Goal: Information Seeking & Learning: Learn about a topic

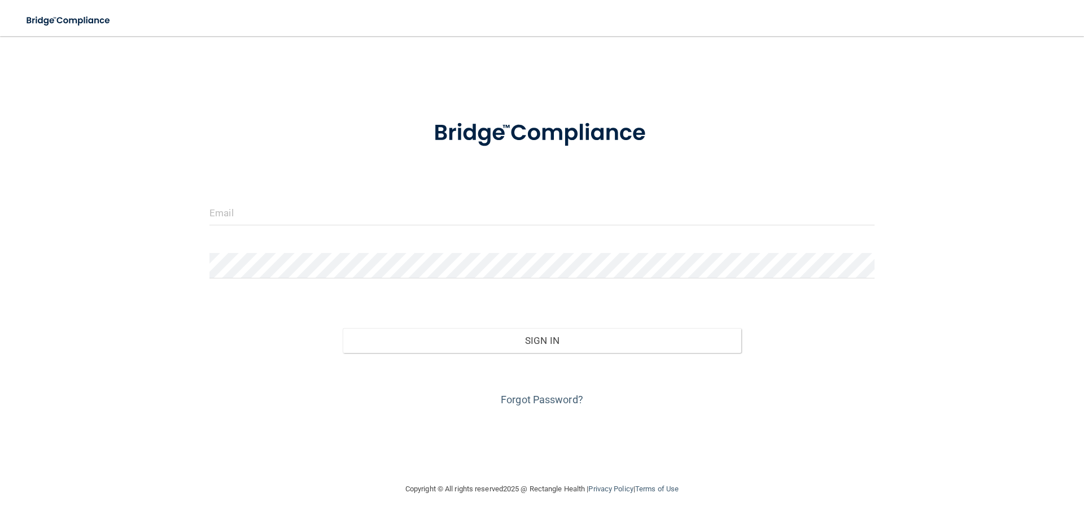
click at [414, 230] on div at bounding box center [542, 217] width 682 height 34
click at [422, 215] on input "email" at bounding box center [541, 212] width 665 height 25
type input "[EMAIL_ADDRESS][DOMAIN_NAME]"
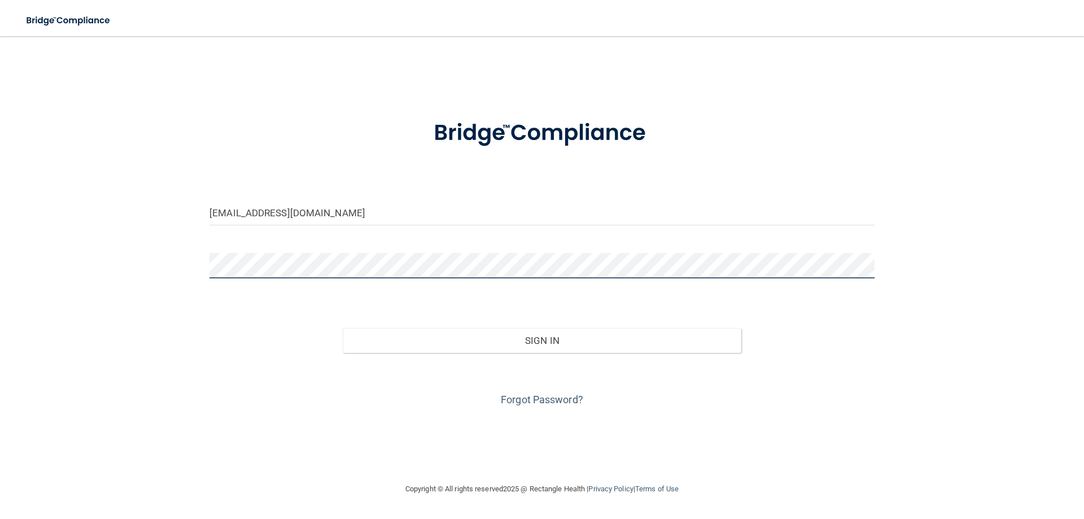
click at [343, 328] on button "Sign In" at bounding box center [542, 340] width 399 height 25
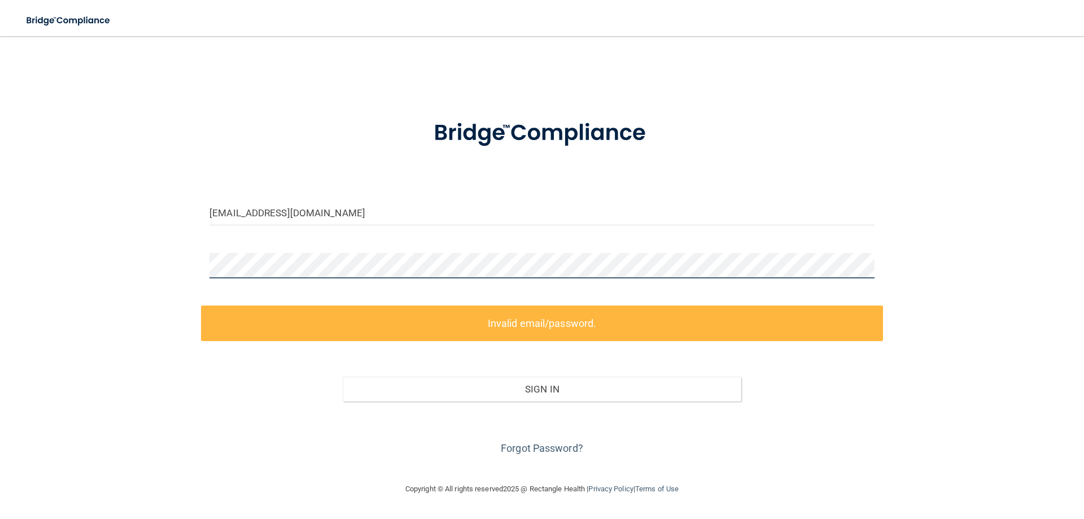
click at [170, 284] on div "[EMAIL_ADDRESS][DOMAIN_NAME] Invalid email/password. You don't have permission …" at bounding box center [542, 258] width 1039 height 423
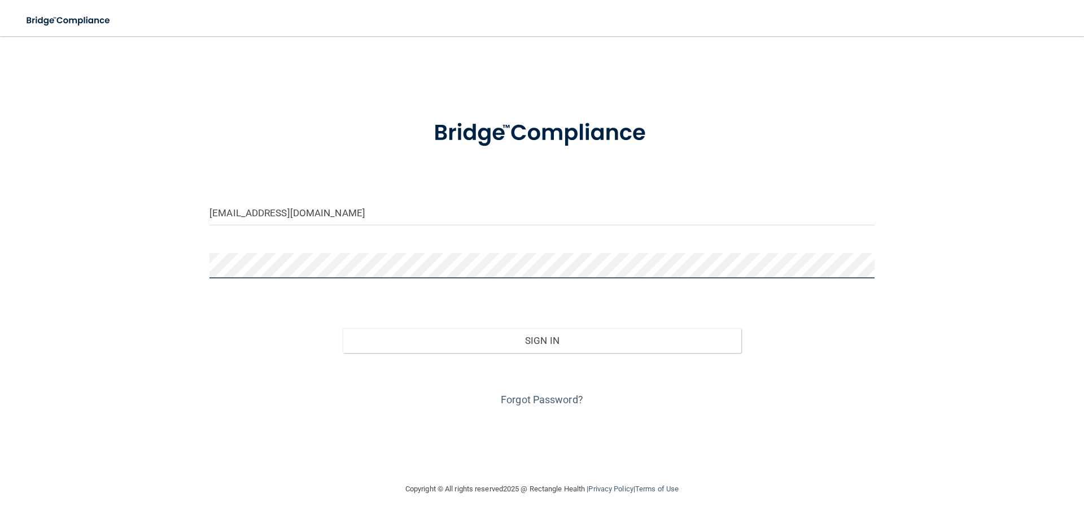
click at [343, 328] on button "Sign In" at bounding box center [542, 340] width 399 height 25
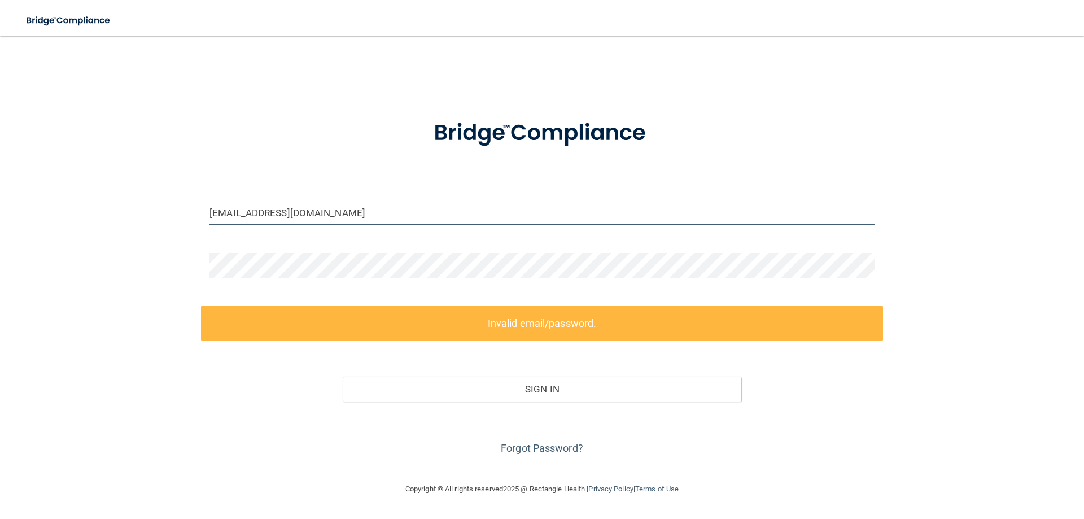
drag, startPoint x: 363, startPoint y: 212, endPoint x: 67, endPoint y: 216, distance: 296.9
click at [67, 216] on div "[EMAIL_ADDRESS][DOMAIN_NAME] Invalid email/password. You don't have permission …" at bounding box center [542, 258] width 1039 height 423
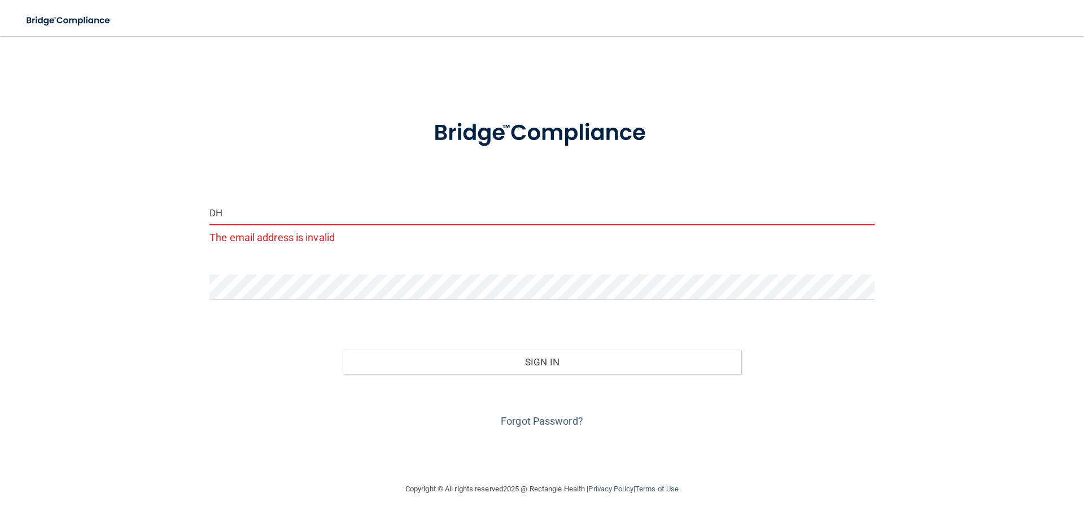
type input "D"
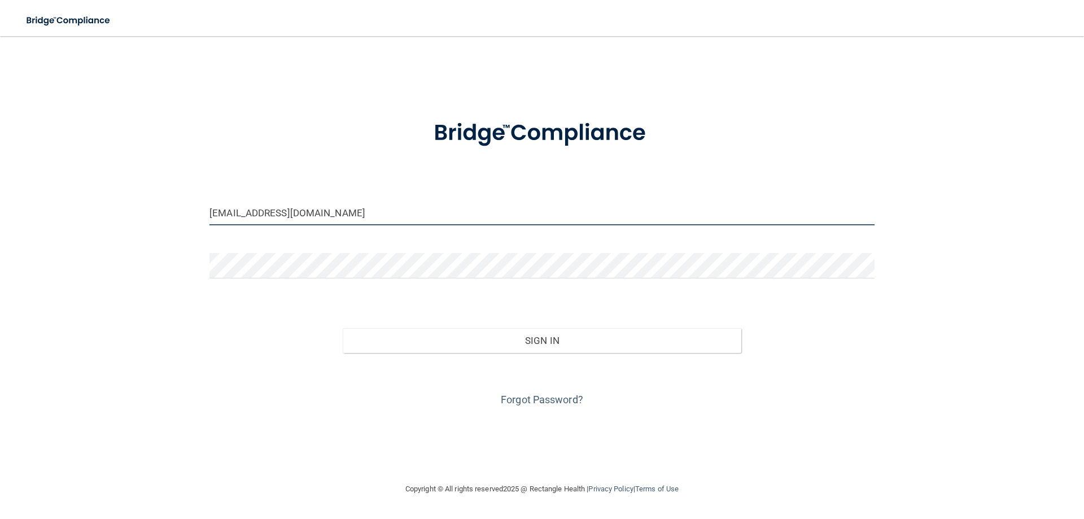
type input "[EMAIL_ADDRESS][DOMAIN_NAME]"
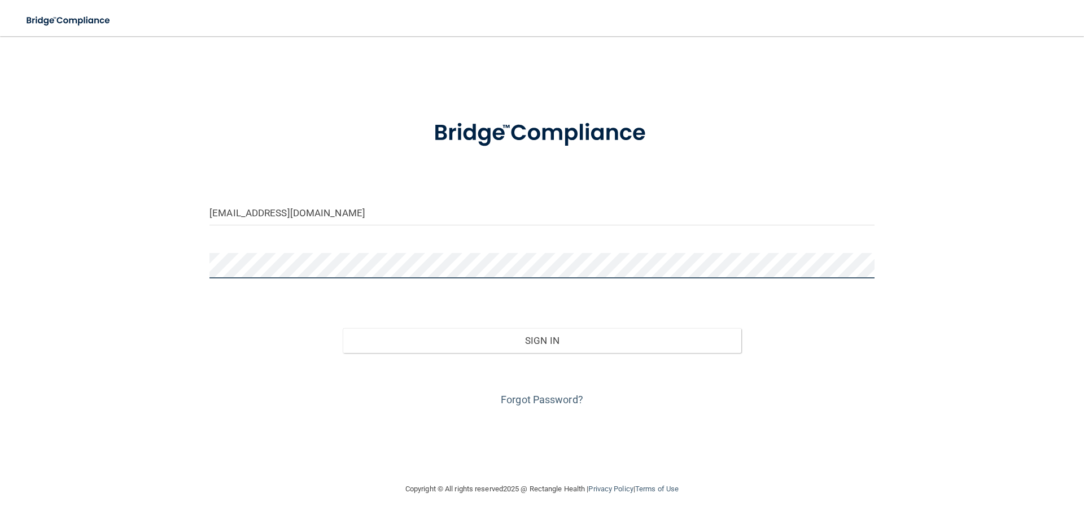
click at [59, 270] on div "[EMAIL_ADDRESS][DOMAIN_NAME] Invalid email/password. You don't have permission …" at bounding box center [542, 258] width 1039 height 423
click at [343, 328] on button "Sign In" at bounding box center [542, 340] width 399 height 25
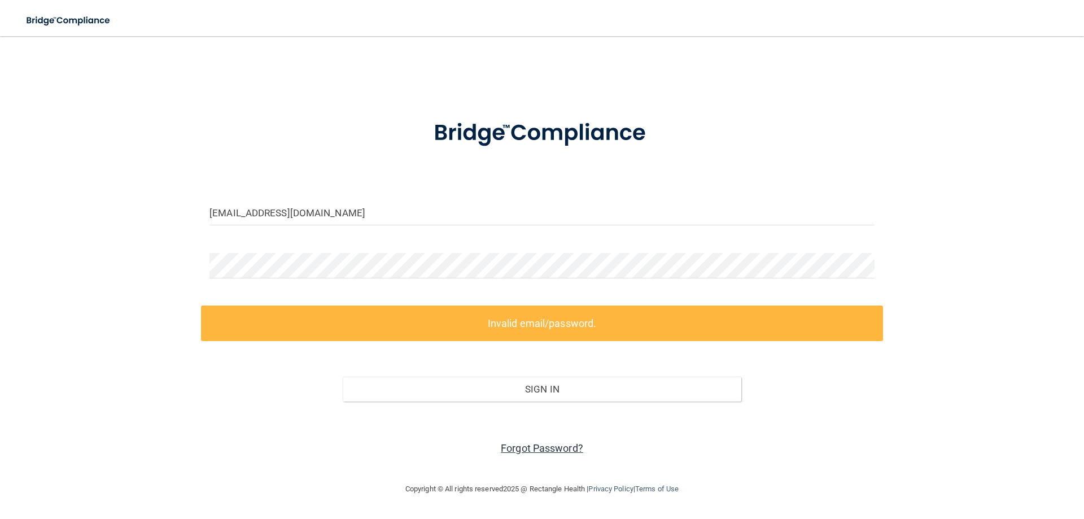
click at [547, 445] on link "Forgot Password?" at bounding box center [542, 448] width 82 height 12
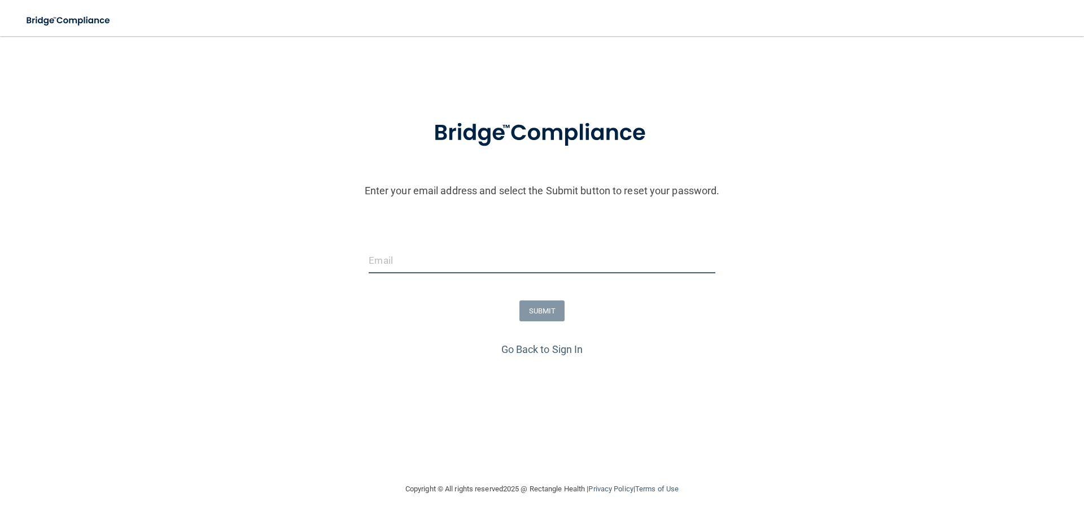
click at [514, 268] on input "email" at bounding box center [542, 260] width 346 height 25
type input "[EMAIL_ADDRESS][DOMAIN_NAME]"
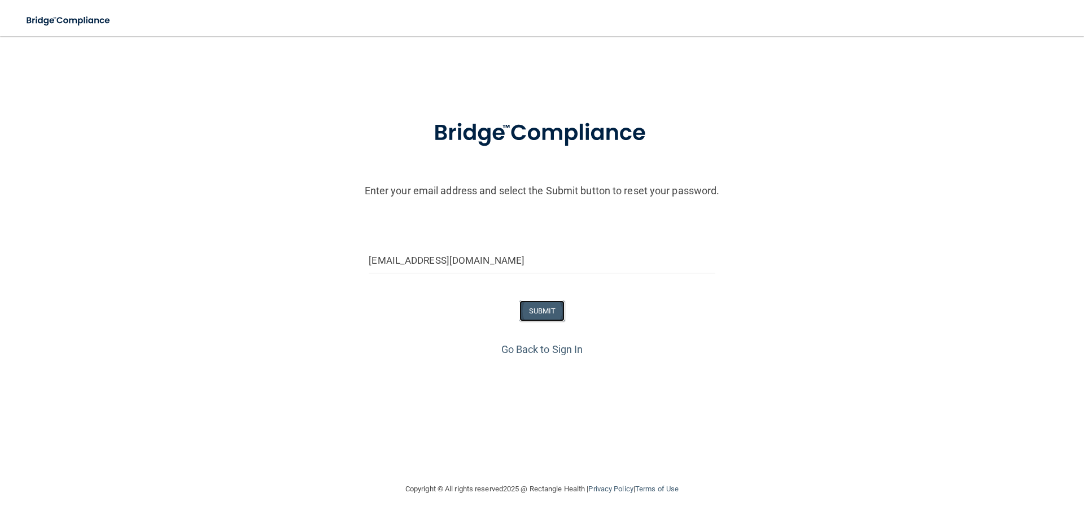
click at [531, 308] on button "SUBMIT" at bounding box center [542, 310] width 46 height 21
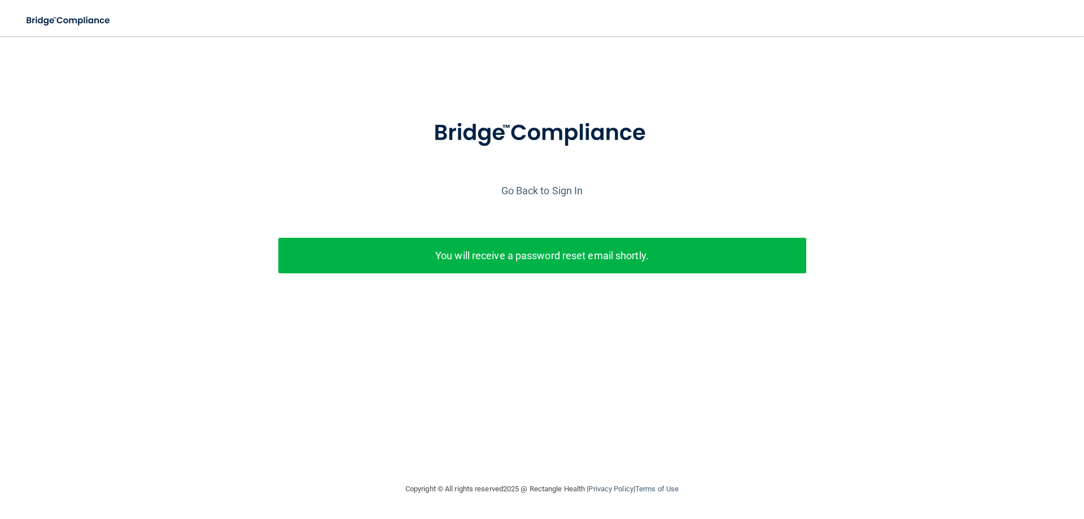
click at [526, 202] on div "Enter your email address and select the Submit button to reset your password. […" at bounding box center [542, 214] width 1072 height 220
click at [531, 194] on link "Go Back to Sign In" at bounding box center [542, 191] width 82 height 12
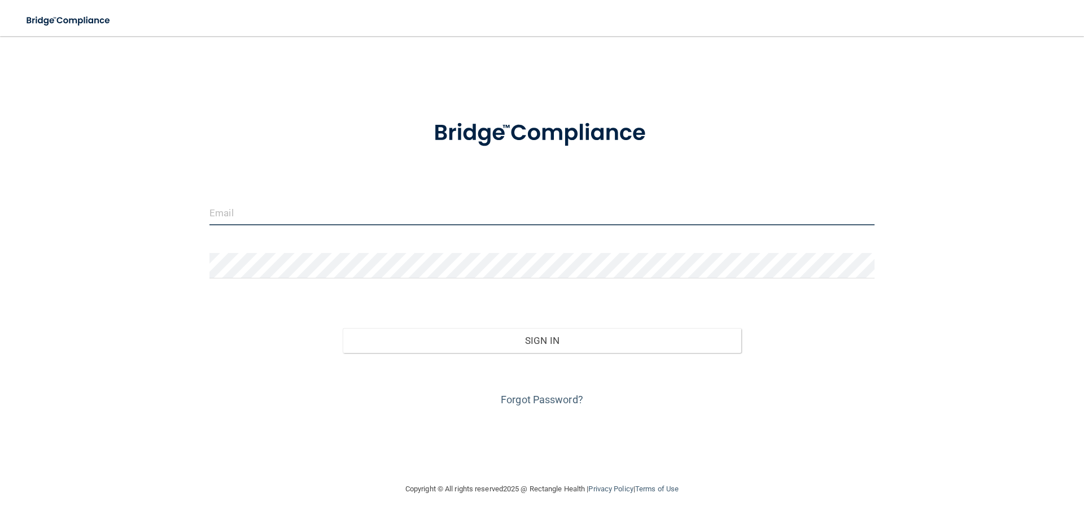
click at [588, 216] on input "email" at bounding box center [541, 212] width 665 height 25
type input "[EMAIL_ADDRESS][DOMAIN_NAME]"
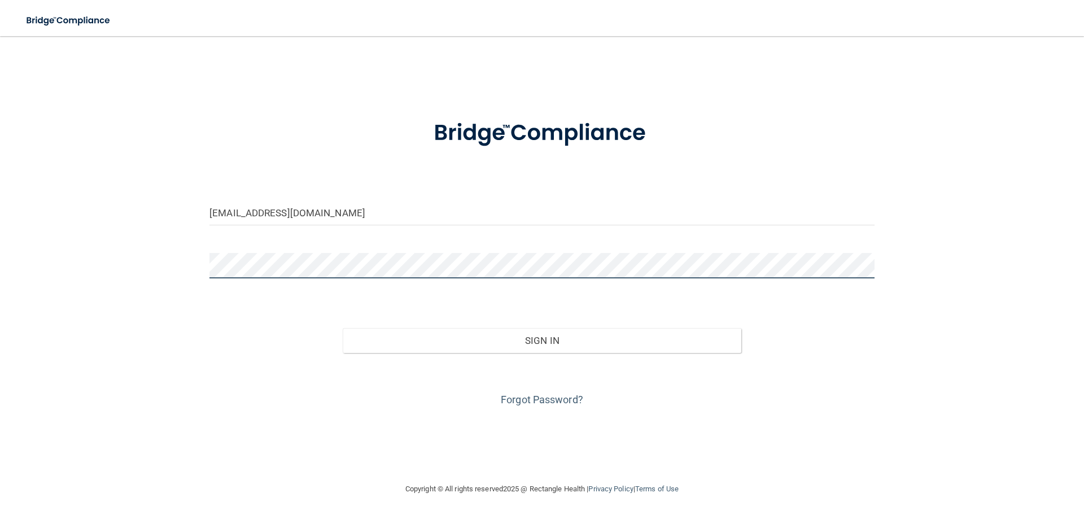
click at [343, 328] on button "Sign In" at bounding box center [542, 340] width 399 height 25
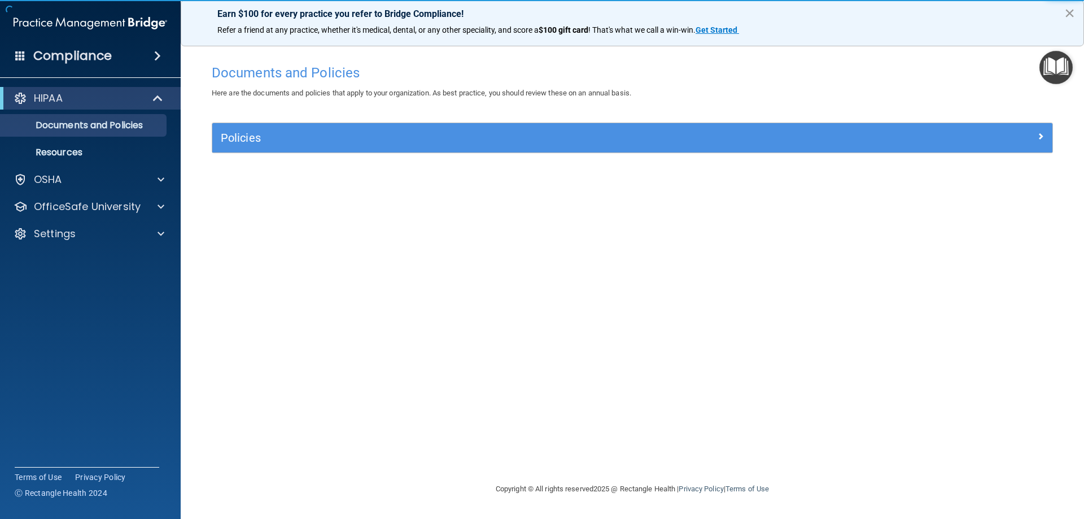
click at [1069, 14] on button "×" at bounding box center [1069, 13] width 11 height 18
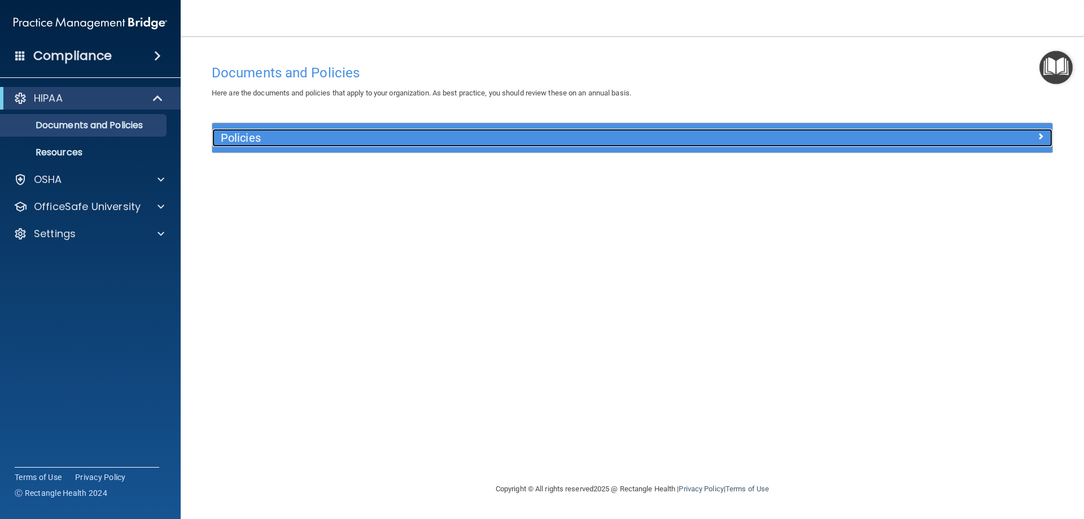
click at [291, 136] on h5 "Policies" at bounding box center [527, 138] width 613 height 12
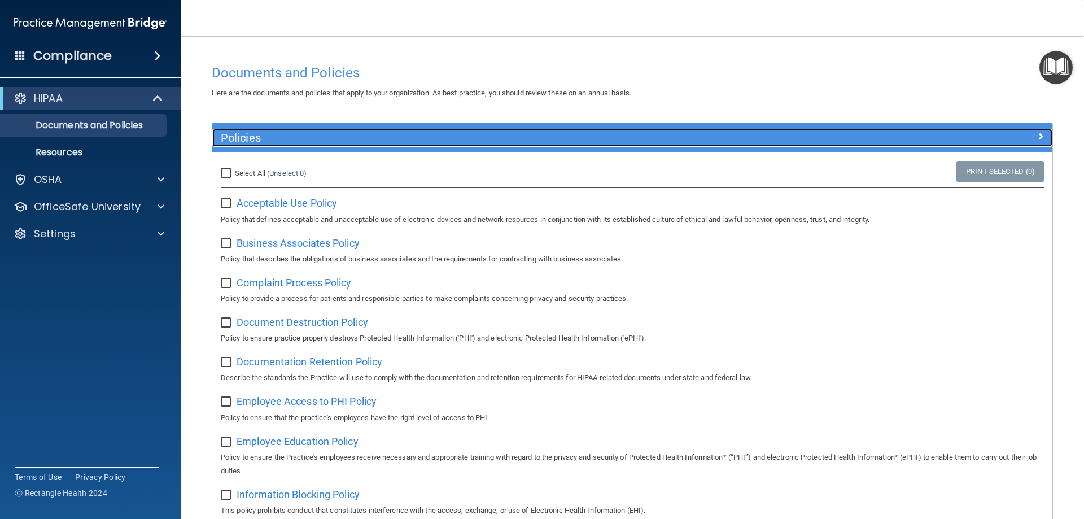
click at [1037, 132] on span at bounding box center [1040, 136] width 7 height 14
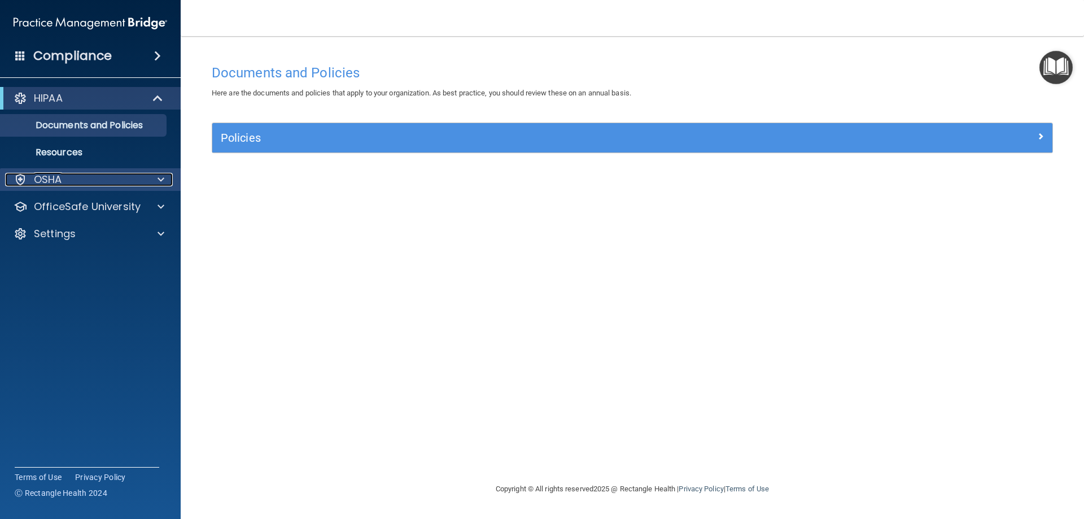
click at [73, 181] on div "OSHA" at bounding box center [75, 180] width 140 height 14
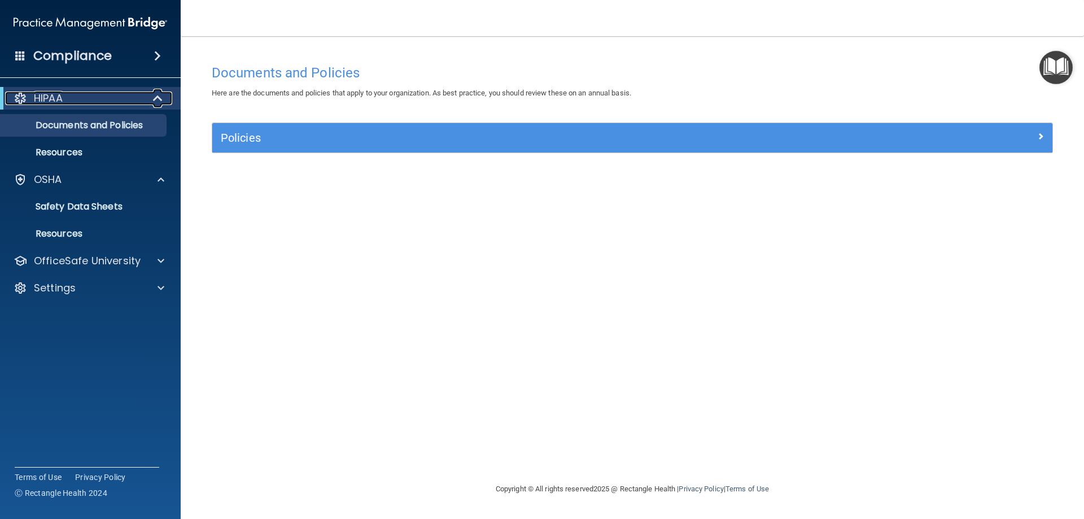
click at [82, 99] on div "HIPAA" at bounding box center [74, 98] width 139 height 14
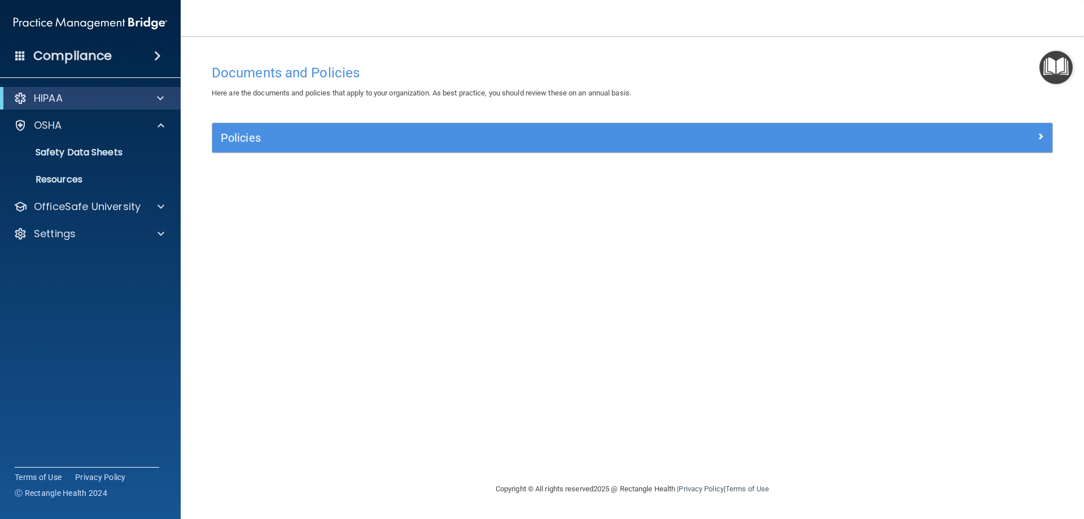
click at [115, 49] on div "Compliance" at bounding box center [90, 55] width 181 height 25
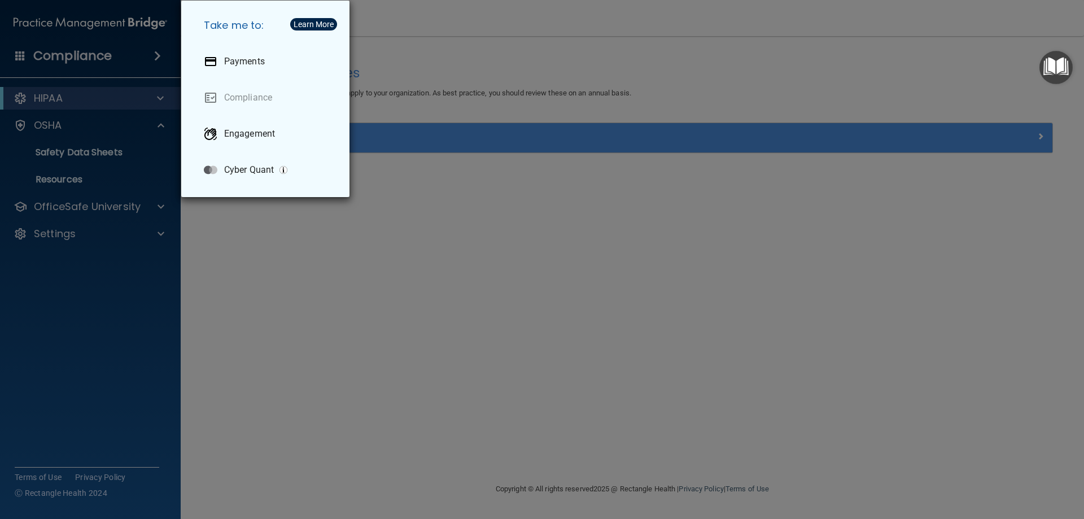
click at [409, 219] on div "Take me to: Payments Compliance Engagement Cyber Quant" at bounding box center [542, 259] width 1084 height 519
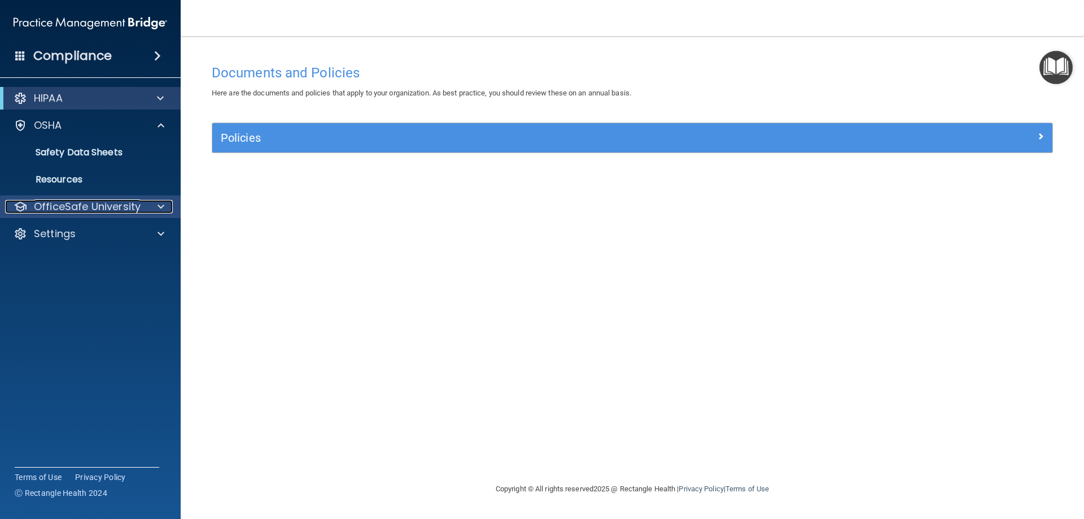
click at [65, 204] on p "OfficeSafe University" at bounding box center [87, 207] width 107 height 14
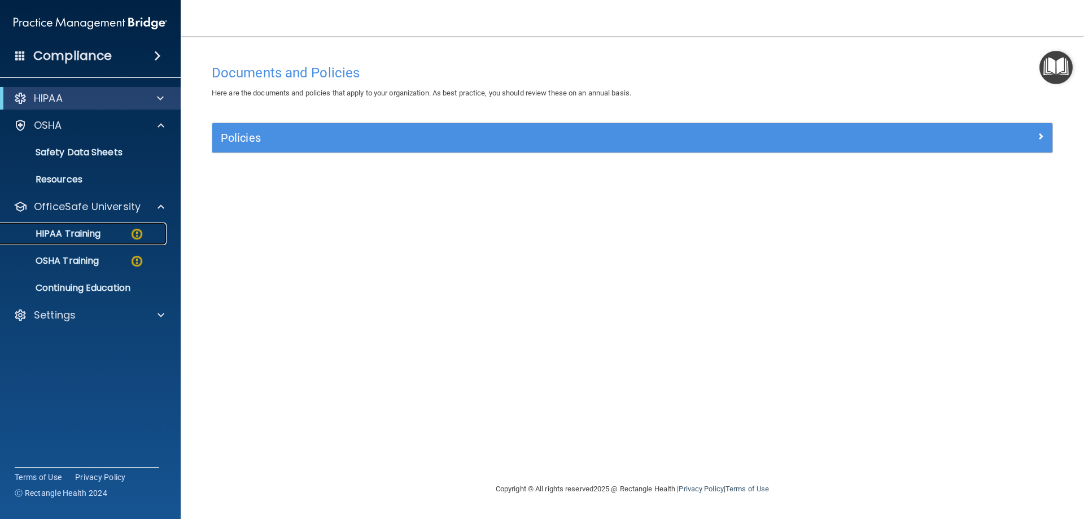
click at [80, 233] on p "HIPAA Training" at bounding box center [53, 233] width 93 height 11
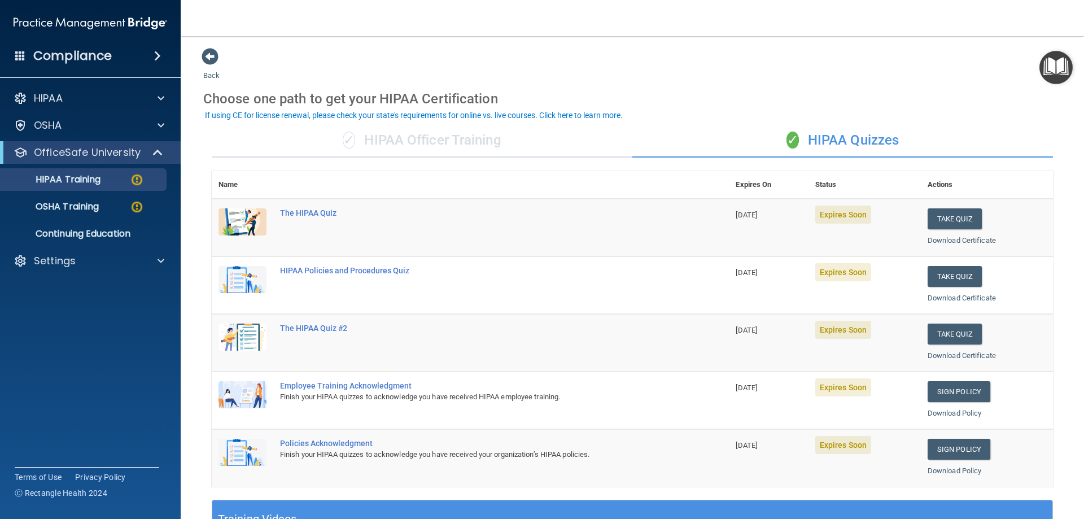
click at [809, 212] on td "Expires Soon" at bounding box center [864, 228] width 112 height 58
click at [435, 141] on div "✓ HIPAA Officer Training" at bounding box center [422, 141] width 421 height 34
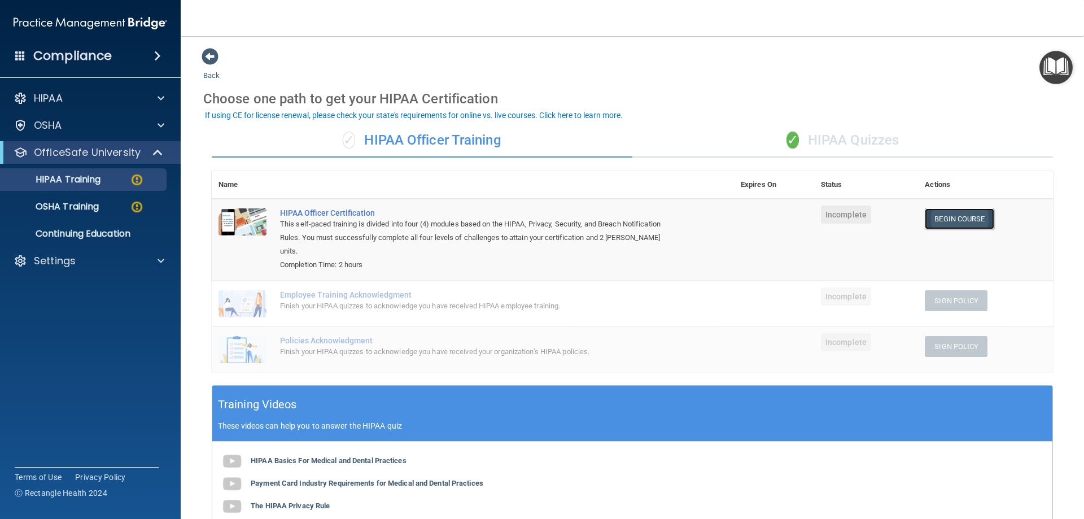
click at [945, 212] on link "Begin Course" at bounding box center [959, 218] width 69 height 21
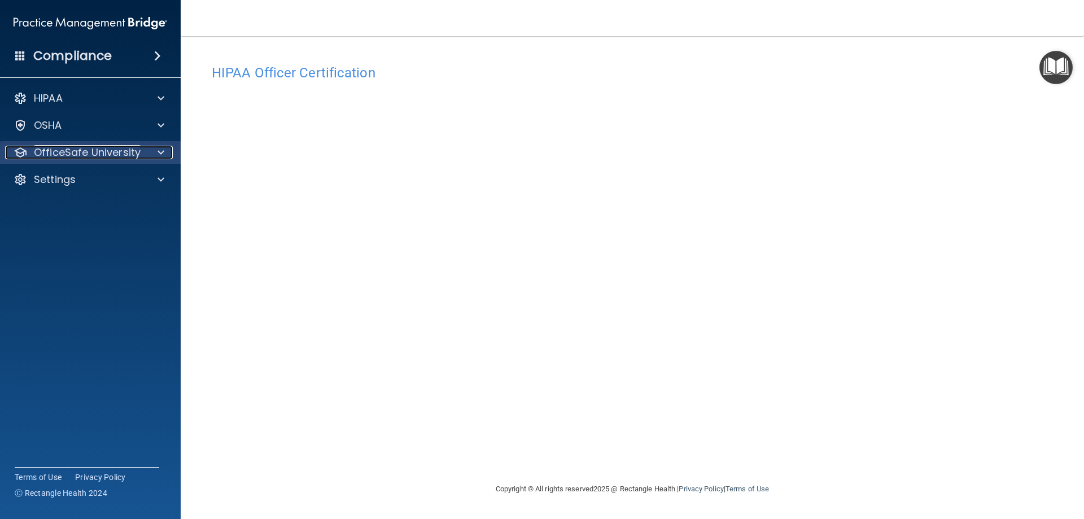
click at [84, 155] on p "OfficeSafe University" at bounding box center [87, 153] width 107 height 14
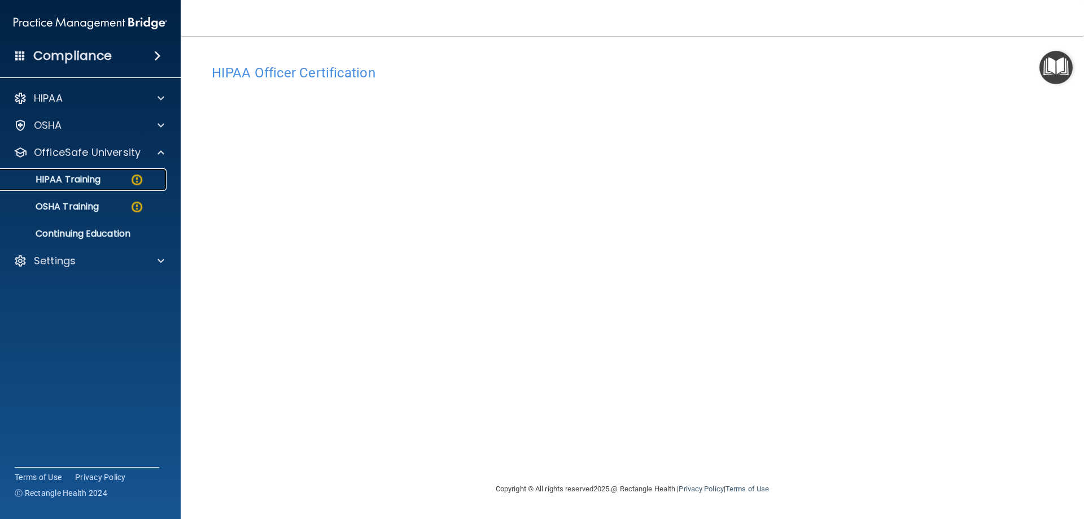
click at [98, 181] on p "HIPAA Training" at bounding box center [53, 179] width 93 height 11
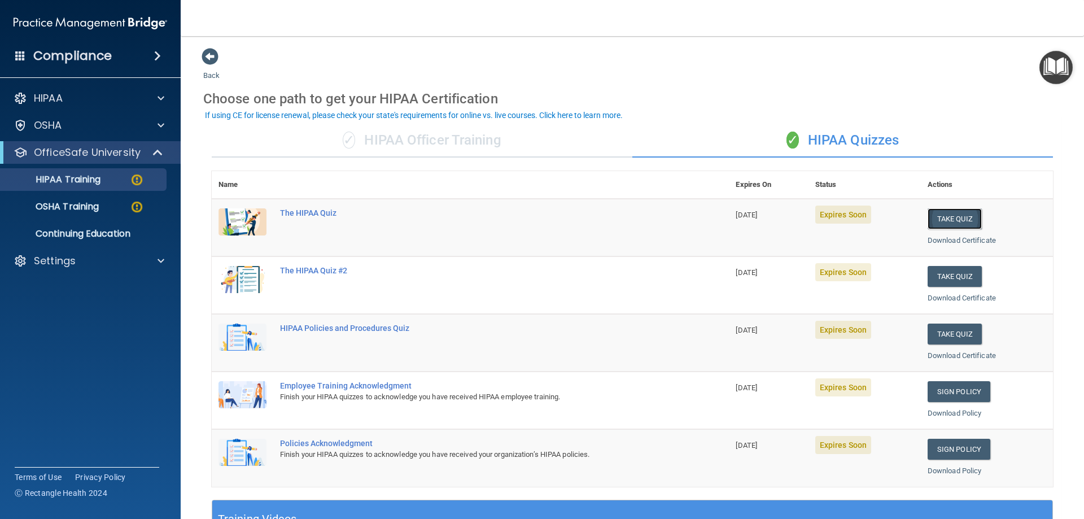
click at [951, 220] on button "Take Quiz" at bounding box center [954, 218] width 54 height 21
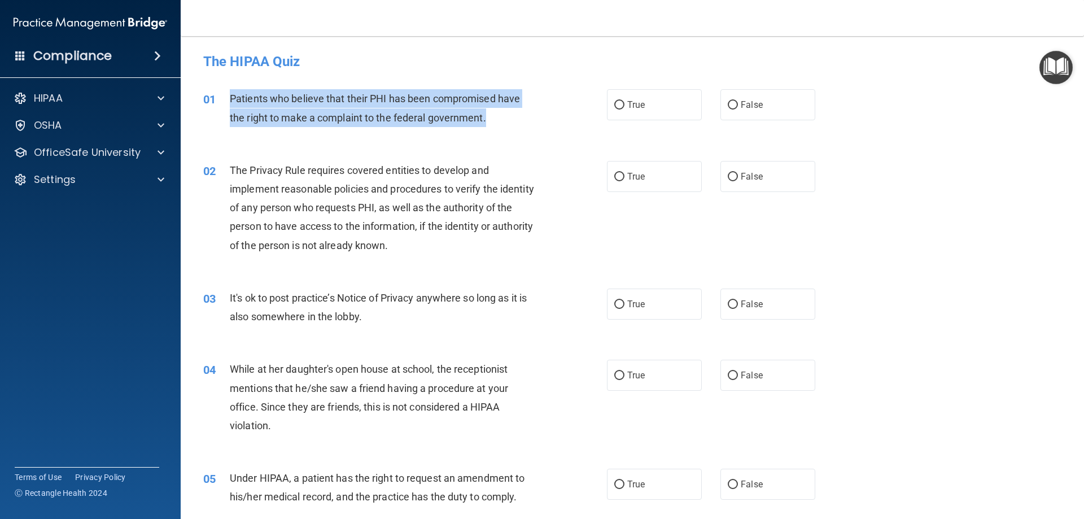
drag, startPoint x: 493, startPoint y: 116, endPoint x: 226, endPoint y: 99, distance: 267.5
click at [226, 99] on div "01 Patients who believe that their PHI has been compromised have the right to m…" at bounding box center [404, 110] width 437 height 43
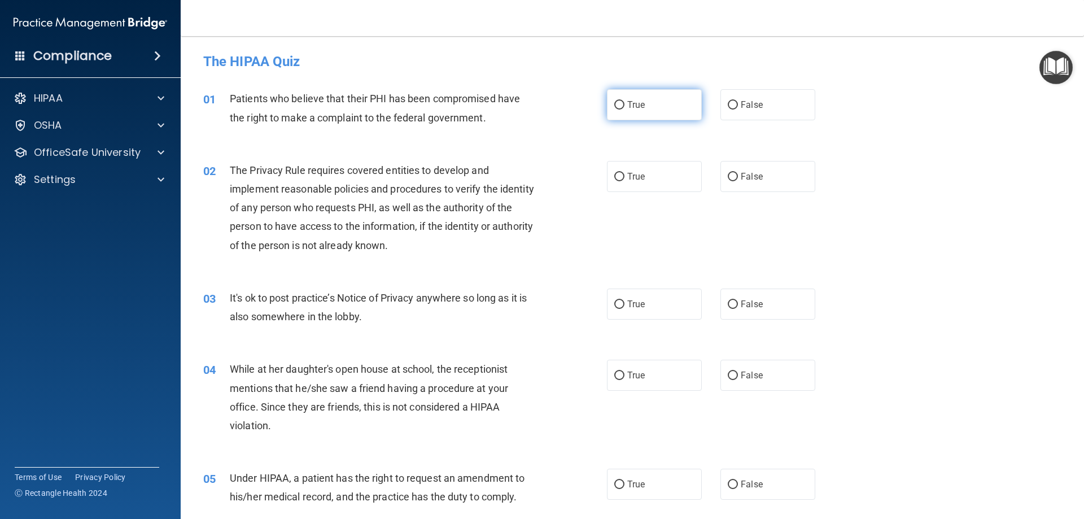
click at [643, 112] on label "True" at bounding box center [654, 104] width 95 height 31
click at [624, 109] on input "True" at bounding box center [619, 105] width 10 height 8
radio input "true"
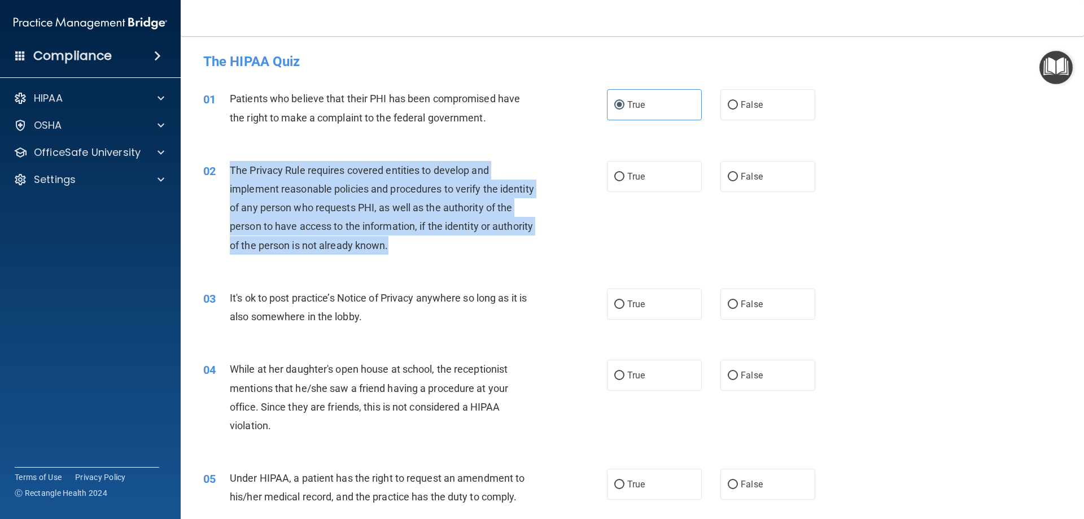
drag, startPoint x: 446, startPoint y: 248, endPoint x: 231, endPoint y: 168, distance: 230.0
click at [231, 168] on div "The Privacy Rule requires covered entities to develop and implement reasonable …" at bounding box center [388, 208] width 316 height 94
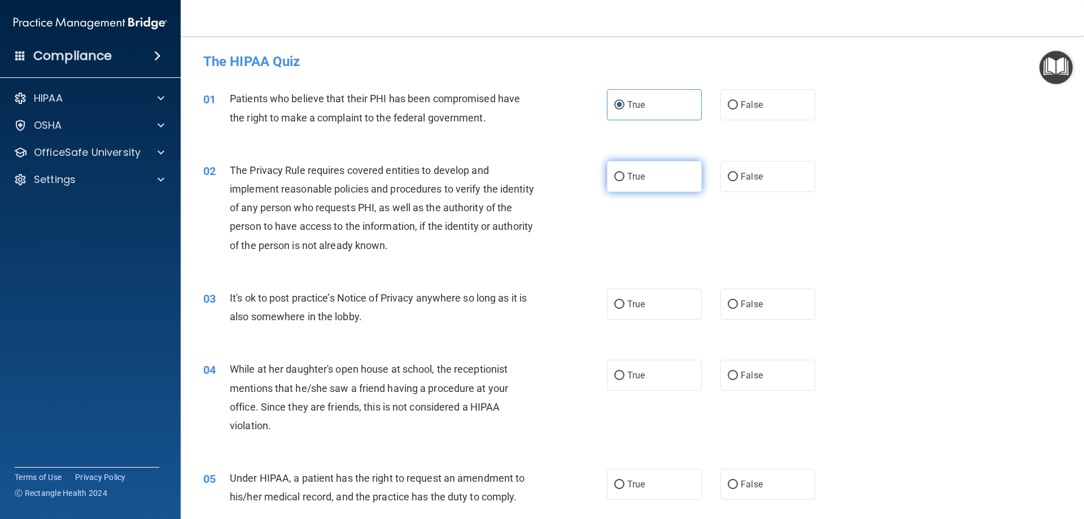
click at [630, 172] on span "True" at bounding box center [635, 176] width 17 height 11
click at [624, 173] on input "True" at bounding box center [619, 177] width 10 height 8
radio input "true"
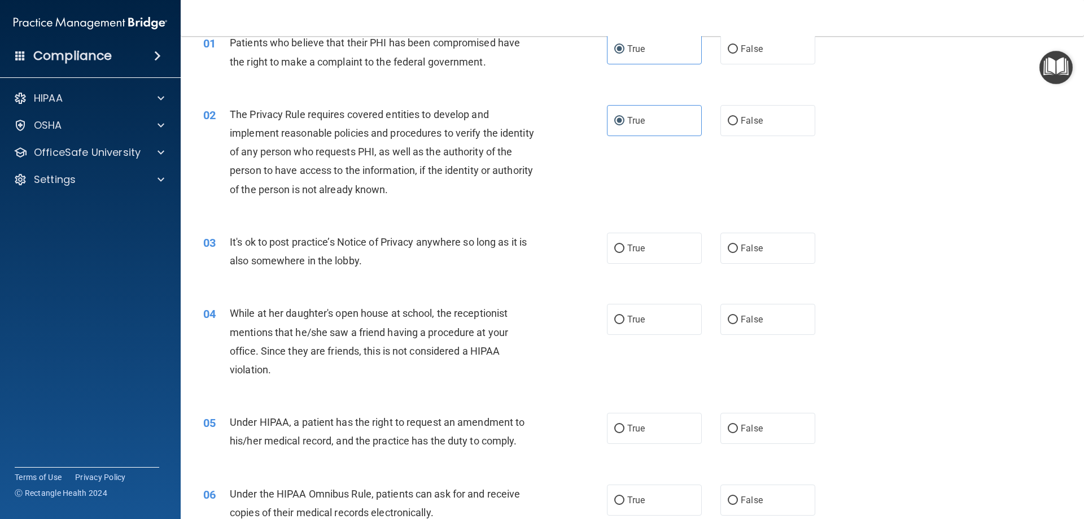
scroll to position [56, 0]
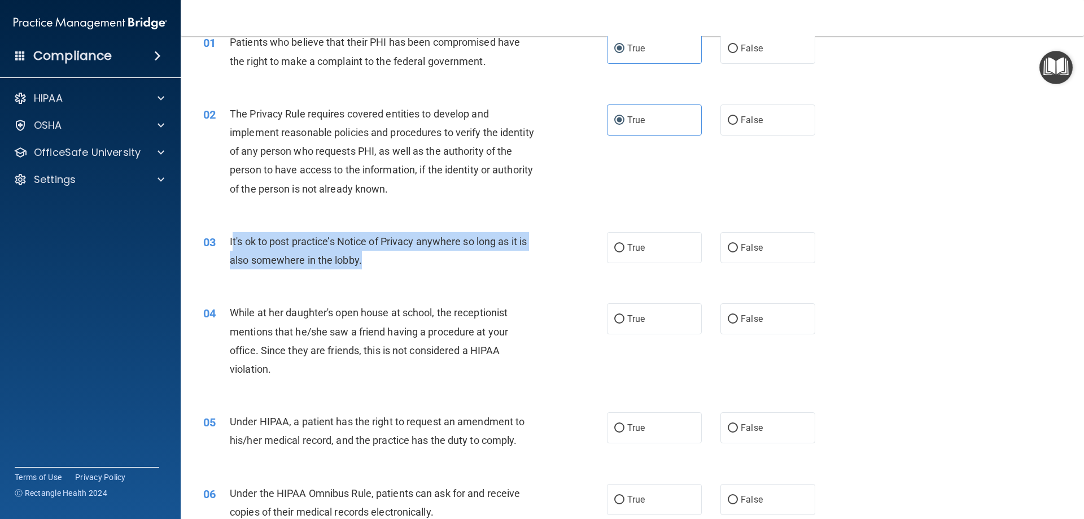
drag, startPoint x: 365, startPoint y: 256, endPoint x: 231, endPoint y: 249, distance: 133.9
click at [231, 249] on div "It's ok to post practice’s Notice of Privacy anywhere so long as it is also som…" at bounding box center [388, 250] width 316 height 37
drag, startPoint x: 415, startPoint y: 261, endPoint x: 226, endPoint y: 244, distance: 189.8
click at [226, 244] on div "03 It's ok to post practice’s Notice of Privacy anywhere so long as it is also …" at bounding box center [404, 253] width 437 height 43
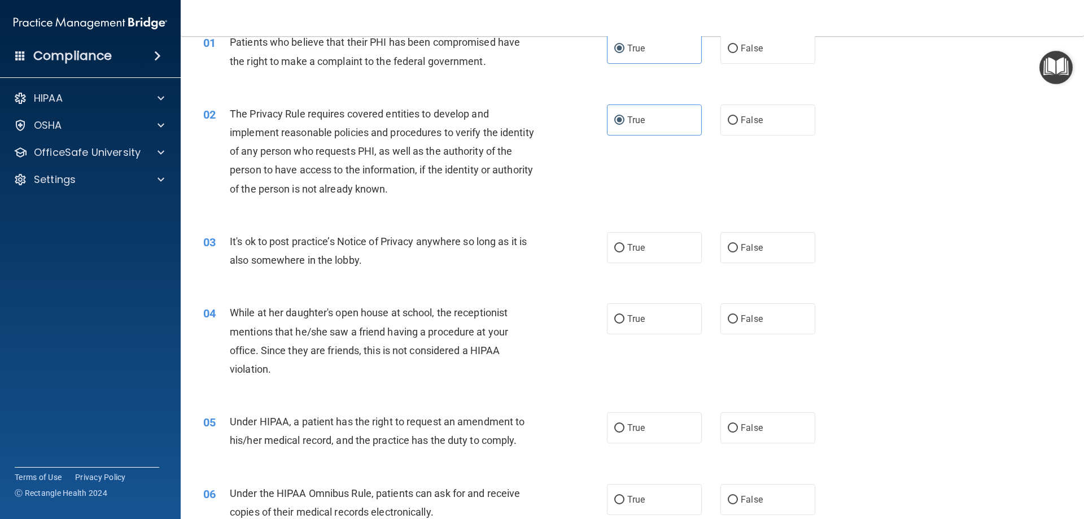
click at [662, 221] on div "03 It's ok to post practice’s Notice of Privacy anywhere so long as it is also …" at bounding box center [632, 253] width 875 height 71
click at [651, 240] on label "True" at bounding box center [654, 247] width 95 height 31
click at [624, 244] on input "True" at bounding box center [619, 248] width 10 height 8
radio input "true"
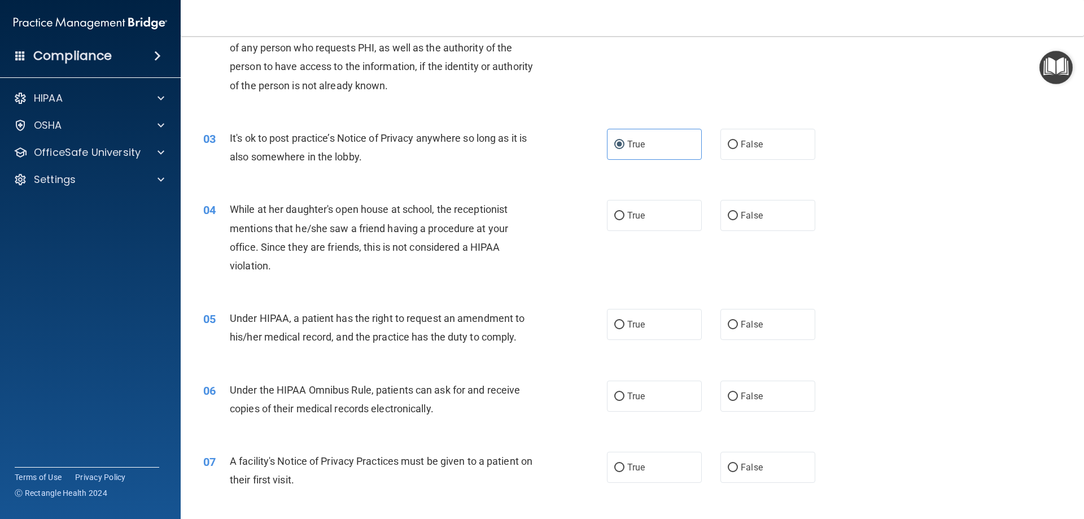
scroll to position [169, 0]
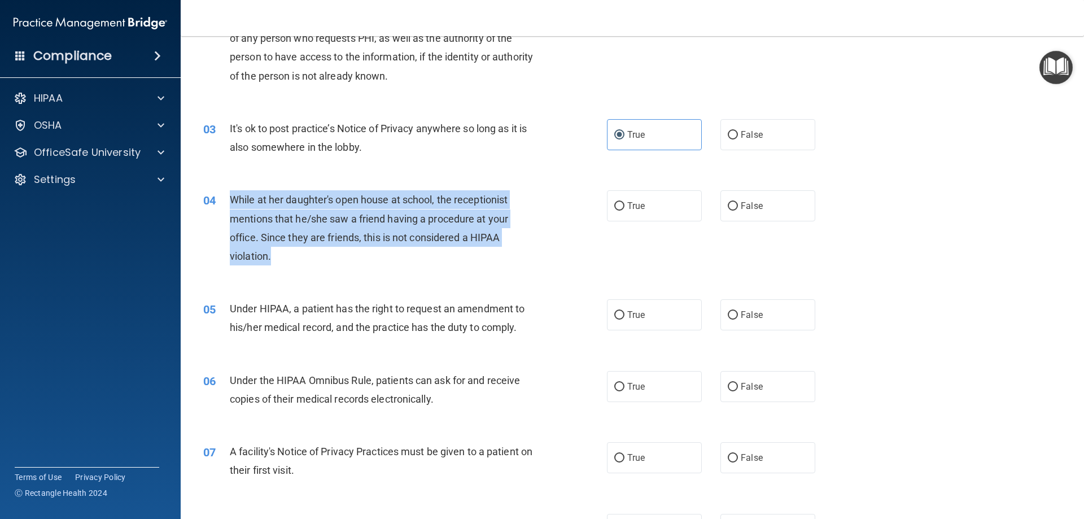
drag, startPoint x: 291, startPoint y: 257, endPoint x: 259, endPoint y: 205, distance: 61.6
click at [224, 199] on div "04 While at her daughter's open house at school, the receptionist mentions that…" at bounding box center [404, 230] width 437 height 81
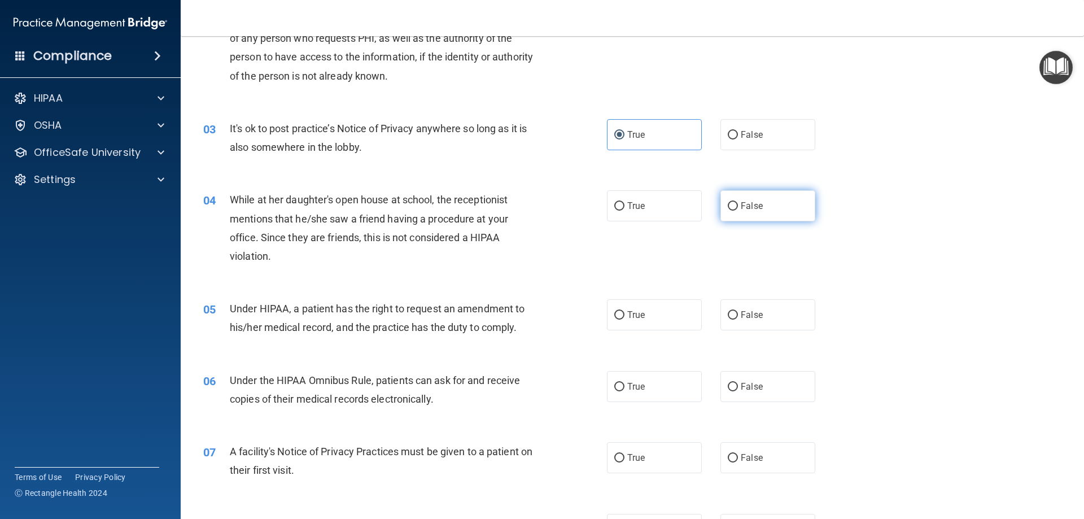
click at [785, 209] on label "False" at bounding box center [767, 205] width 95 height 31
click at [738, 209] on input "False" at bounding box center [733, 206] width 10 height 8
radio input "true"
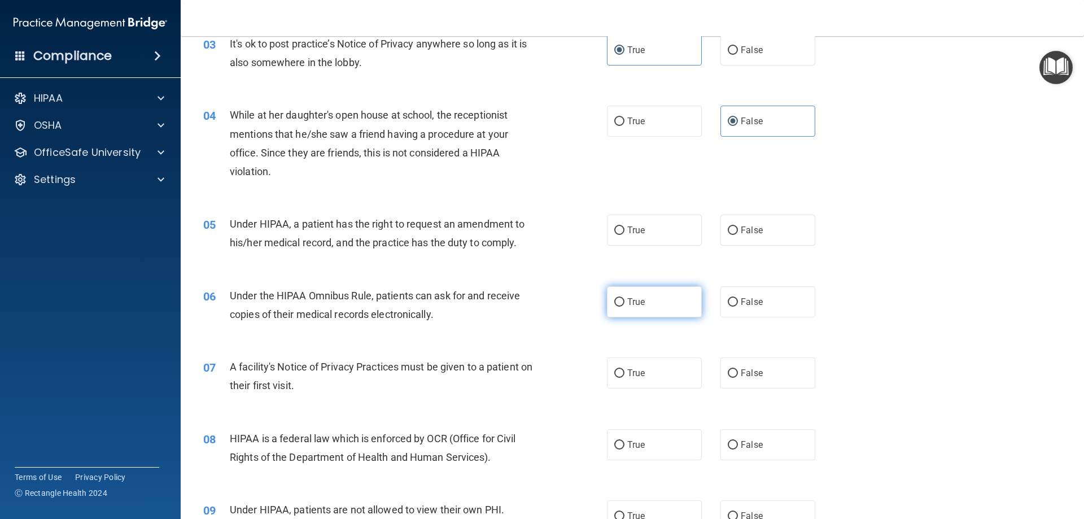
scroll to position [282, 0]
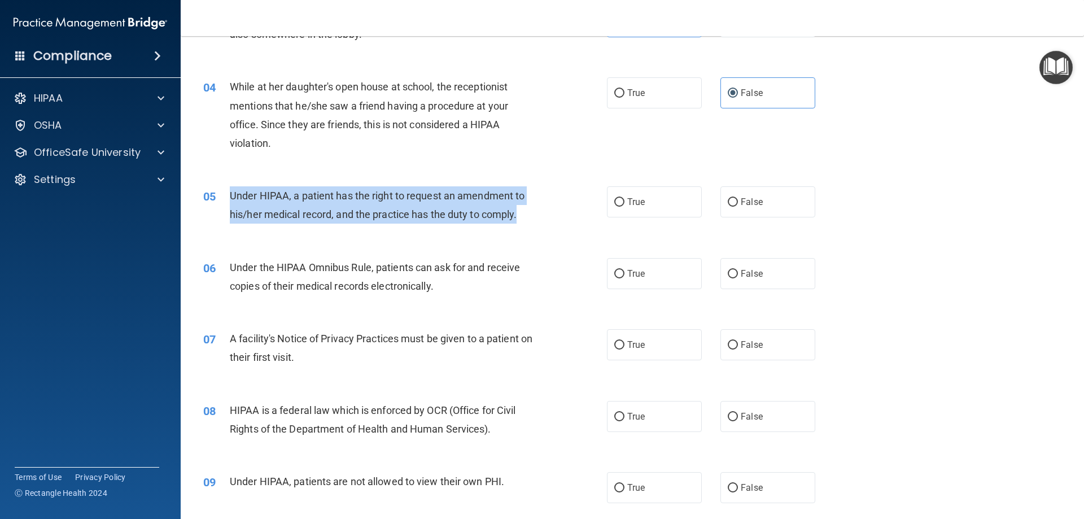
drag, startPoint x: 524, startPoint y: 214, endPoint x: 227, endPoint y: 196, distance: 297.4
click at [227, 196] on div "05 Under HIPAA, a patient has the right to request an amendment to his/her medi…" at bounding box center [404, 207] width 437 height 43
click at [384, 213] on span "Under HIPAA, a patient has the right to request an amendment to his/her medical…" at bounding box center [377, 205] width 295 height 30
drag, startPoint x: 231, startPoint y: 194, endPoint x: 520, endPoint y: 212, distance: 289.6
click at [520, 212] on div "Under HIPAA, a patient has the right to request an amendment to his/her medical…" at bounding box center [388, 204] width 316 height 37
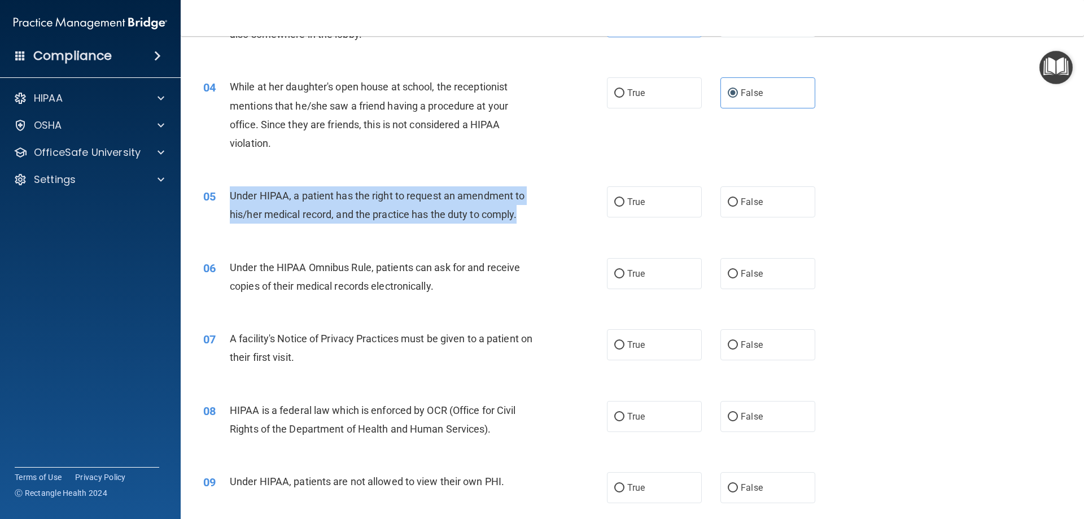
copy span "Under HIPAA, a patient has the right to request an amendment to his/her medical…"
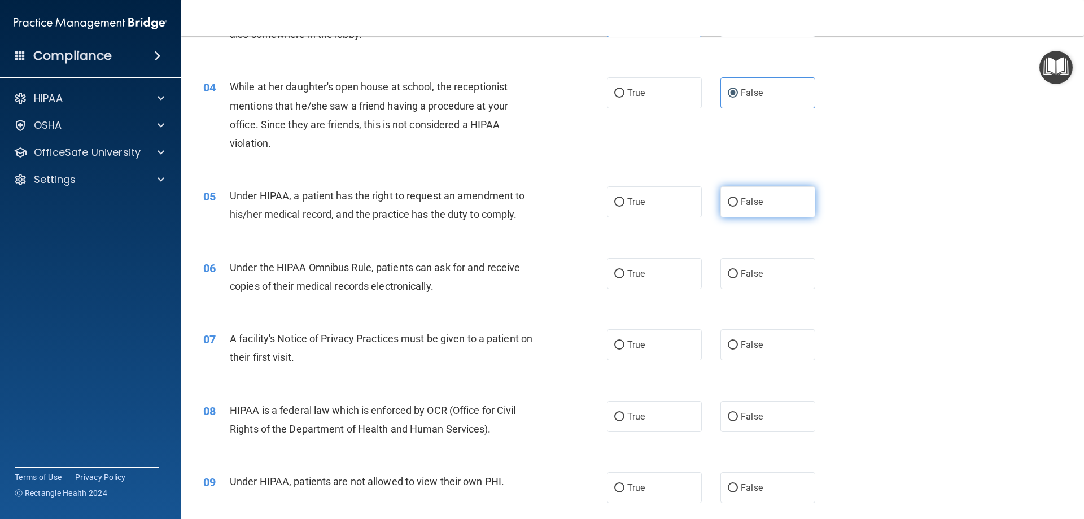
click at [763, 202] on label "False" at bounding box center [767, 201] width 95 height 31
click at [738, 202] on input "False" at bounding box center [733, 202] width 10 height 8
radio input "true"
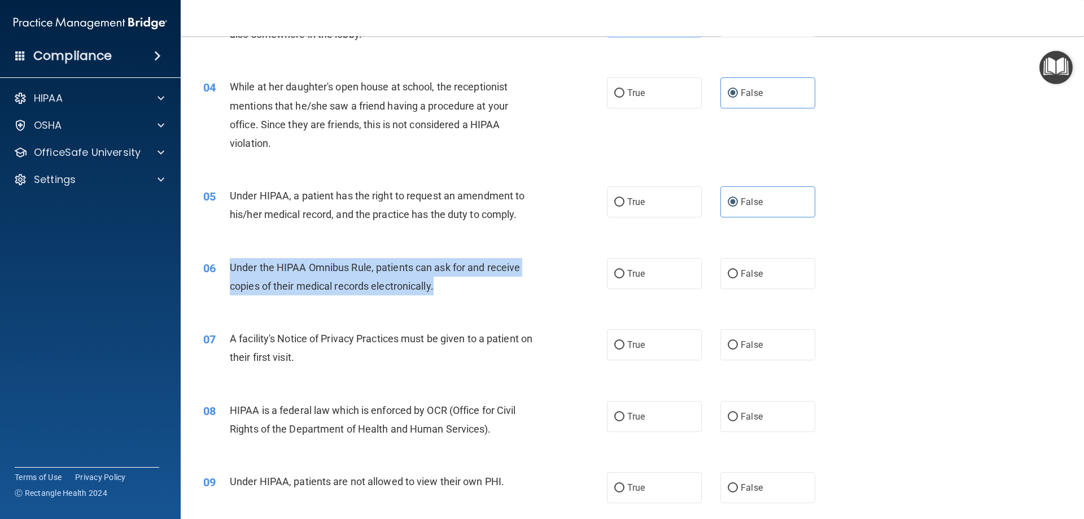
drag, startPoint x: 448, startPoint y: 286, endPoint x: 229, endPoint y: 273, distance: 219.4
click at [230, 273] on div "Under the HIPAA Omnibus Rule, patients can ask for and receive copies of their …" at bounding box center [388, 276] width 316 height 37
copy span "Under the HIPAA Omnibus Rule, patients can ask for and receive copies of their …"
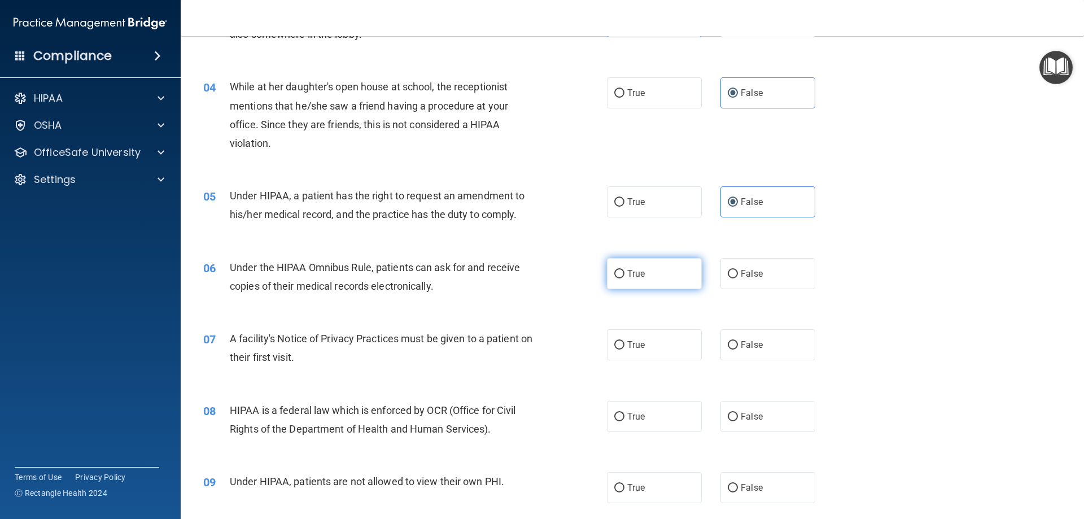
click at [656, 277] on label "True" at bounding box center [654, 273] width 95 height 31
click at [624, 277] on input "True" at bounding box center [619, 274] width 10 height 8
radio input "true"
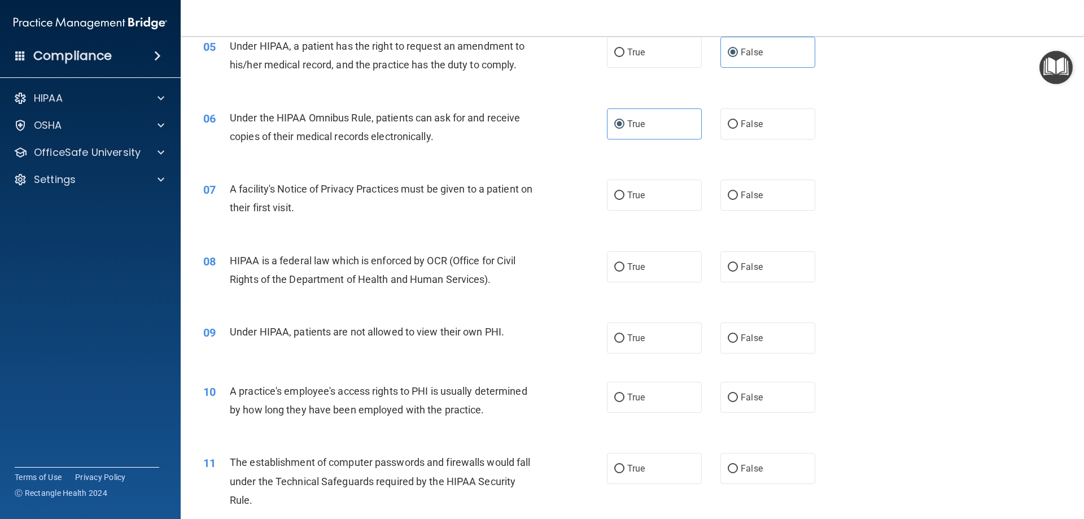
scroll to position [452, 0]
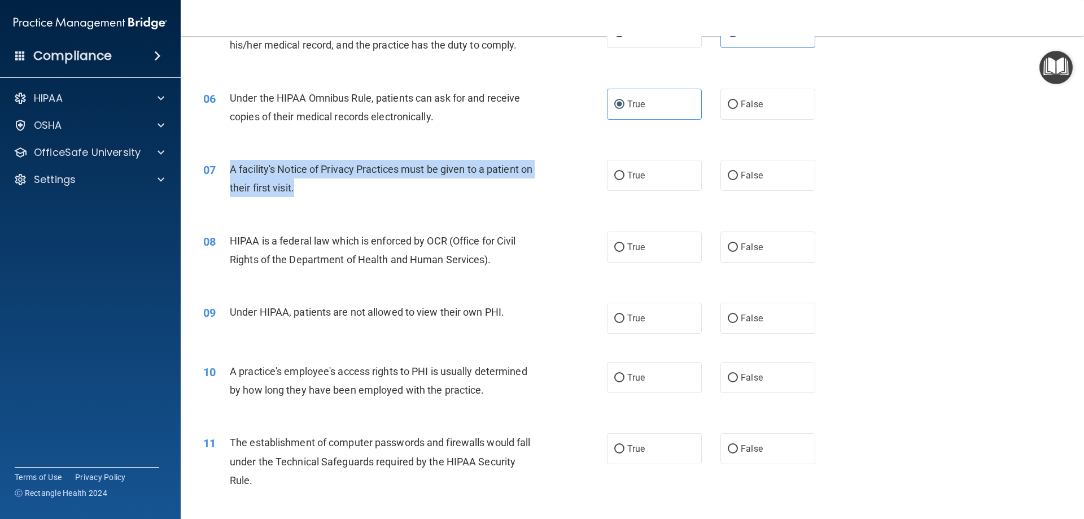
drag, startPoint x: 310, startPoint y: 187, endPoint x: 230, endPoint y: 164, distance: 82.9
click at [230, 164] on div "A facility's Notice of Privacy Practices must be given to a patient on their fi…" at bounding box center [388, 178] width 316 height 37
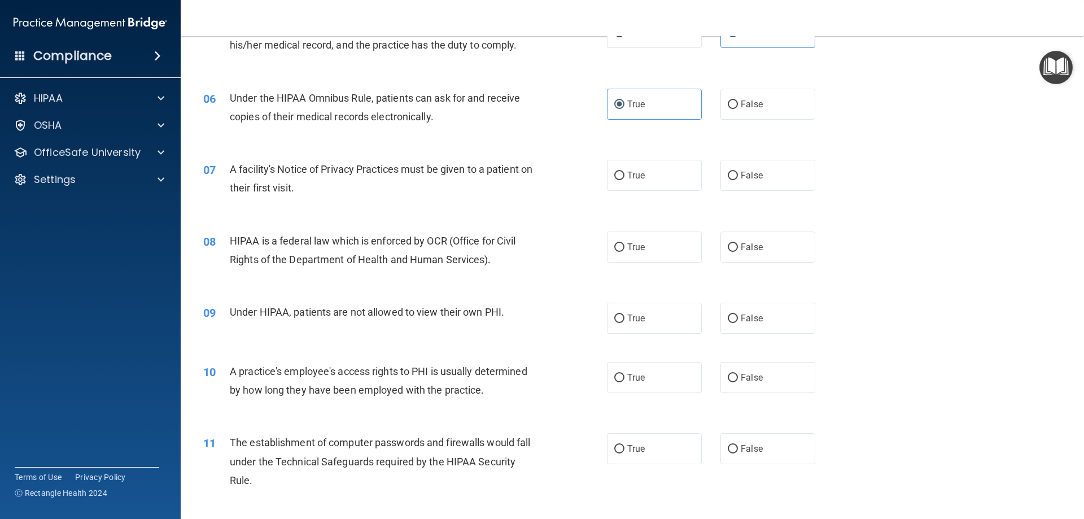
drag, startPoint x: 275, startPoint y: 181, endPoint x: 697, endPoint y: 187, distance: 421.7
click at [697, 187] on div "True False" at bounding box center [720, 175] width 227 height 31
click at [631, 183] on label "True" at bounding box center [654, 175] width 95 height 31
click at [624, 180] on input "True" at bounding box center [619, 176] width 10 height 8
radio input "true"
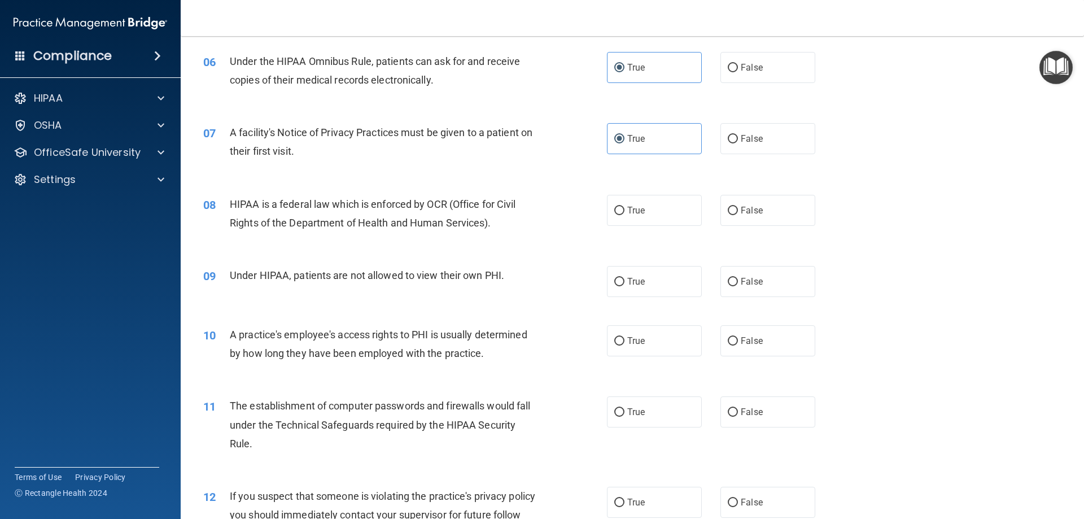
scroll to position [508, 0]
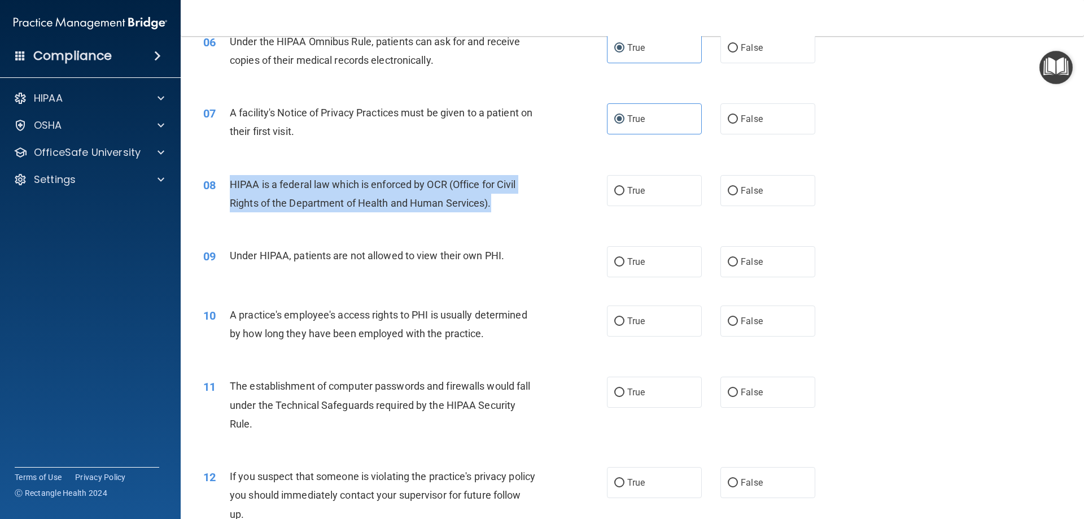
drag, startPoint x: 506, startPoint y: 205, endPoint x: 230, endPoint y: 179, distance: 277.2
click at [230, 179] on div "HIPAA is a federal law which is enforced by OCR (Office for Civil Rights of the…" at bounding box center [388, 193] width 316 height 37
click at [517, 207] on div "HIPAA is a federal law which is enforced by OCR (Office for Civil Rights of the…" at bounding box center [388, 193] width 316 height 37
click at [278, 203] on span "HIPAA is a federal law which is enforced by OCR (Office for Civil Rights of the…" at bounding box center [373, 193] width 286 height 30
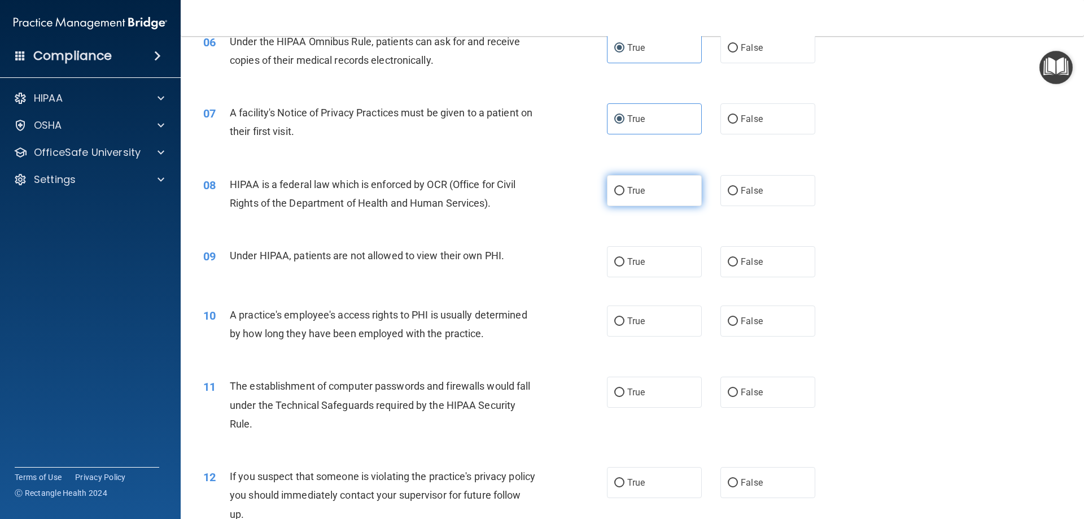
click at [636, 183] on label "True" at bounding box center [654, 190] width 95 height 31
click at [624, 187] on input "True" at bounding box center [619, 191] width 10 height 8
radio input "true"
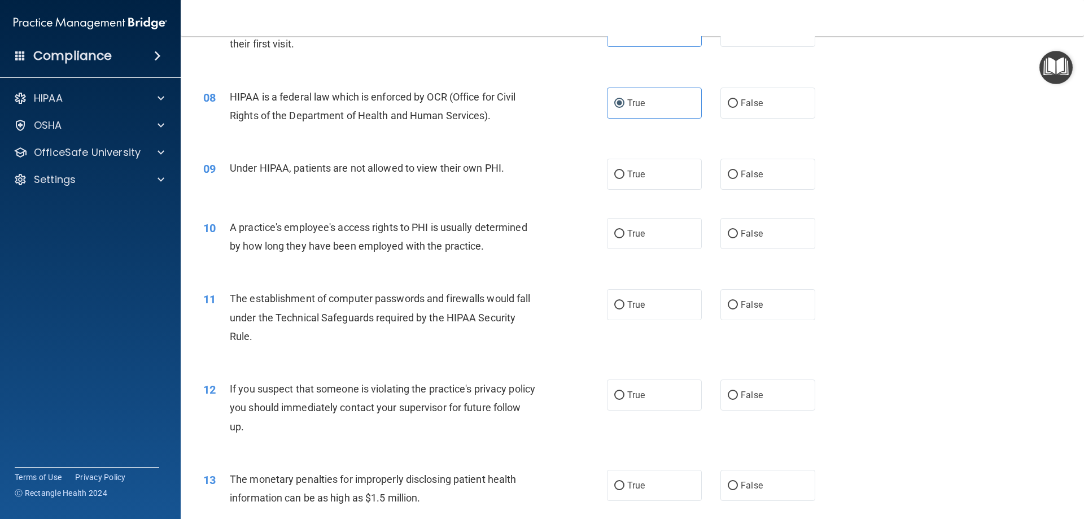
scroll to position [621, 0]
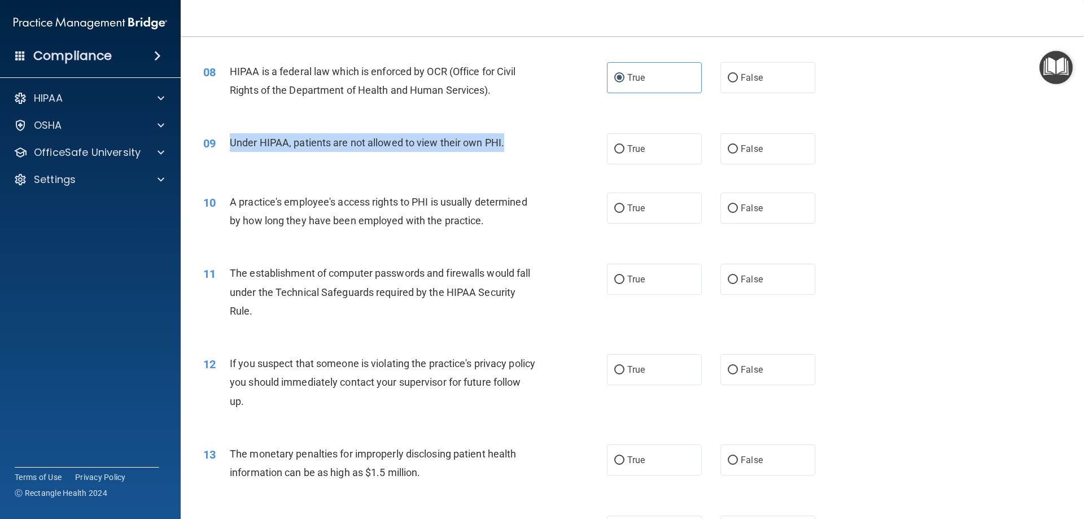
drag, startPoint x: 513, startPoint y: 139, endPoint x: 223, endPoint y: 141, distance: 289.6
click at [223, 141] on div "09 Under HIPAA, patients are not allowed to view their own PHI." at bounding box center [404, 145] width 437 height 24
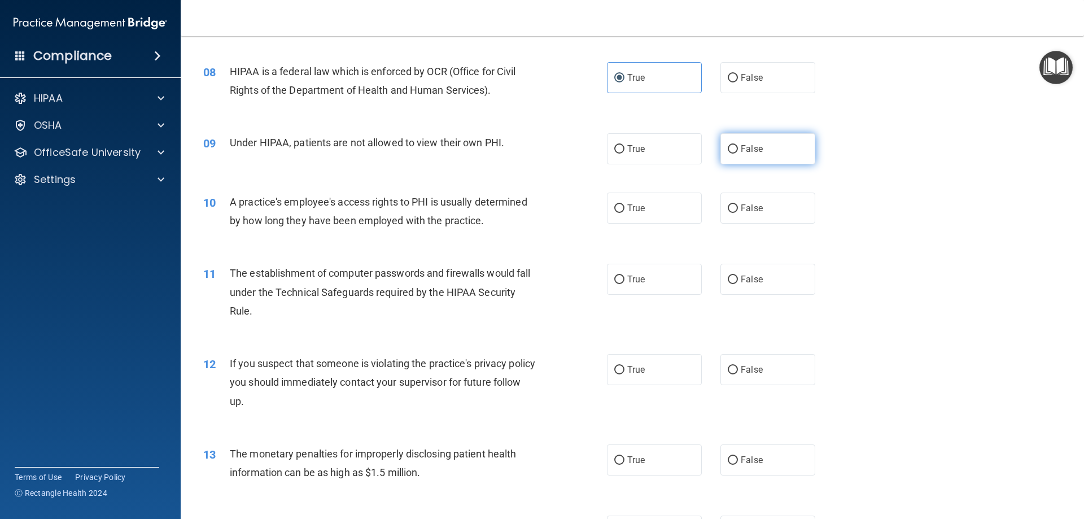
click at [786, 142] on label "False" at bounding box center [767, 148] width 95 height 31
click at [738, 145] on input "False" at bounding box center [733, 149] width 10 height 8
radio input "true"
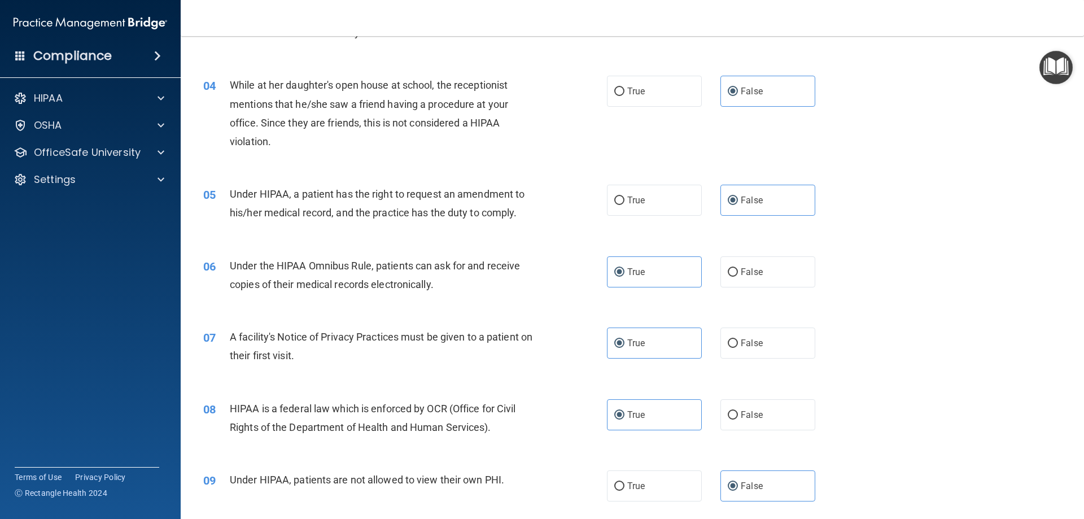
scroll to position [290, 0]
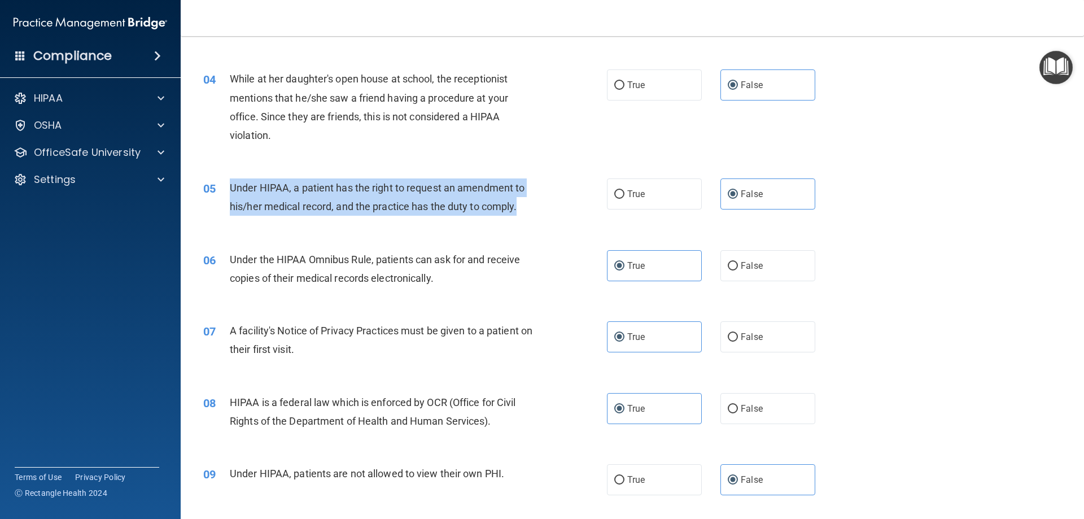
drag, startPoint x: 519, startPoint y: 204, endPoint x: 224, endPoint y: 194, distance: 294.8
click at [224, 194] on div "05 Under HIPAA, a patient has the right to request an amendment to his/her medi…" at bounding box center [404, 199] width 437 height 43
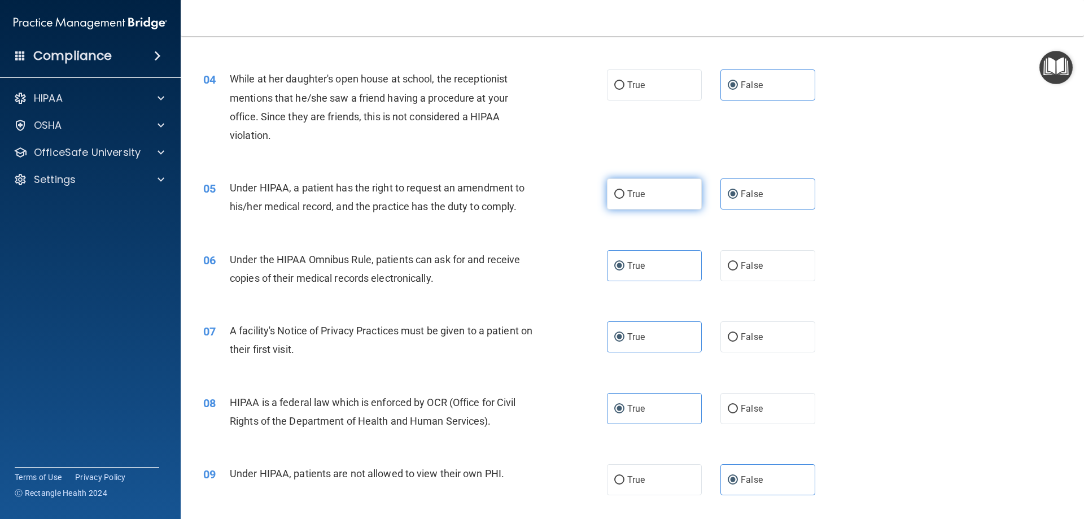
click at [693, 189] on label "True" at bounding box center [654, 193] width 95 height 31
click at [624, 190] on input "True" at bounding box center [619, 194] width 10 height 8
radio input "true"
radio input "false"
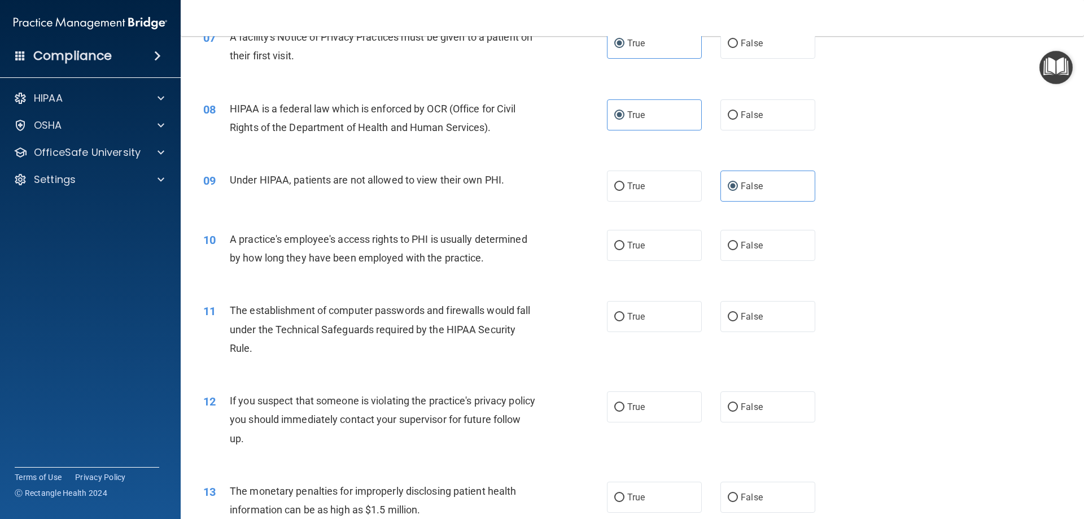
scroll to position [572, 0]
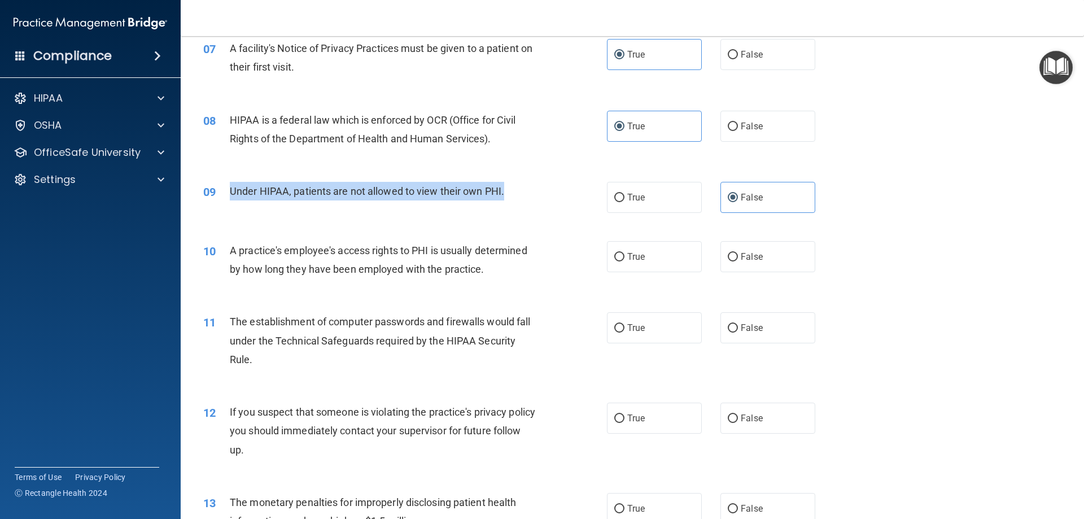
drag, startPoint x: 506, startPoint y: 189, endPoint x: 220, endPoint y: 185, distance: 286.2
click at [220, 185] on div "09 Under HIPAA, patients are not allowed to view their own PHI." at bounding box center [404, 194] width 437 height 24
click at [820, 261] on div "True False" at bounding box center [720, 256] width 227 height 31
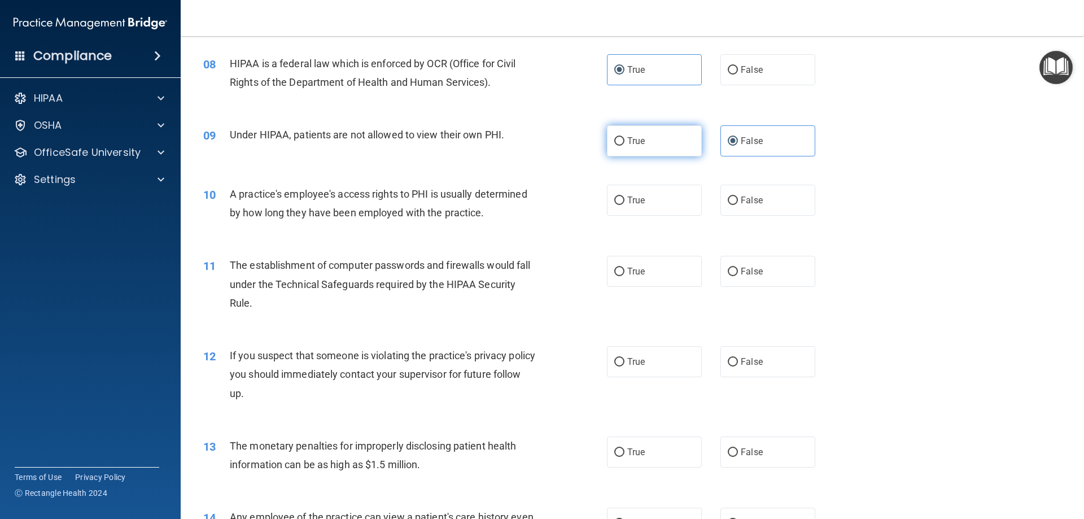
click at [644, 145] on label "True" at bounding box center [654, 140] width 95 height 31
click at [624, 145] on input "True" at bounding box center [619, 141] width 10 height 8
radio input "true"
radio input "false"
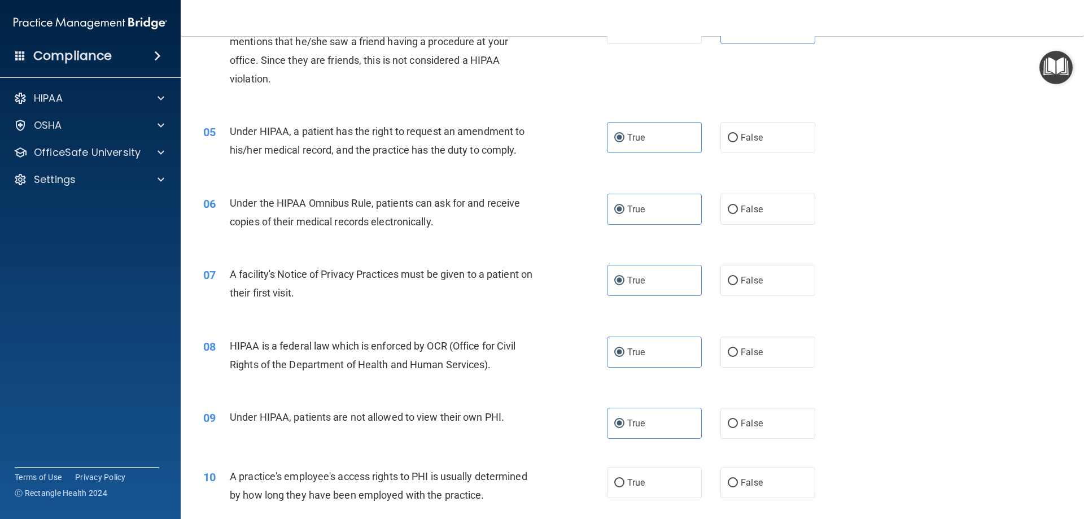
scroll to position [403, 0]
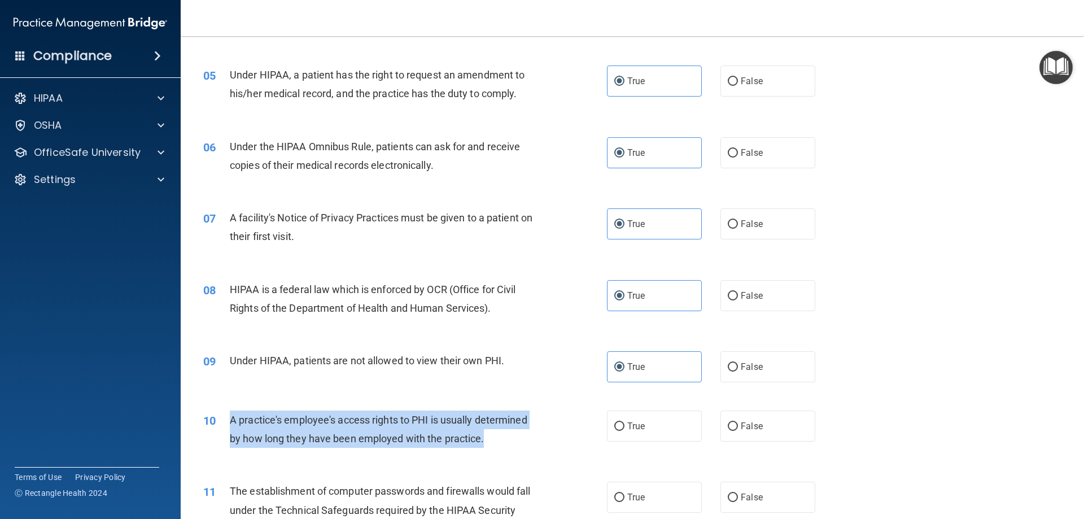
drag, startPoint x: 503, startPoint y: 431, endPoint x: 216, endPoint y: 421, distance: 287.5
click at [216, 421] on div "10 A practice's employee's access rights to PHI is usually determined by how lo…" at bounding box center [404, 431] width 437 height 43
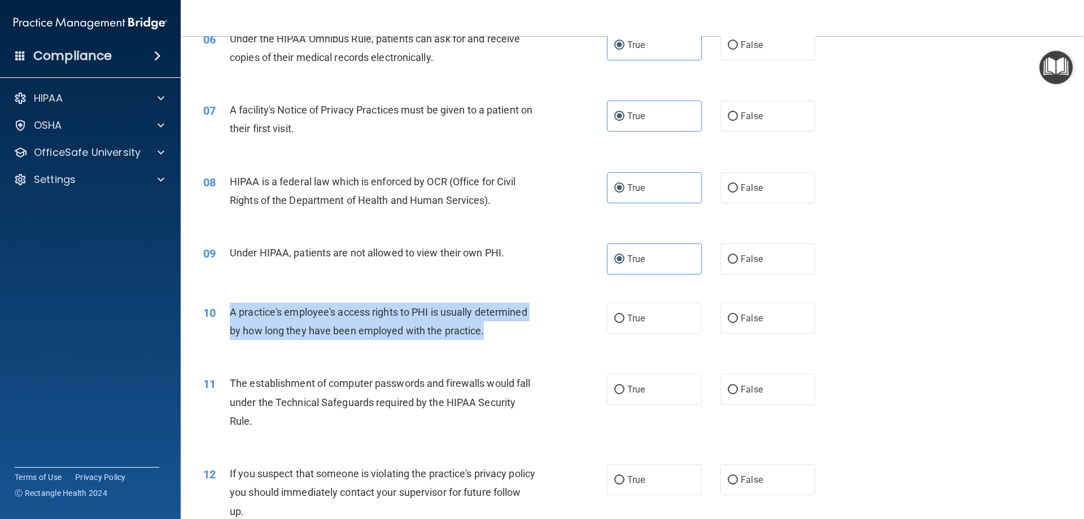
scroll to position [516, 0]
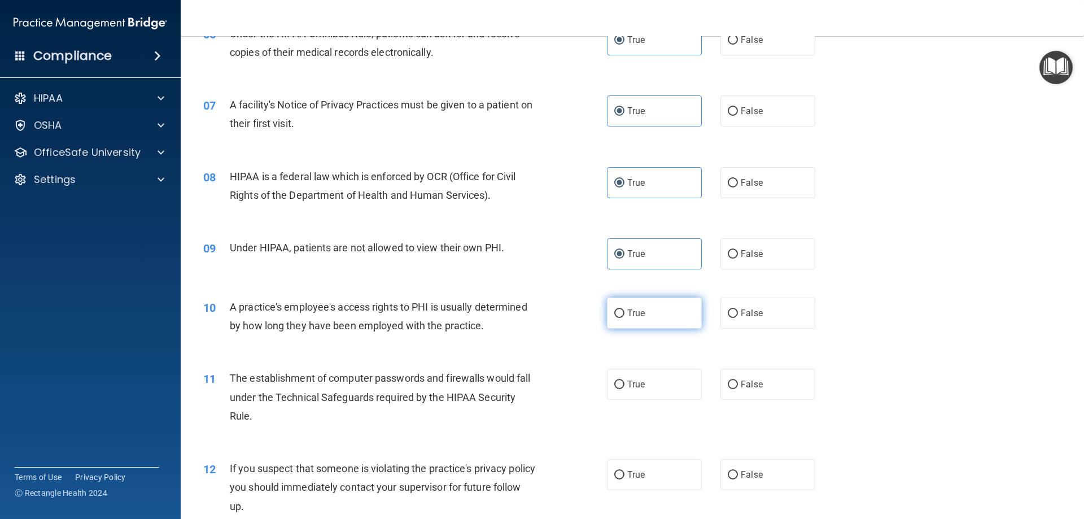
click at [633, 305] on label "True" at bounding box center [654, 312] width 95 height 31
click at [624, 309] on input "True" at bounding box center [619, 313] width 10 height 8
radio input "true"
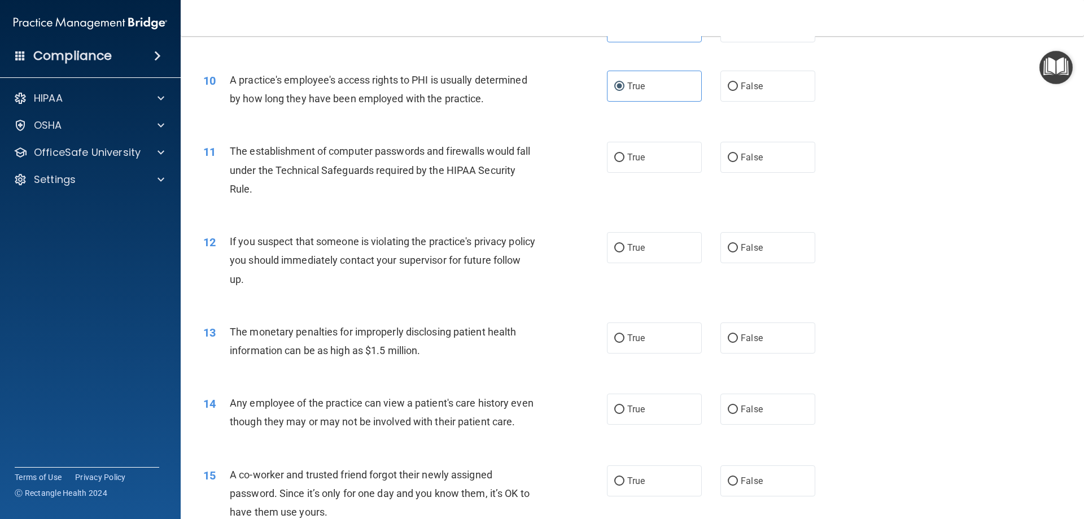
scroll to position [742, 0]
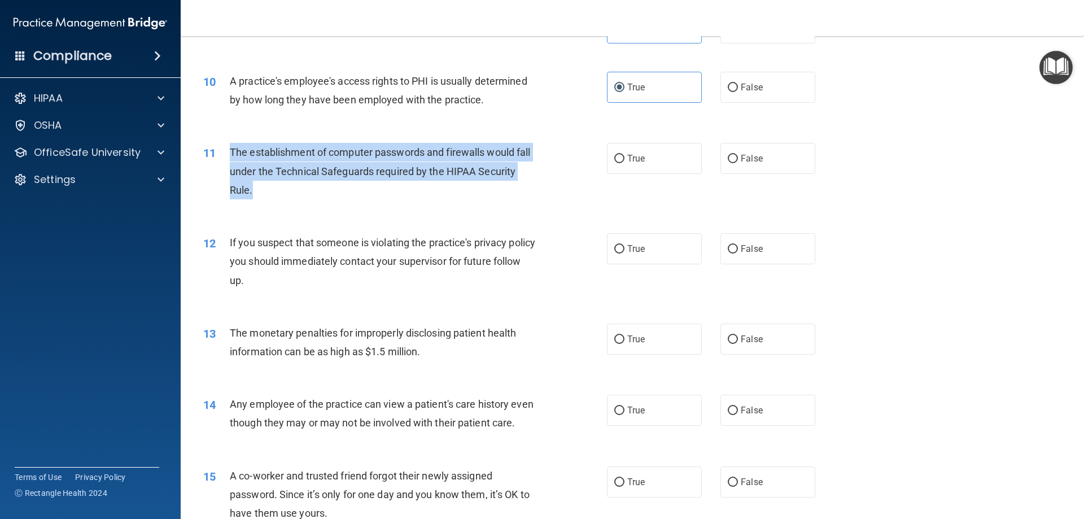
drag, startPoint x: 239, startPoint y: 179, endPoint x: 213, endPoint y: 151, distance: 38.3
click at [213, 151] on div "11 The establishment of computer passwords and firewalls would fall under the T…" at bounding box center [404, 174] width 437 height 62
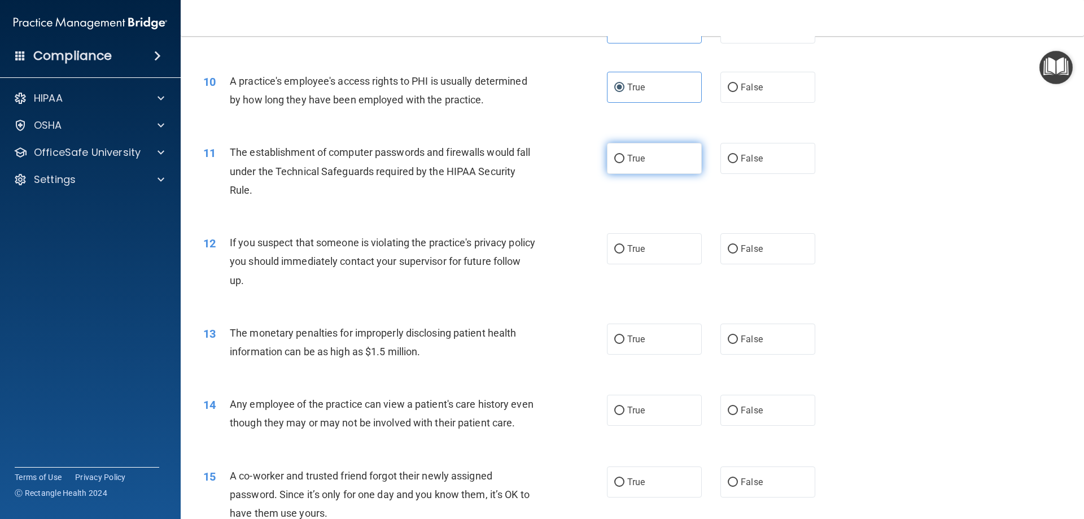
click at [629, 154] on span "True" at bounding box center [635, 158] width 17 height 11
click at [624, 155] on input "True" at bounding box center [619, 159] width 10 height 8
radio input "true"
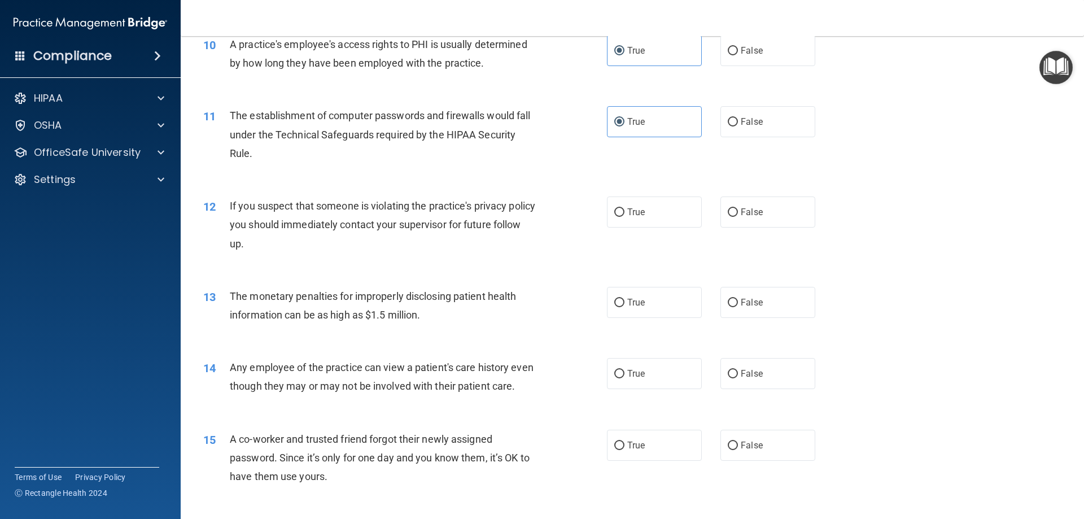
scroll to position [798, 0]
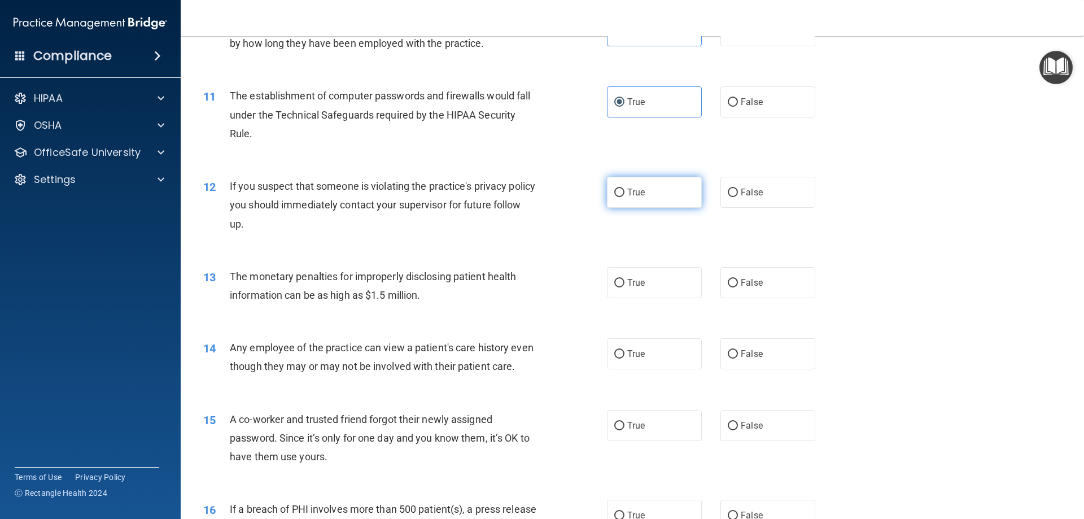
click at [649, 193] on label "True" at bounding box center [654, 192] width 95 height 31
click at [624, 193] on input "True" at bounding box center [619, 193] width 10 height 8
radio input "true"
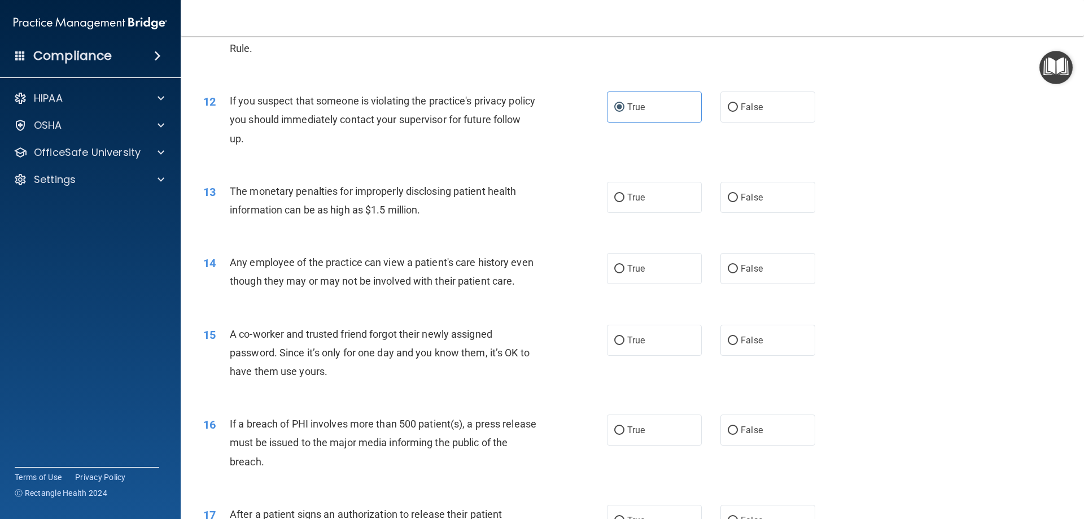
scroll to position [911, 0]
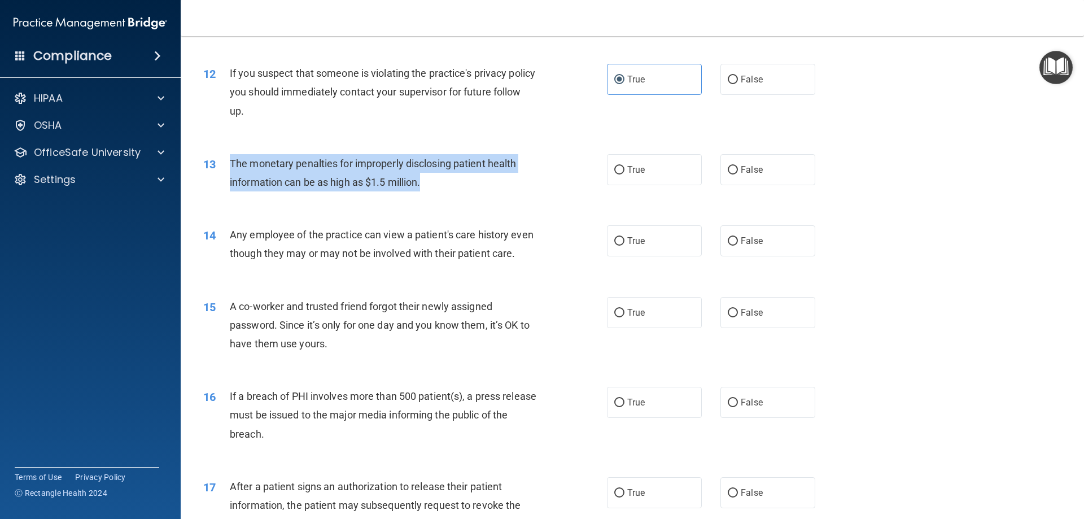
drag, startPoint x: 434, startPoint y: 182, endPoint x: 230, endPoint y: 162, distance: 204.8
click at [230, 162] on div "The monetary penalties for improperly disclosing patient health information can…" at bounding box center [388, 172] width 316 height 37
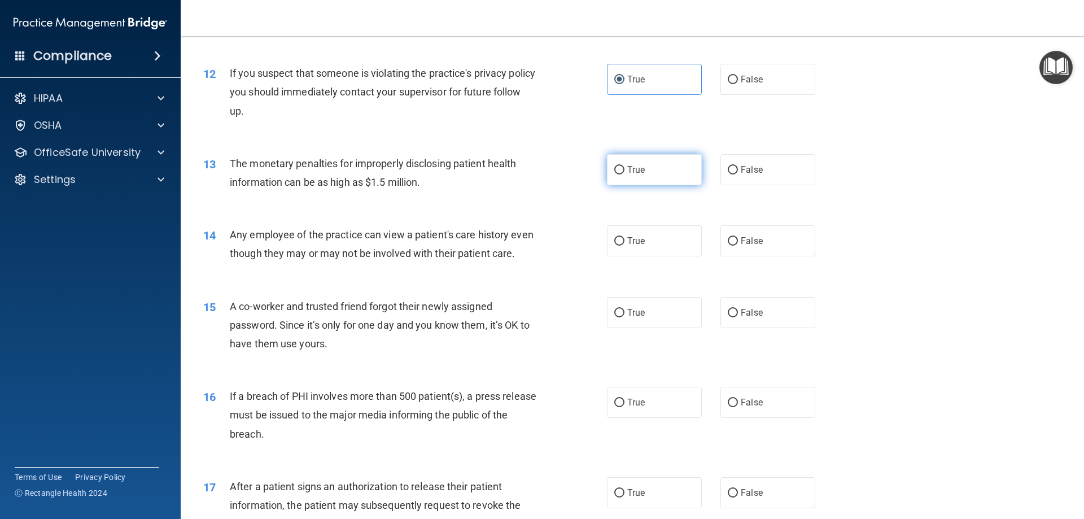
click at [609, 155] on label "True" at bounding box center [654, 169] width 95 height 31
click at [614, 166] on input "True" at bounding box center [619, 170] width 10 height 8
radio input "true"
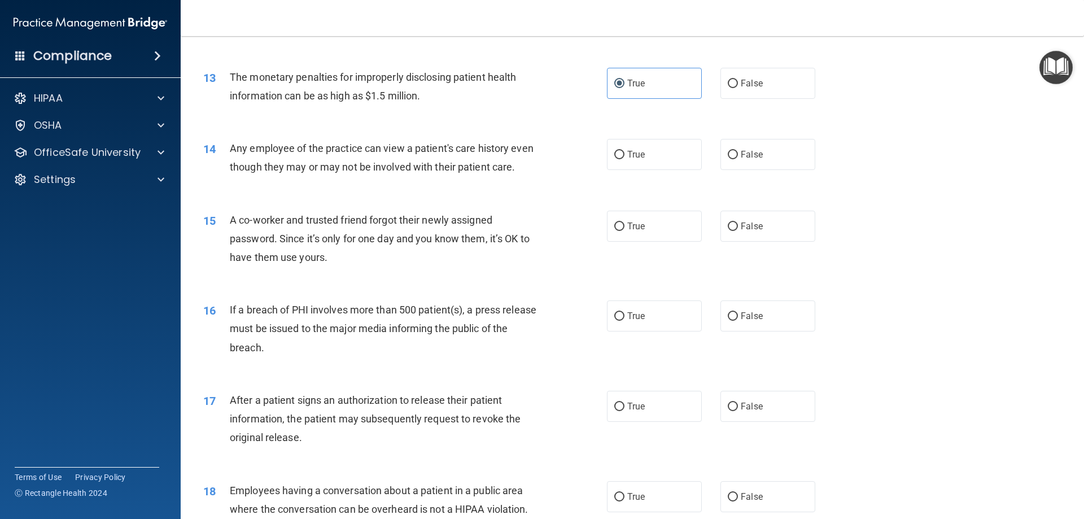
scroll to position [1024, 0]
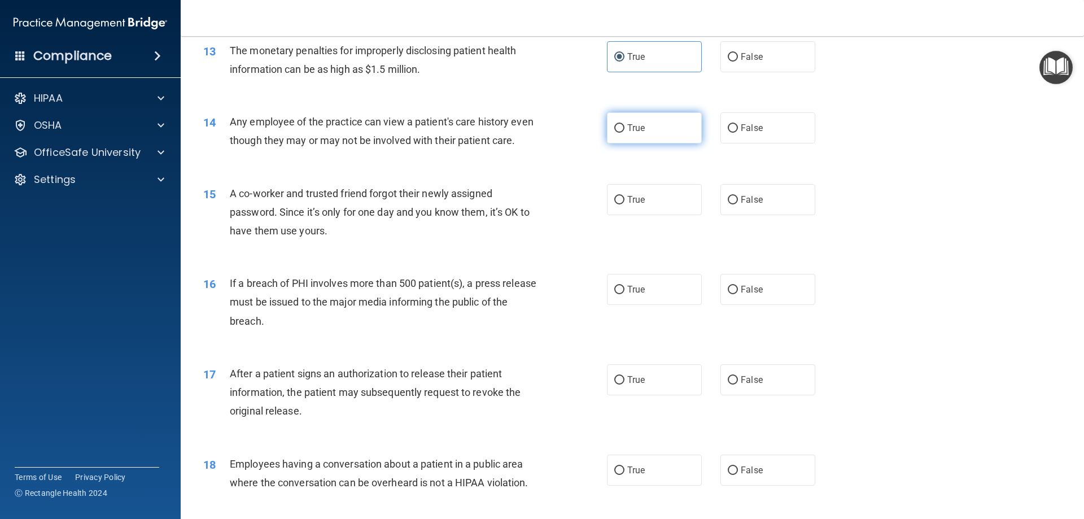
click at [622, 128] on label "True" at bounding box center [654, 127] width 95 height 31
click at [622, 128] on input "True" at bounding box center [619, 128] width 10 height 8
radio input "true"
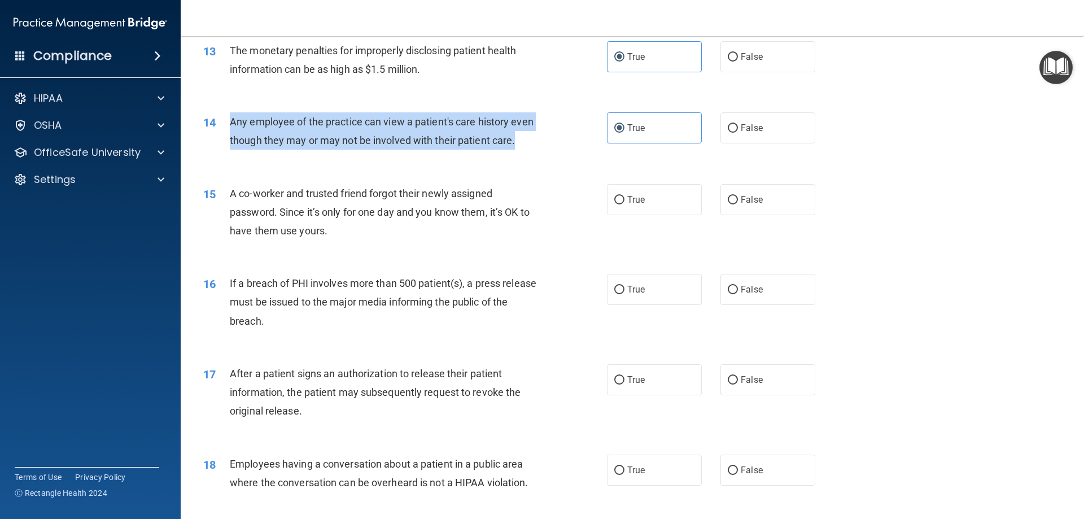
drag, startPoint x: 266, startPoint y: 159, endPoint x: 232, endPoint y: 124, distance: 48.7
click at [232, 124] on div "Any employee of the practice can view a patient's care history even though they…" at bounding box center [388, 130] width 316 height 37
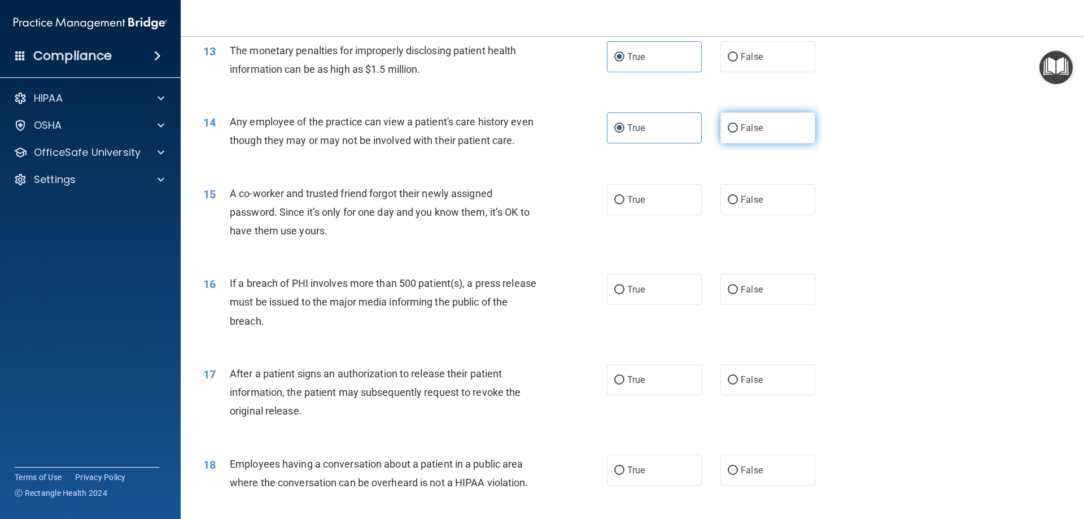
click at [747, 119] on label "False" at bounding box center [767, 127] width 95 height 31
click at [738, 124] on input "False" at bounding box center [733, 128] width 10 height 8
radio input "true"
radio input "false"
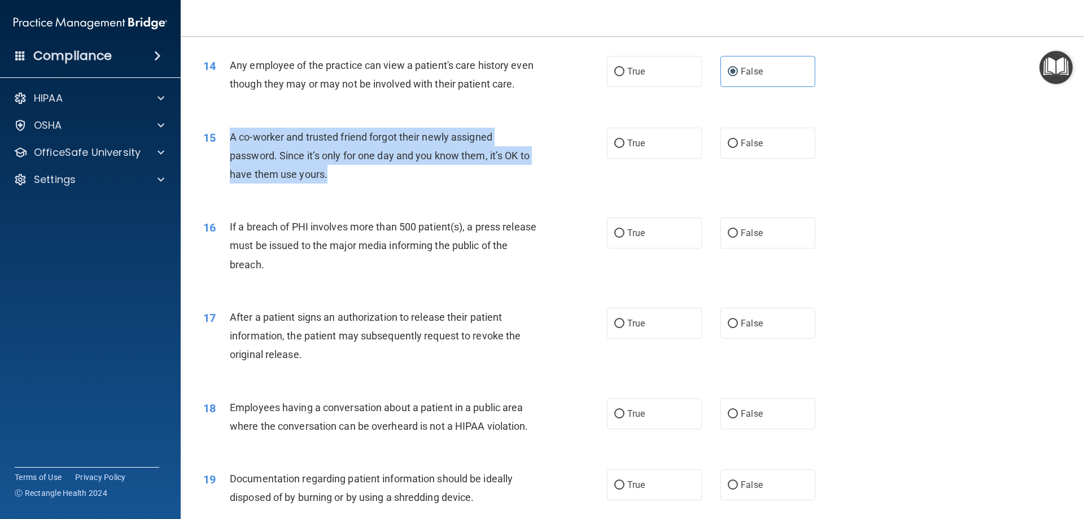
drag, startPoint x: 333, startPoint y: 196, endPoint x: 225, endPoint y: 154, distance: 116.1
click at [225, 154] on div "15 A co-worker and trusted friend forgot their newly assigned password. Since i…" at bounding box center [404, 159] width 437 height 62
click at [354, 184] on div "A co-worker and trusted friend forgot their newly assigned password. Since it’s…" at bounding box center [388, 156] width 316 height 56
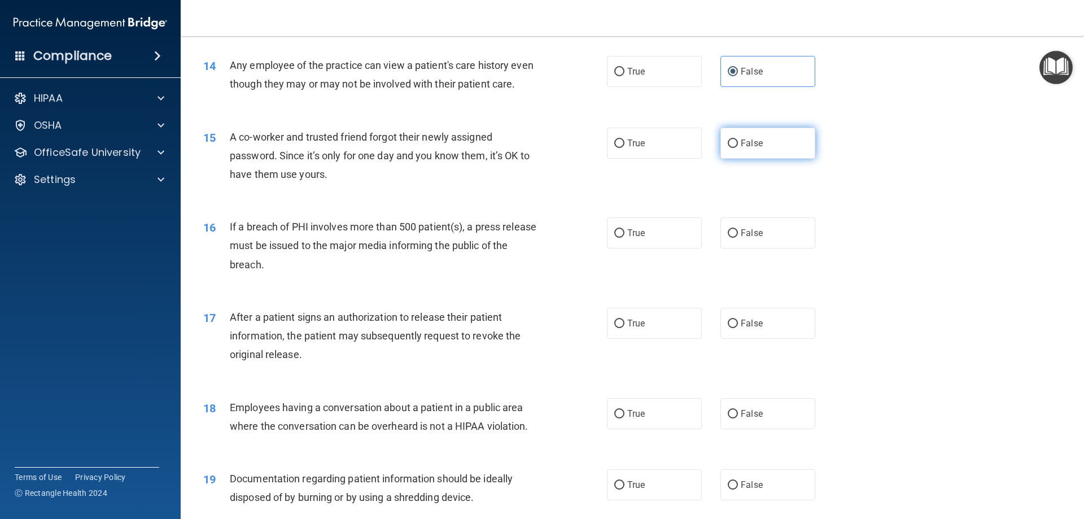
click at [741, 148] on span "False" at bounding box center [752, 143] width 22 height 11
click at [736, 148] on input "False" at bounding box center [733, 143] width 10 height 8
radio input "true"
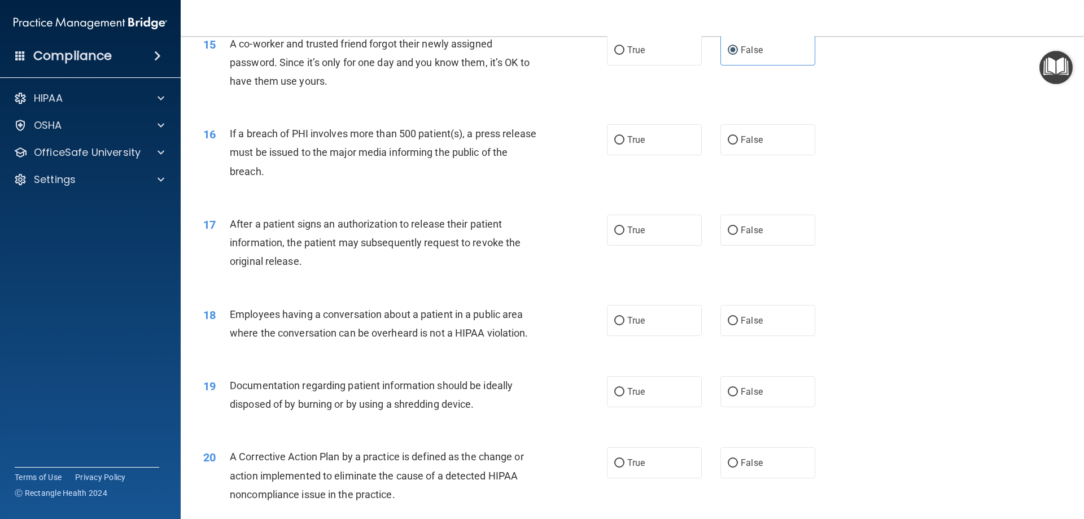
scroll to position [1193, 0]
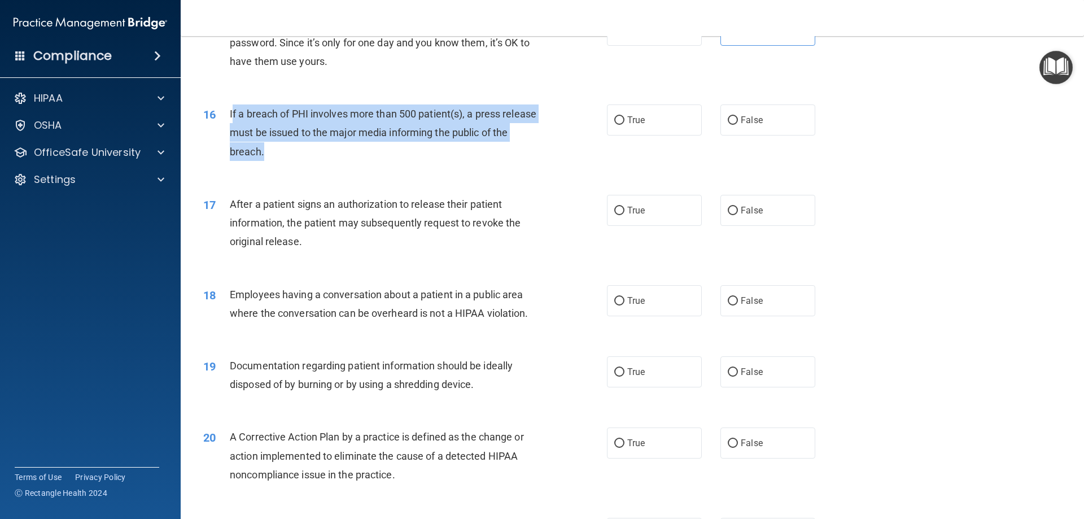
drag, startPoint x: 300, startPoint y: 173, endPoint x: 231, endPoint y: 132, distance: 80.5
click at [231, 132] on div "If a breach of PHI involves more than 500 patient(s), a press release must be i…" at bounding box center [388, 132] width 316 height 56
click at [322, 161] on div "If a breach of PHI involves more than 500 patient(s), a press release must be i…" at bounding box center [388, 132] width 316 height 56
drag, startPoint x: 309, startPoint y: 175, endPoint x: 221, endPoint y: 139, distance: 95.2
click at [221, 139] on div "16 If a breach of PHI involves more than 500 patient(s), a press release must b…" at bounding box center [404, 135] width 437 height 62
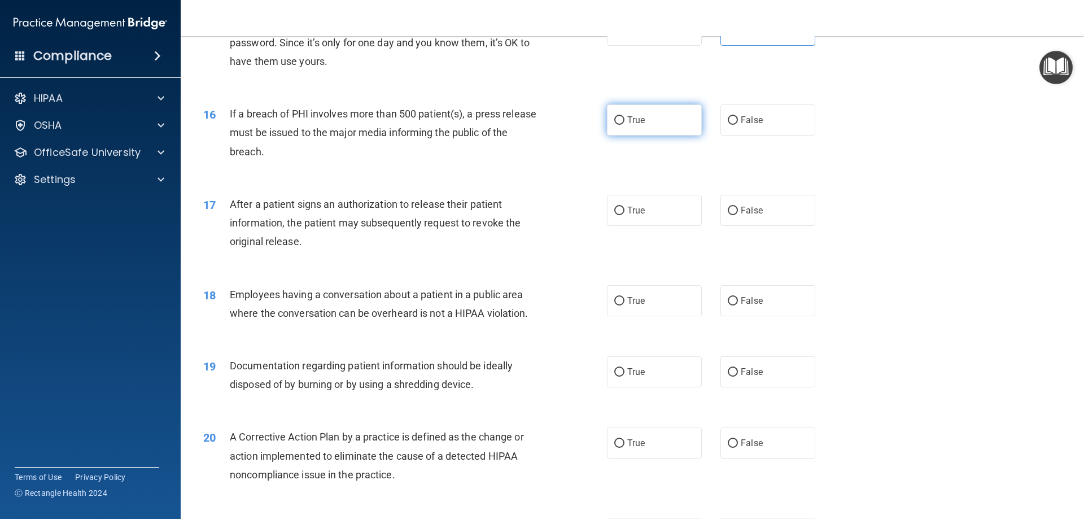
click at [623, 135] on label "True" at bounding box center [654, 119] width 95 height 31
click at [623, 125] on input "True" at bounding box center [619, 120] width 10 height 8
radio input "true"
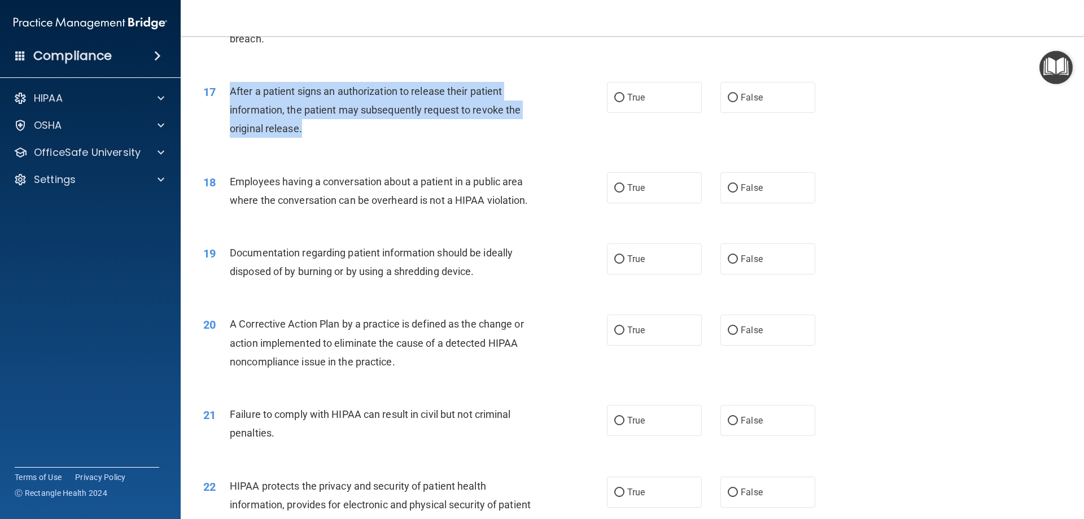
drag, startPoint x: 304, startPoint y: 145, endPoint x: 226, endPoint y: 104, distance: 87.9
click at [226, 104] on div "17 After a patient signs an authorization to release their patient information,…" at bounding box center [404, 113] width 437 height 62
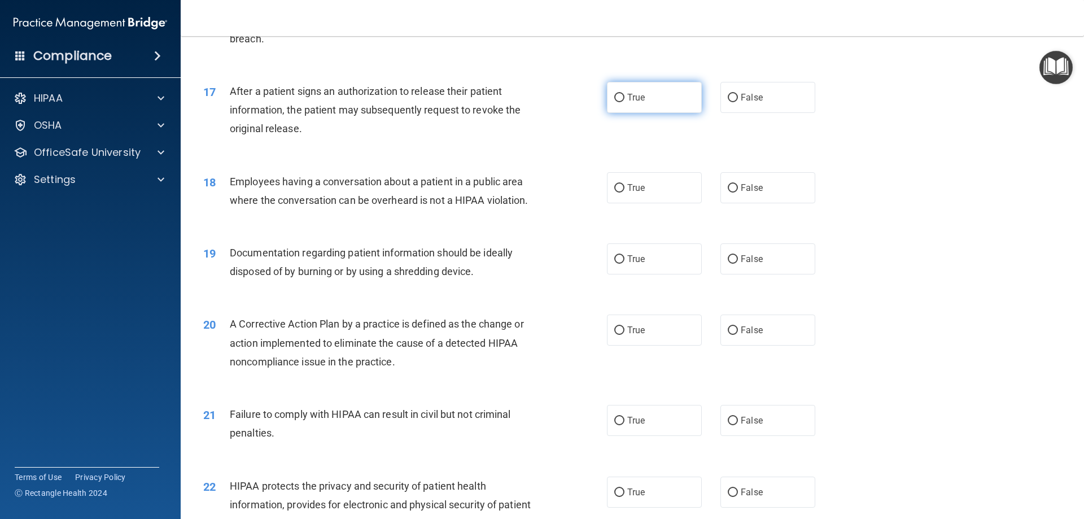
click at [654, 113] on label "True" at bounding box center [654, 97] width 95 height 31
click at [624, 102] on input "True" at bounding box center [619, 98] width 10 height 8
radio input "true"
click at [417, 158] on div "17 After a patient signs an authorization to release their patient information,…" at bounding box center [632, 113] width 875 height 90
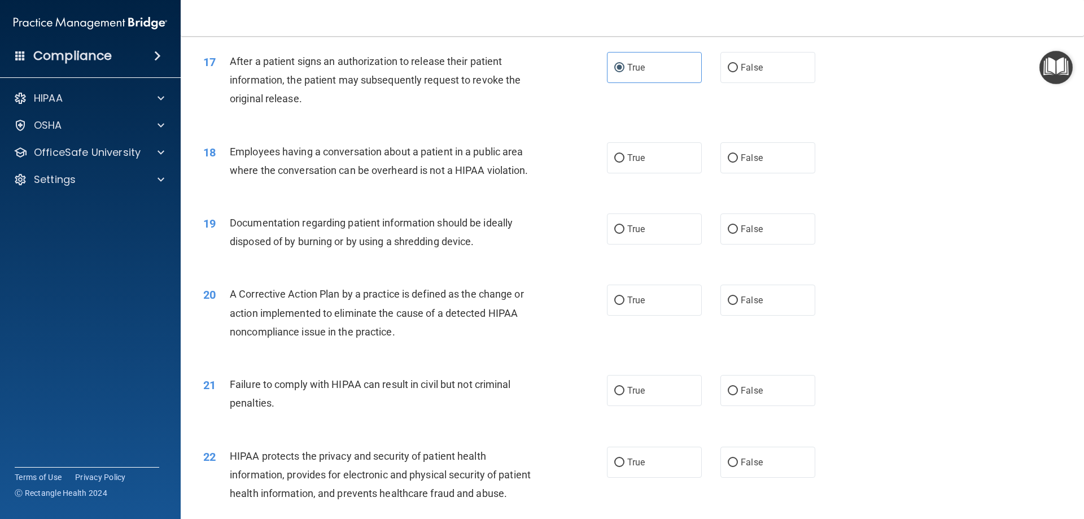
scroll to position [1363, 0]
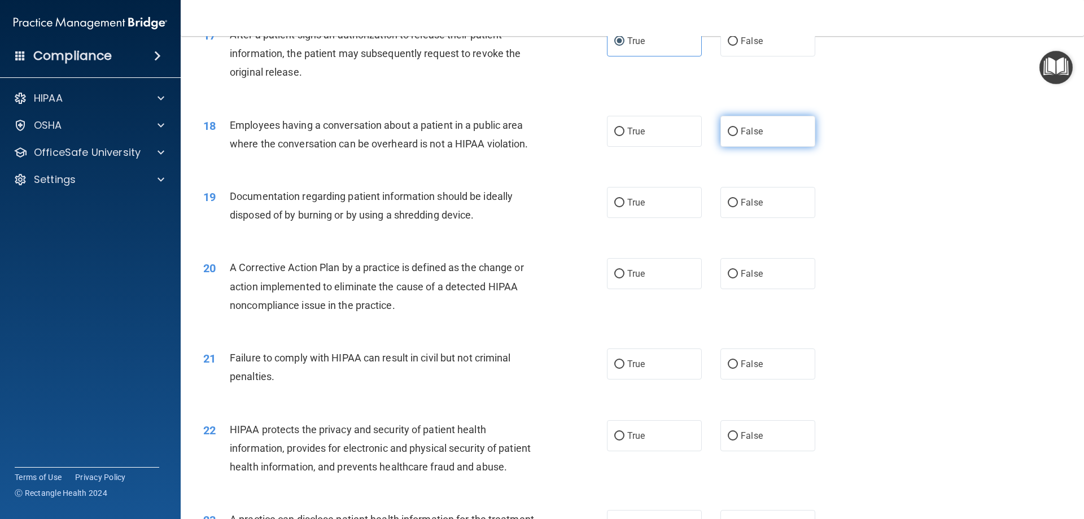
click at [764, 147] on label "False" at bounding box center [767, 131] width 95 height 31
click at [738, 136] on input "False" at bounding box center [733, 132] width 10 height 8
radio input "true"
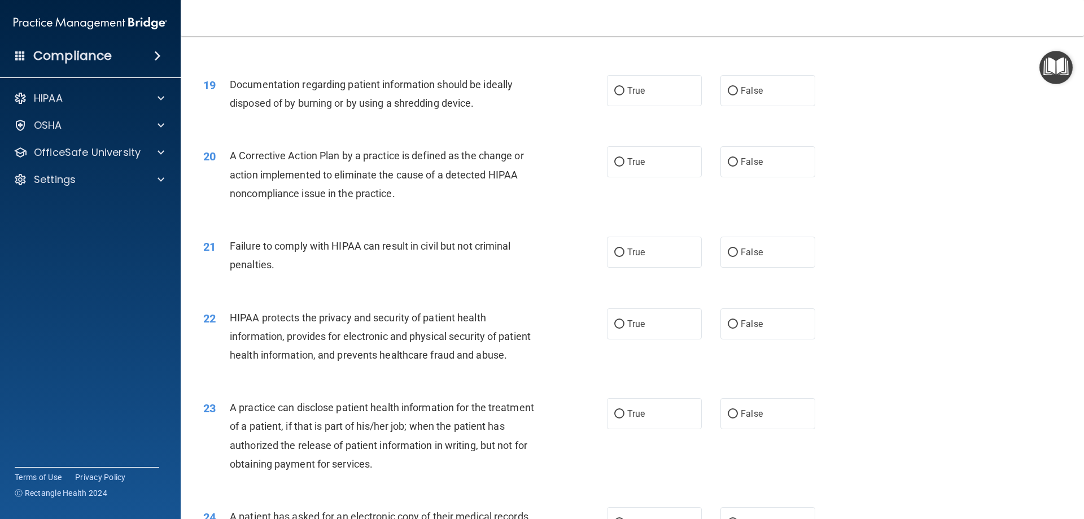
scroll to position [1475, 0]
click at [649, 105] on label "True" at bounding box center [654, 89] width 95 height 31
click at [624, 94] on input "True" at bounding box center [619, 90] width 10 height 8
radio input "true"
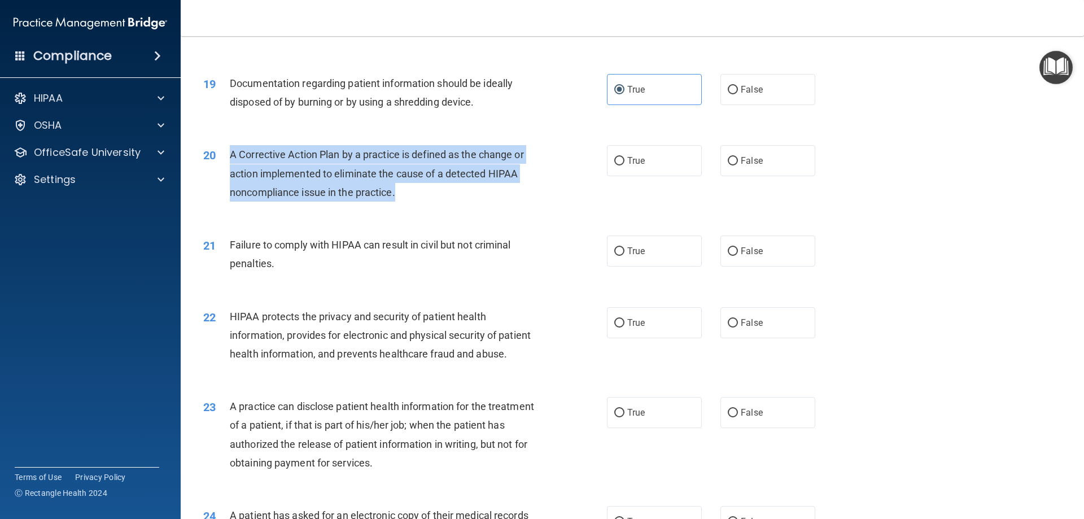
drag, startPoint x: 399, startPoint y: 208, endPoint x: 228, endPoint y: 176, distance: 174.0
click at [228, 176] on div "20 A Corrective Action Plan by a practice is defined as the change or action im…" at bounding box center [404, 176] width 437 height 62
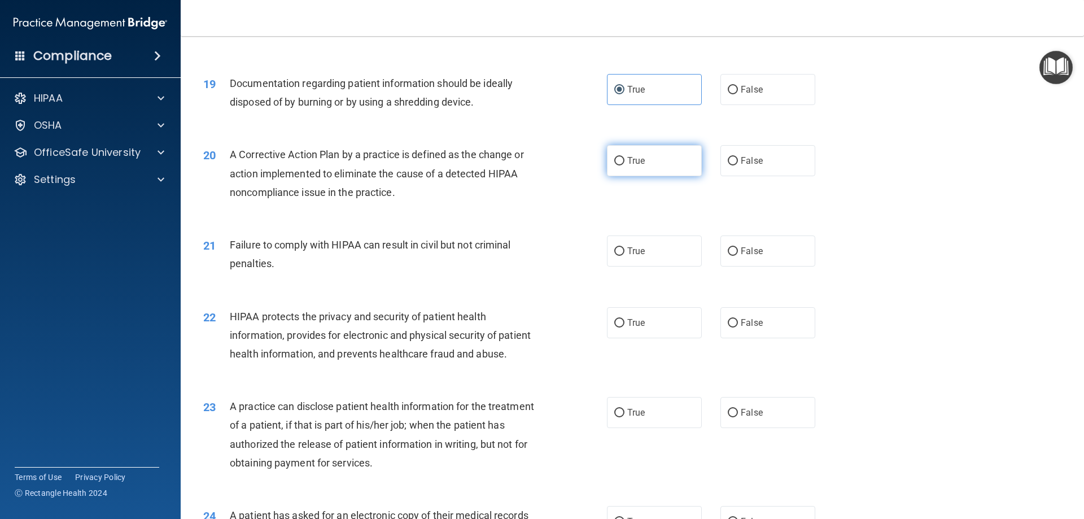
click at [645, 176] on label "True" at bounding box center [654, 160] width 95 height 31
click at [624, 165] on input "True" at bounding box center [619, 161] width 10 height 8
radio input "true"
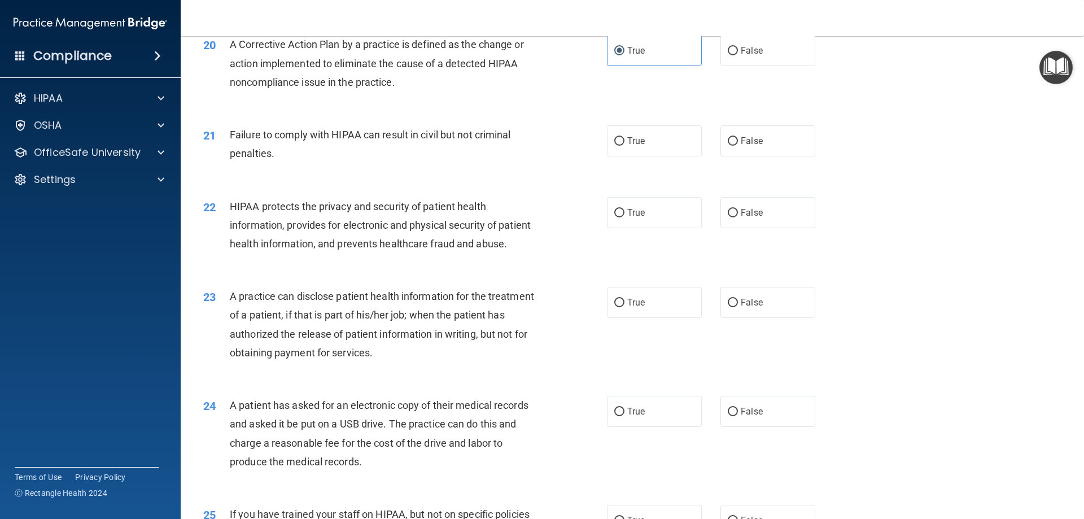
scroll to position [1588, 0]
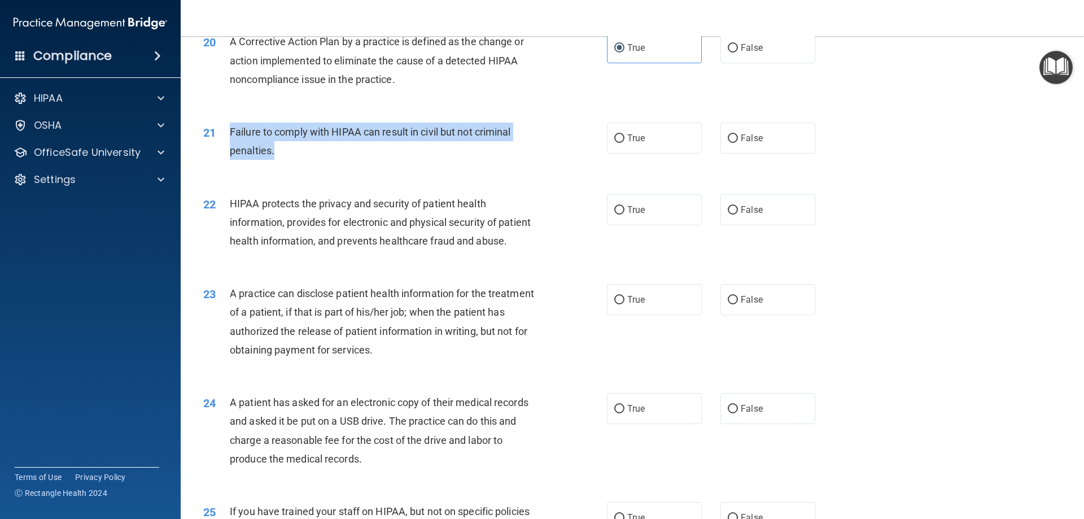
drag, startPoint x: 278, startPoint y: 168, endPoint x: 226, endPoint y: 143, distance: 58.1
click at [226, 143] on div "21 Failure to comply with HIPAA can result in civil but not criminal penalties." at bounding box center [404, 143] width 437 height 43
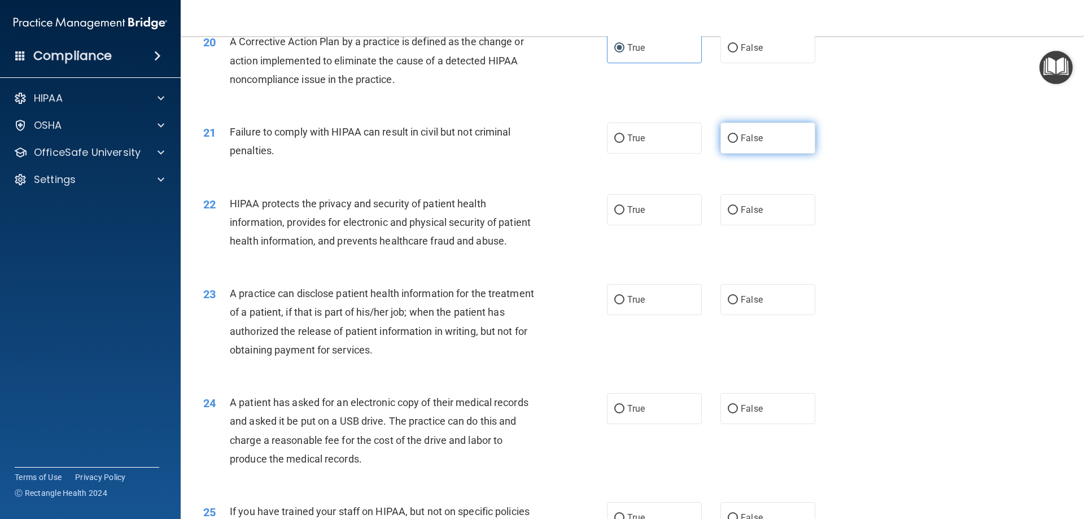
click at [781, 154] on label "False" at bounding box center [767, 137] width 95 height 31
click at [738, 143] on input "False" at bounding box center [733, 138] width 10 height 8
radio input "true"
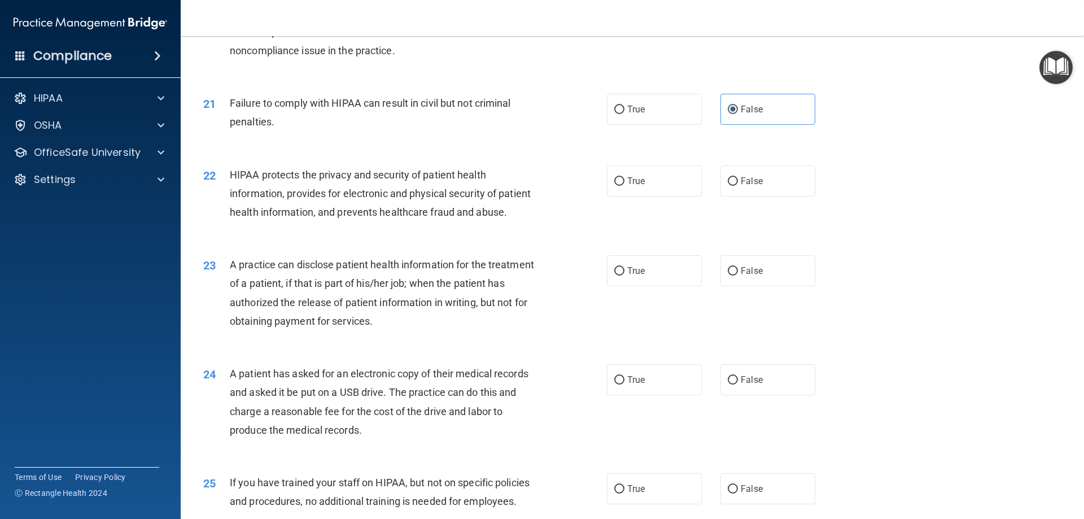
scroll to position [1645, 0]
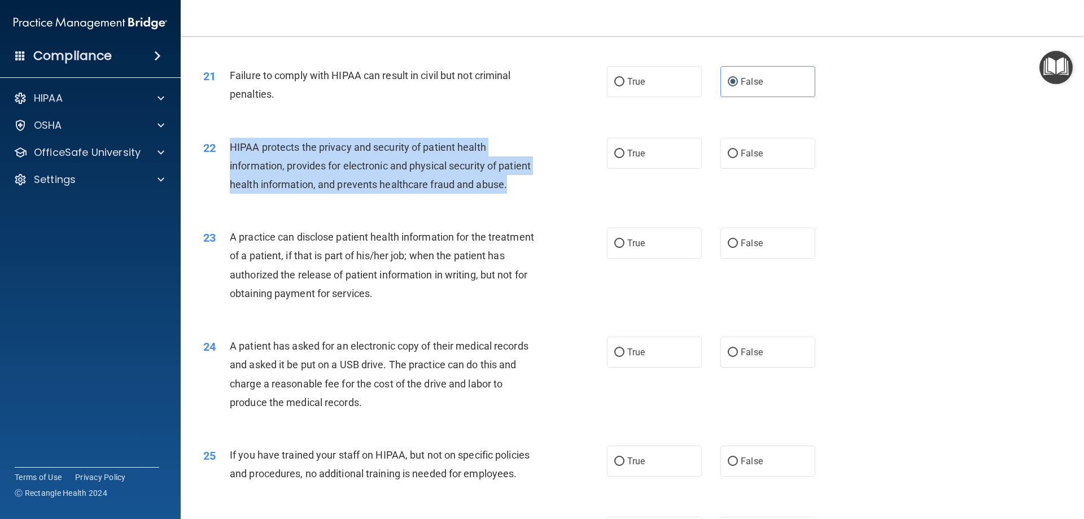
drag, startPoint x: 288, startPoint y: 218, endPoint x: 242, endPoint y: 163, distance: 72.1
click at [228, 163] on div "22 HIPAA protects the privacy and security of patient health information, provi…" at bounding box center [404, 169] width 437 height 62
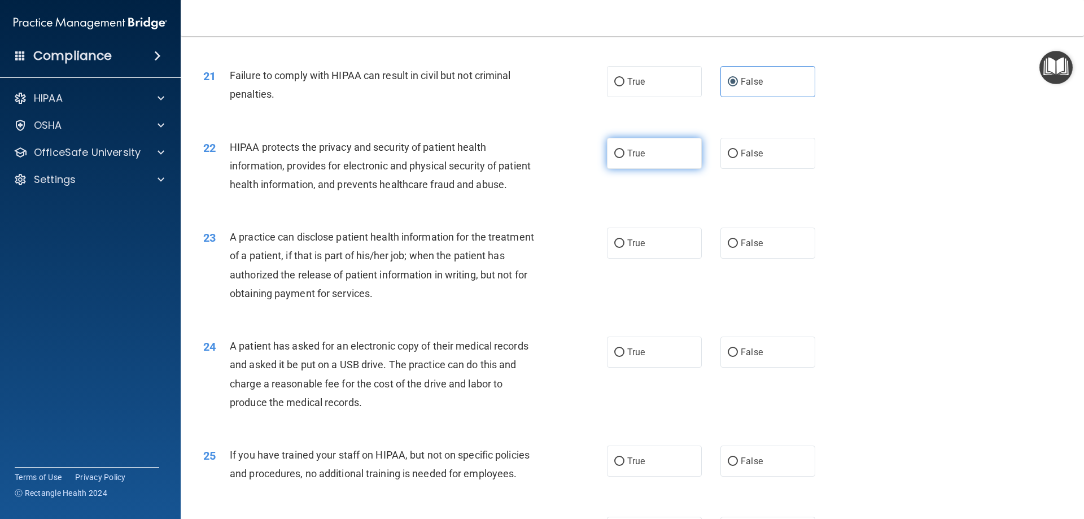
click at [658, 163] on label "True" at bounding box center [654, 153] width 95 height 31
click at [624, 158] on input "True" at bounding box center [619, 154] width 10 height 8
radio input "true"
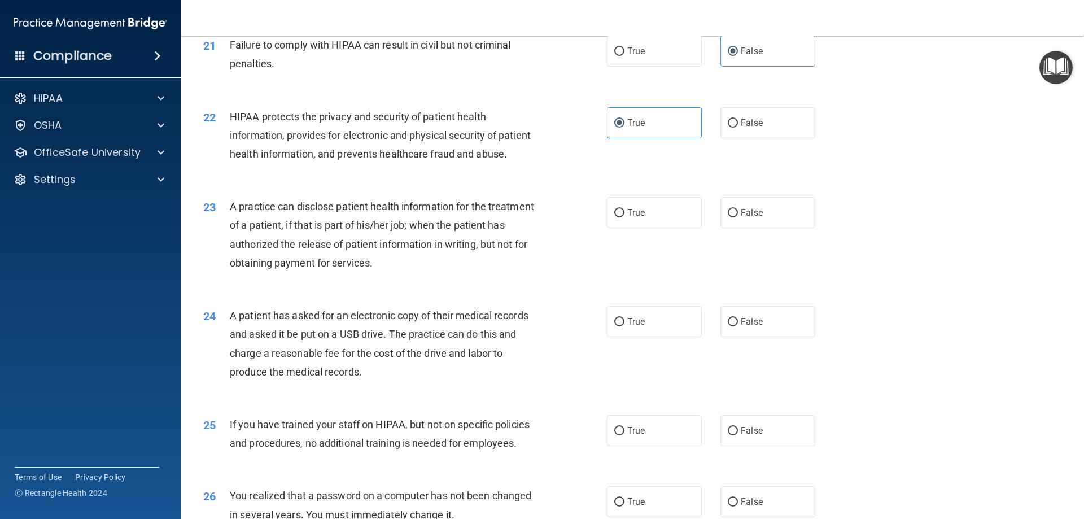
scroll to position [1758, 0]
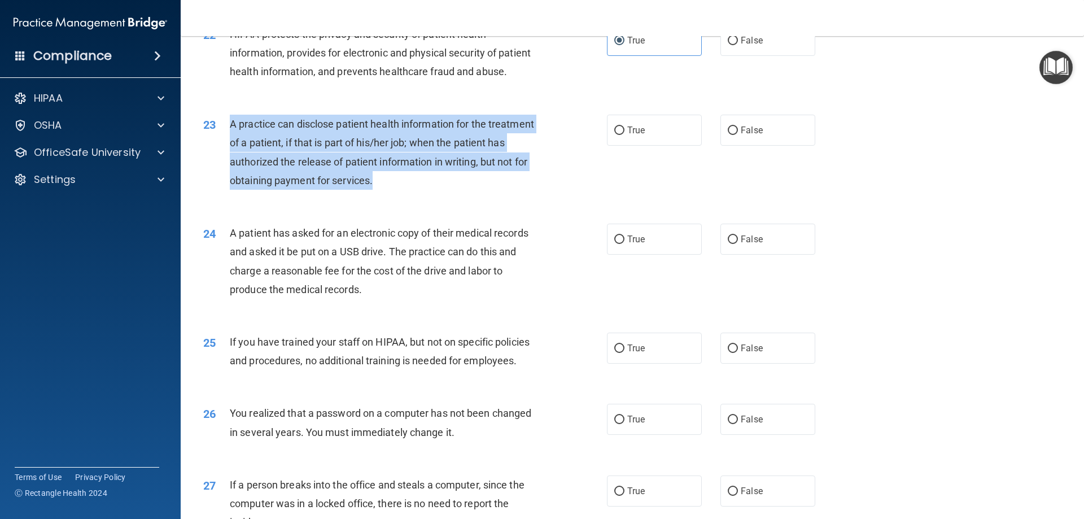
drag, startPoint x: 435, startPoint y: 214, endPoint x: 247, endPoint y: 172, distance: 192.2
click at [227, 161] on div "23 A practice can disclose patient health information for the treatment of a pa…" at bounding box center [404, 155] width 437 height 81
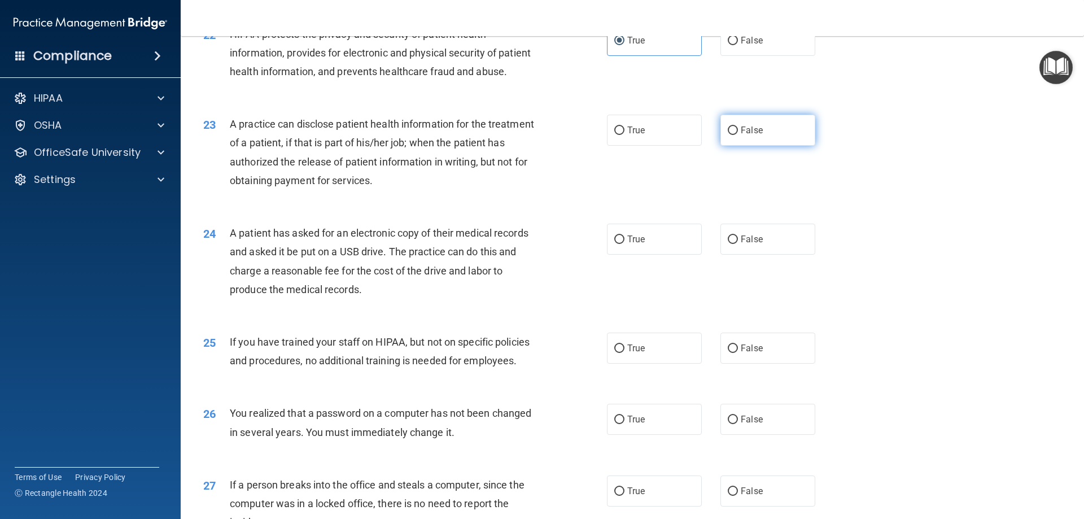
click at [757, 146] on label "False" at bounding box center [767, 130] width 95 height 31
click at [738, 135] on input "False" at bounding box center [733, 130] width 10 height 8
radio input "true"
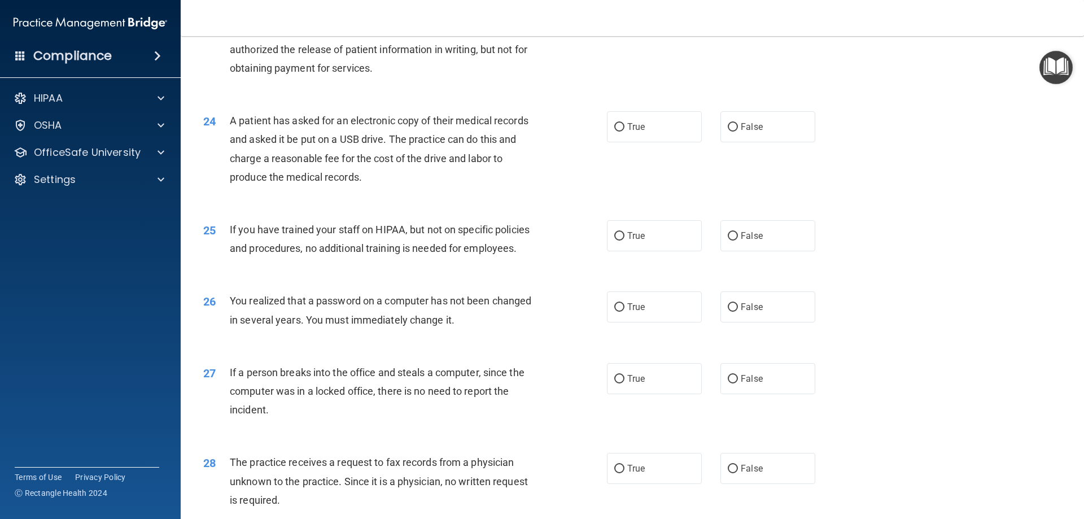
scroll to position [1871, 0]
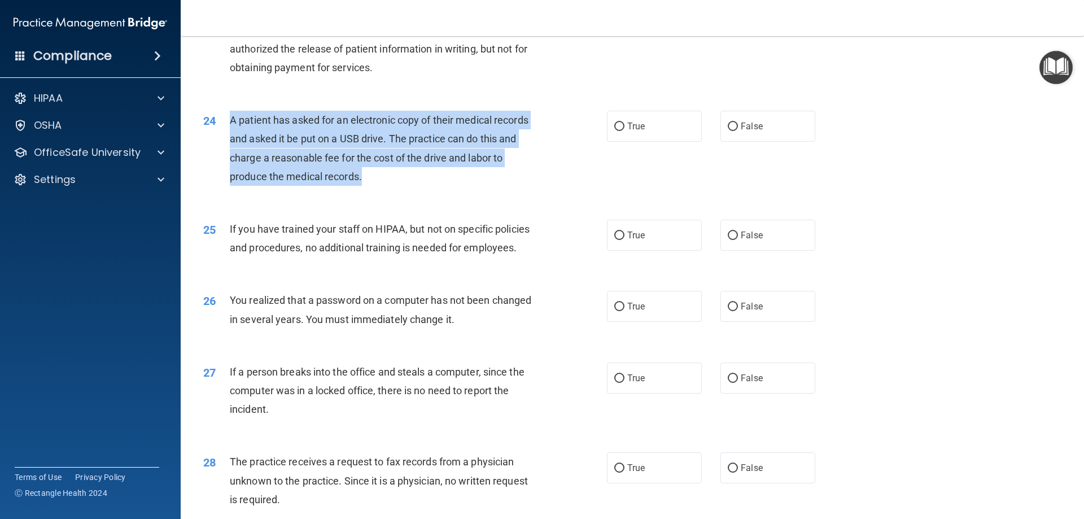
drag, startPoint x: 379, startPoint y: 217, endPoint x: 225, endPoint y: 158, distance: 165.6
click at [225, 158] on div "24 A patient has asked for an electronic copy of their medical records and aske…" at bounding box center [404, 151] width 437 height 81
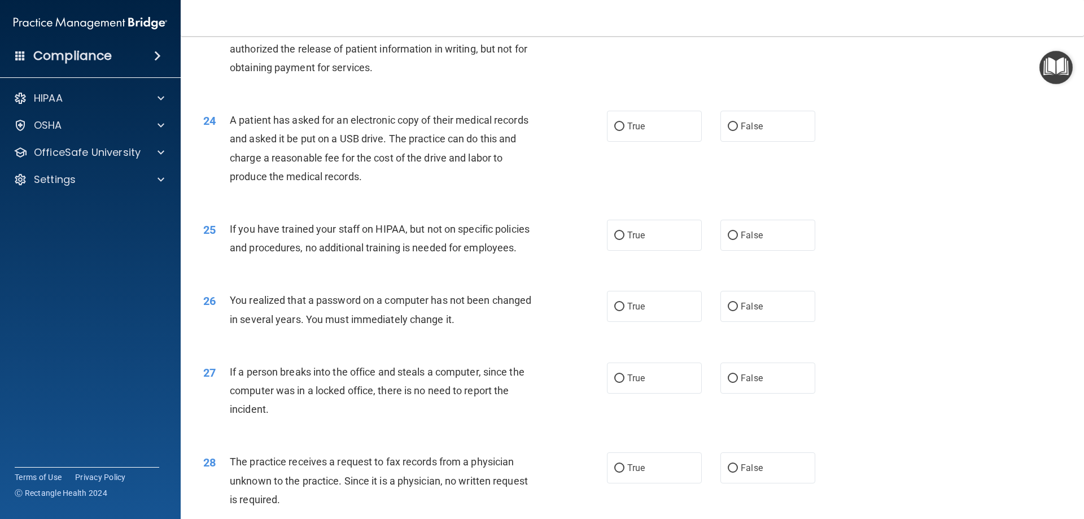
click at [640, 183] on div "24 A patient has asked for an electronic copy of their medical records and aske…" at bounding box center [632, 151] width 875 height 109
click at [641, 132] on span "True" at bounding box center [635, 126] width 17 height 11
click at [624, 131] on input "True" at bounding box center [619, 126] width 10 height 8
radio input "true"
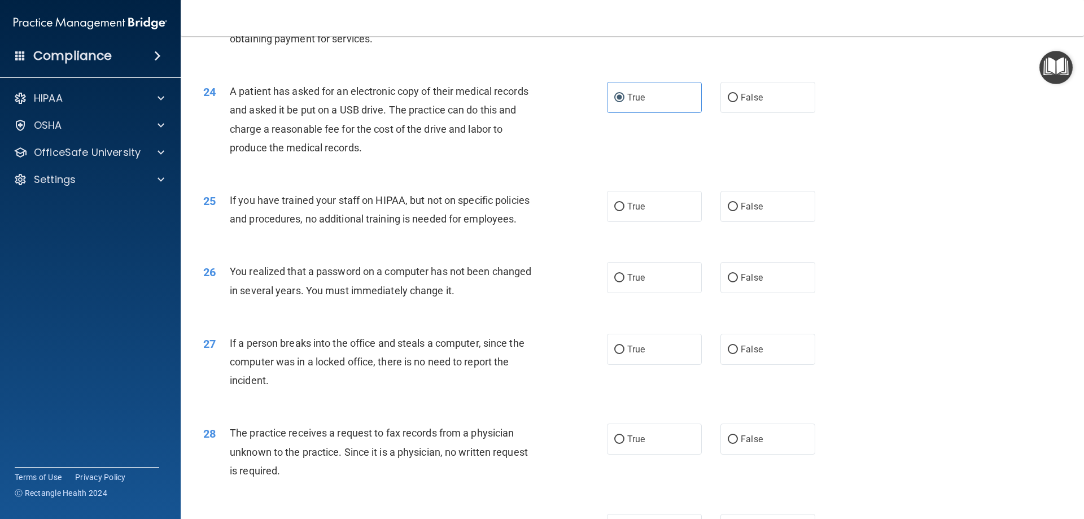
scroll to position [1927, 0]
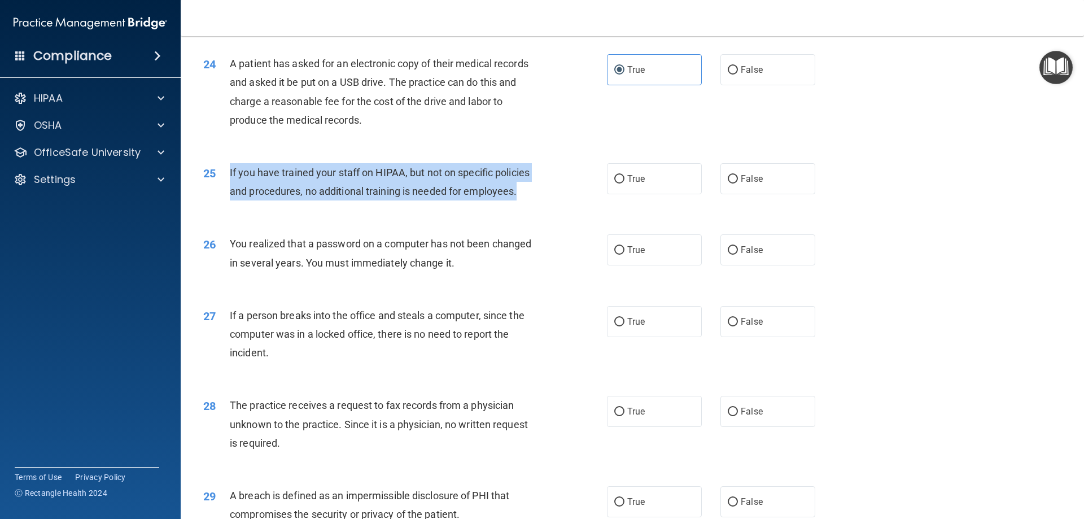
drag, startPoint x: 522, startPoint y: 229, endPoint x: 224, endPoint y: 214, distance: 297.8
click at [224, 206] on div "25 If you have trained your staff on HIPAA, but not on specific policies and pr…" at bounding box center [404, 184] width 437 height 43
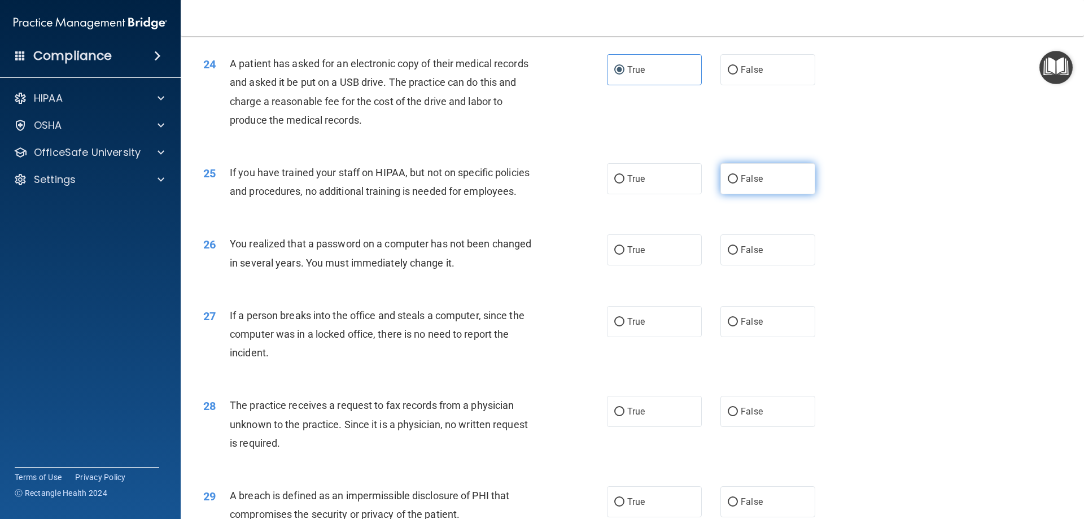
click at [770, 194] on label "False" at bounding box center [767, 178] width 95 height 31
click at [738, 183] on input "False" at bounding box center [733, 179] width 10 height 8
radio input "true"
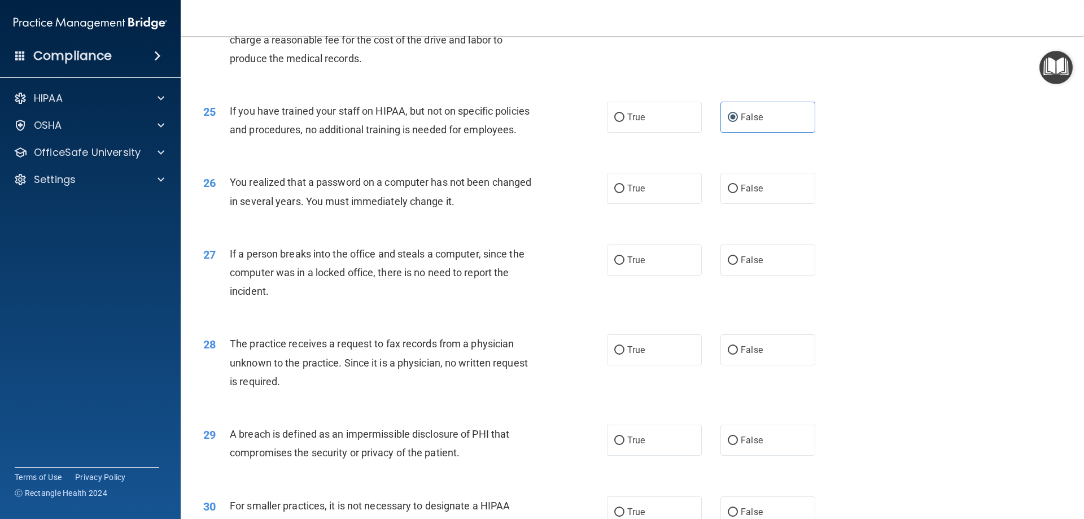
scroll to position [2040, 0]
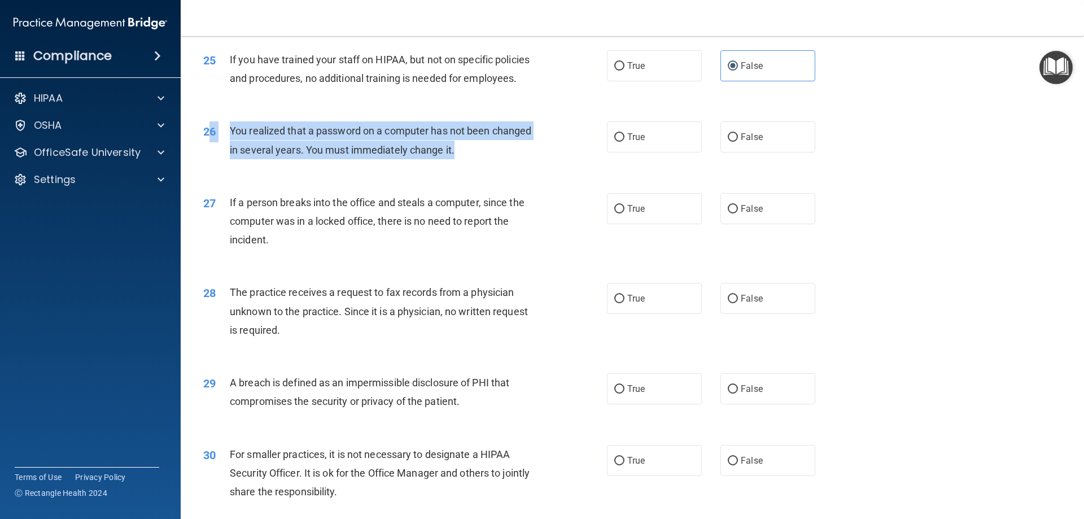
drag, startPoint x: 460, startPoint y: 186, endPoint x: 209, endPoint y: 164, distance: 252.1
click at [209, 164] on div "26 You realized that a password on a computer has not been changed in several y…" at bounding box center [404, 142] width 437 height 43
click at [471, 159] on div "You realized that a password on a computer has not been changed in several year…" at bounding box center [388, 139] width 316 height 37
drag, startPoint x: 465, startPoint y: 190, endPoint x: 231, endPoint y: 176, distance: 234.7
click at [231, 159] on div "You realized that a password on a computer has not been changed in several year…" at bounding box center [388, 139] width 316 height 37
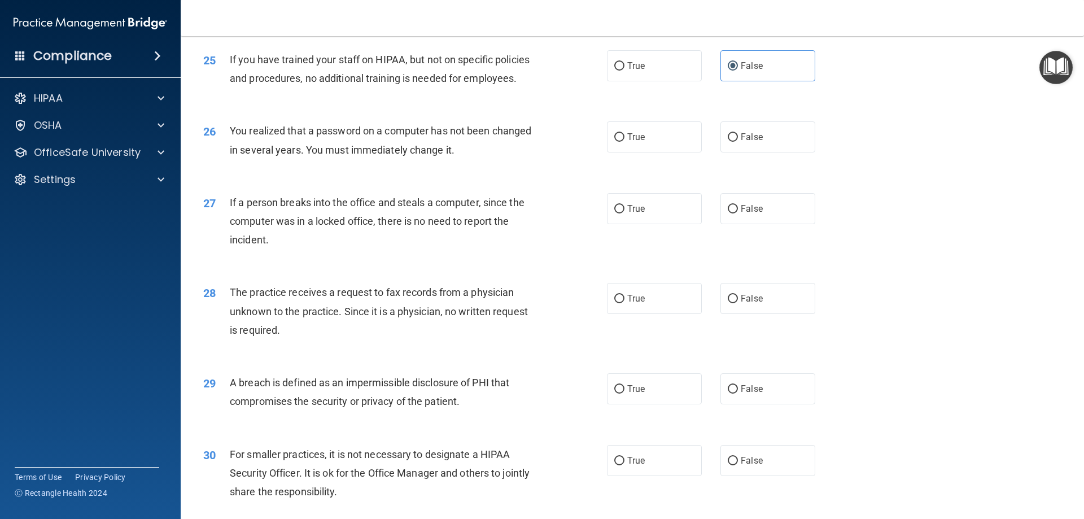
drag, startPoint x: 433, startPoint y: 232, endPoint x: 440, endPoint y: 235, distance: 7.9
click at [433, 231] on div "If a person breaks into the office and steals a computer, since the computer wa…" at bounding box center [388, 221] width 316 height 56
click at [638, 142] on span "True" at bounding box center [635, 137] width 17 height 11
click at [624, 142] on input "True" at bounding box center [619, 137] width 10 height 8
radio input "true"
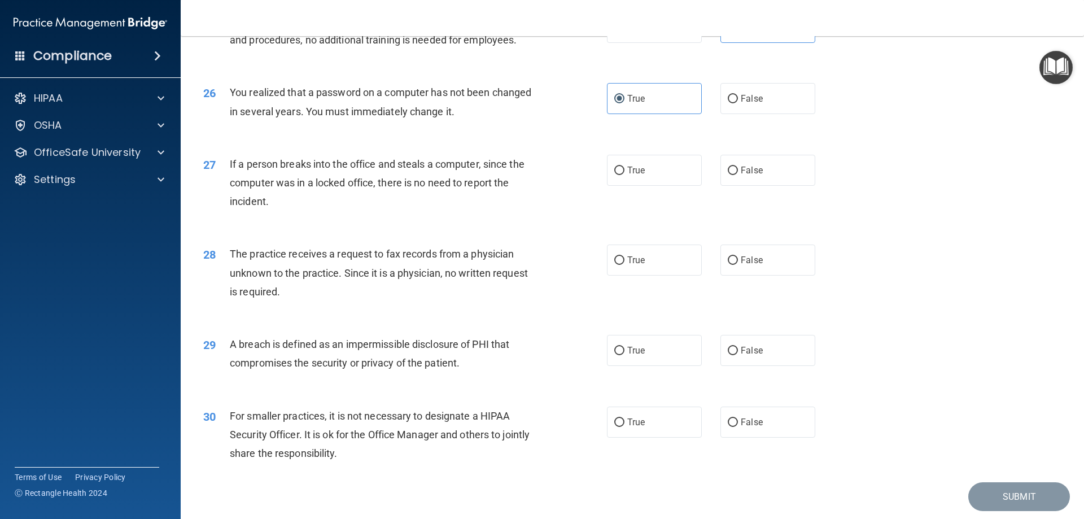
scroll to position [2153, 0]
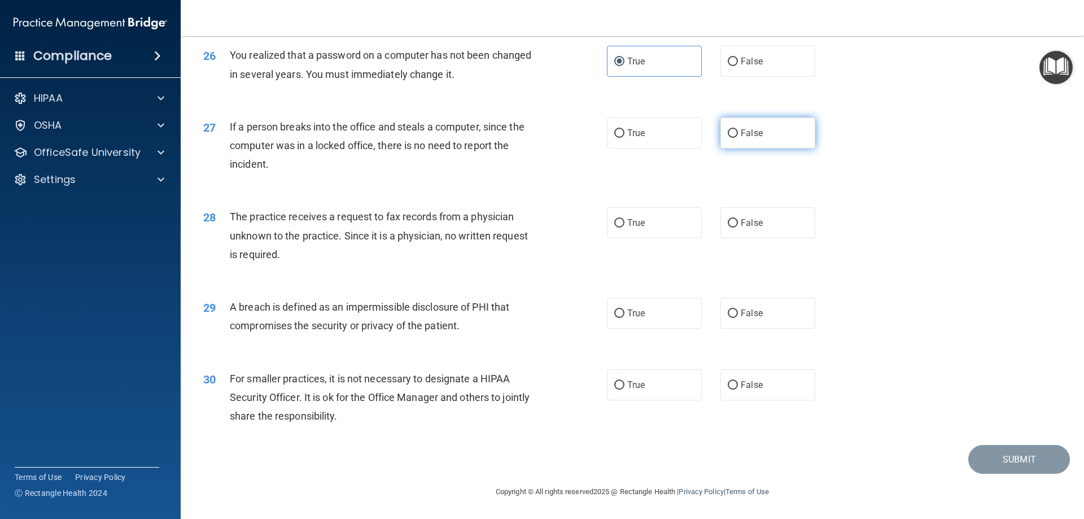
click at [741, 130] on span "False" at bounding box center [752, 133] width 22 height 11
click at [736, 130] on input "False" at bounding box center [733, 133] width 10 height 8
radio input "true"
click at [671, 212] on label "True" at bounding box center [654, 222] width 95 height 31
click at [624, 219] on input "True" at bounding box center [619, 223] width 10 height 8
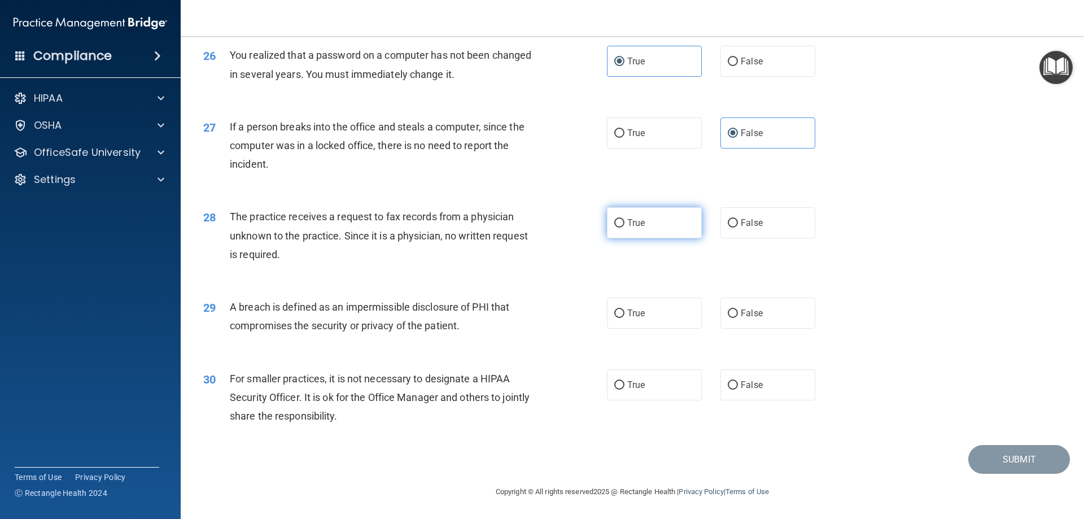
radio input "true"
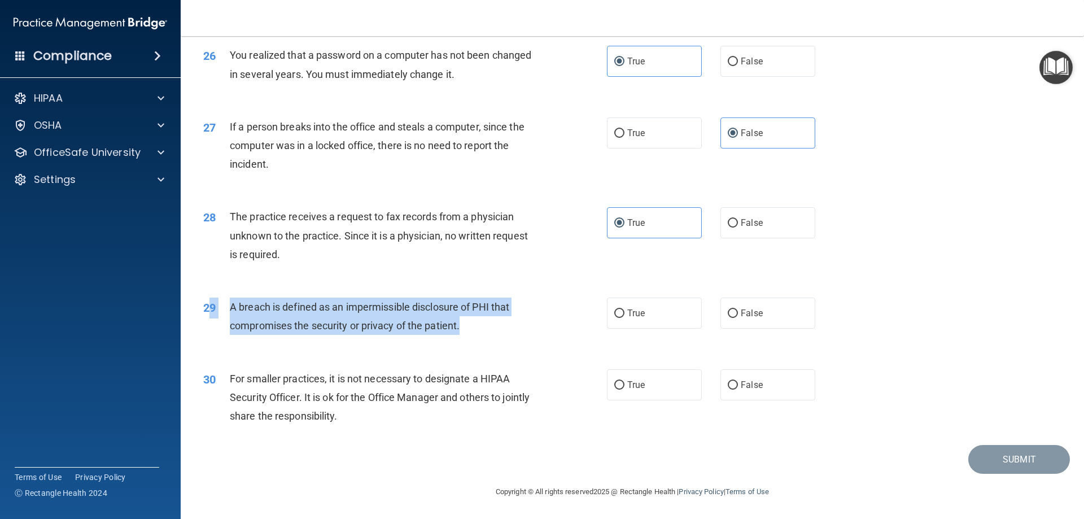
drag, startPoint x: 458, startPoint y: 323, endPoint x: 207, endPoint y: 310, distance: 251.5
click at [207, 310] on div "29 A breach is defined as an impermissible disclosure of PHI that compromises t…" at bounding box center [404, 318] width 437 height 43
drag, startPoint x: 367, startPoint y: 313, endPoint x: 396, endPoint y: 313, distance: 28.8
click at [368, 313] on span "A breach is defined as an impermissible disclosure of PHI that compromises the …" at bounding box center [369, 316] width 279 height 30
click at [479, 325] on div "A breach is defined as an impermissible disclosure of PHI that compromises the …" at bounding box center [388, 315] width 316 height 37
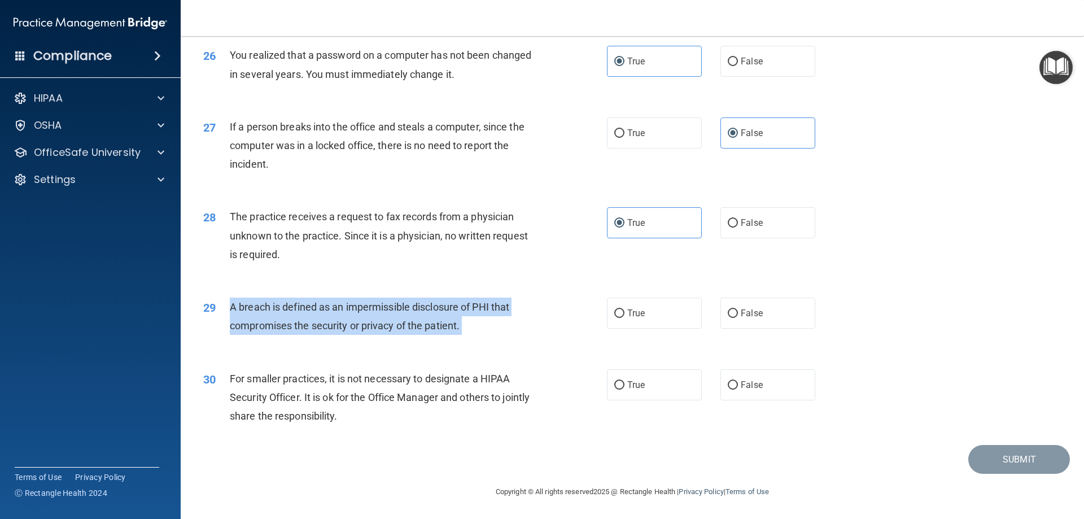
drag, startPoint x: 479, startPoint y: 325, endPoint x: 231, endPoint y: 313, distance: 248.6
click at [231, 313] on div "A breach is defined as an impermissible disclosure of PHI that compromises the …" at bounding box center [388, 315] width 316 height 37
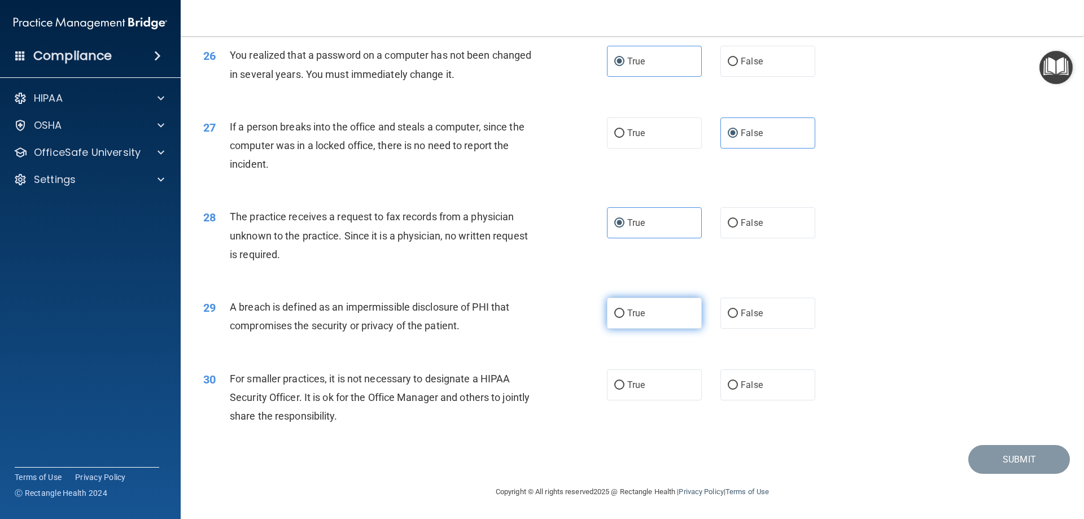
click at [652, 303] on label "True" at bounding box center [654, 312] width 95 height 31
click at [624, 309] on input "True" at bounding box center [619, 313] width 10 height 8
radio input "true"
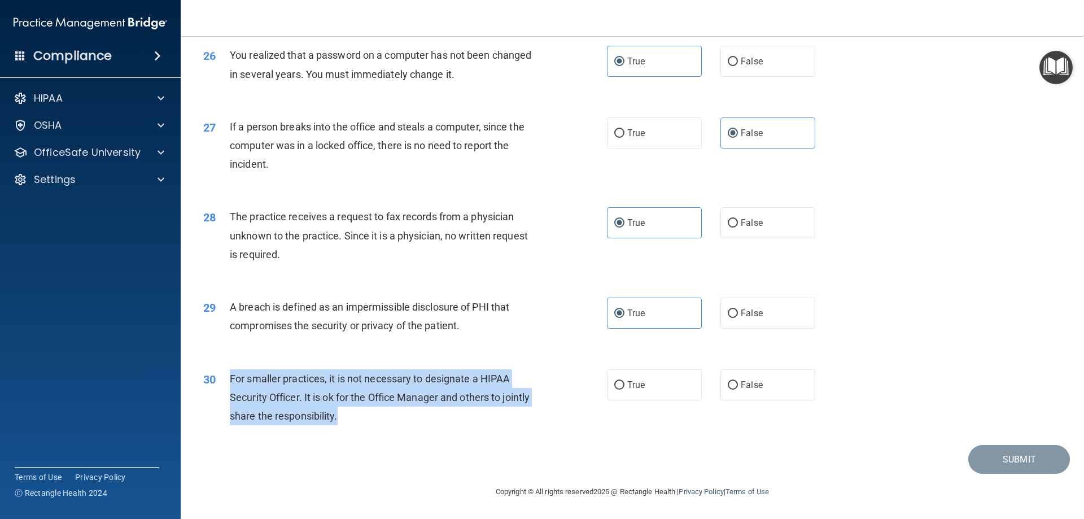
drag, startPoint x: 404, startPoint y: 417, endPoint x: 222, endPoint y: 379, distance: 186.3
click at [222, 379] on div "30 For smaller practices, it is not necessary to designate a HIPAA Security Off…" at bounding box center [404, 400] width 437 height 62
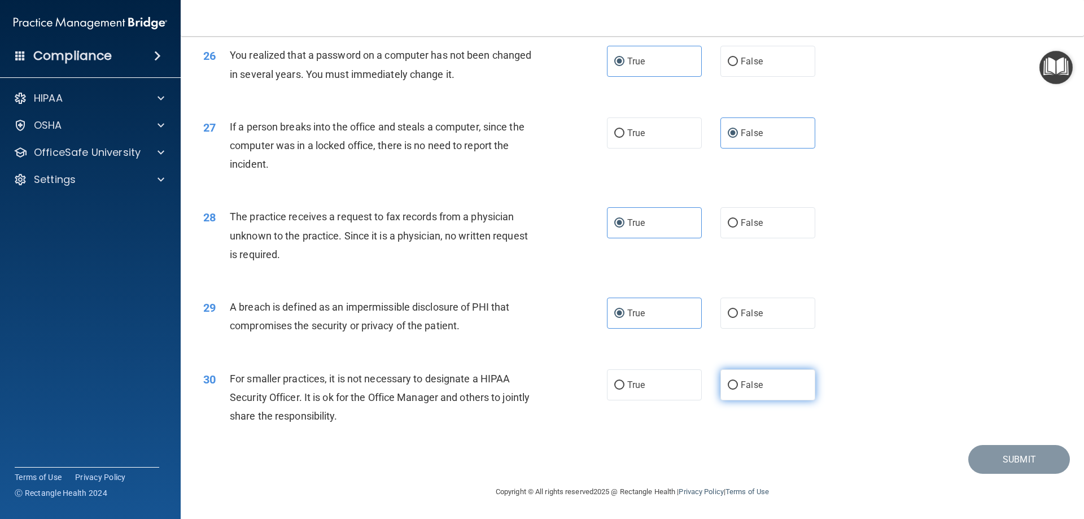
click at [744, 395] on label "False" at bounding box center [767, 384] width 95 height 31
click at [738, 389] on input "False" at bounding box center [733, 385] width 10 height 8
radio input "true"
click at [995, 453] on button "Submit" at bounding box center [1019, 459] width 102 height 29
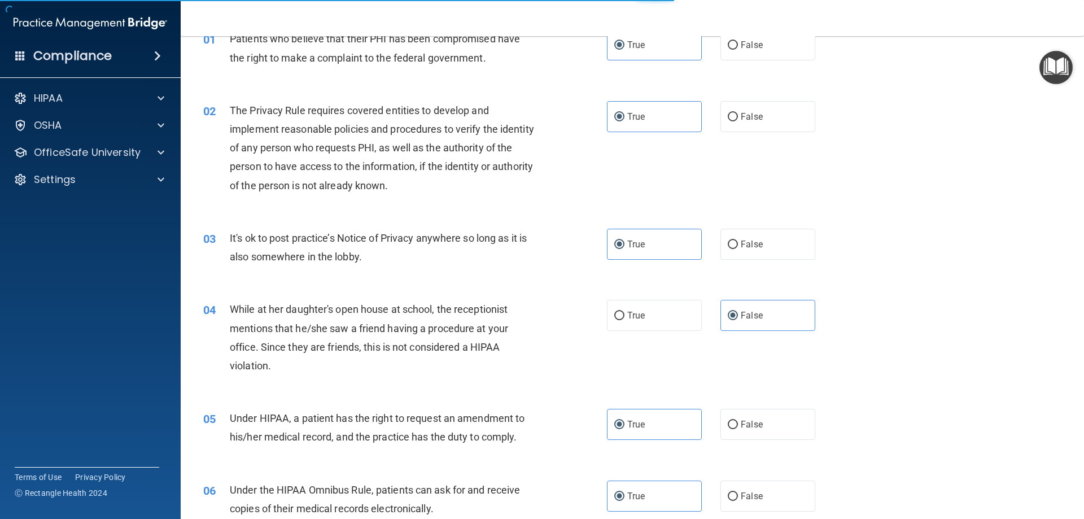
scroll to position [0, 0]
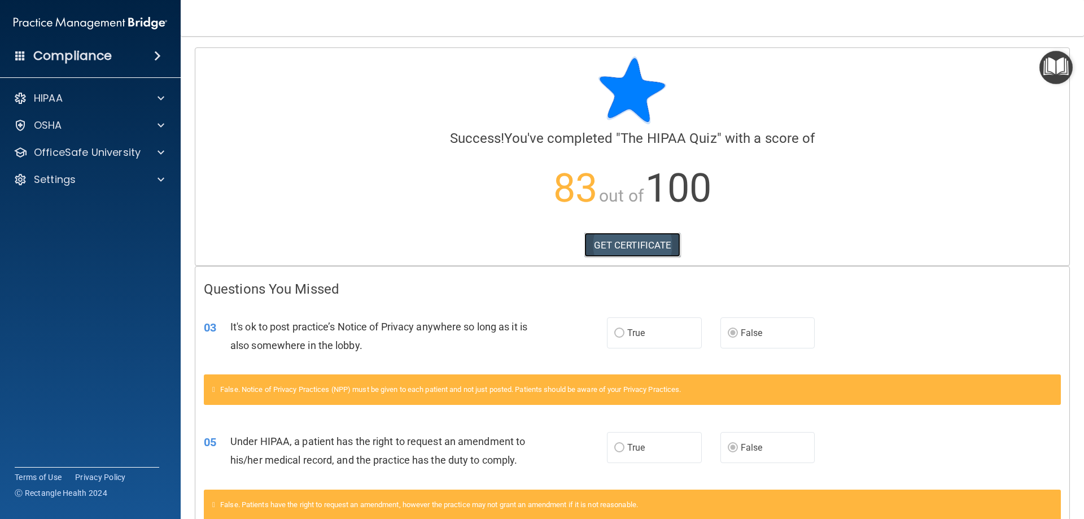
click at [639, 251] on link "GET CERTIFICATE" at bounding box center [632, 245] width 97 height 25
click at [81, 159] on div "OfficeSafe University" at bounding box center [90, 152] width 181 height 23
click at [87, 155] on p "OfficeSafe University" at bounding box center [87, 153] width 107 height 14
click at [107, 183] on div "HIPAA Training" at bounding box center [84, 179] width 154 height 11
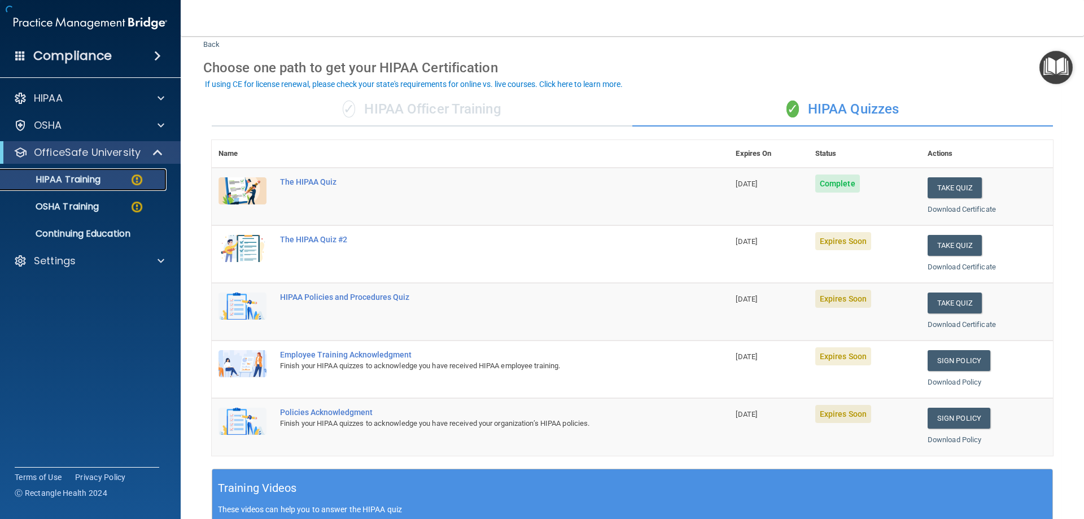
scroll to position [56, 0]
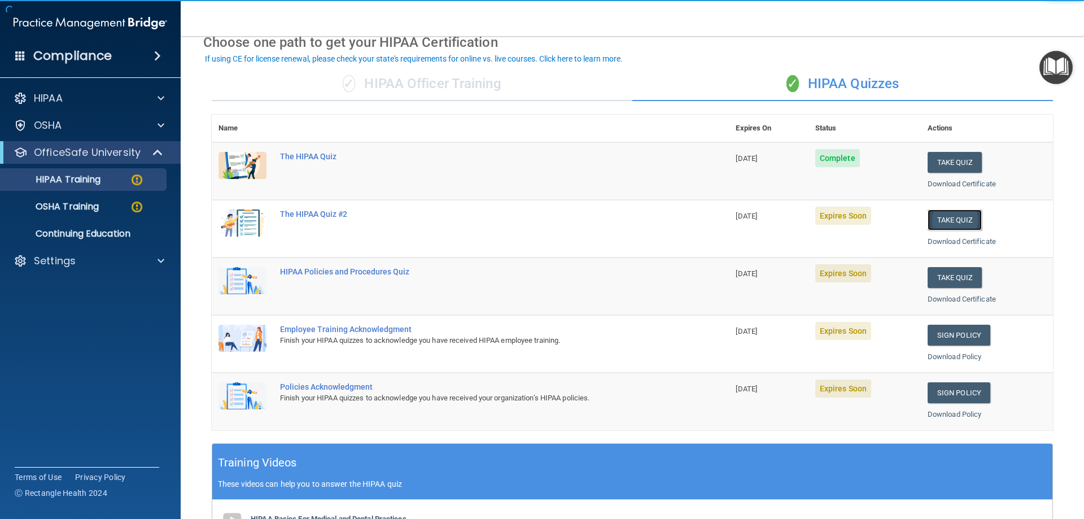
click at [938, 216] on button "Take Quiz" at bounding box center [954, 219] width 54 height 21
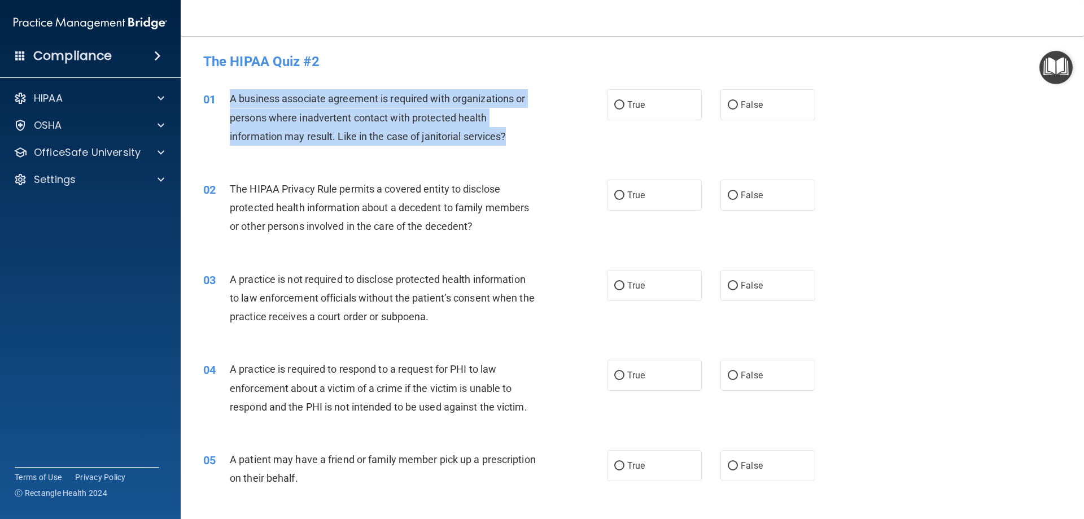
drag, startPoint x: 523, startPoint y: 139, endPoint x: 222, endPoint y: 95, distance: 303.5
click at [222, 95] on div "01 A business associate agreement is required with organizations or persons whe…" at bounding box center [404, 120] width 437 height 62
click at [731, 106] on input "False" at bounding box center [733, 105] width 10 height 8
radio input "true"
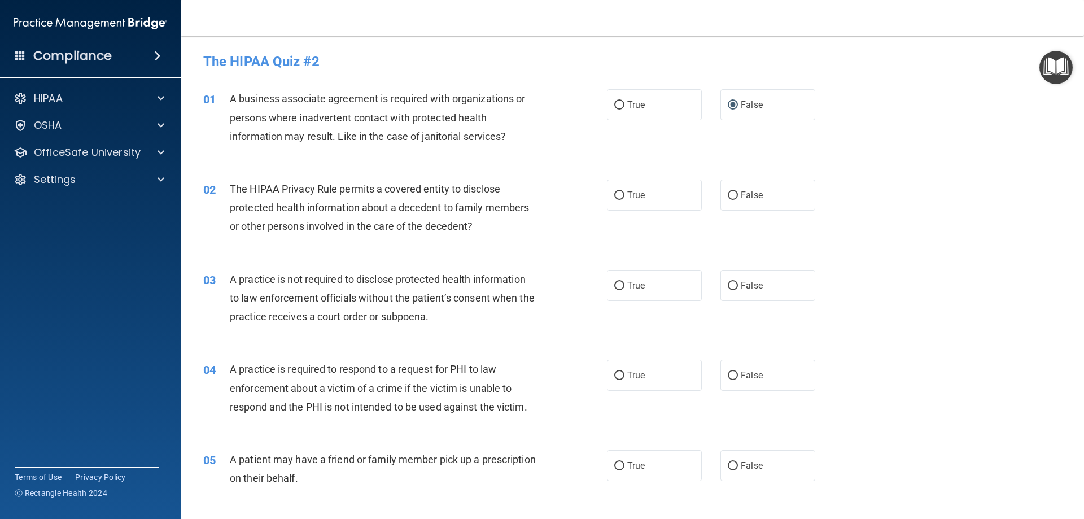
click at [507, 221] on div "The HIPAA Privacy Rule permits a covered entity to disclose protected health in…" at bounding box center [388, 207] width 316 height 56
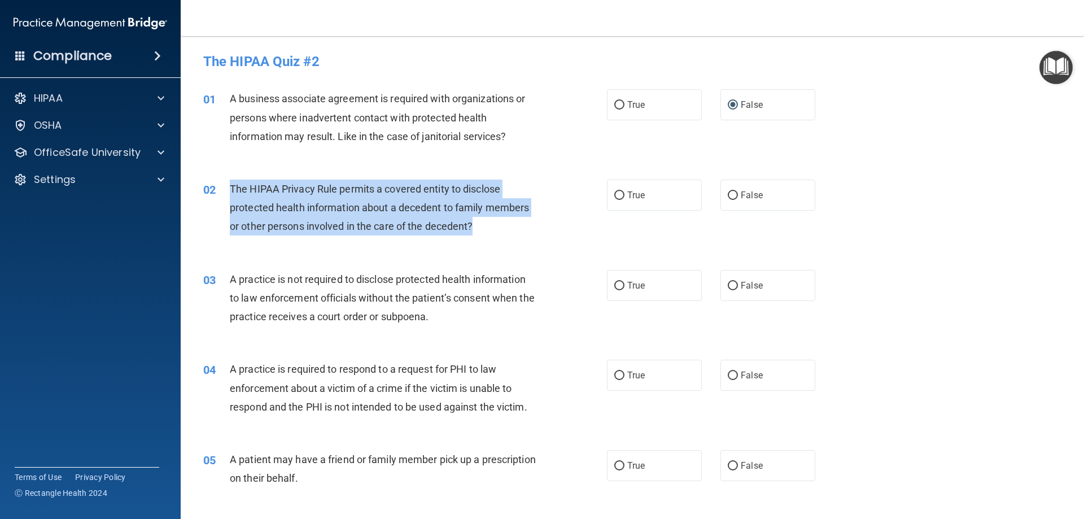
drag, startPoint x: 480, startPoint y: 218, endPoint x: 229, endPoint y: 188, distance: 253.5
click at [229, 188] on div "02 The HIPAA Privacy Rule permits a covered entity to disclose protected health…" at bounding box center [404, 210] width 437 height 62
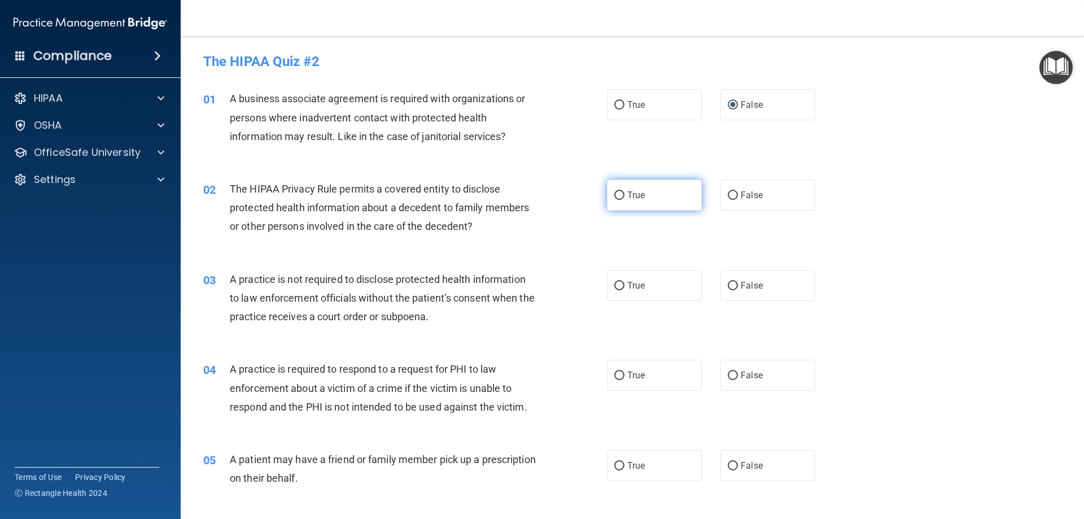
click at [672, 189] on label "True" at bounding box center [654, 194] width 95 height 31
click at [624, 191] on input "True" at bounding box center [619, 195] width 10 height 8
radio input "true"
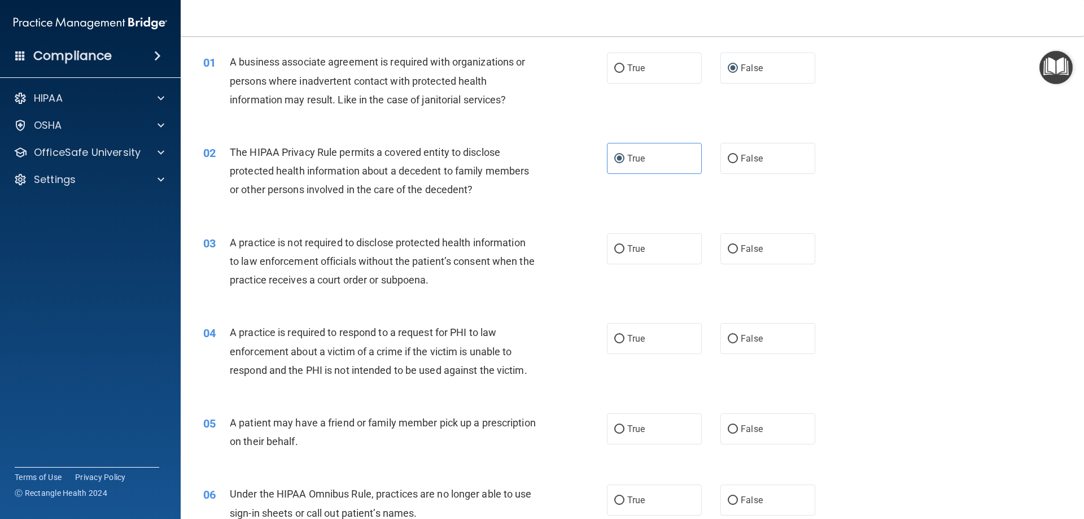
scroll to position [56, 0]
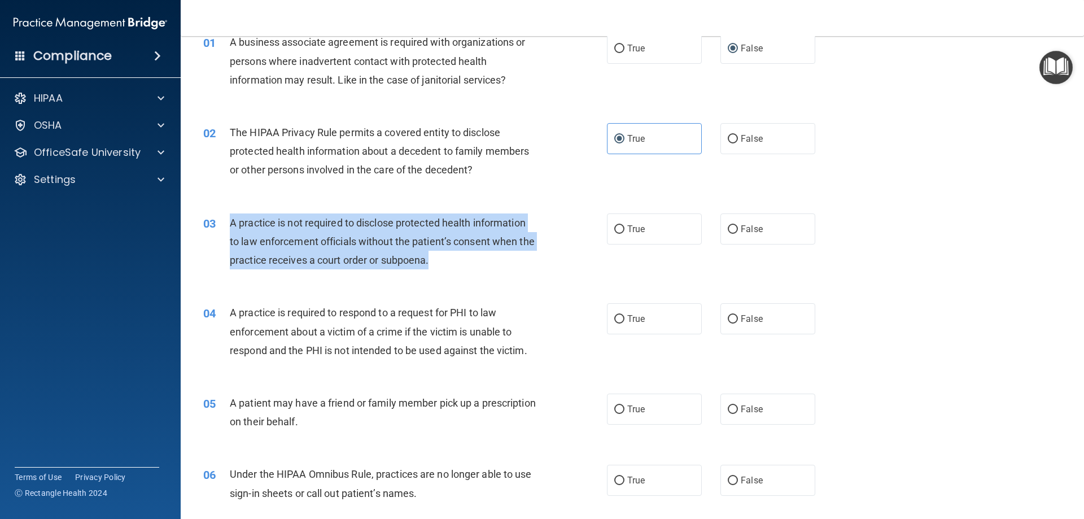
drag, startPoint x: 466, startPoint y: 260, endPoint x: 216, endPoint y: 215, distance: 253.5
click at [216, 215] on div "03 A practice is not required to disclose protected health information to law e…" at bounding box center [404, 244] width 437 height 62
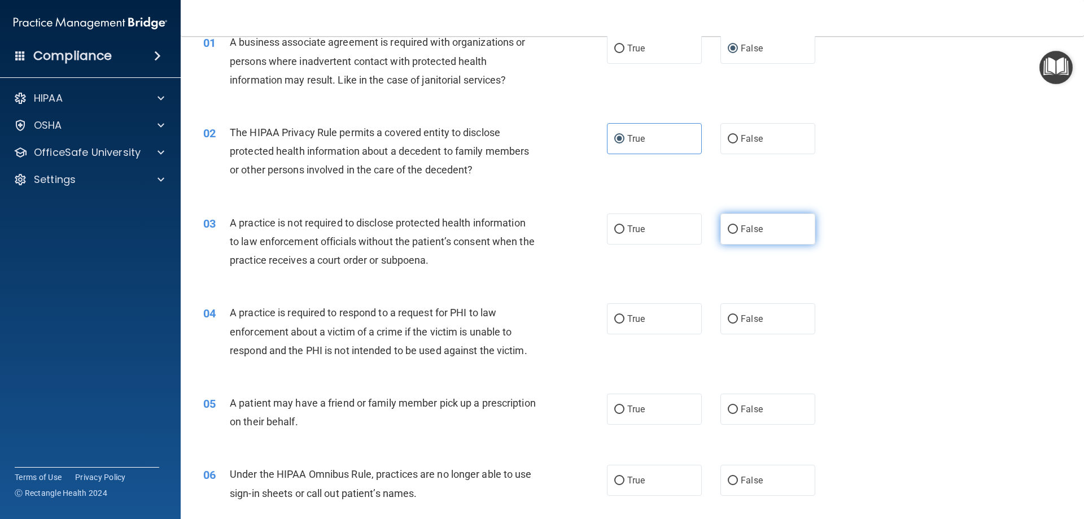
click at [752, 229] on span "False" at bounding box center [752, 229] width 22 height 11
click at [738, 229] on input "False" at bounding box center [733, 229] width 10 height 8
radio input "true"
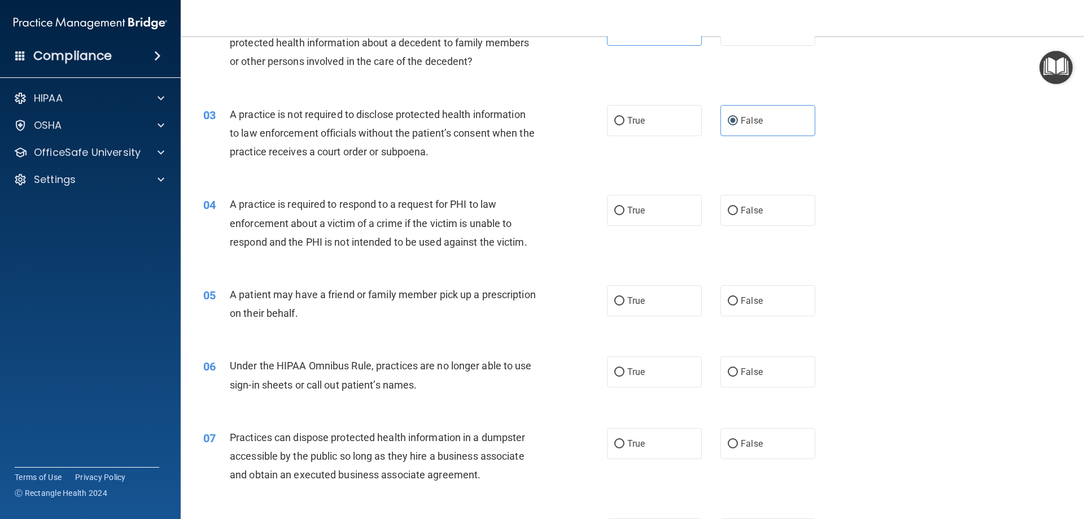
scroll to position [169, 0]
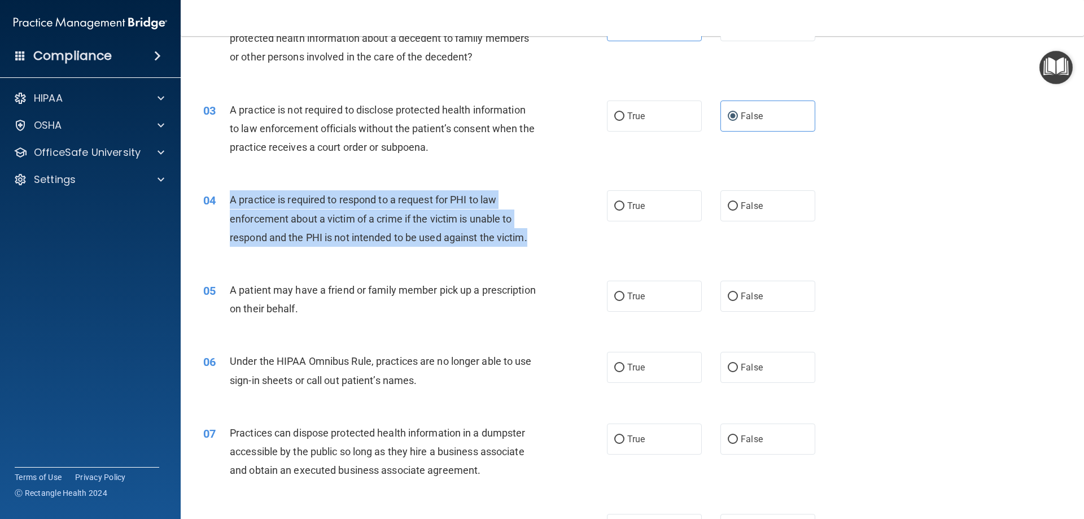
drag, startPoint x: 536, startPoint y: 238, endPoint x: 231, endPoint y: 202, distance: 306.4
click at [231, 202] on div "A practice is required to respond to a request for PHI to law enforcement about…" at bounding box center [388, 218] width 316 height 56
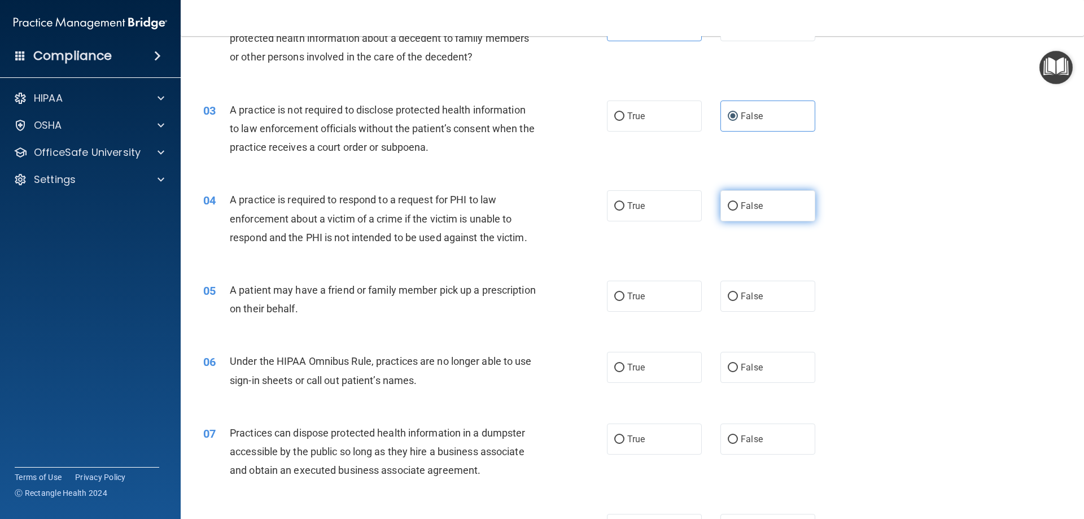
click at [764, 217] on label "False" at bounding box center [767, 205] width 95 height 31
click at [738, 211] on input "False" at bounding box center [733, 206] width 10 height 8
radio input "true"
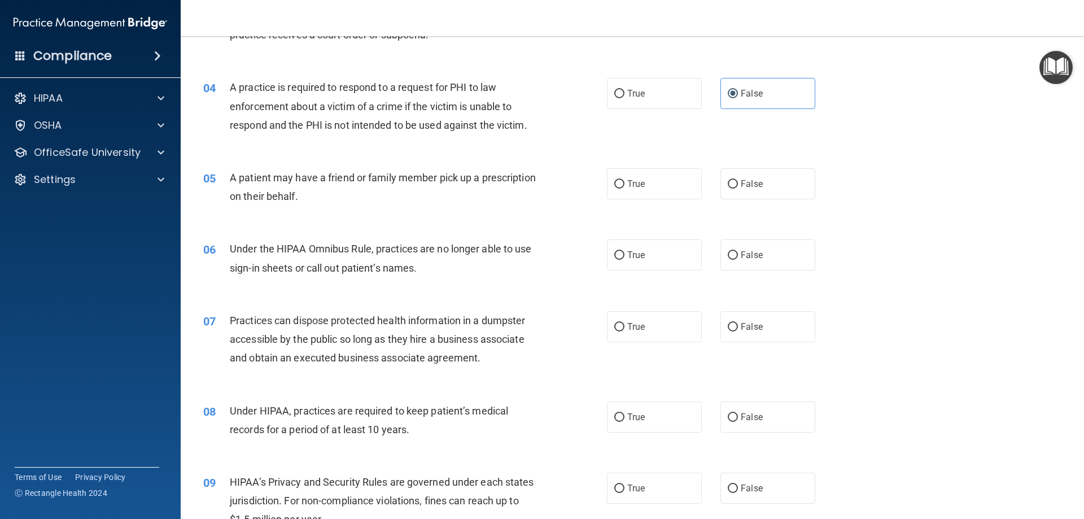
scroll to position [282, 0]
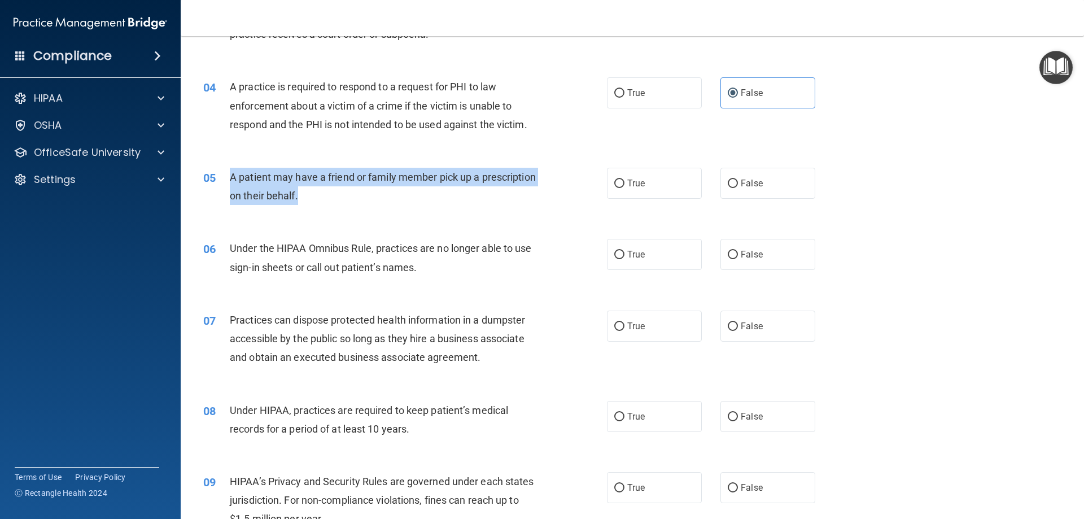
drag, startPoint x: 371, startPoint y: 195, endPoint x: 229, endPoint y: 175, distance: 144.2
click at [229, 175] on div "05 A patient may have a friend or family member pick up a prescription on their…" at bounding box center [404, 189] width 437 height 43
click at [614, 183] on input "True" at bounding box center [619, 183] width 10 height 8
radio input "true"
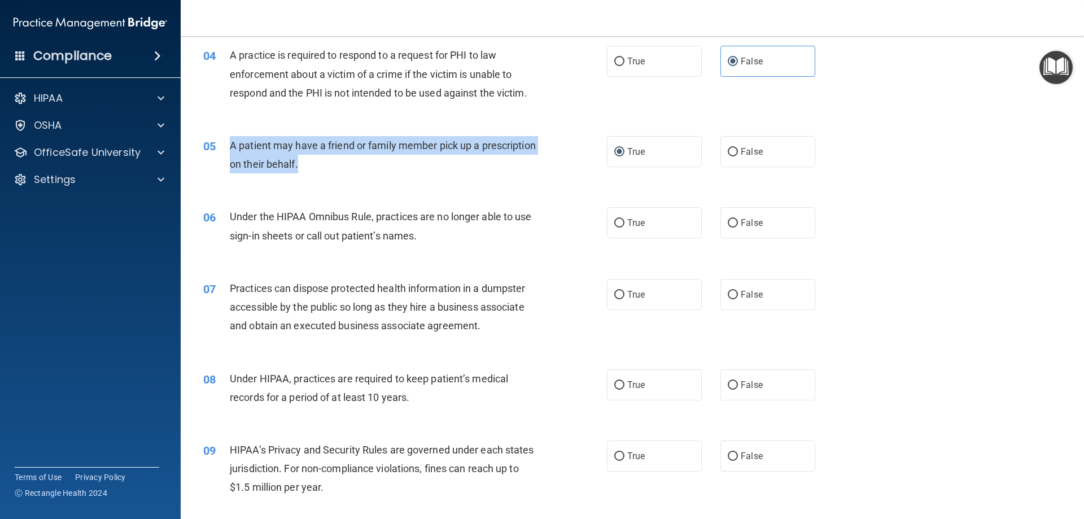
scroll to position [339, 0]
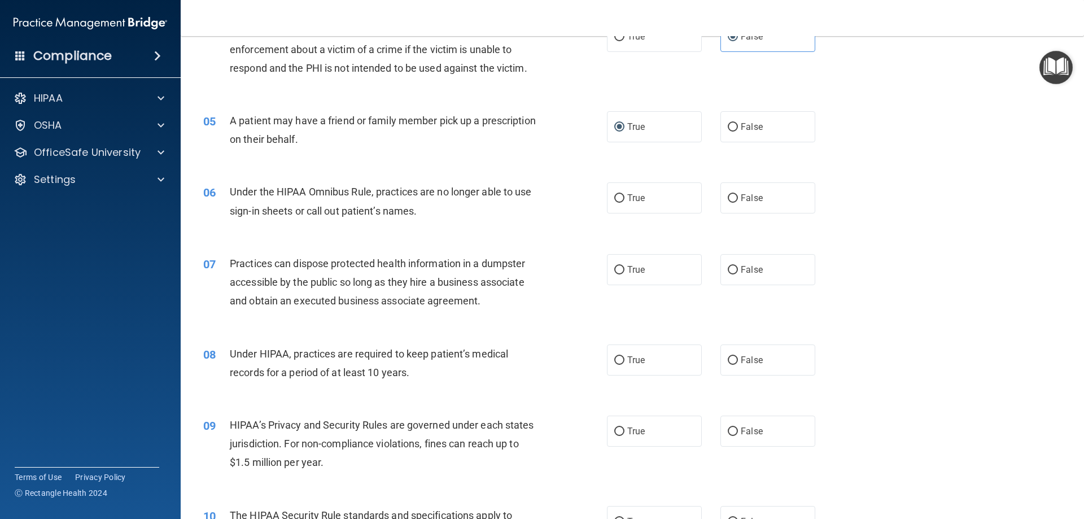
click at [453, 209] on div "Under the HIPAA Omnibus Rule, practices are no longer able to use sign-in sheet…" at bounding box center [388, 200] width 316 height 37
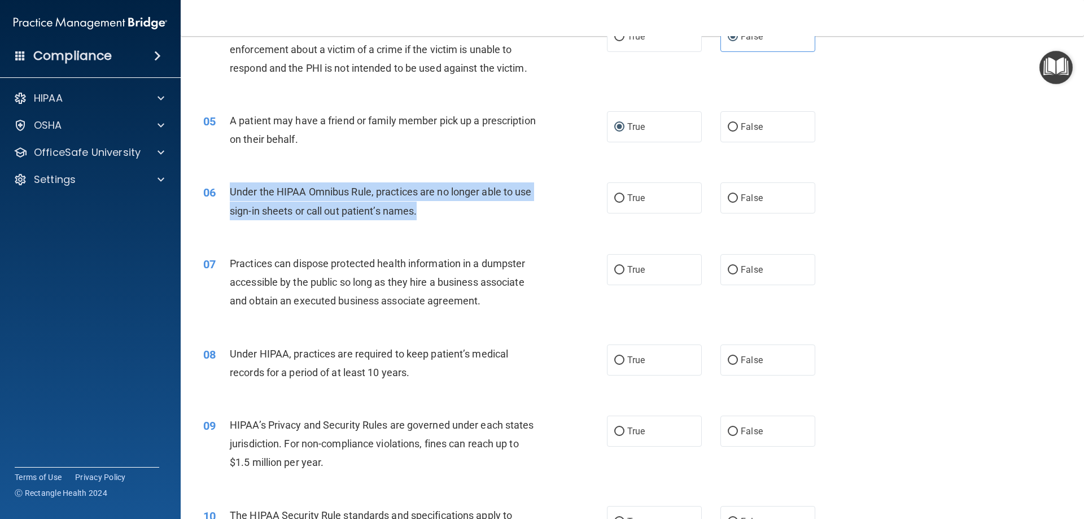
drag, startPoint x: 362, startPoint y: 209, endPoint x: 227, endPoint y: 195, distance: 135.7
click at [227, 195] on div "06 Under the HIPAA Omnibus Rule, practices are no longer able to use sign-in sh…" at bounding box center [404, 203] width 437 height 43
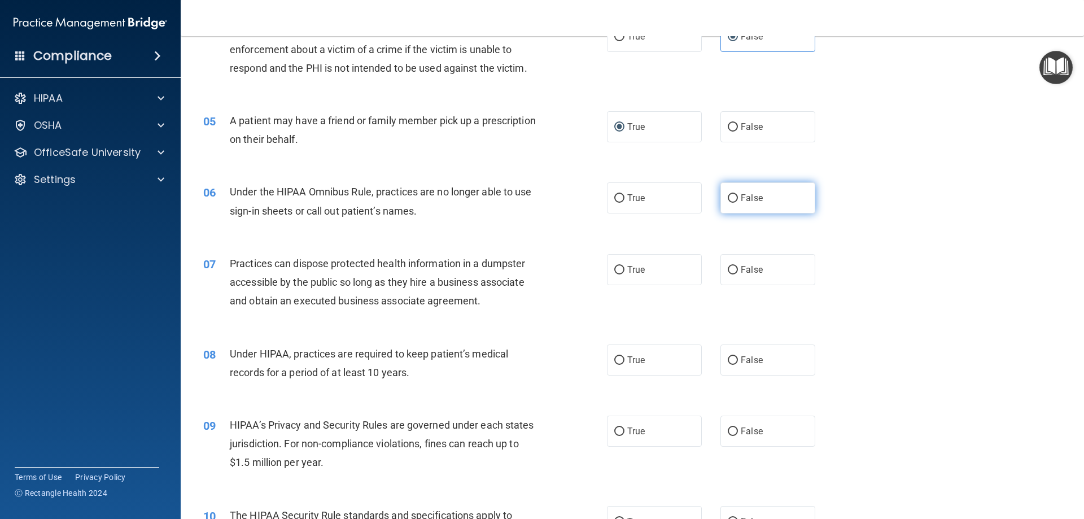
click at [723, 204] on label "False" at bounding box center [767, 197] width 95 height 31
click at [728, 203] on input "False" at bounding box center [733, 198] width 10 height 8
radio input "true"
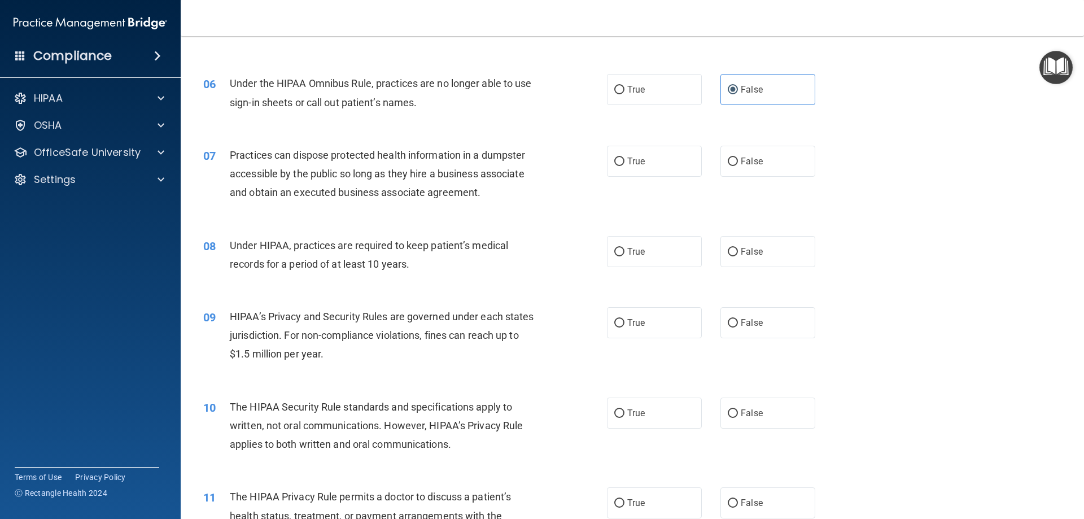
scroll to position [452, 0]
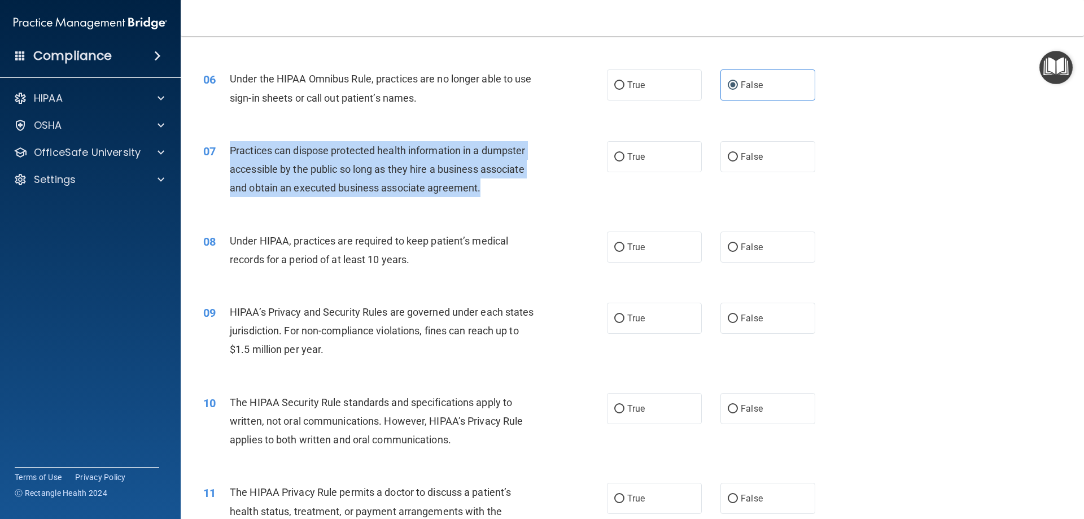
drag, startPoint x: 503, startPoint y: 191, endPoint x: 217, endPoint y: 150, distance: 289.7
click at [217, 150] on div "07 Practices can dispose protected health information in a dumpster accessible …" at bounding box center [404, 172] width 437 height 62
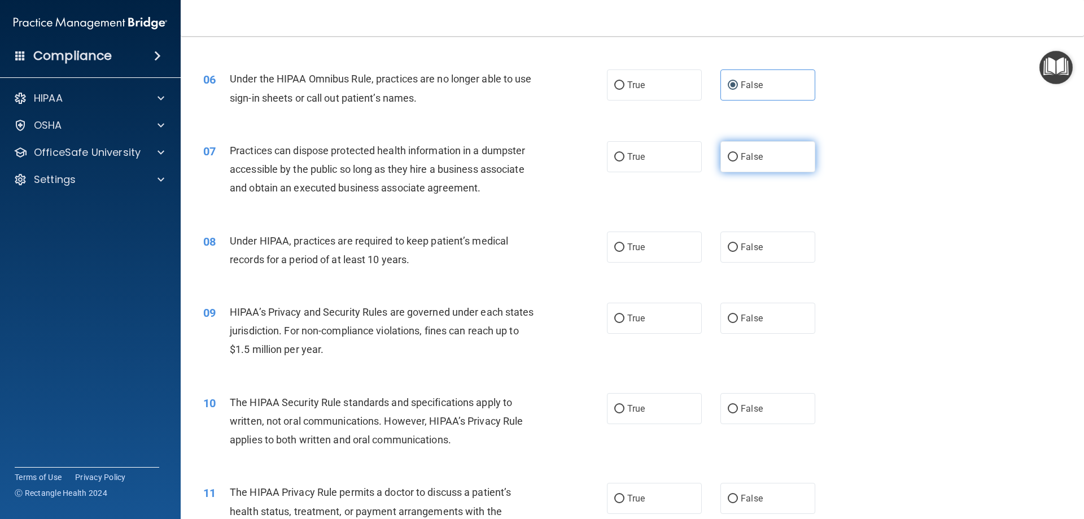
click at [751, 152] on span "False" at bounding box center [752, 156] width 22 height 11
click at [738, 153] on input "False" at bounding box center [733, 157] width 10 height 8
radio input "true"
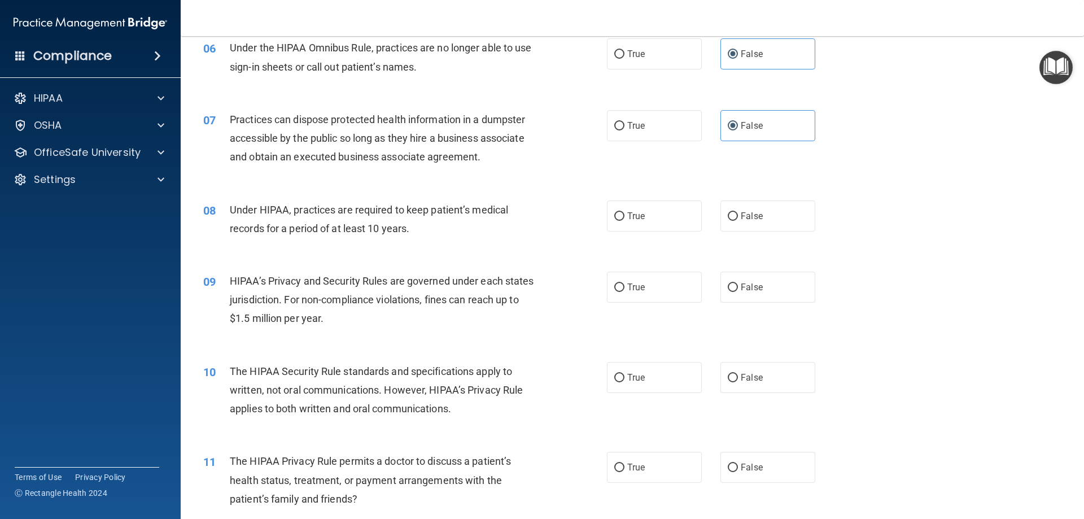
scroll to position [508, 0]
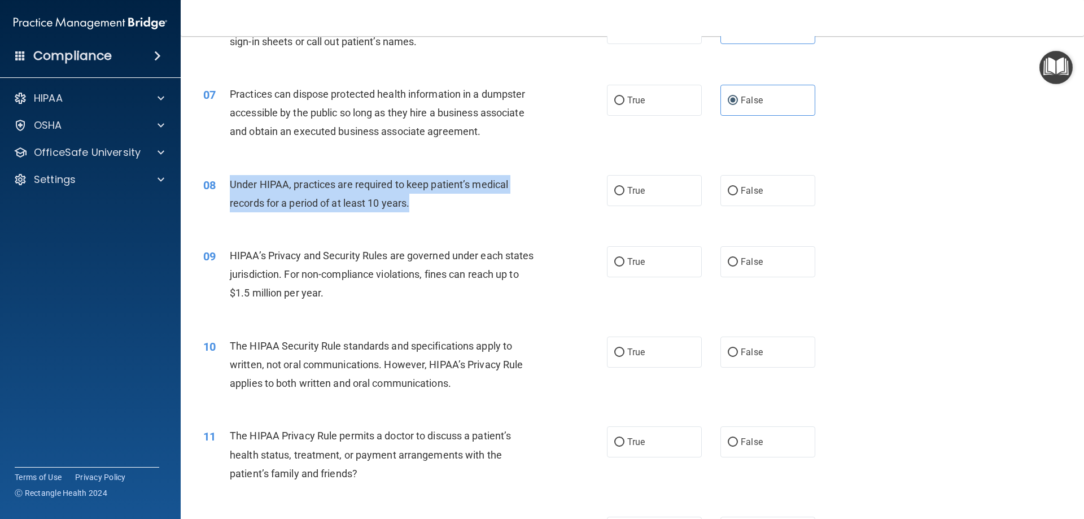
drag, startPoint x: 430, startPoint y: 204, endPoint x: 230, endPoint y: 186, distance: 201.2
click at [230, 186] on div "Under HIPAA, practices are required to keep patient’s medical records for a per…" at bounding box center [388, 193] width 316 height 37
click at [728, 187] on input "False" at bounding box center [733, 191] width 10 height 8
radio input "true"
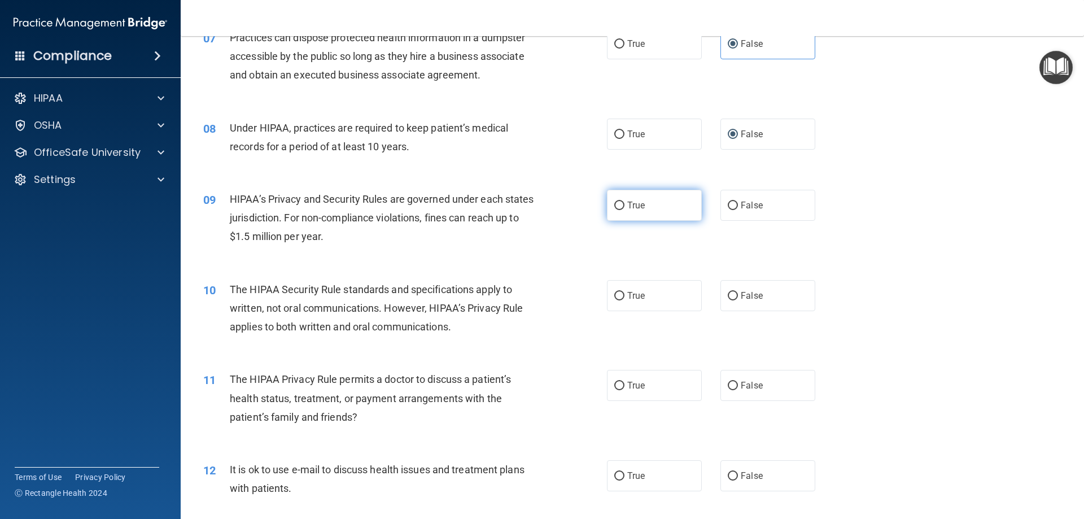
click at [619, 197] on label "True" at bounding box center [654, 205] width 95 height 31
click at [619, 202] on input "True" at bounding box center [619, 206] width 10 height 8
radio input "true"
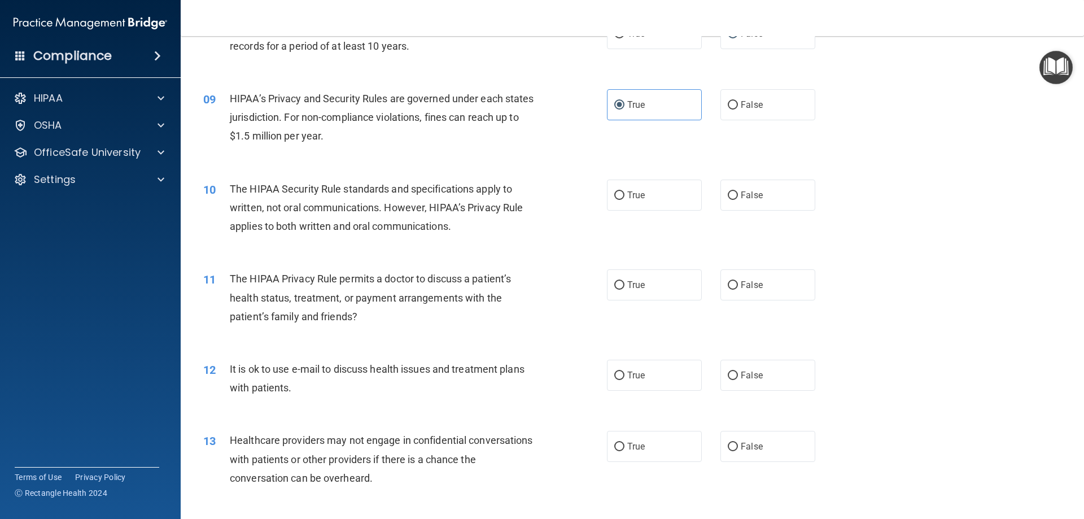
scroll to position [677, 0]
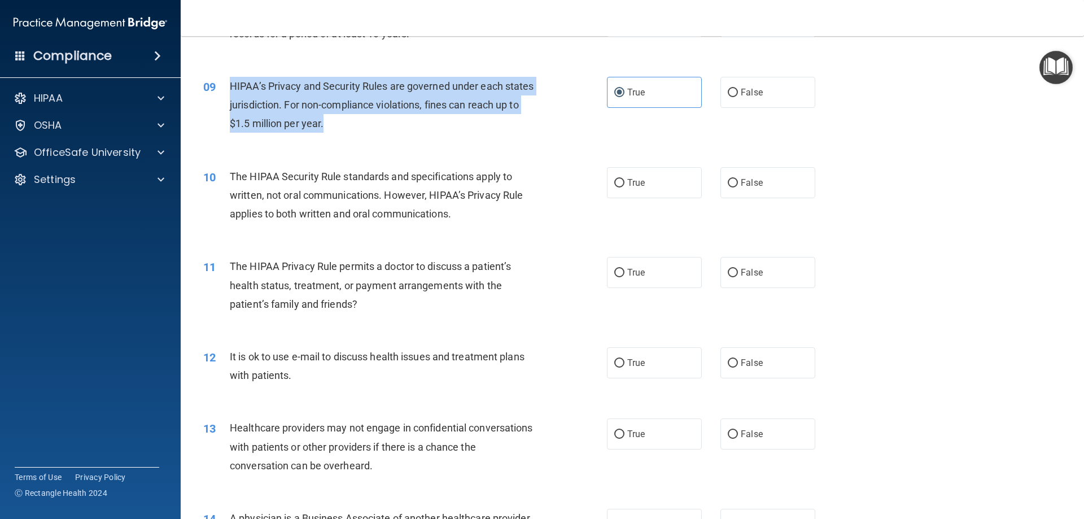
drag, startPoint x: 360, startPoint y: 129, endPoint x: 225, endPoint y: 87, distance: 141.4
click at [225, 87] on div "09 HIPAA’s Privacy and Security Rules are governed under each states jurisdicti…" at bounding box center [404, 108] width 437 height 62
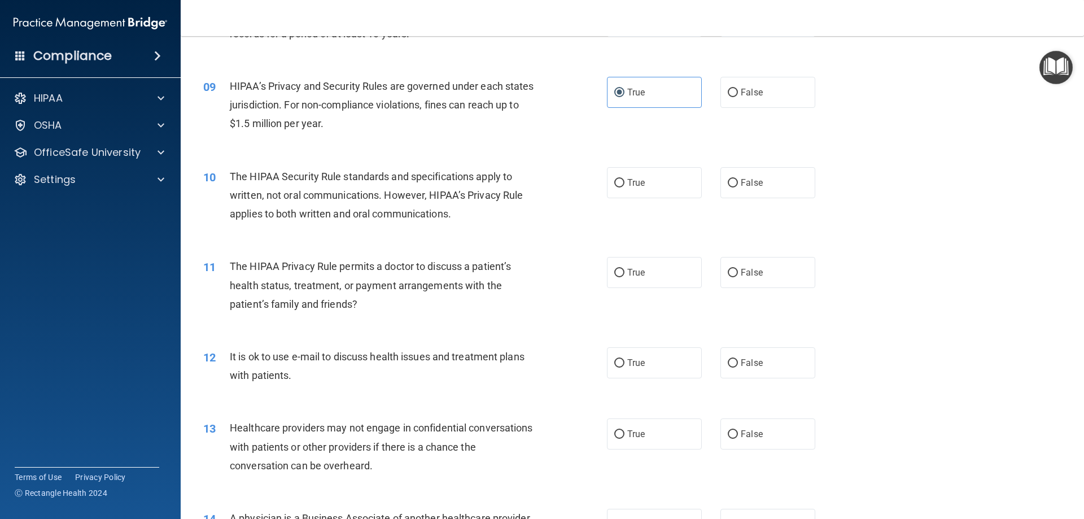
click at [435, 213] on span "The HIPAA Security Rule standards and specifications apply to written, not oral…" at bounding box center [376, 194] width 293 height 49
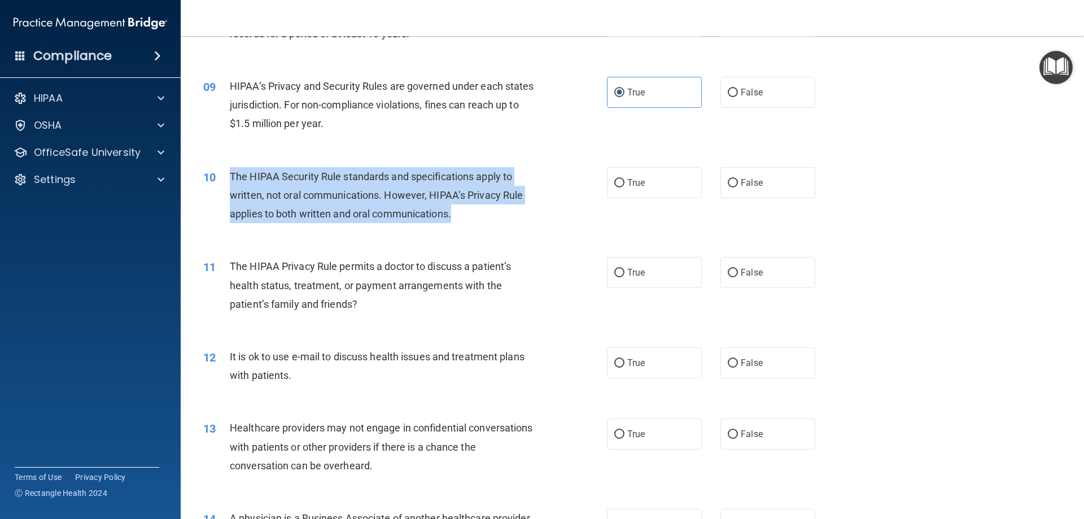
drag, startPoint x: 426, startPoint y: 213, endPoint x: 225, endPoint y: 179, distance: 203.9
click at [225, 179] on div "10 The HIPAA Security Rule standards and specifications apply to written, not o…" at bounding box center [404, 198] width 437 height 62
click at [495, 203] on div "The HIPAA Security Rule standards and specifications apply to written, not oral…" at bounding box center [388, 195] width 316 height 56
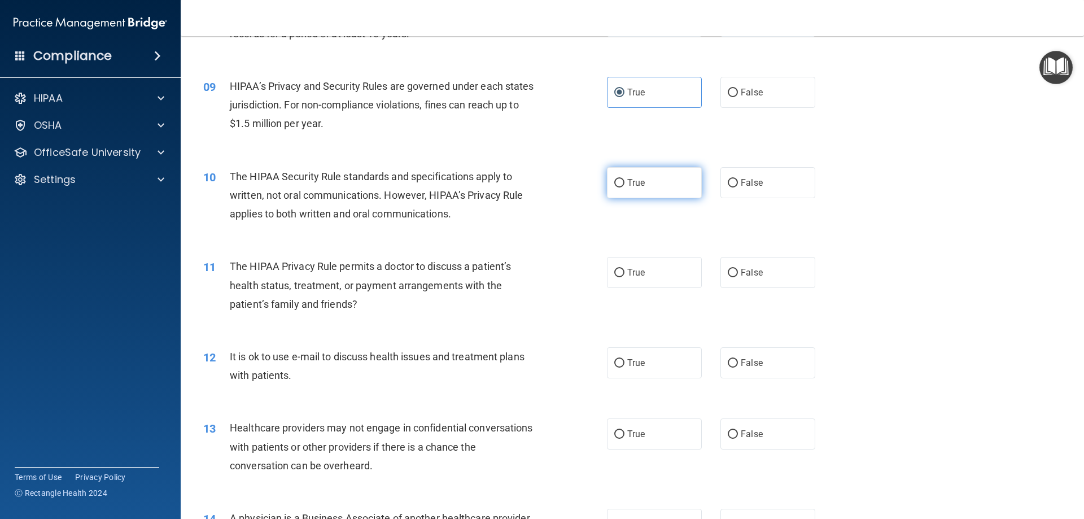
click at [641, 183] on span "True" at bounding box center [635, 182] width 17 height 11
click at [624, 183] on input "True" at bounding box center [619, 183] width 10 height 8
radio input "true"
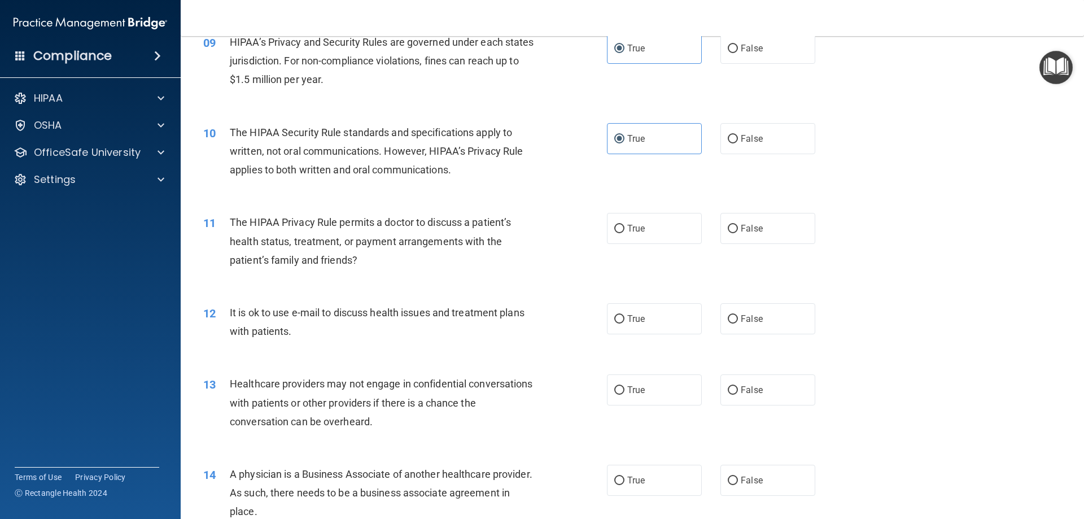
scroll to position [790, 0]
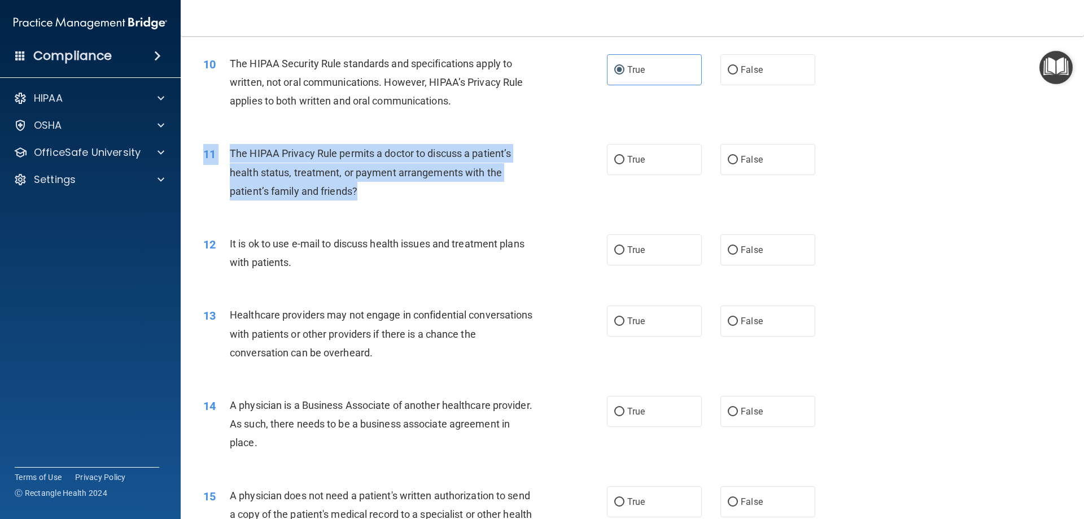
drag, startPoint x: 369, startPoint y: 187, endPoint x: 186, endPoint y: 151, distance: 187.0
click at [186, 151] on main "- The HIPAA Quiz #2 This quiz doesn’t expire until 10/07/2025. Are you sure you…" at bounding box center [632, 277] width 903 height 483
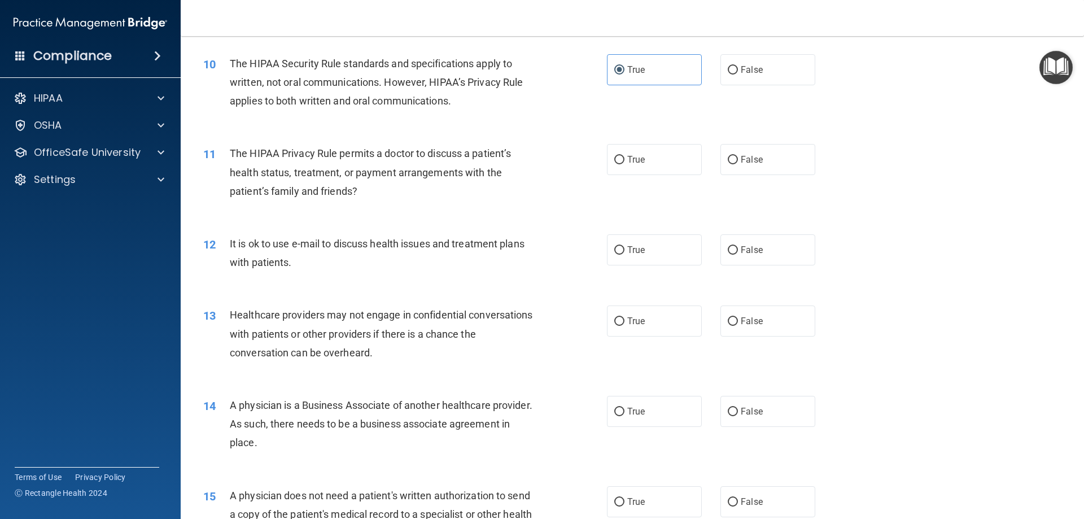
click at [345, 210] on div "11 The HIPAA Privacy Rule permits a doctor to discuss a patient’s health status…" at bounding box center [632, 175] width 875 height 90
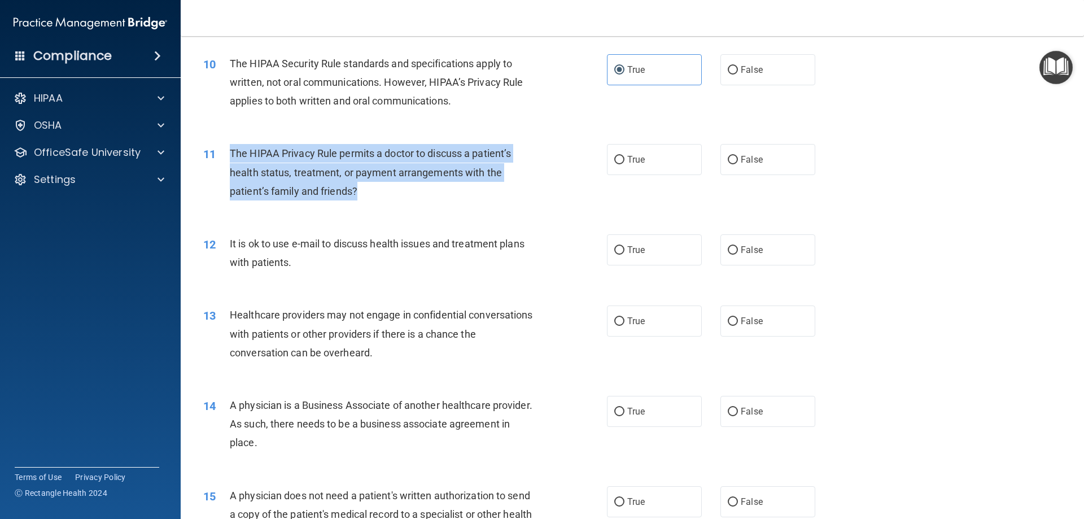
drag, startPoint x: 378, startPoint y: 192, endPoint x: 230, endPoint y: 149, distance: 154.0
click at [230, 149] on div "The HIPAA Privacy Rule permits a doctor to discuss a patient’s health status, t…" at bounding box center [388, 172] width 316 height 56
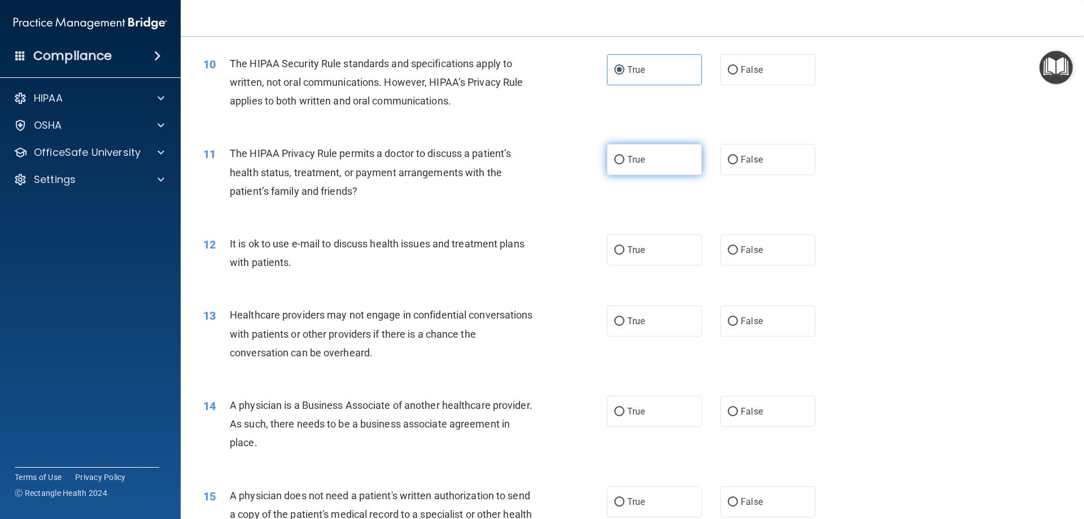
click at [665, 157] on label "True" at bounding box center [654, 159] width 95 height 31
click at [624, 157] on input "True" at bounding box center [619, 160] width 10 height 8
radio input "true"
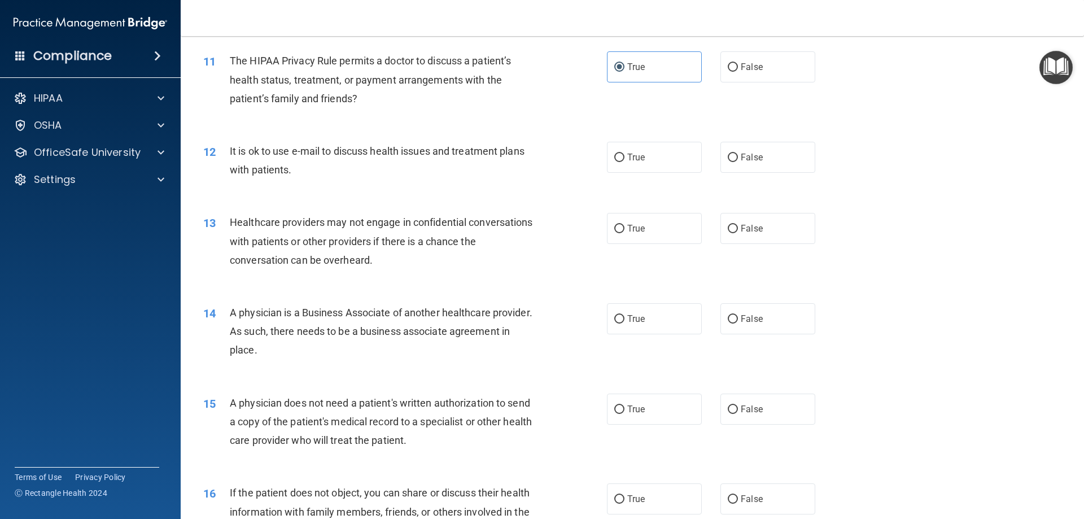
scroll to position [903, 0]
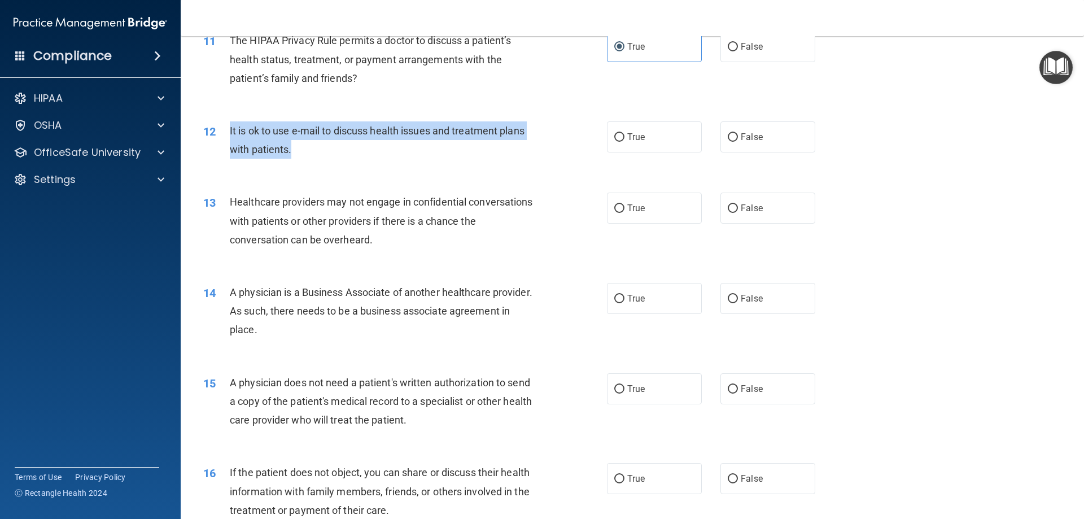
drag, startPoint x: 309, startPoint y: 152, endPoint x: 225, endPoint y: 130, distance: 87.5
click at [225, 130] on div "12 It is ok to use e-mail to discuss health issues and treatment plans with pat…" at bounding box center [404, 142] width 437 height 43
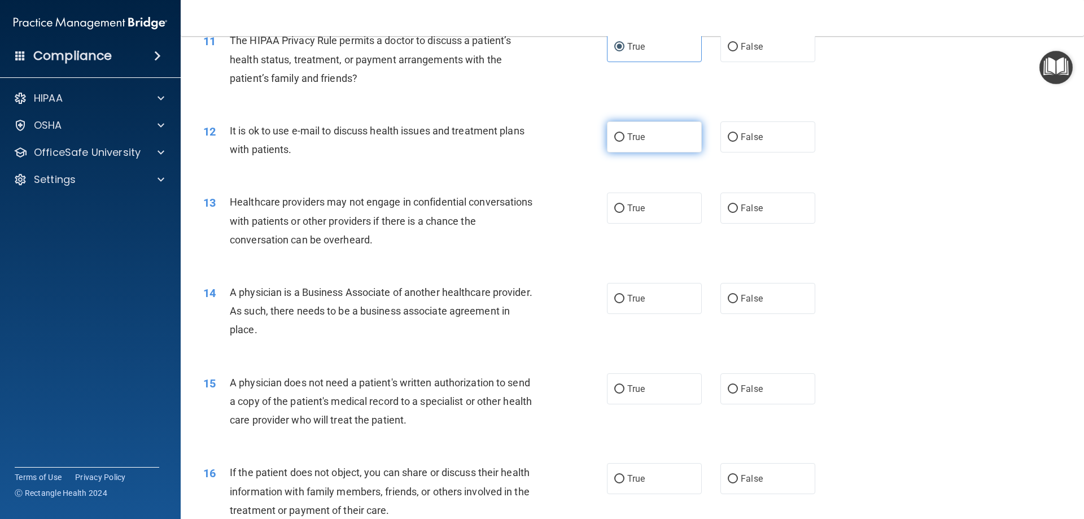
click at [692, 140] on label "True" at bounding box center [654, 136] width 95 height 31
click at [624, 140] on input "True" at bounding box center [619, 137] width 10 height 8
radio input "true"
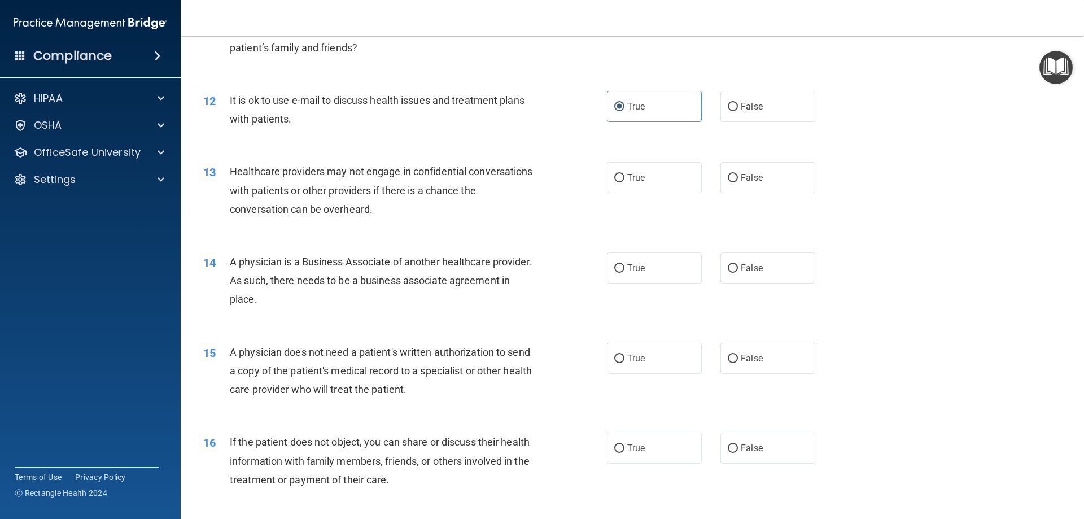
scroll to position [960, 0]
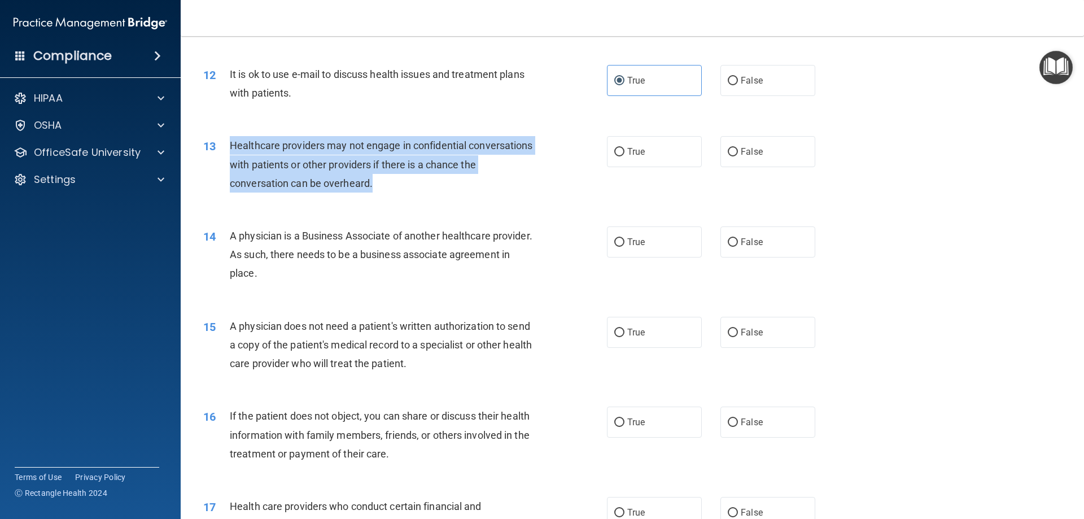
drag, startPoint x: 409, startPoint y: 183, endPoint x: 227, endPoint y: 149, distance: 185.0
click at [227, 149] on div "13 Healthcare providers may not engage in confidential conversations with patie…" at bounding box center [404, 167] width 437 height 62
click at [375, 195] on div "13 Healthcare providers may not engage in confidential conversations with patie…" at bounding box center [404, 167] width 437 height 62
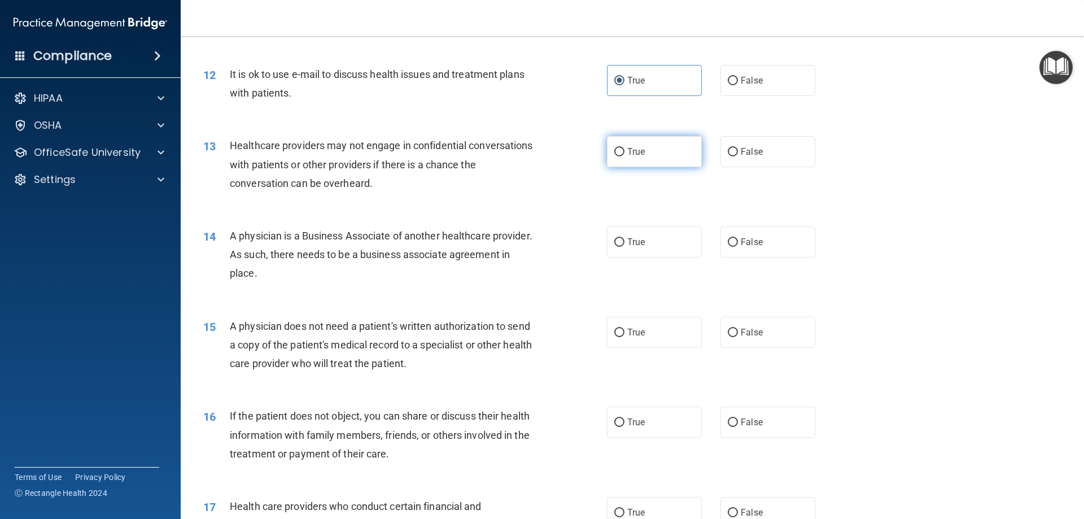
click at [647, 146] on label "True" at bounding box center [654, 151] width 95 height 31
click at [624, 148] on input "True" at bounding box center [619, 152] width 10 height 8
radio input "true"
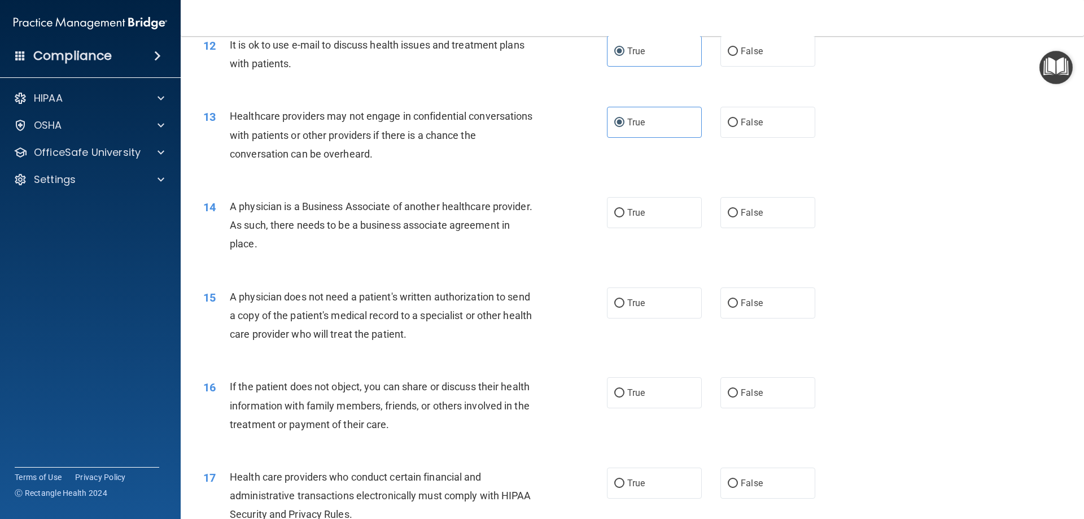
scroll to position [1016, 0]
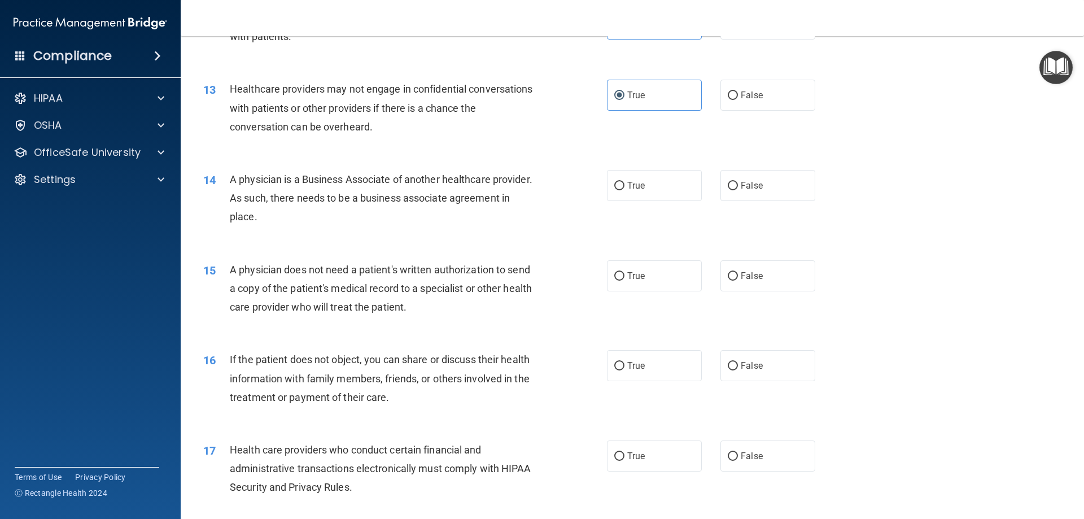
drag, startPoint x: 328, startPoint y: 218, endPoint x: 226, endPoint y: 177, distance: 110.5
click at [226, 177] on div "14 A physician is a Business Associate of another healthcare provider. As such,…" at bounding box center [404, 201] width 437 height 62
click at [756, 192] on label "False" at bounding box center [767, 185] width 95 height 31
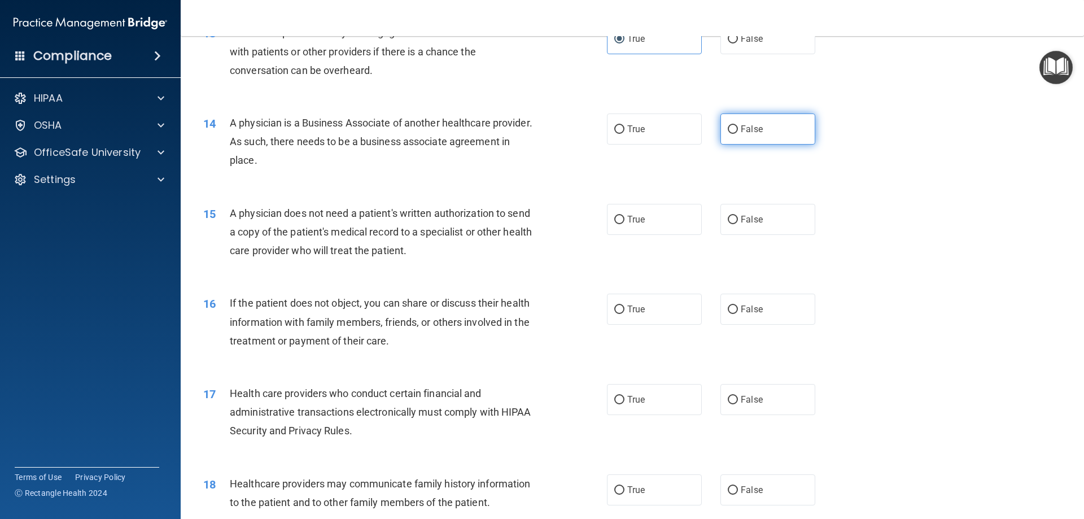
click at [739, 144] on label "False" at bounding box center [767, 128] width 95 height 31
click at [738, 134] on input "False" at bounding box center [733, 129] width 10 height 8
radio input "true"
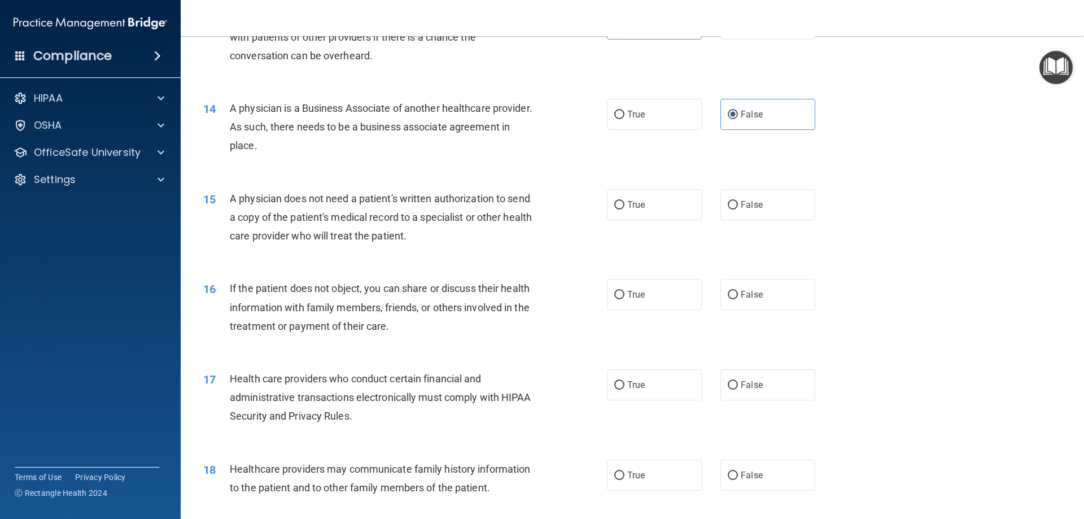
scroll to position [1129, 0]
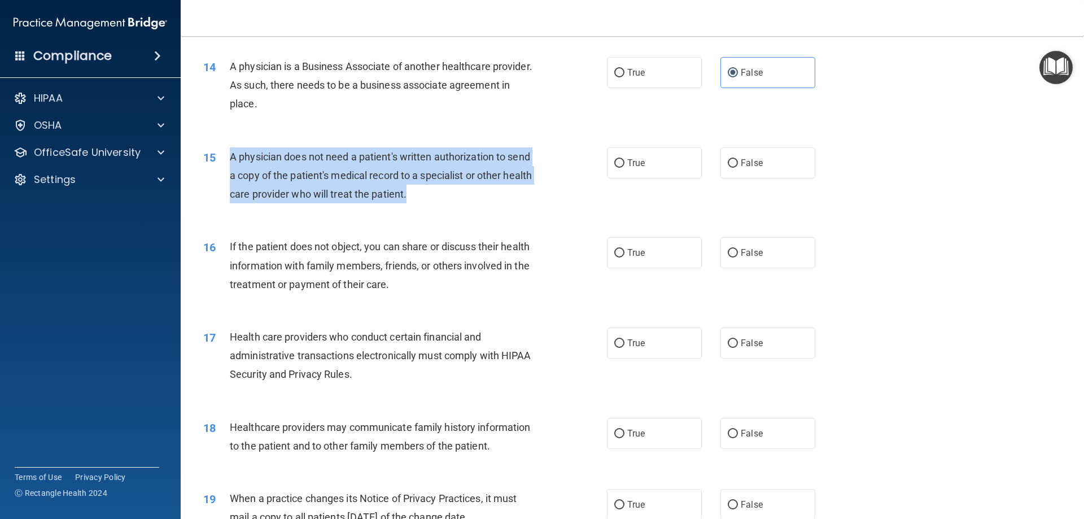
drag, startPoint x: 448, startPoint y: 199, endPoint x: 224, endPoint y: 149, distance: 229.0
click at [224, 149] on div "15 A physician does not need a patient's written authorization to send a copy o…" at bounding box center [404, 178] width 437 height 62
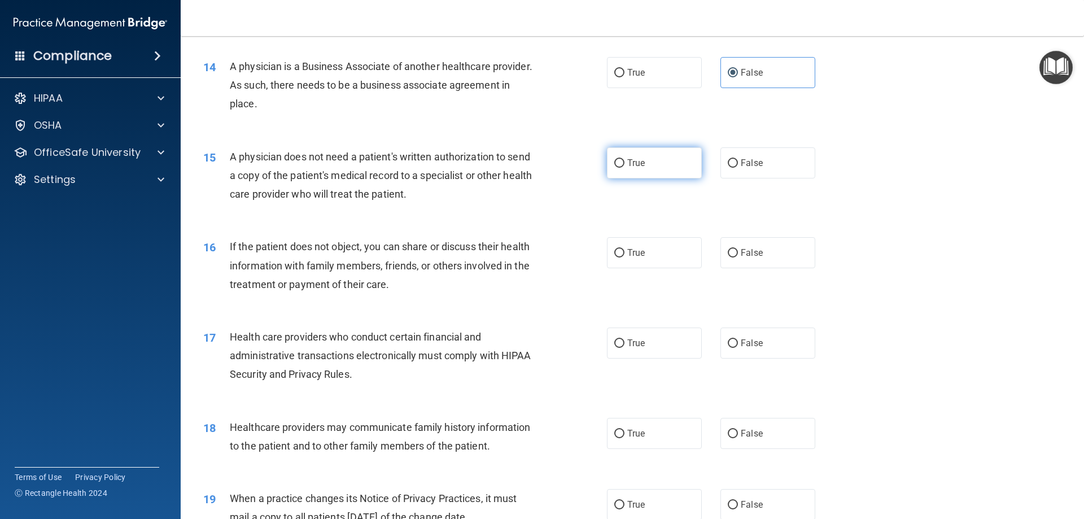
click at [624, 169] on label "True" at bounding box center [654, 162] width 95 height 31
click at [624, 168] on input "True" at bounding box center [619, 163] width 10 height 8
radio input "true"
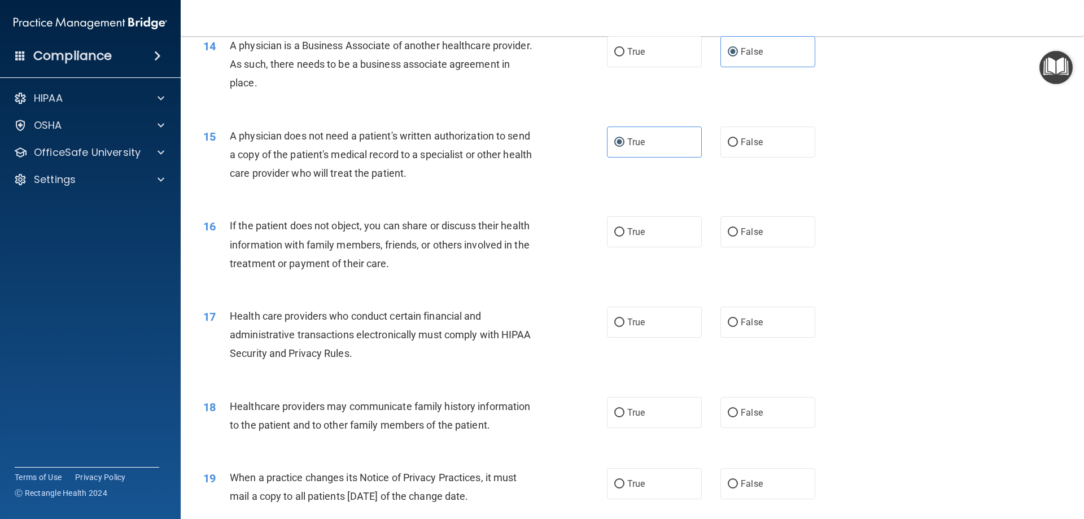
scroll to position [1185, 0]
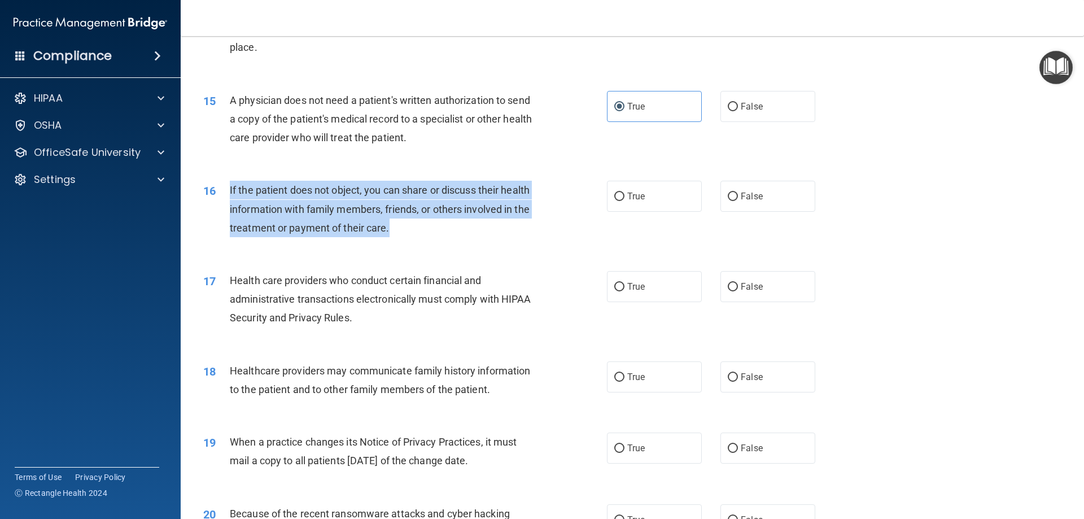
drag, startPoint x: 412, startPoint y: 227, endPoint x: 224, endPoint y: 194, distance: 191.0
click at [224, 194] on div "16 If the patient does not object, you can share or discuss their health inform…" at bounding box center [404, 212] width 437 height 62
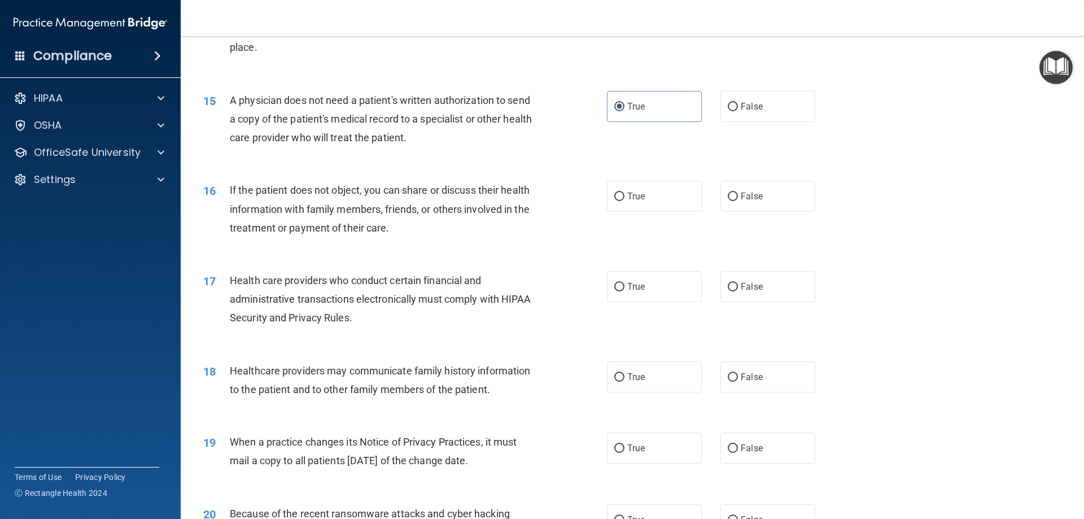
click at [623, 213] on div "16 If the patient does not object, you can share or discuss their health inform…" at bounding box center [632, 212] width 875 height 90
click at [621, 196] on label "True" at bounding box center [654, 196] width 95 height 31
click at [621, 196] on input "True" at bounding box center [619, 196] width 10 height 8
radio input "true"
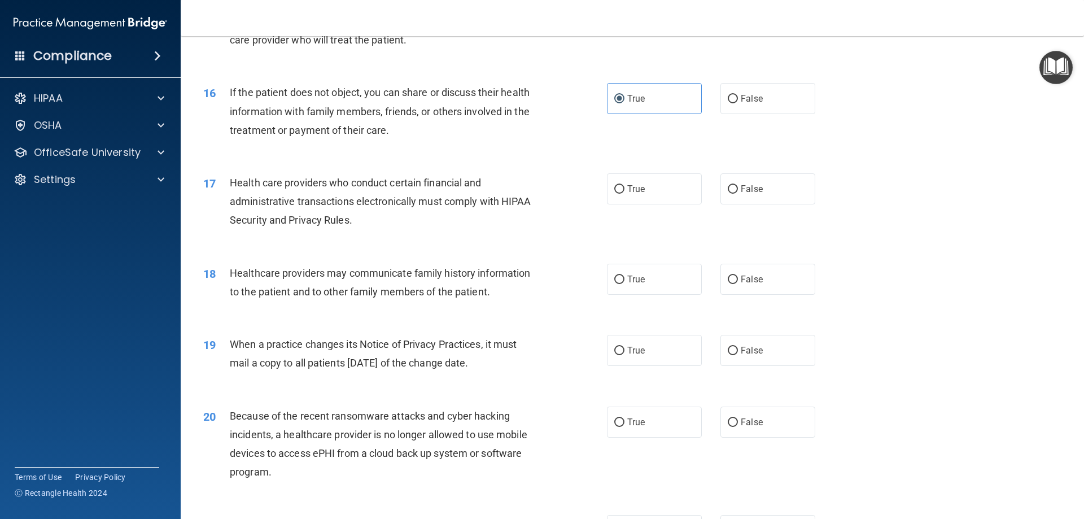
scroll to position [1298, 0]
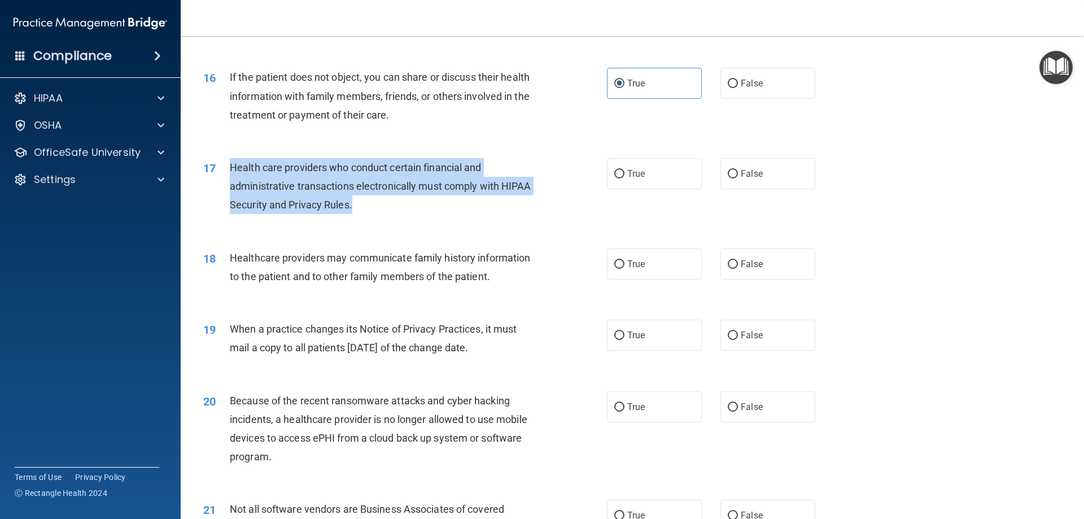
drag, startPoint x: 376, startPoint y: 208, endPoint x: 222, endPoint y: 164, distance: 160.3
click at [222, 164] on div "17 Health care providers who conduct certain financial and administrative trans…" at bounding box center [404, 189] width 437 height 62
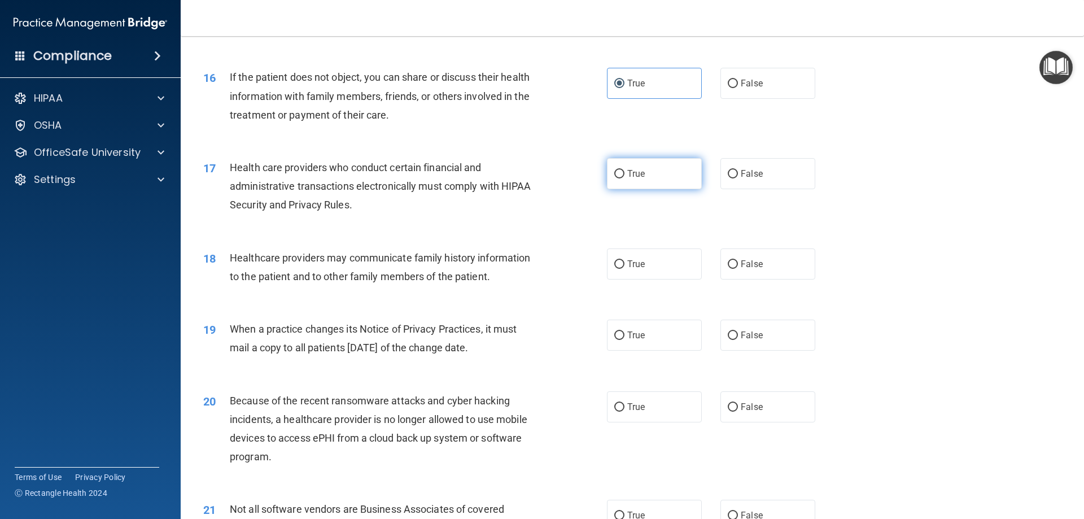
click at [649, 164] on label "True" at bounding box center [654, 173] width 95 height 31
click at [624, 170] on input "True" at bounding box center [619, 174] width 10 height 8
radio input "true"
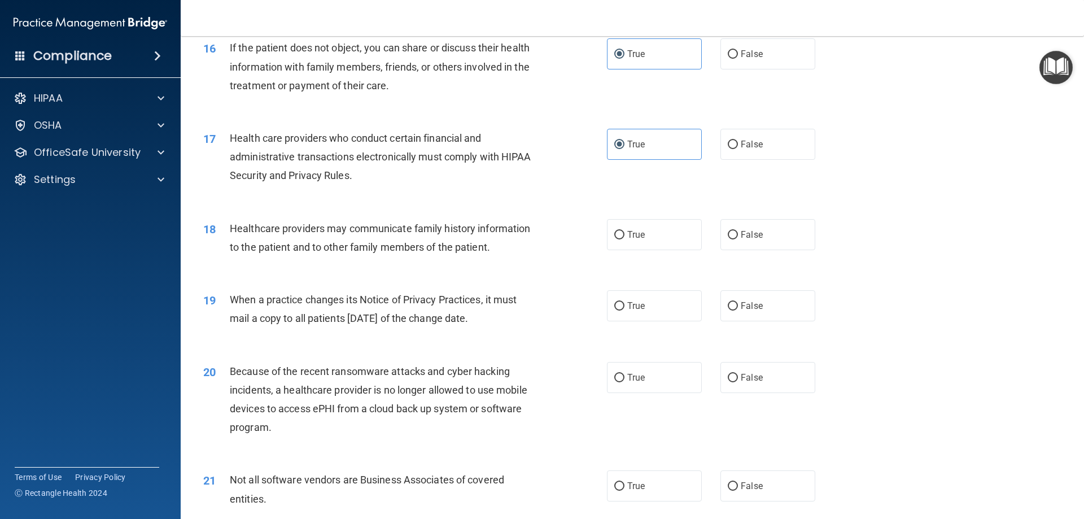
scroll to position [1355, 0]
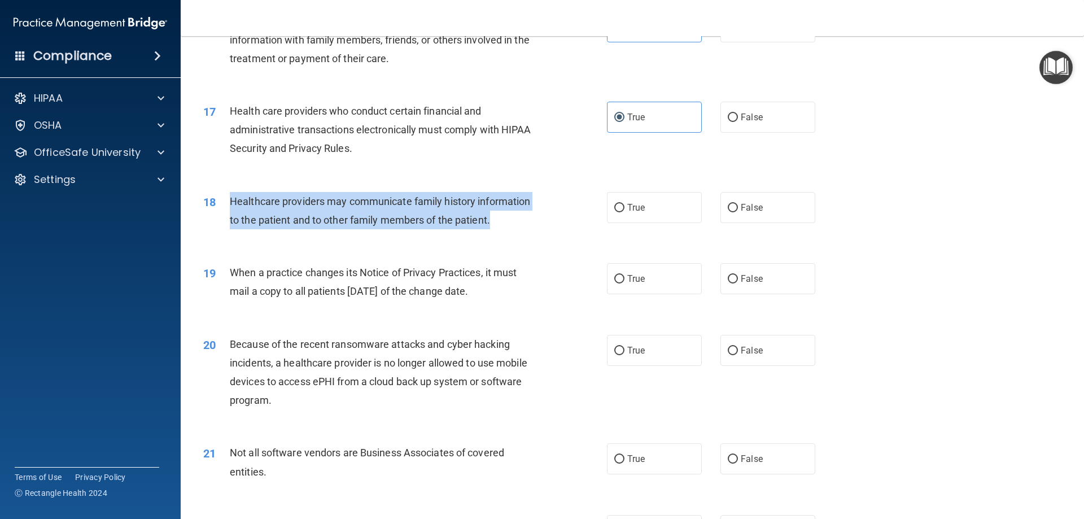
drag, startPoint x: 496, startPoint y: 221, endPoint x: 229, endPoint y: 208, distance: 267.3
click at [230, 208] on div "Healthcare providers may communicate family history information to the patient …" at bounding box center [388, 210] width 316 height 37
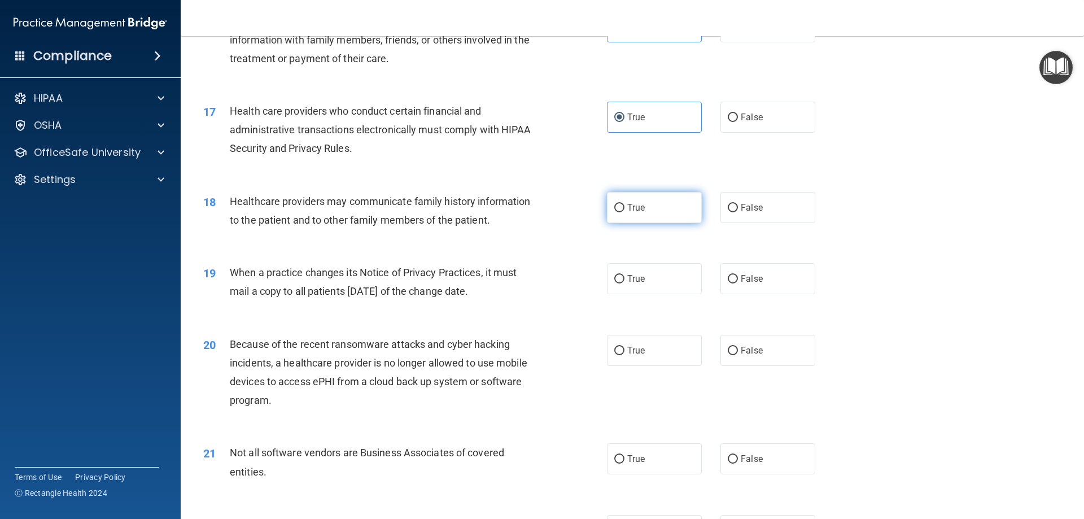
click at [632, 218] on label "True" at bounding box center [654, 207] width 95 height 31
click at [624, 212] on input "True" at bounding box center [619, 208] width 10 height 8
radio input "true"
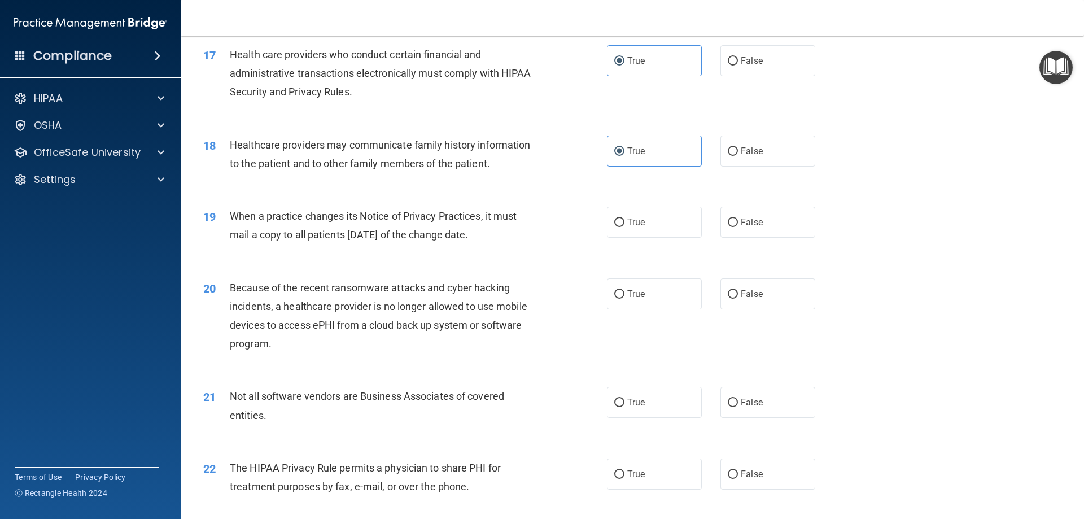
drag, startPoint x: 519, startPoint y: 231, endPoint x: 224, endPoint y: 208, distance: 296.1
click at [224, 208] on div "19 When a practice changes its Notice of Privacy Practices, it must mail a copy…" at bounding box center [404, 228] width 437 height 43
click at [743, 222] on span "False" at bounding box center [752, 222] width 22 height 11
click at [738, 222] on input "False" at bounding box center [733, 222] width 10 height 8
radio input "true"
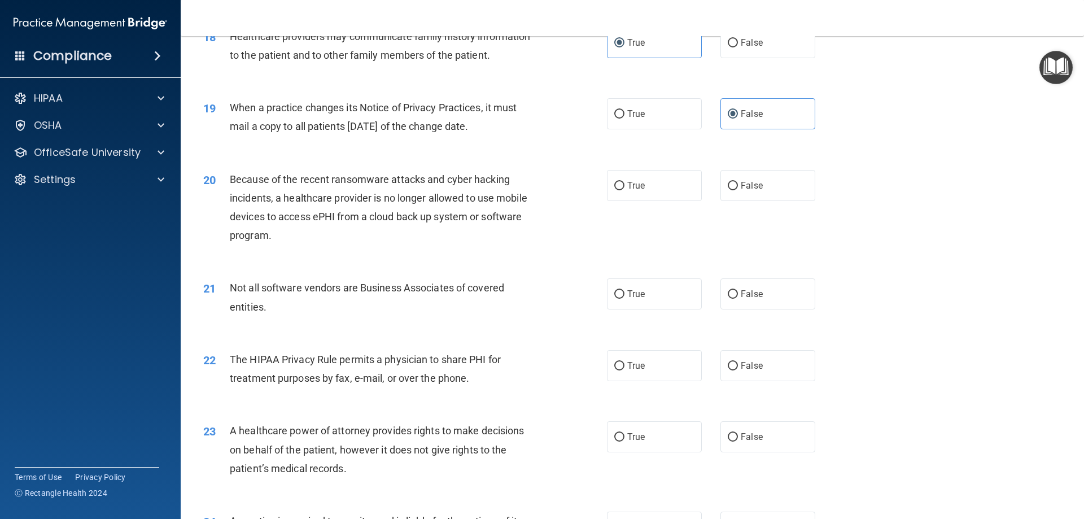
scroll to position [1524, 0]
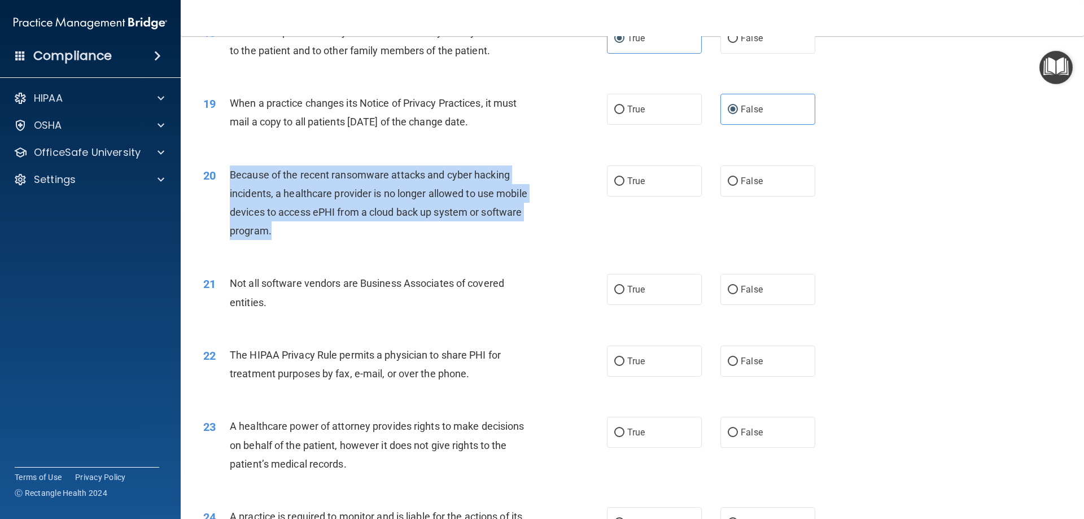
drag, startPoint x: 288, startPoint y: 226, endPoint x: 226, endPoint y: 174, distance: 80.5
click at [226, 174] on div "20 Because of the recent ransomware attacks and cyber hacking incidents, a heal…" at bounding box center [404, 205] width 437 height 81
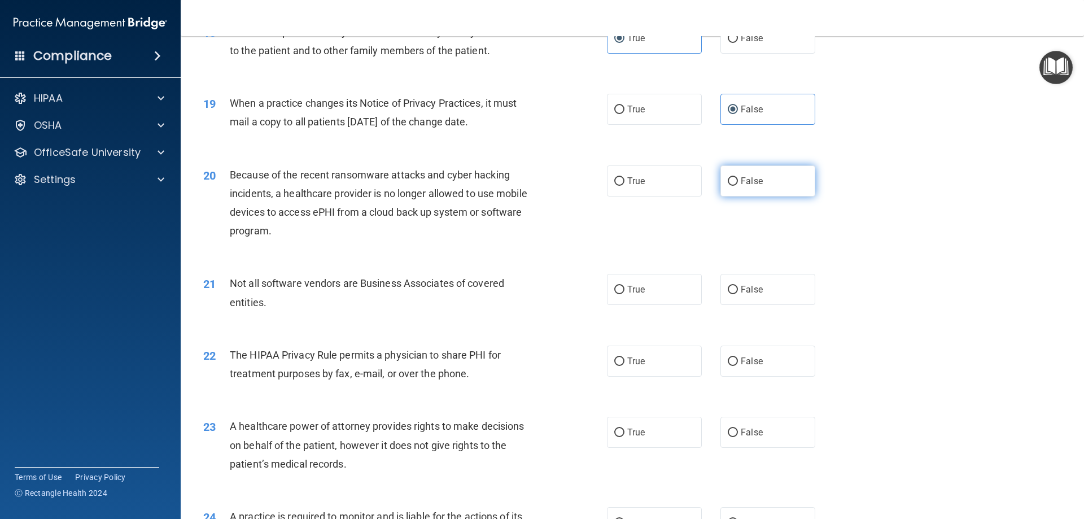
click at [788, 169] on label "False" at bounding box center [767, 180] width 95 height 31
click at [738, 177] on input "False" at bounding box center [733, 181] width 10 height 8
radio input "true"
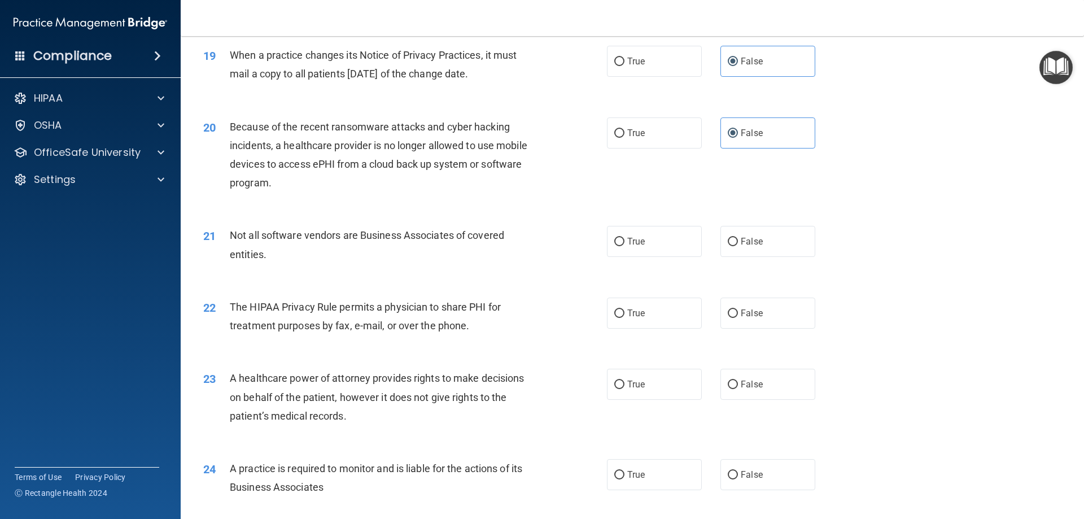
scroll to position [1637, 0]
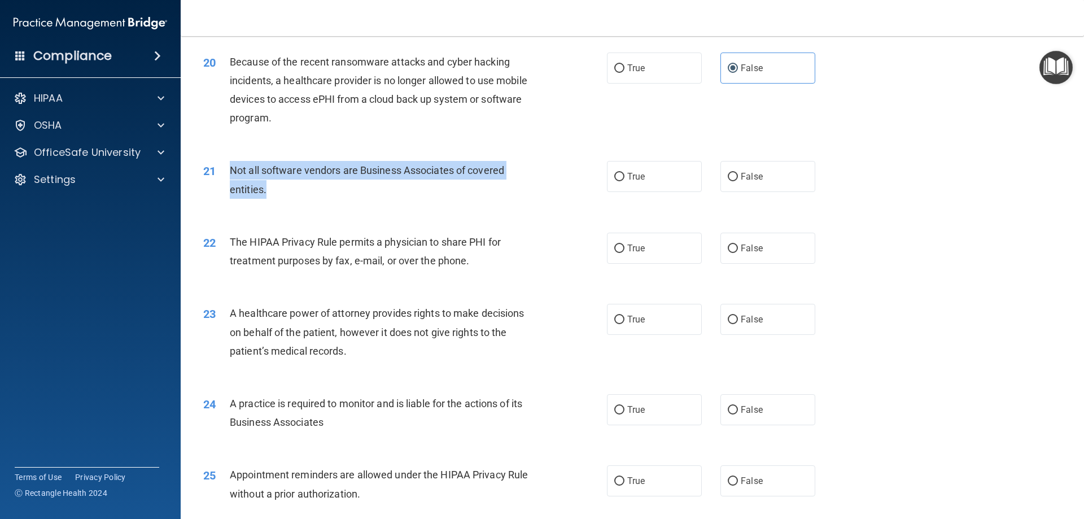
drag, startPoint x: 291, startPoint y: 195, endPoint x: 232, endPoint y: 170, distance: 63.5
click at [232, 170] on div "Not all software vendors are Business Associates of covered entities." at bounding box center [388, 179] width 316 height 37
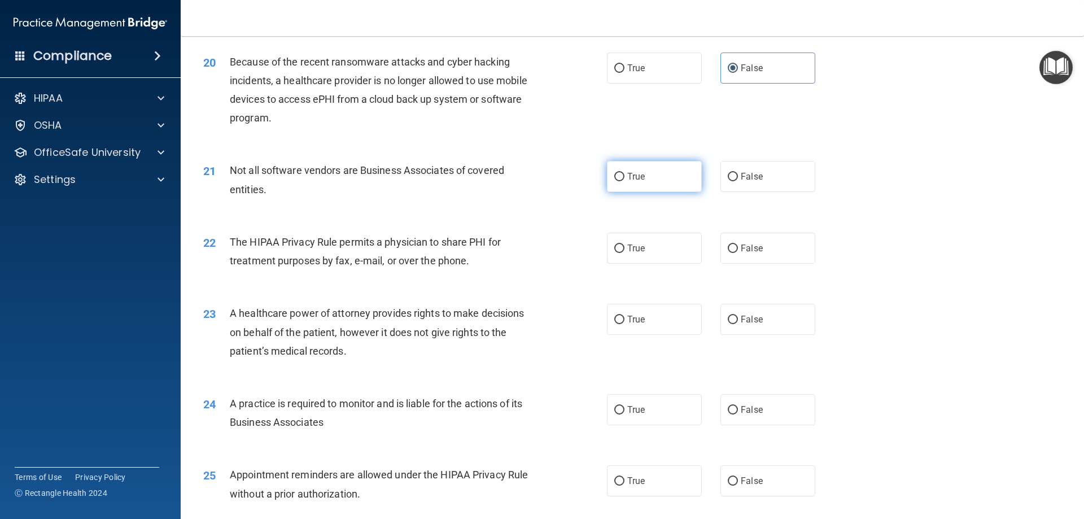
click at [660, 169] on label "True" at bounding box center [654, 176] width 95 height 31
click at [624, 173] on input "True" at bounding box center [619, 177] width 10 height 8
radio input "true"
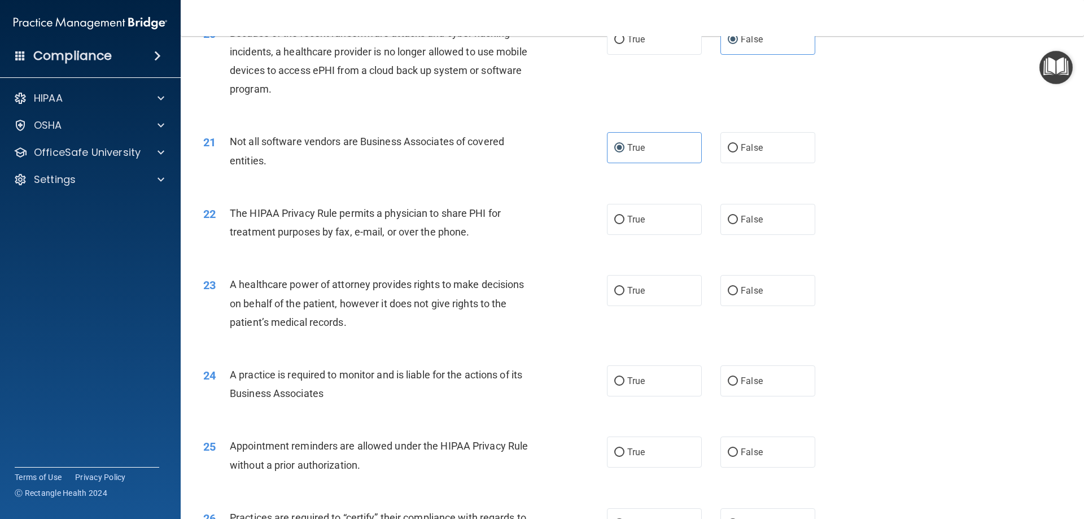
scroll to position [1693, 0]
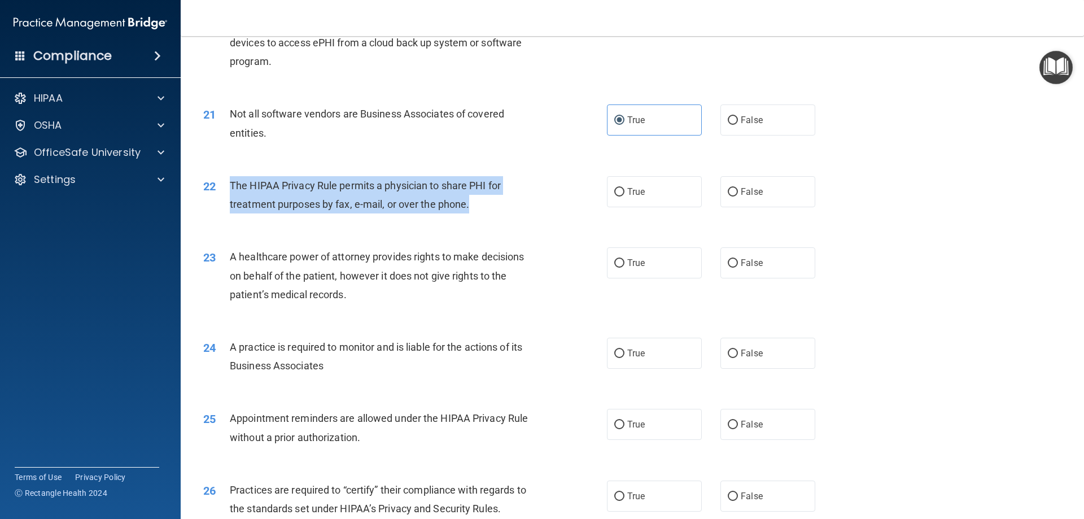
drag, startPoint x: 481, startPoint y: 200, endPoint x: 220, endPoint y: 182, distance: 261.4
click at [220, 182] on div "22 The HIPAA Privacy Rule permits a physician to share PHI for treatment purpos…" at bounding box center [404, 197] width 437 height 43
click at [618, 192] on input "True" at bounding box center [619, 192] width 10 height 8
radio input "true"
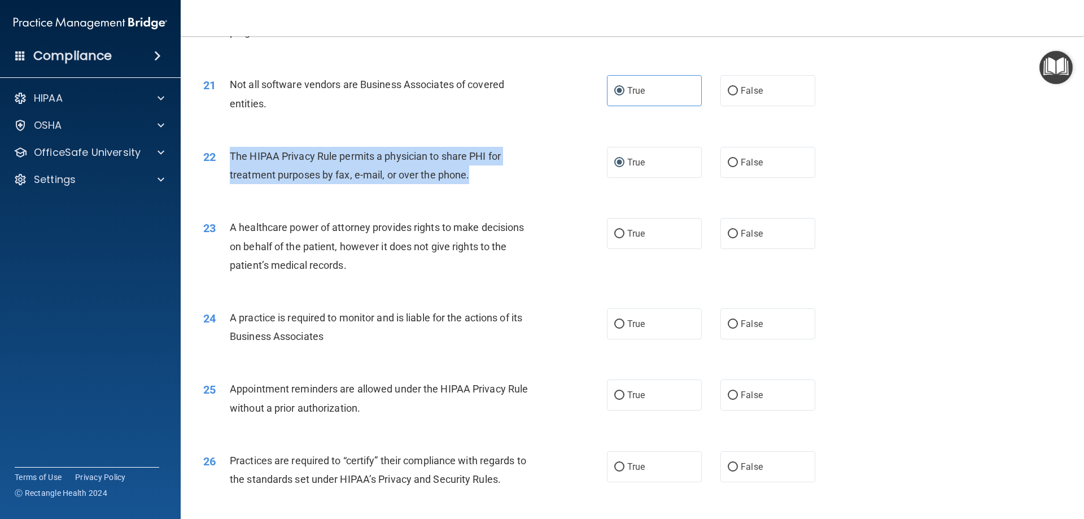
scroll to position [1750, 0]
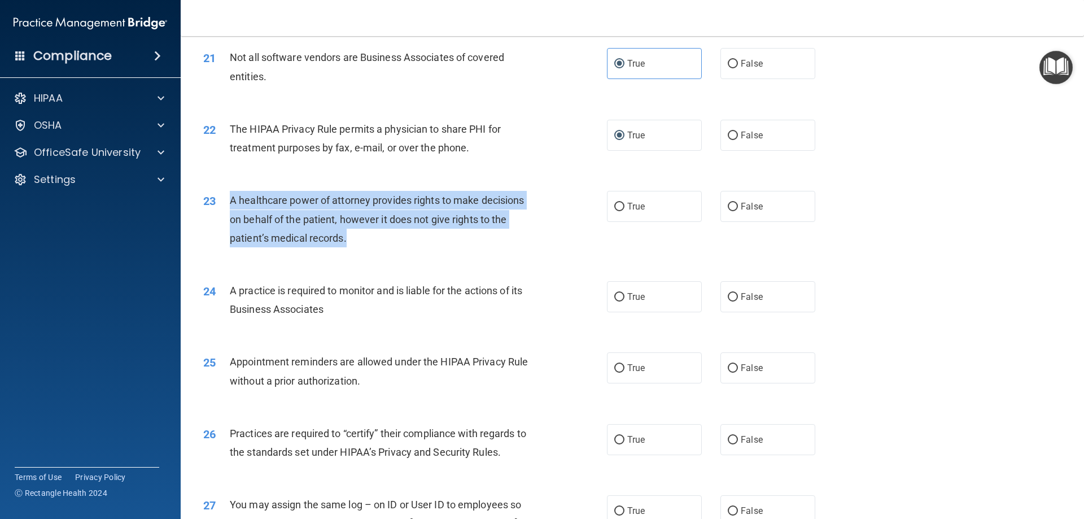
drag, startPoint x: 367, startPoint y: 240, endPoint x: 227, endPoint y: 195, distance: 146.7
click at [227, 195] on div "23 A healthcare power of attorney provides rights to make decisions on behalf o…" at bounding box center [404, 222] width 437 height 62
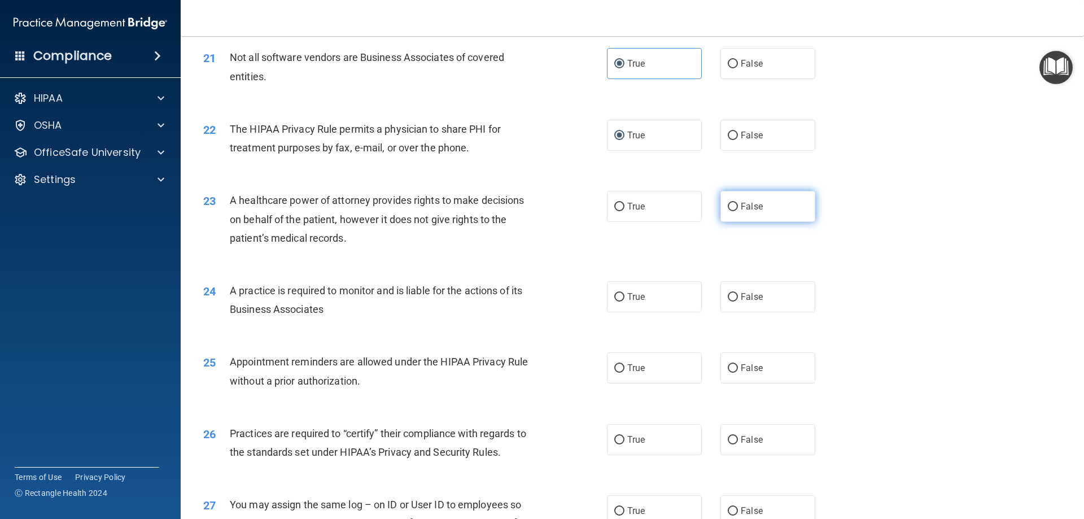
click at [761, 206] on label "False" at bounding box center [767, 206] width 95 height 31
click at [738, 206] on input "False" at bounding box center [733, 207] width 10 height 8
radio input "true"
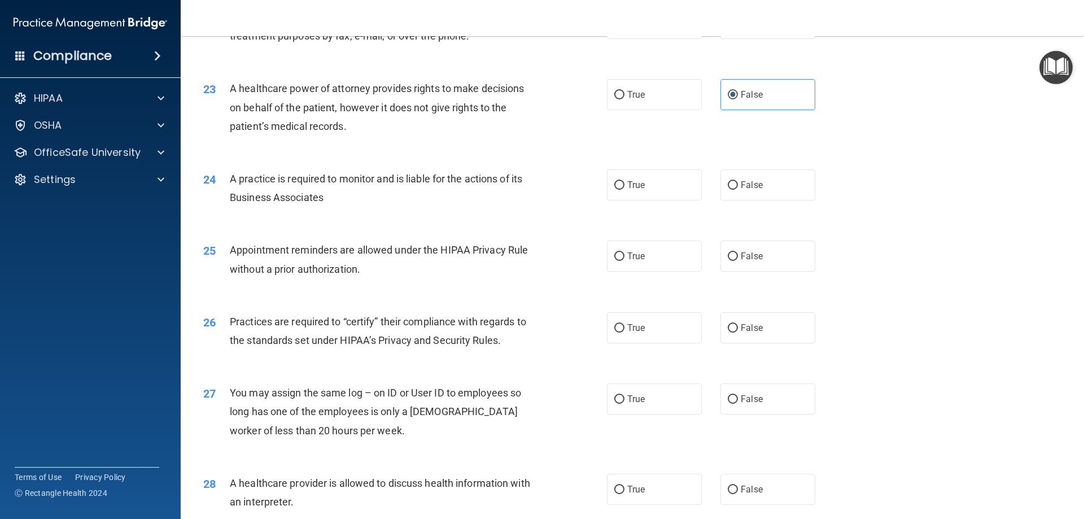
scroll to position [1863, 0]
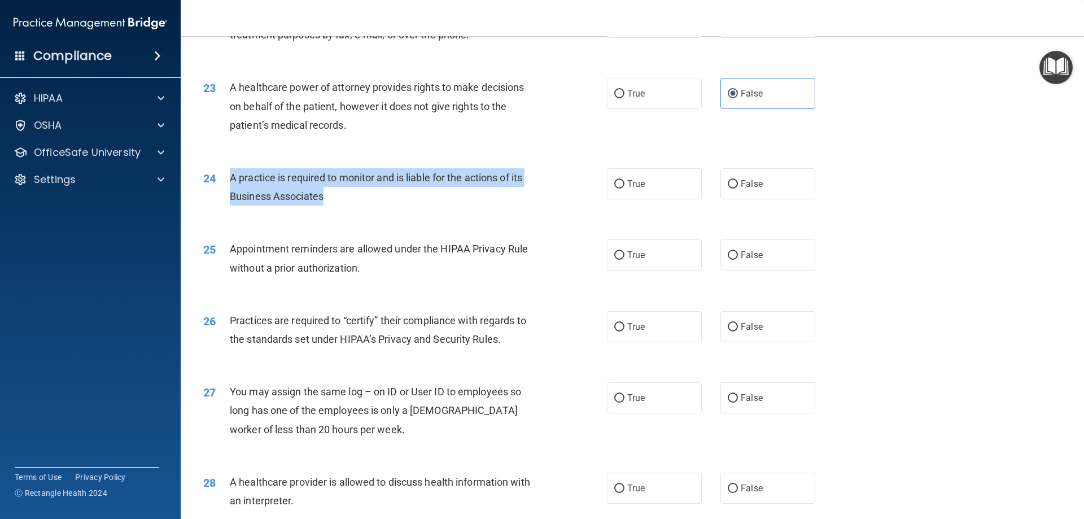
drag, startPoint x: 338, startPoint y: 202, endPoint x: 215, endPoint y: 182, distance: 124.1
click at [215, 182] on div "24 A practice is required to monitor and is liable for the actions of its Busin…" at bounding box center [404, 189] width 437 height 43
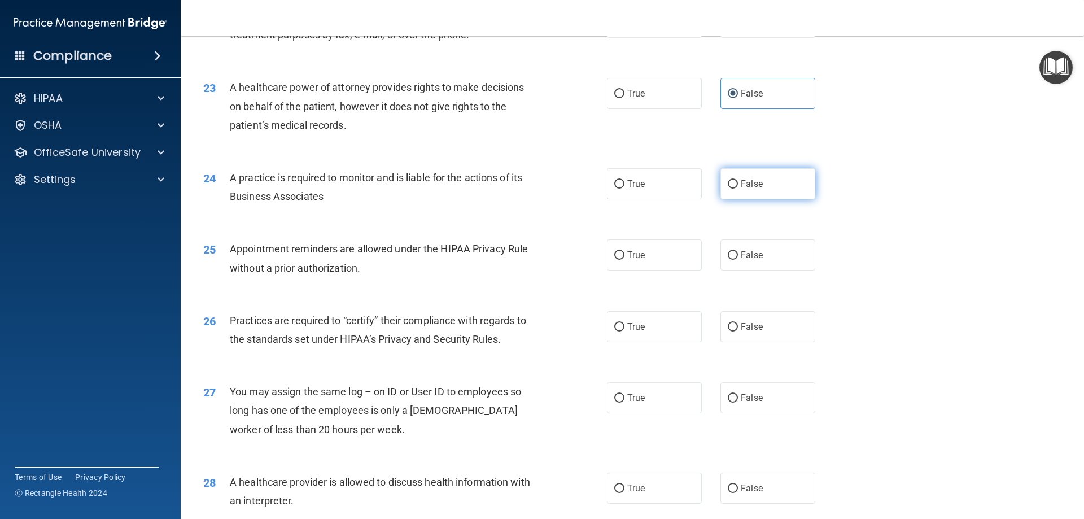
click at [750, 184] on span "False" at bounding box center [752, 183] width 22 height 11
click at [738, 184] on input "False" at bounding box center [733, 184] width 10 height 8
radio input "true"
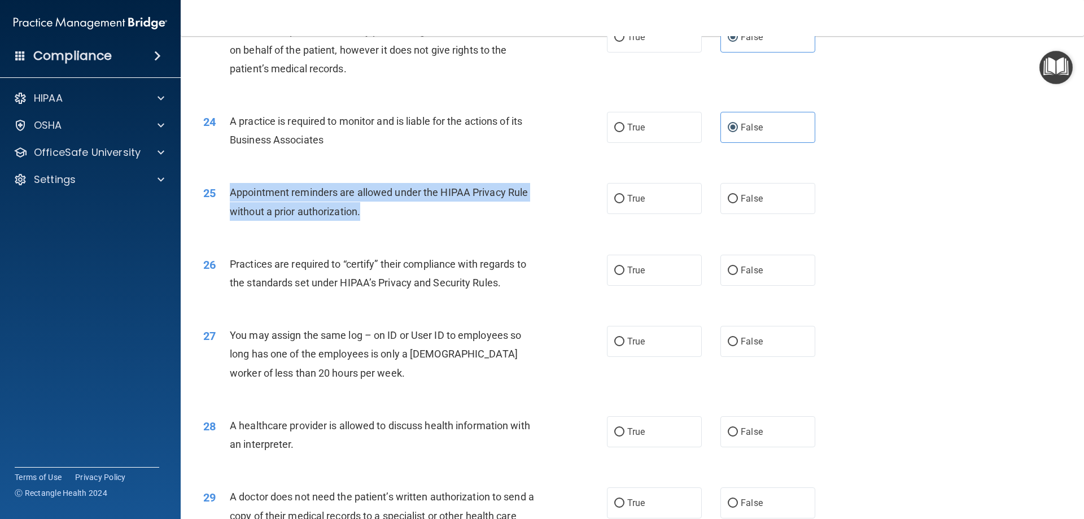
drag, startPoint x: 407, startPoint y: 205, endPoint x: 228, endPoint y: 199, distance: 179.1
click at [223, 199] on div "25 Appointment reminders are allowed under the HIPAA Privacy Rule without a pri…" at bounding box center [404, 204] width 437 height 43
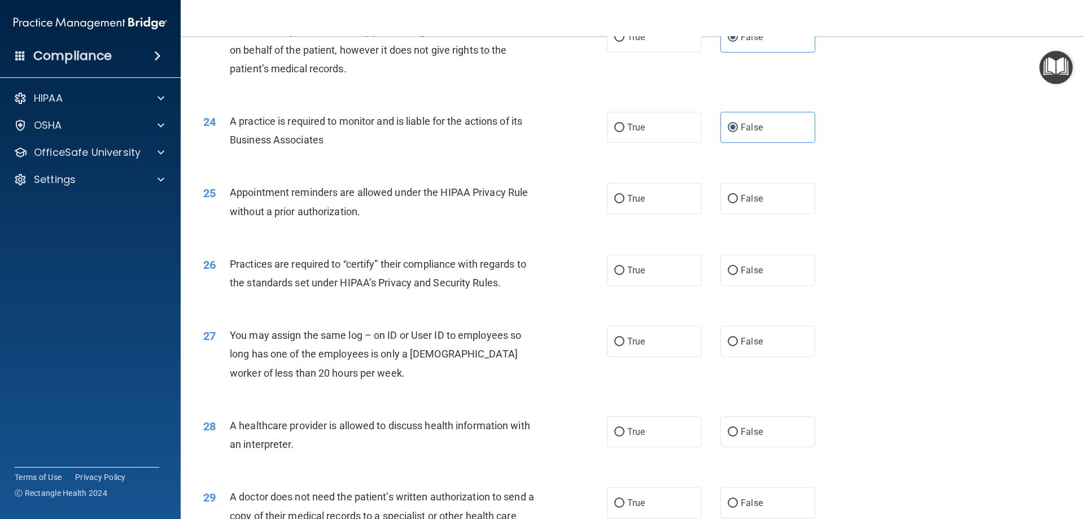
drag, startPoint x: 281, startPoint y: 195, endPoint x: 233, endPoint y: 243, distance: 67.1
click at [226, 248] on div "26 Practices are required to “certify” their compliance with regards to the sta…" at bounding box center [632, 275] width 875 height 71
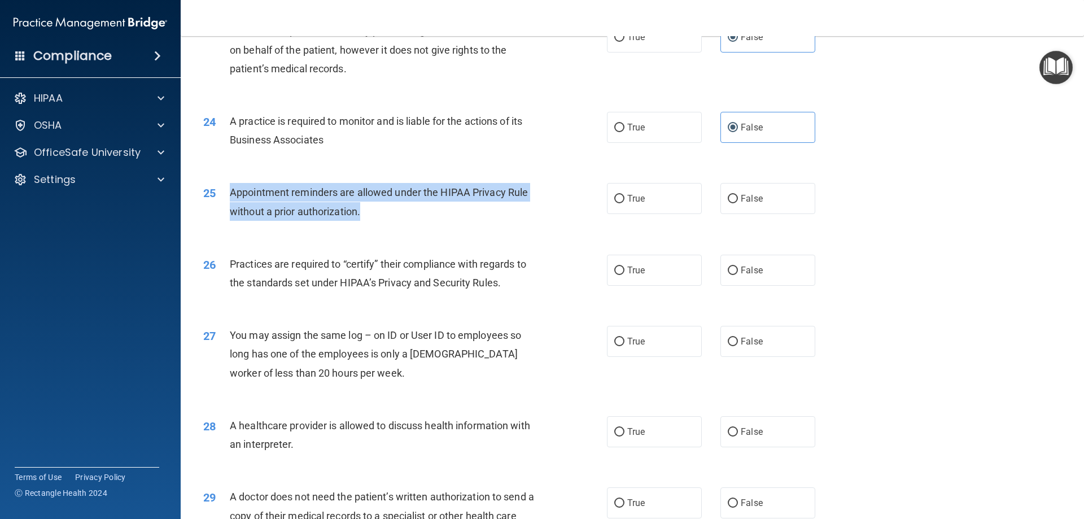
drag, startPoint x: 382, startPoint y: 214, endPoint x: 251, endPoint y: 195, distance: 132.3
click at [230, 191] on div "Appointment reminders are allowed under the HIPAA Privacy Rule without a prior …" at bounding box center [388, 201] width 316 height 37
click at [423, 215] on div "Appointment reminders are allowed under the HIPAA Privacy Rule without a prior …" at bounding box center [388, 201] width 316 height 37
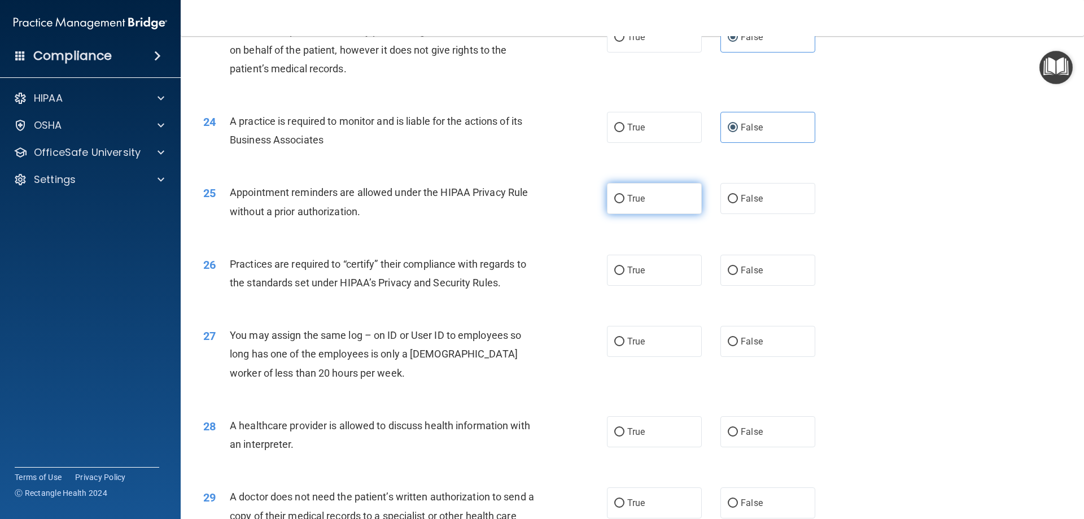
click at [646, 199] on label "True" at bounding box center [654, 198] width 95 height 31
click at [624, 199] on input "True" at bounding box center [619, 199] width 10 height 8
radio input "true"
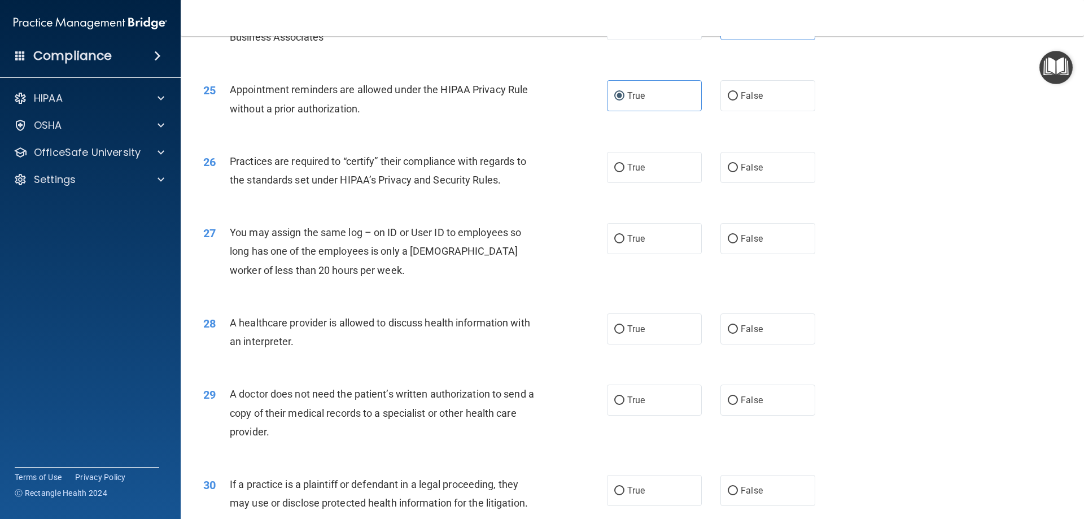
scroll to position [2032, 0]
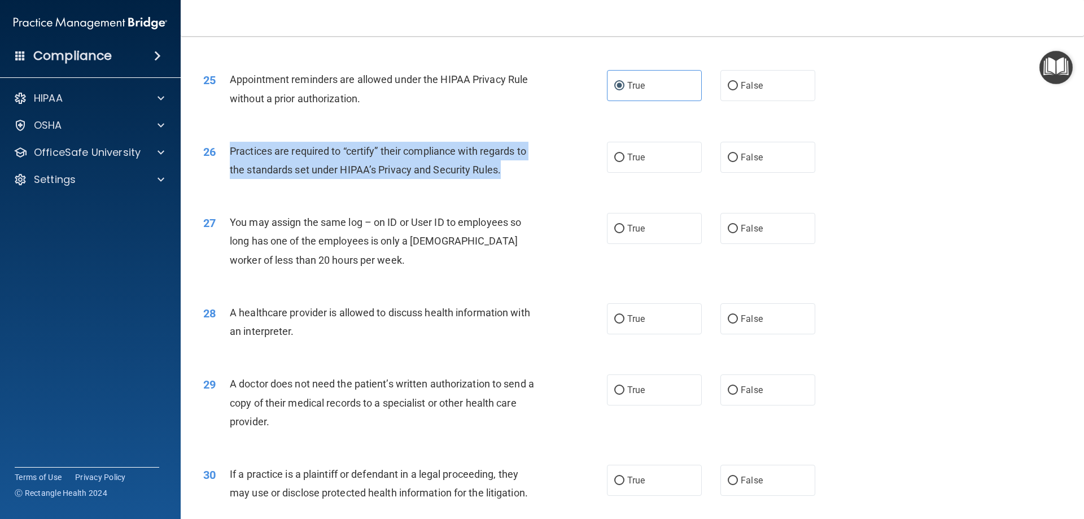
drag, startPoint x: 507, startPoint y: 176, endPoint x: 226, endPoint y: 157, distance: 282.3
click at [226, 157] on div "26 Practices are required to “certify” their compliance with regards to the sta…" at bounding box center [404, 163] width 437 height 43
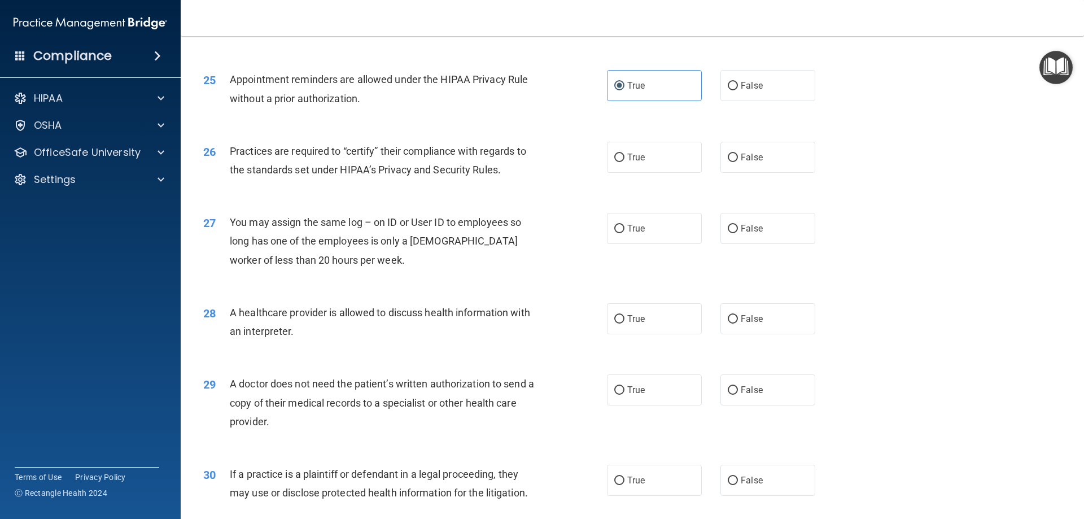
drag, startPoint x: 408, startPoint y: 160, endPoint x: 519, endPoint y: 138, distance: 112.7
click at [512, 138] on div "26 Practices are required to “certify” their compliance with regards to the sta…" at bounding box center [632, 163] width 875 height 71
click at [642, 164] on label "True" at bounding box center [654, 157] width 95 height 31
click at [624, 162] on input "True" at bounding box center [619, 158] width 10 height 8
radio input "true"
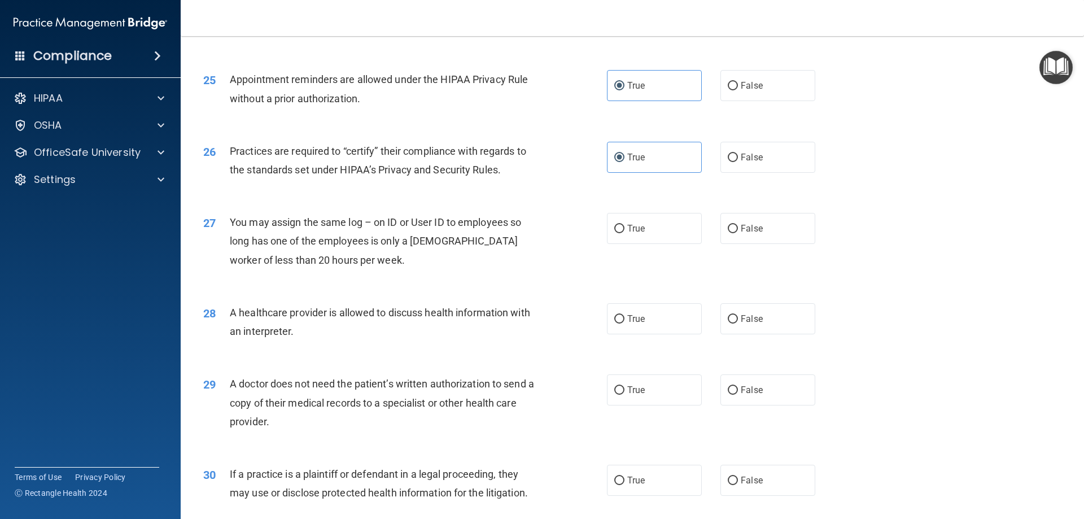
scroll to position [2088, 0]
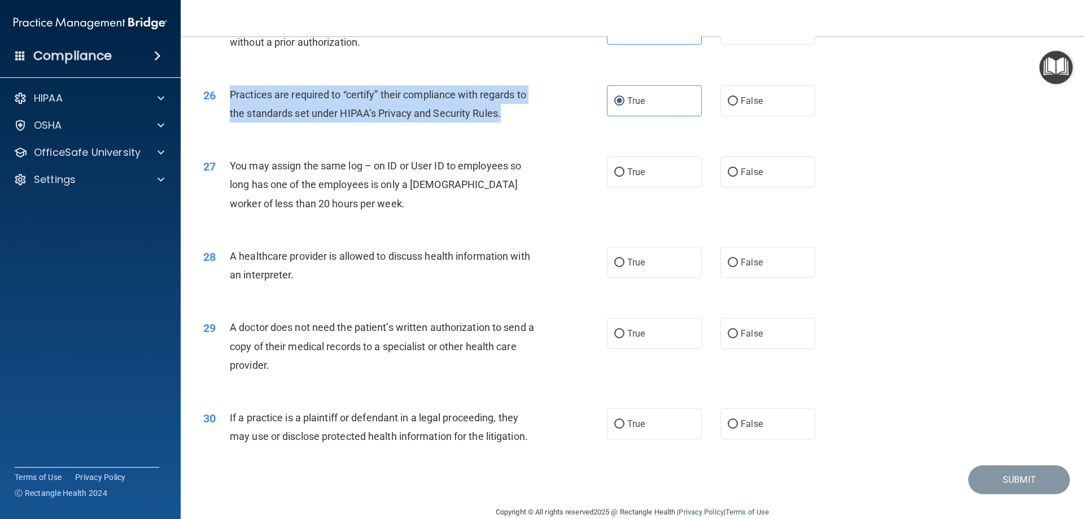
drag, startPoint x: 511, startPoint y: 113, endPoint x: 223, endPoint y: 103, distance: 288.6
click at [221, 103] on div "26 Practices are required to “certify” their compliance with regards to the sta…" at bounding box center [404, 106] width 437 height 43
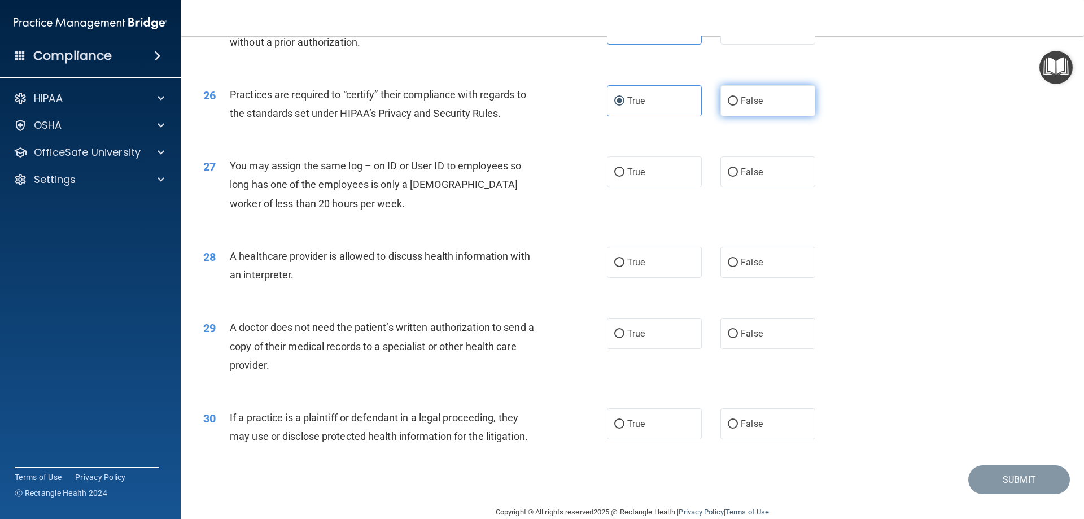
click at [725, 106] on label "False" at bounding box center [767, 100] width 95 height 31
click at [728, 106] on input "False" at bounding box center [733, 101] width 10 height 8
radio input "true"
radio input "false"
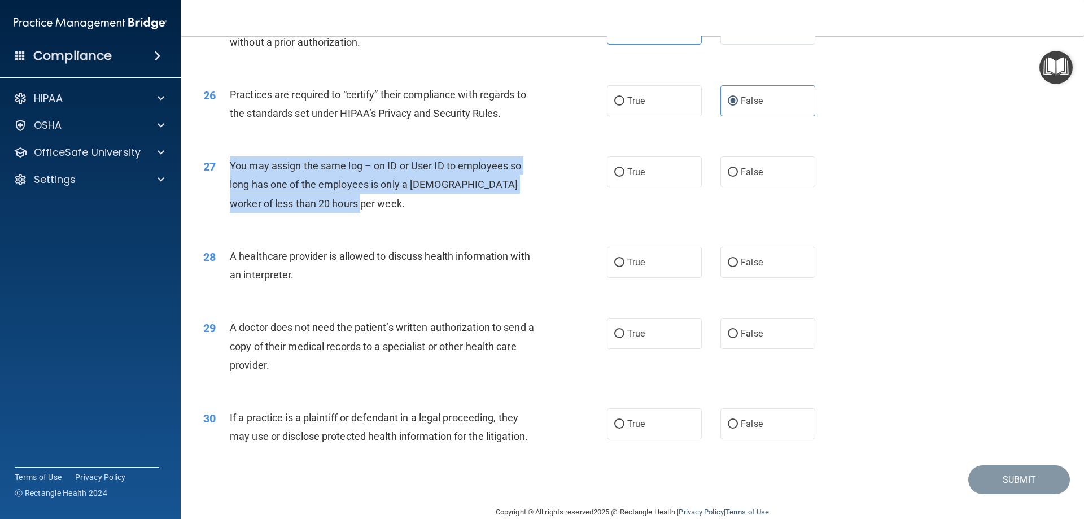
drag, startPoint x: 347, startPoint y: 202, endPoint x: 229, endPoint y: 173, distance: 121.4
click at [230, 173] on div "You may assign the same log – on ID or User ID to employees so long has one of …" at bounding box center [388, 184] width 316 height 56
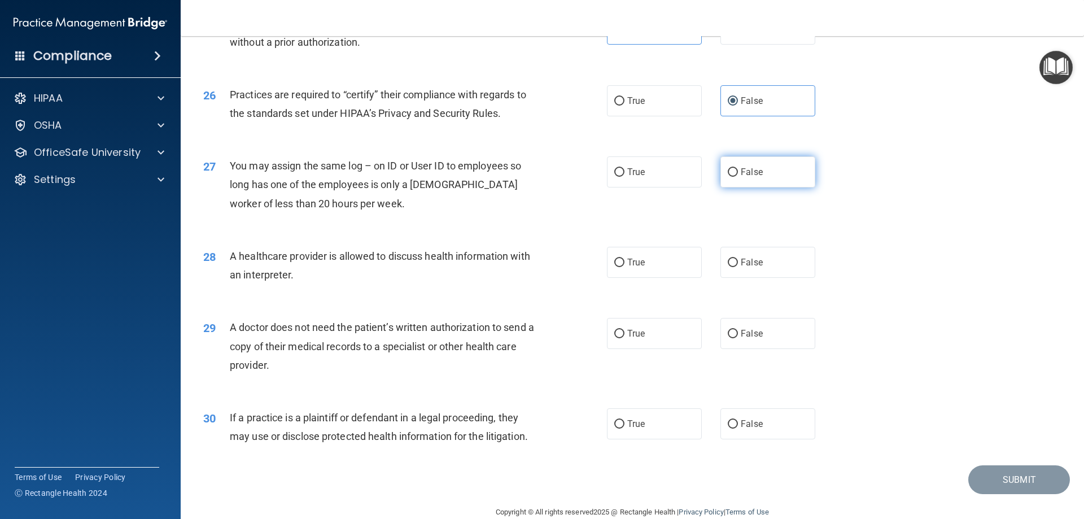
click at [778, 166] on label "False" at bounding box center [767, 171] width 95 height 31
click at [738, 168] on input "False" at bounding box center [733, 172] width 10 height 8
radio input "true"
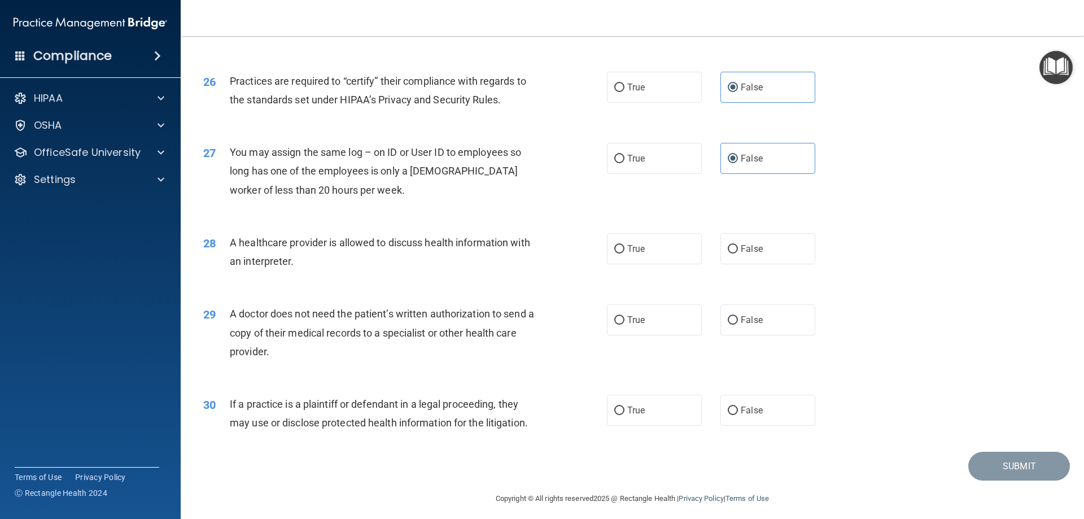
scroll to position [2109, 0]
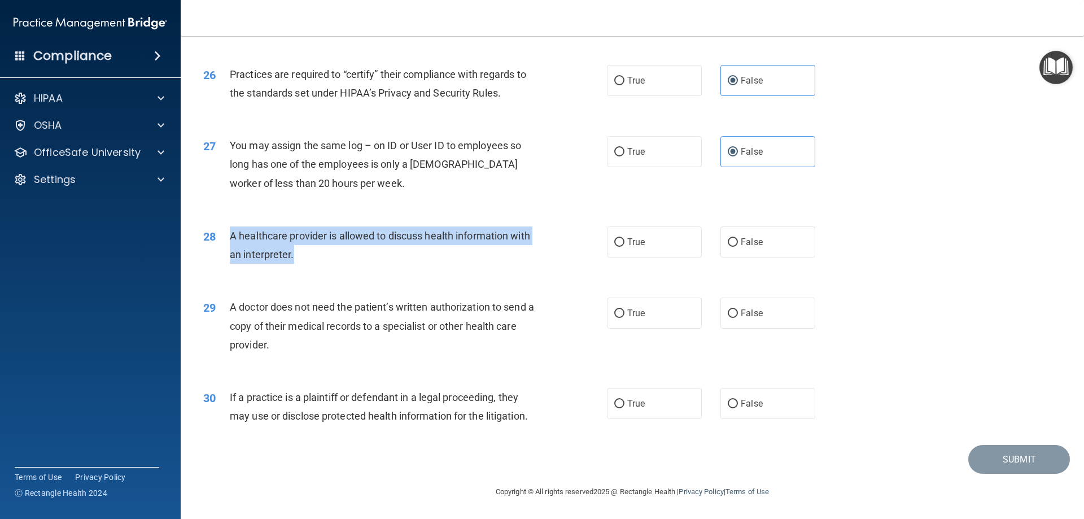
drag, startPoint x: 306, startPoint y: 256, endPoint x: 225, endPoint y: 238, distance: 83.3
click at [225, 238] on div "28 A healthcare provider is allowed to discuss health information with an inter…" at bounding box center [404, 247] width 437 height 43
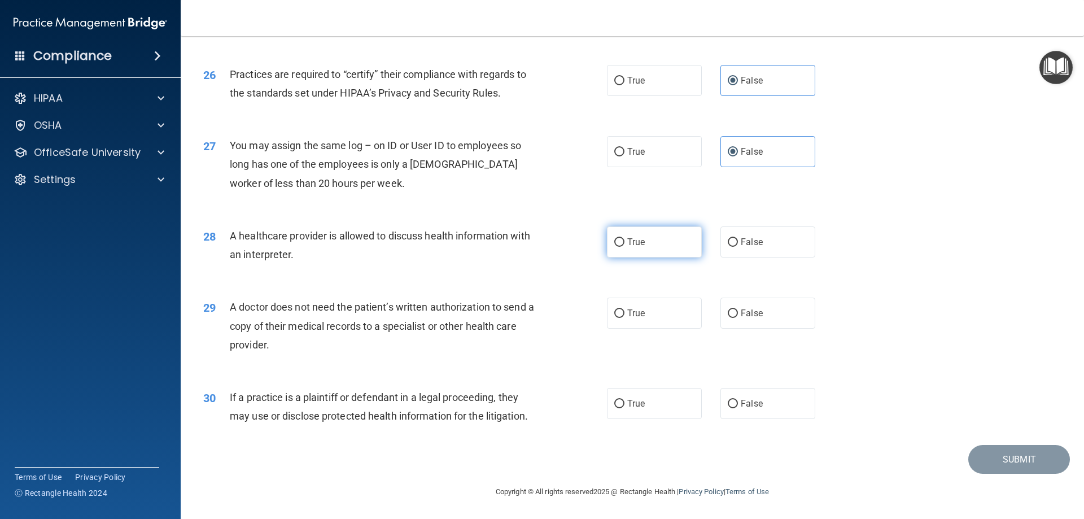
click at [642, 231] on label "True" at bounding box center [654, 241] width 95 height 31
click at [624, 238] on input "True" at bounding box center [619, 242] width 10 height 8
radio input "true"
drag, startPoint x: 274, startPoint y: 340, endPoint x: 231, endPoint y: 304, distance: 56.0
click at [231, 304] on div "A doctor does not need the patient’s written authorization to send a copy of th…" at bounding box center [388, 325] width 316 height 56
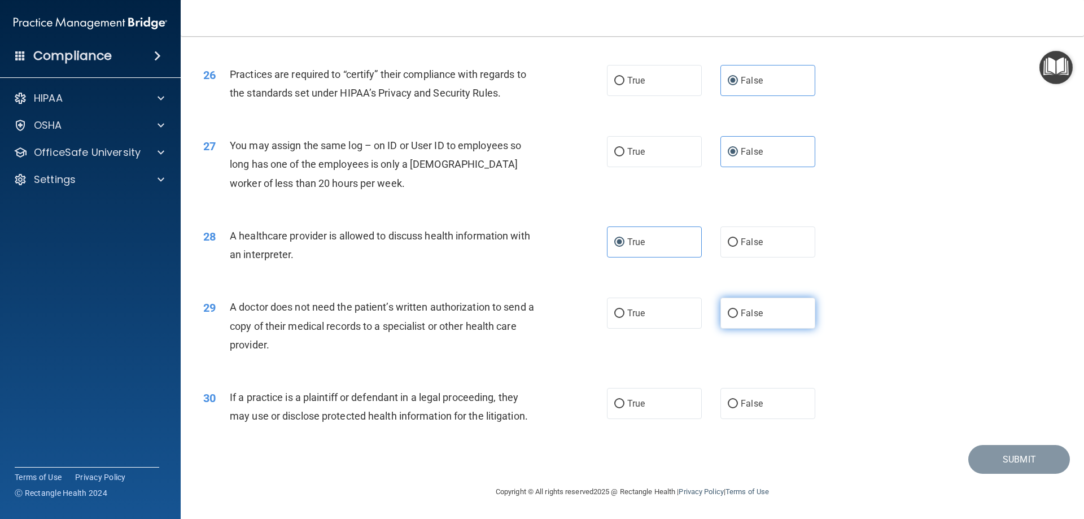
click at [760, 313] on label "False" at bounding box center [767, 312] width 95 height 31
click at [738, 313] on input "False" at bounding box center [733, 313] width 10 height 8
radio input "true"
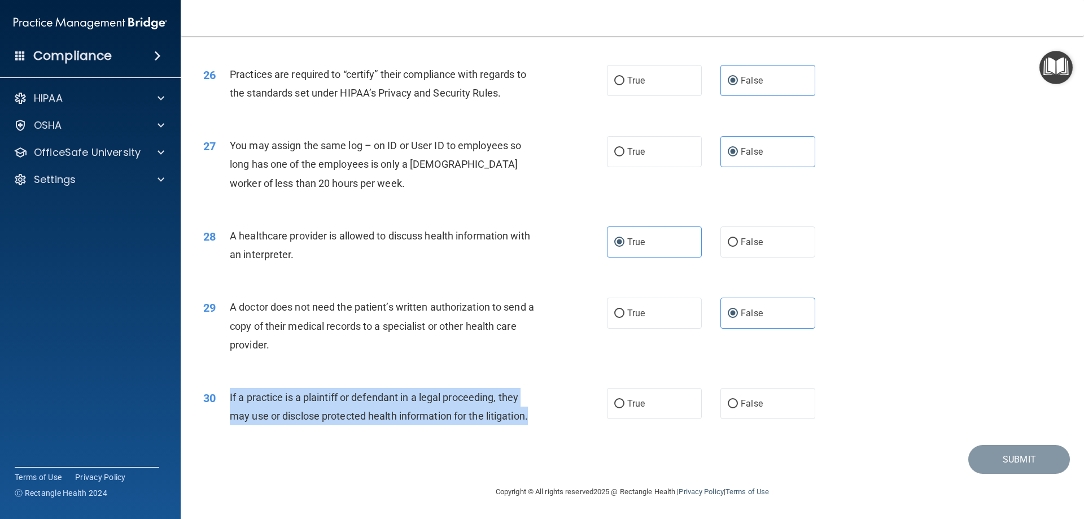
drag, startPoint x: 540, startPoint y: 413, endPoint x: 229, endPoint y: 398, distance: 311.3
click at [229, 398] on div "30 If a practice is a plaintiff or defendant in a legal proceeding, they may us…" at bounding box center [404, 409] width 437 height 43
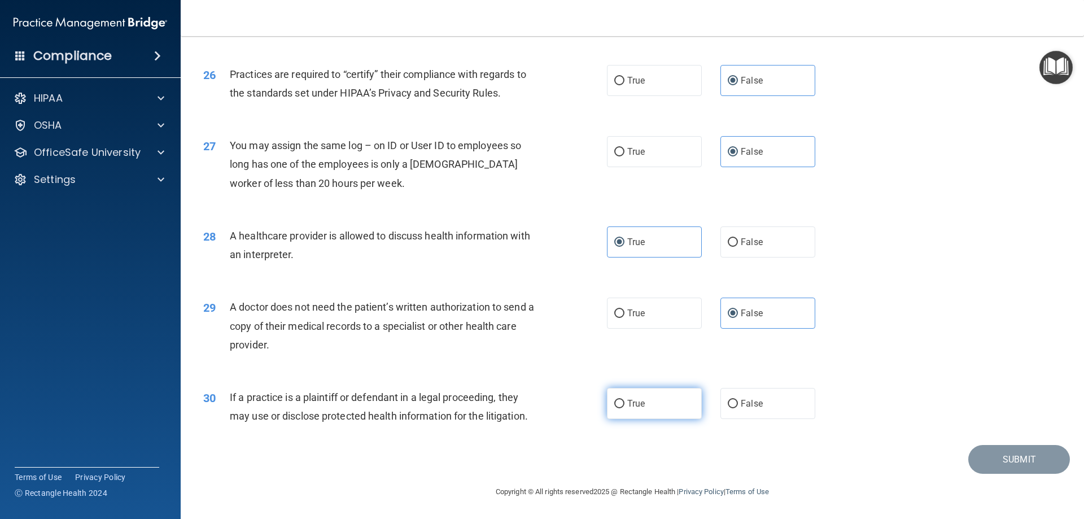
click at [669, 405] on label "True" at bounding box center [654, 403] width 95 height 31
click at [624, 405] on input "True" at bounding box center [619, 404] width 10 height 8
radio input "true"
drag, startPoint x: 1000, startPoint y: 457, endPoint x: 975, endPoint y: 441, distance: 29.7
click at [1000, 457] on button "Submit" at bounding box center [1019, 459] width 102 height 29
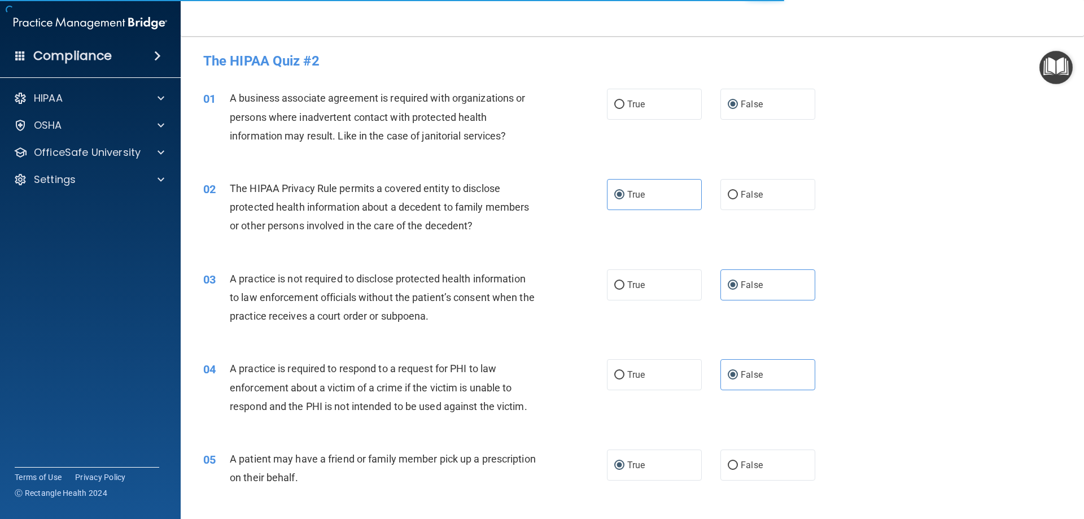
scroll to position [0, 0]
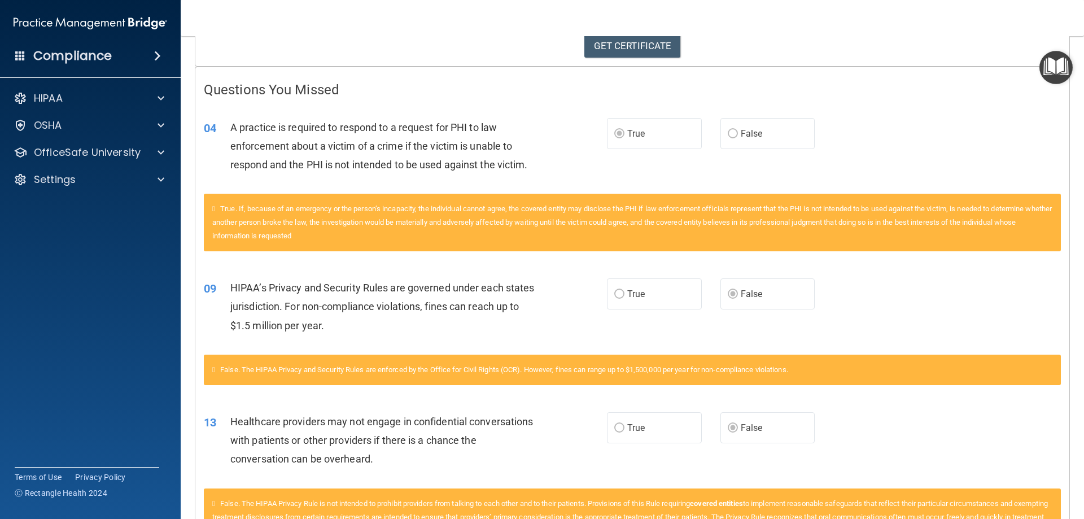
scroll to position [117, 0]
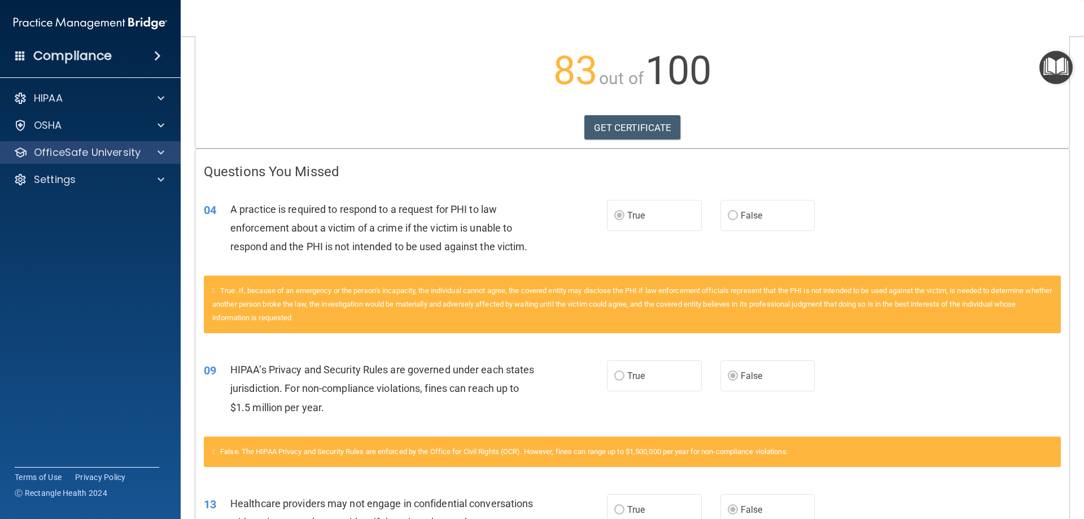
click at [103, 163] on div "HIPAA Documents and Policies Report an Incident Business Associates Emergency P…" at bounding box center [90, 140] width 181 height 117
click at [104, 159] on p "OfficeSafe University" at bounding box center [87, 153] width 107 height 14
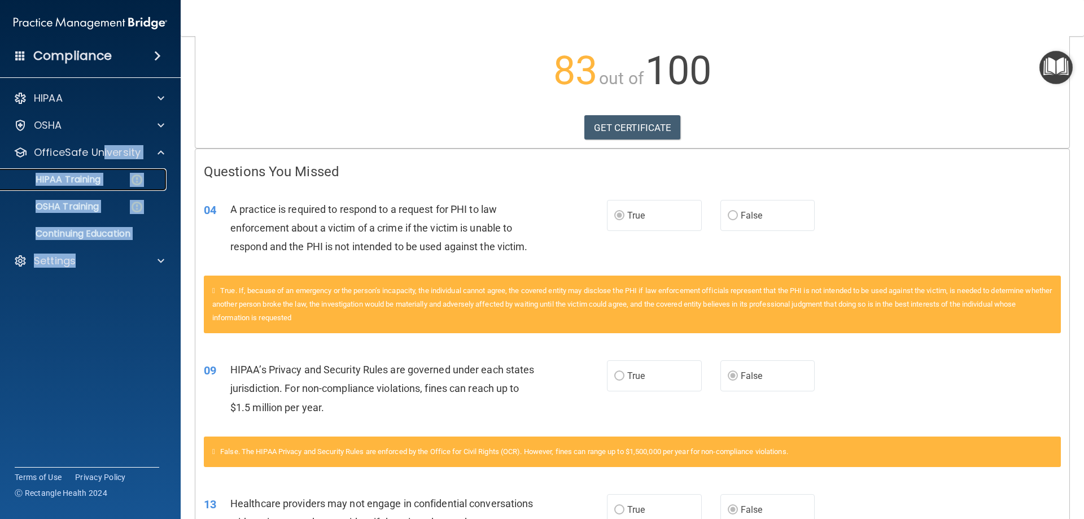
click at [95, 179] on p "HIPAA Training" at bounding box center [53, 179] width 93 height 11
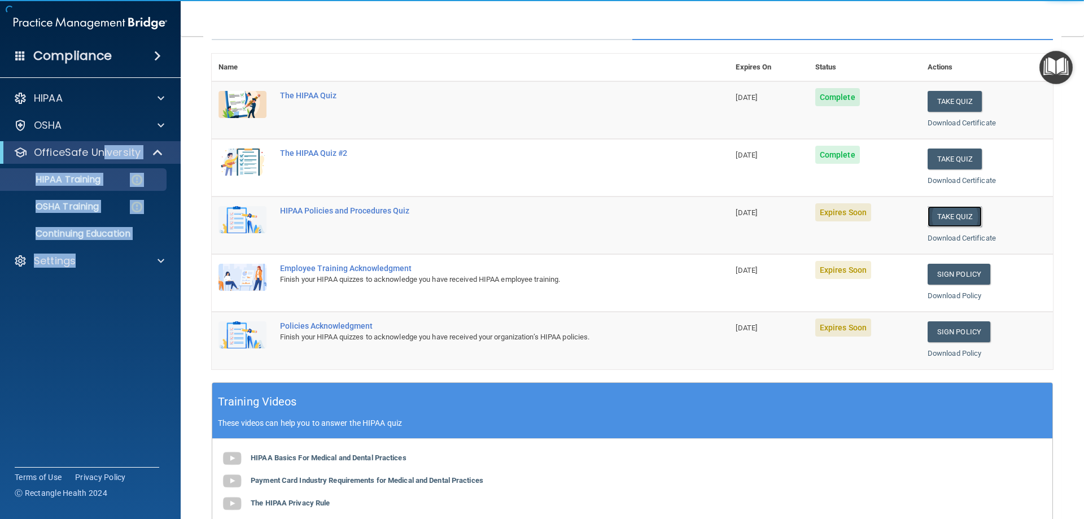
click at [966, 210] on button "Take Quiz" at bounding box center [954, 216] width 54 height 21
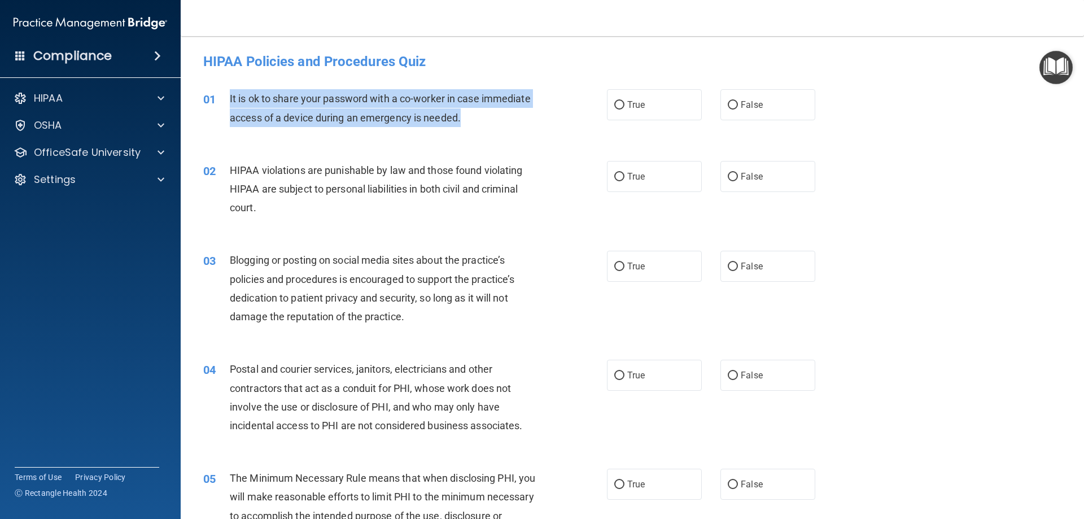
drag, startPoint x: 470, startPoint y: 115, endPoint x: 215, endPoint y: 104, distance: 254.8
click at [215, 104] on div "01 It is ok to share your password with a co-worker in case immediate access of…" at bounding box center [404, 110] width 437 height 43
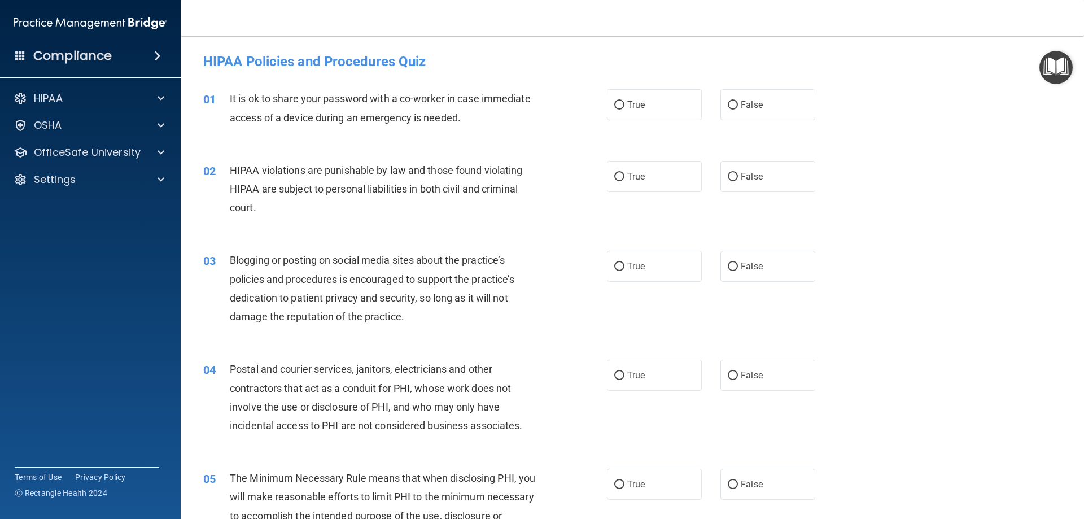
drag, startPoint x: 307, startPoint y: 107, endPoint x: 249, endPoint y: 130, distance: 61.8
click at [249, 135] on div "01 It is ok to share your password with a co-worker in case immediate access of…" at bounding box center [632, 110] width 875 height 71
click at [720, 101] on label "False" at bounding box center [767, 104] width 95 height 31
click at [728, 101] on input "False" at bounding box center [733, 105] width 10 height 8
radio input "true"
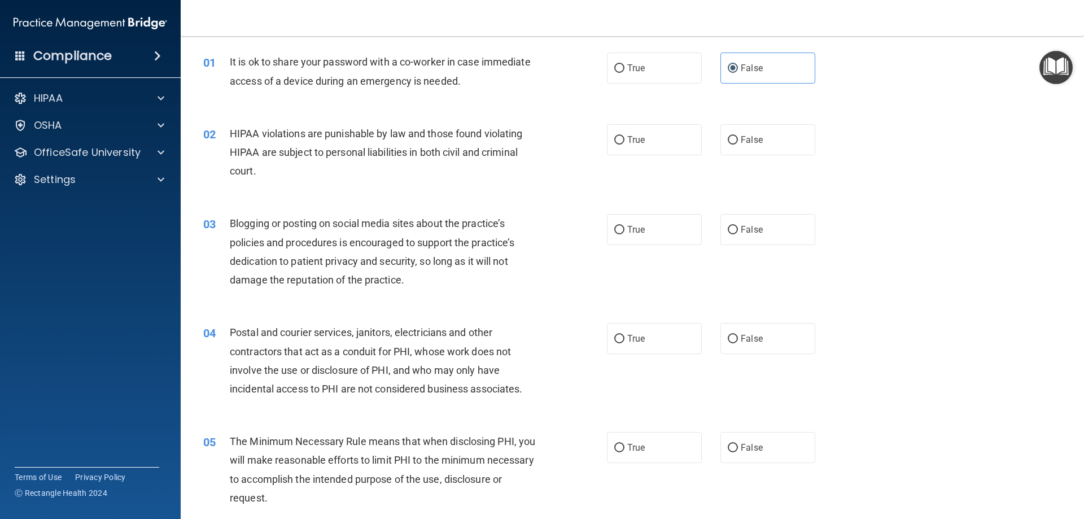
scroll to position [56, 0]
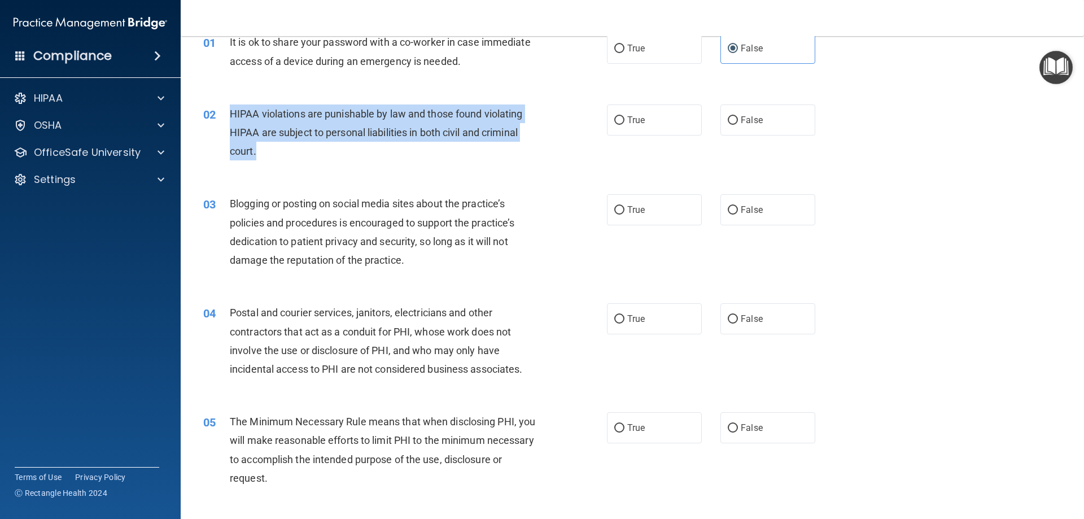
drag, startPoint x: 265, startPoint y: 141, endPoint x: 217, endPoint y: 113, distance: 55.7
click at [217, 113] on div "02 HIPAA violations are punishable by law and those found violating HIPAA are s…" at bounding box center [404, 135] width 437 height 62
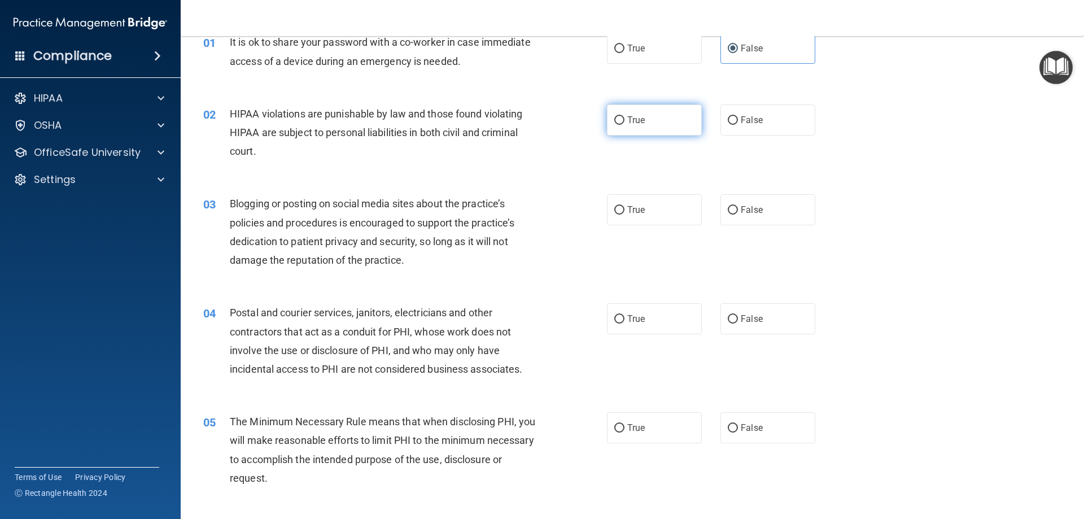
click at [639, 126] on label "True" at bounding box center [654, 119] width 95 height 31
click at [624, 125] on input "True" at bounding box center [619, 120] width 10 height 8
radio input "true"
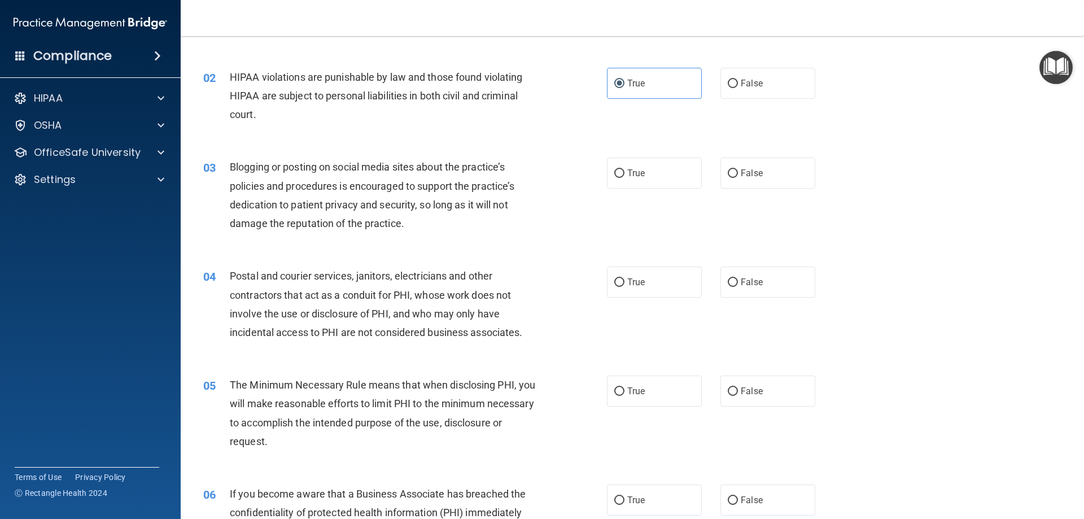
scroll to position [113, 0]
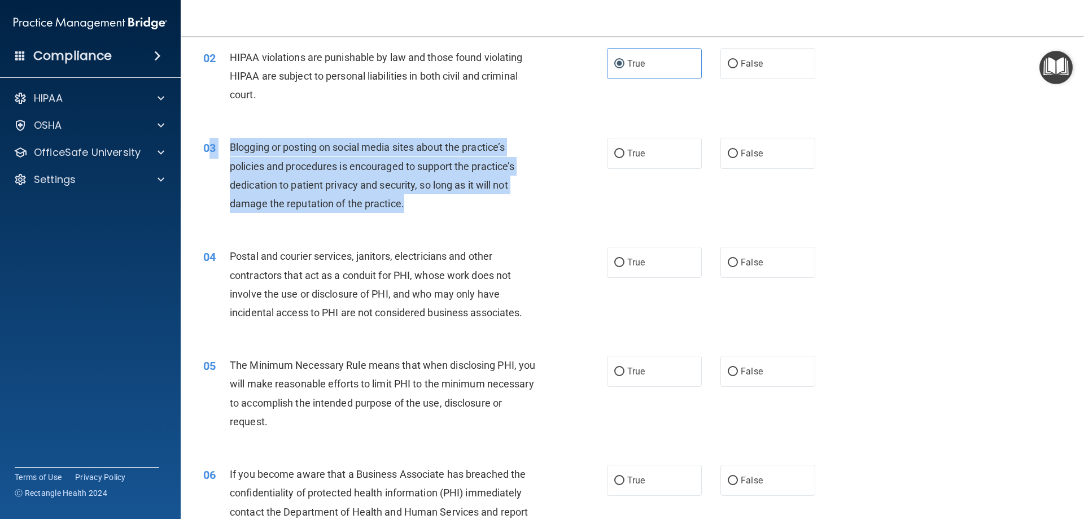
drag, startPoint x: 397, startPoint y: 196, endPoint x: 212, endPoint y: 150, distance: 191.4
click at [212, 150] on div "03 Blogging or posting on social media sites about the practice’s policies and …" at bounding box center [404, 178] width 437 height 81
click at [415, 198] on div "Blogging or posting on social media sites about the practice’s policies and pro…" at bounding box center [388, 175] width 316 height 75
drag, startPoint x: 414, startPoint y: 203, endPoint x: 231, endPoint y: 146, distance: 191.7
click at [231, 146] on div "Blogging or posting on social media sites about the practice’s policies and pro…" at bounding box center [388, 175] width 316 height 75
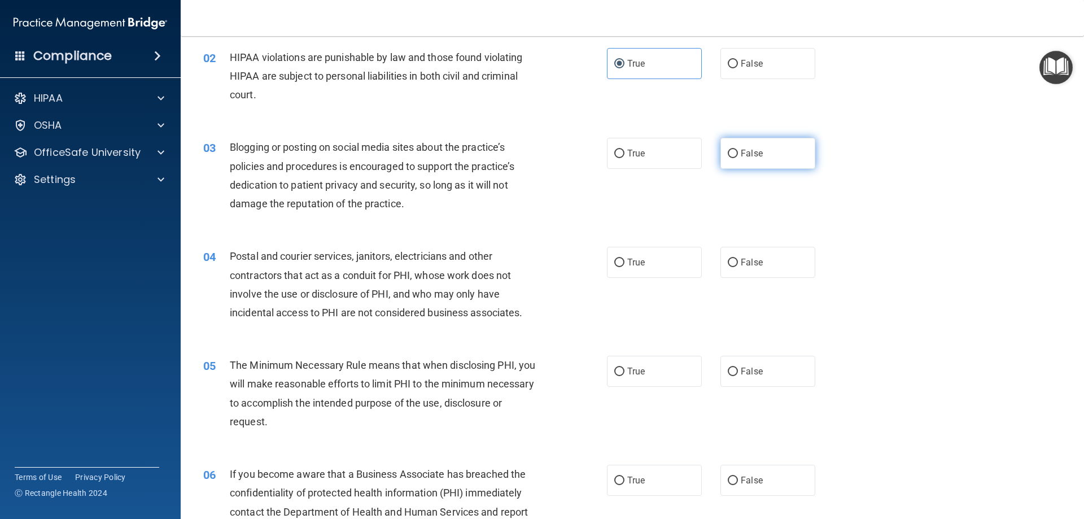
click at [755, 151] on span "False" at bounding box center [752, 153] width 22 height 11
click at [738, 151] on input "False" at bounding box center [733, 154] width 10 height 8
radio input "true"
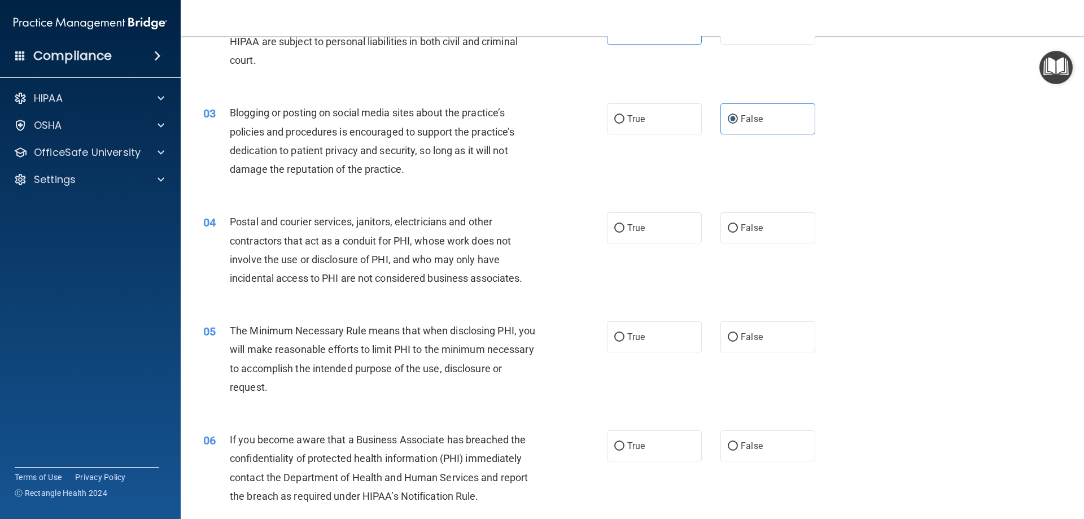
scroll to position [226, 0]
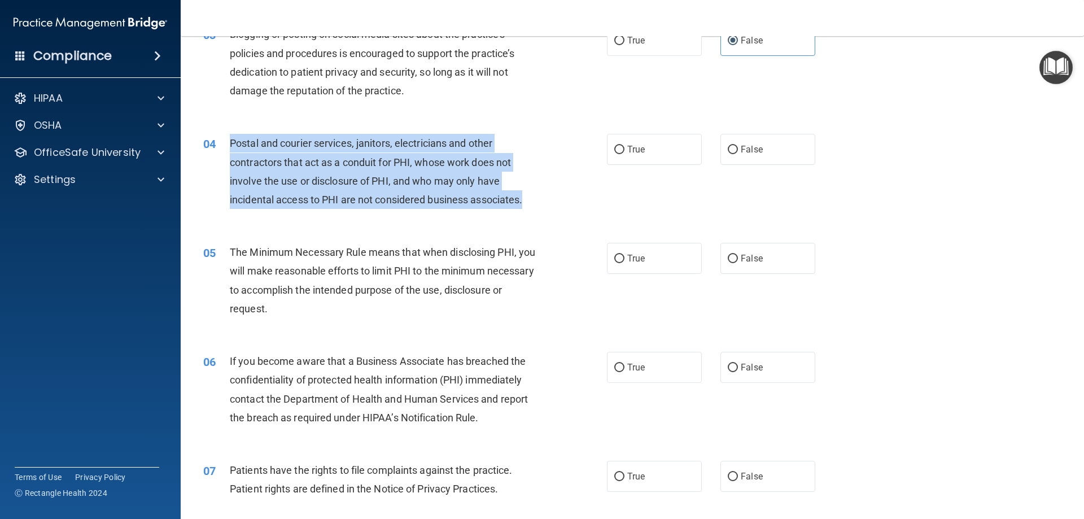
drag, startPoint x: 535, startPoint y: 198, endPoint x: 226, endPoint y: 142, distance: 313.7
click at [226, 142] on div "04 Postal and courier services, janitors, electricians and other contractors th…" at bounding box center [404, 174] width 437 height 81
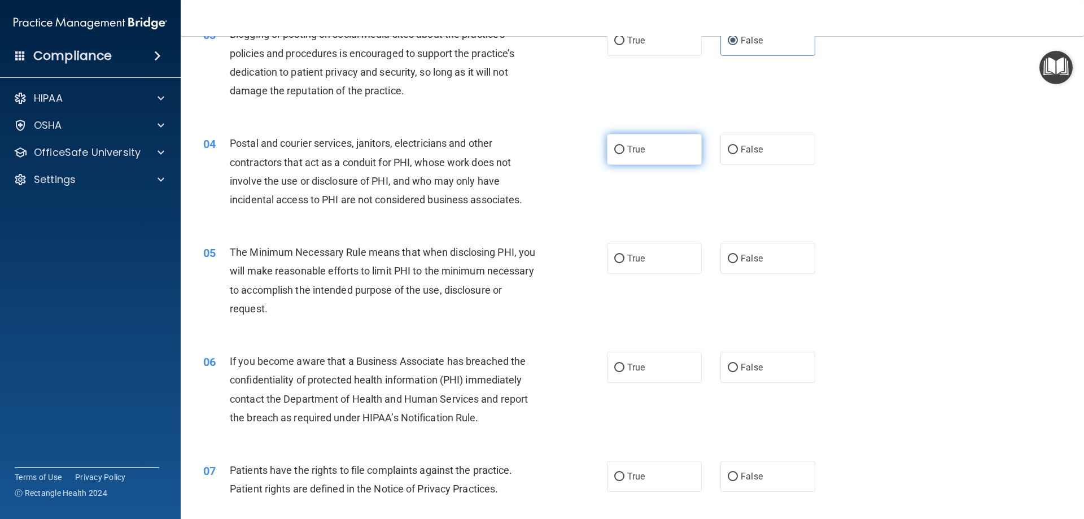
click at [663, 138] on label "True" at bounding box center [654, 149] width 95 height 31
click at [624, 146] on input "True" at bounding box center [619, 150] width 10 height 8
radio input "true"
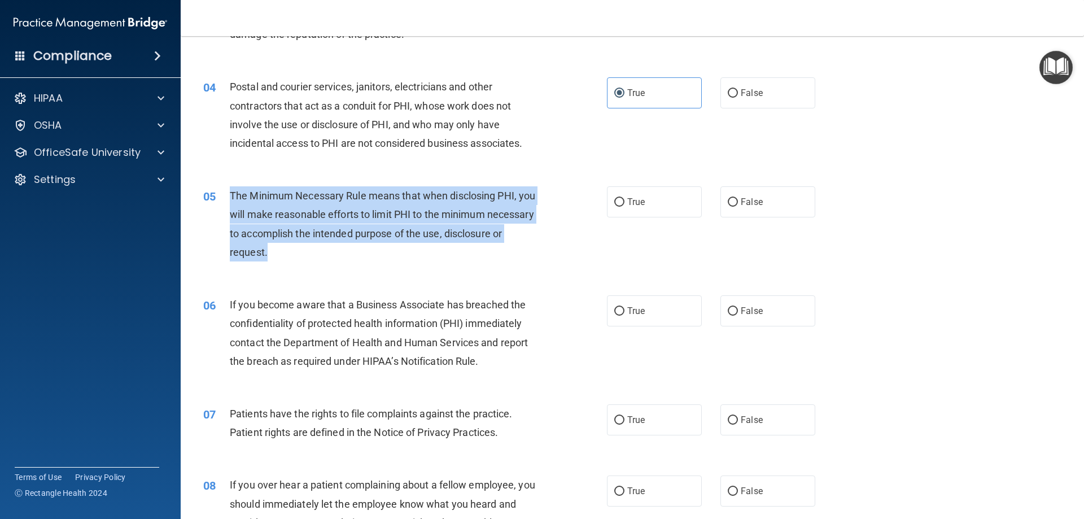
drag, startPoint x: 370, startPoint y: 246, endPoint x: 231, endPoint y: 199, distance: 146.0
click at [231, 199] on div "The Minimum Necessary Rule means that when disclosing PHI, you will make reason…" at bounding box center [388, 223] width 316 height 75
click at [231, 199] on span "The Minimum Necessary Rule means that when disclosing PHI, you will make reason…" at bounding box center [382, 224] width 305 height 68
drag, startPoint x: 336, startPoint y: 251, endPoint x: 226, endPoint y: 199, distance: 122.5
click at [226, 199] on div "05 The Minimum Necessary Rule means that when disclosing PHI, you will make rea…" at bounding box center [404, 226] width 437 height 81
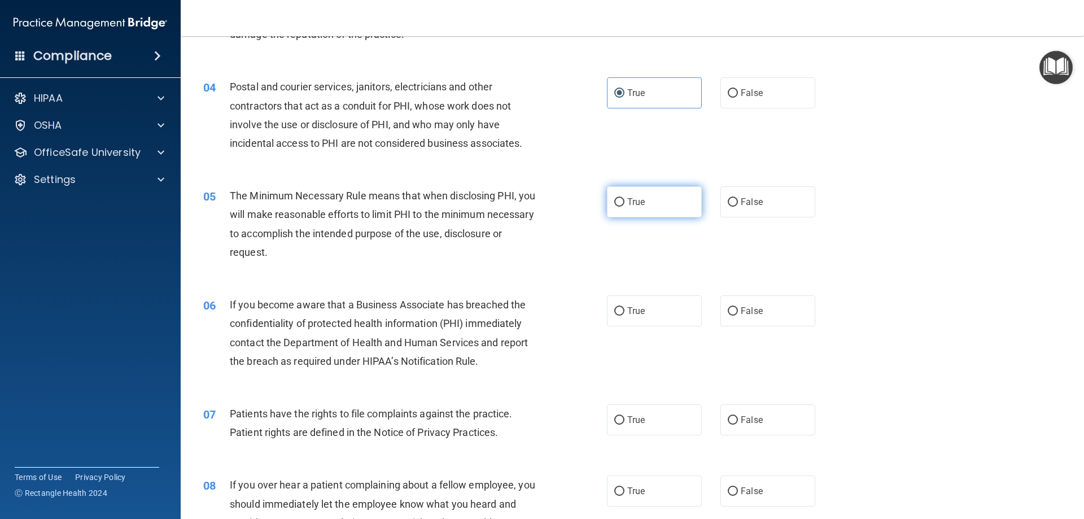
click at [666, 208] on label "True" at bounding box center [654, 201] width 95 height 31
click at [624, 207] on input "True" at bounding box center [619, 202] width 10 height 8
radio input "true"
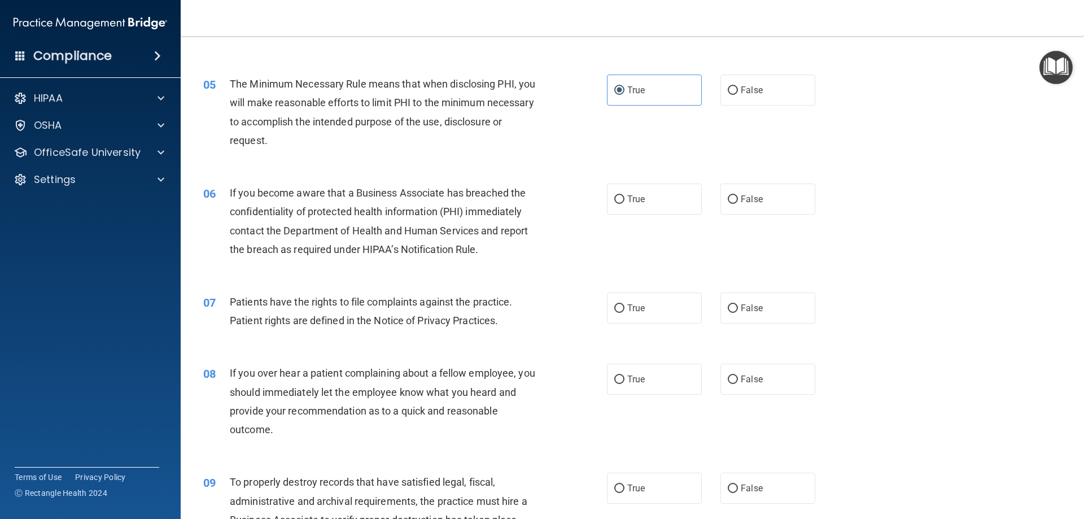
scroll to position [395, 0]
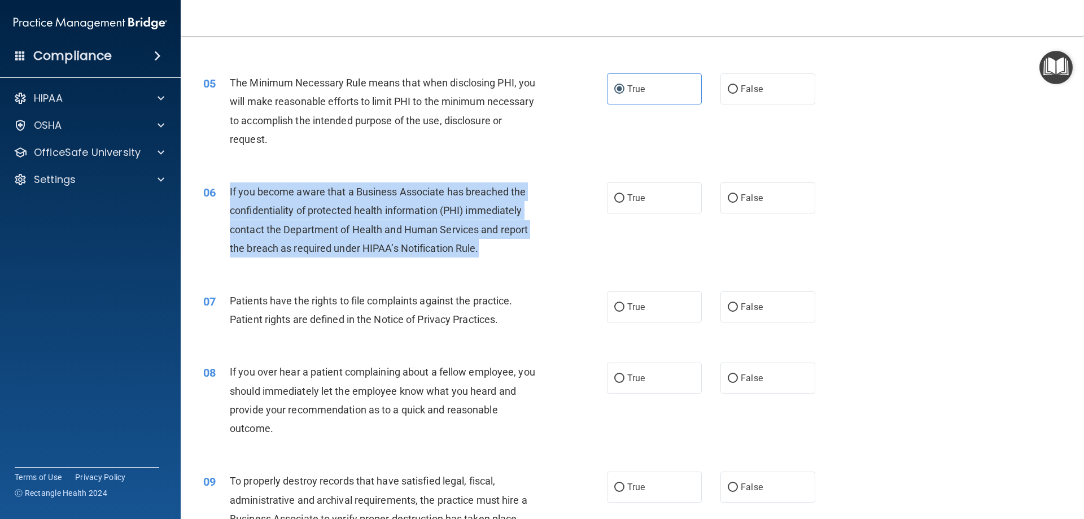
drag, startPoint x: 489, startPoint y: 251, endPoint x: 227, endPoint y: 197, distance: 267.4
click at [227, 197] on div "06 If you become aware that a Business Associate has breached the confidentiali…" at bounding box center [404, 222] width 437 height 81
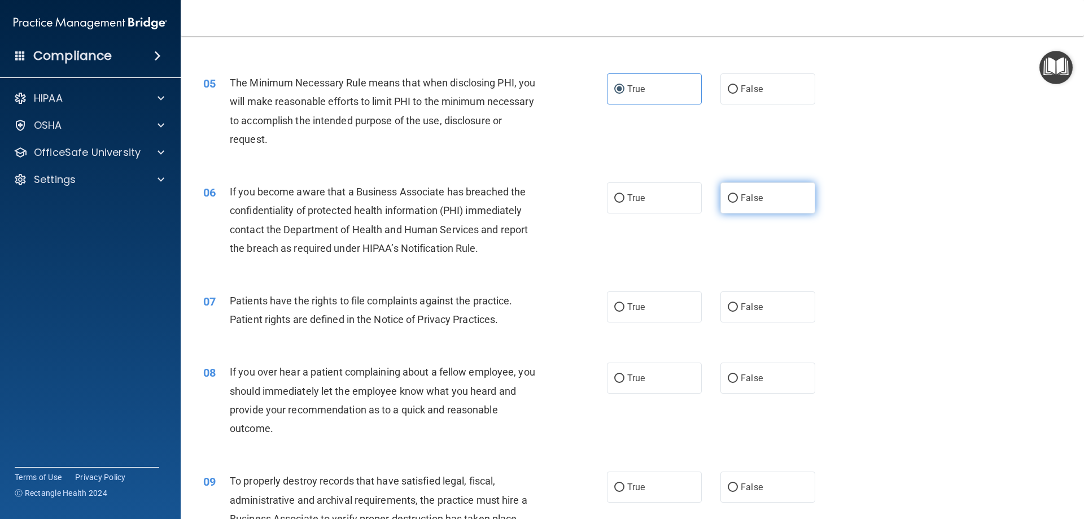
click at [755, 190] on label "False" at bounding box center [767, 197] width 95 height 31
click at [738, 194] on input "False" at bounding box center [733, 198] width 10 height 8
radio input "true"
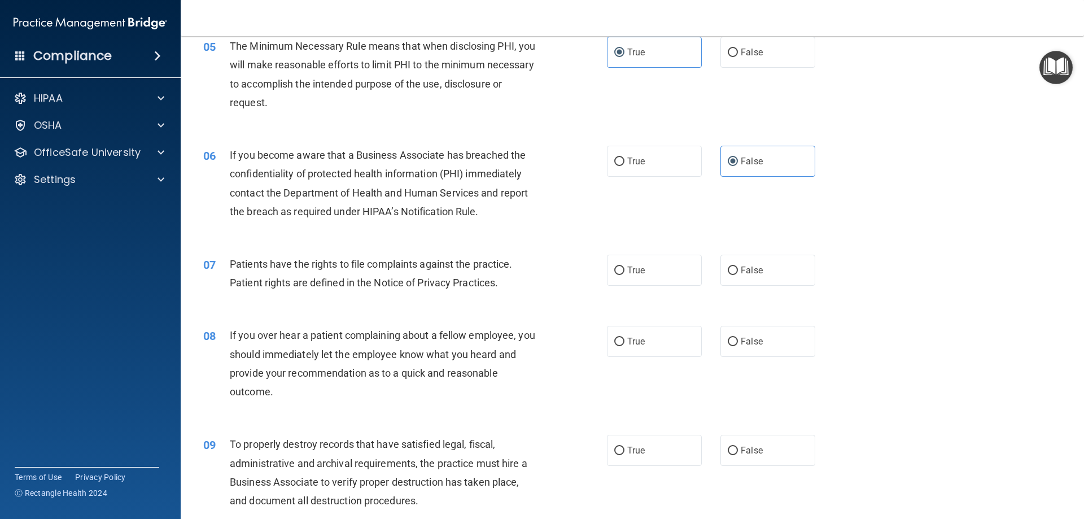
scroll to position [452, 0]
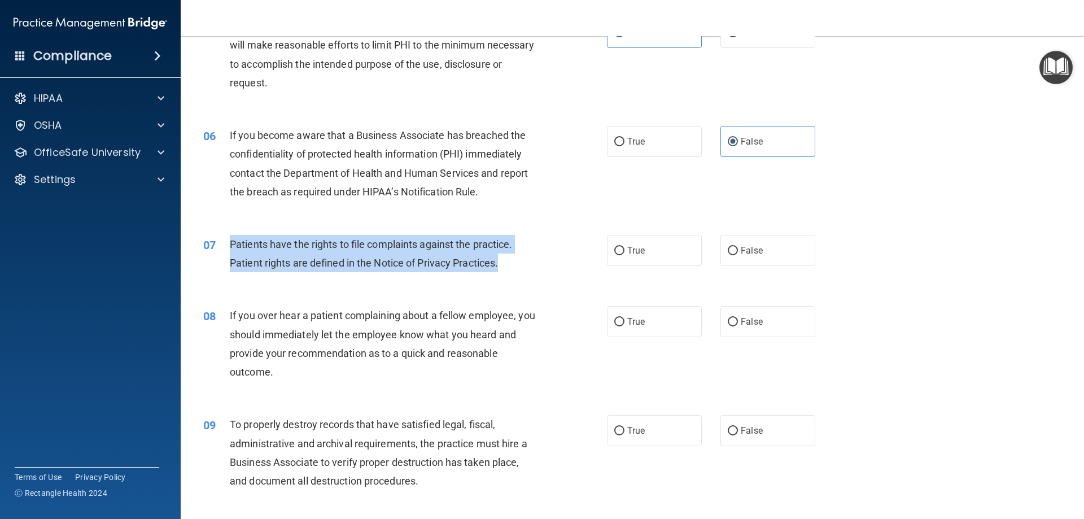
drag, startPoint x: 512, startPoint y: 267, endPoint x: 229, endPoint y: 244, distance: 284.2
click at [229, 244] on div "07 Patients have the rights to file complaints against the practice. Patient ri…" at bounding box center [404, 256] width 437 height 43
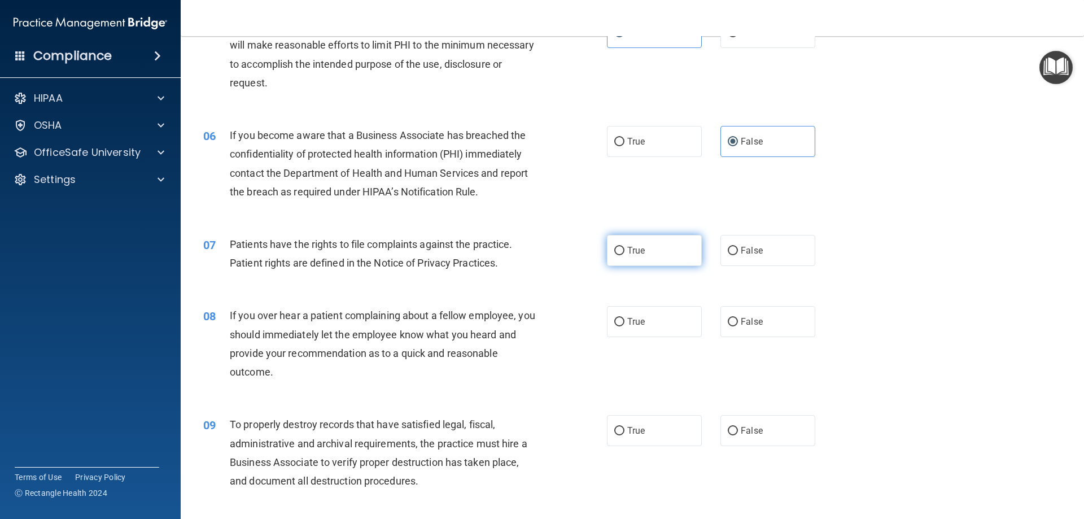
click at [676, 249] on label "True" at bounding box center [654, 250] width 95 height 31
click at [624, 249] on input "True" at bounding box center [619, 251] width 10 height 8
radio input "true"
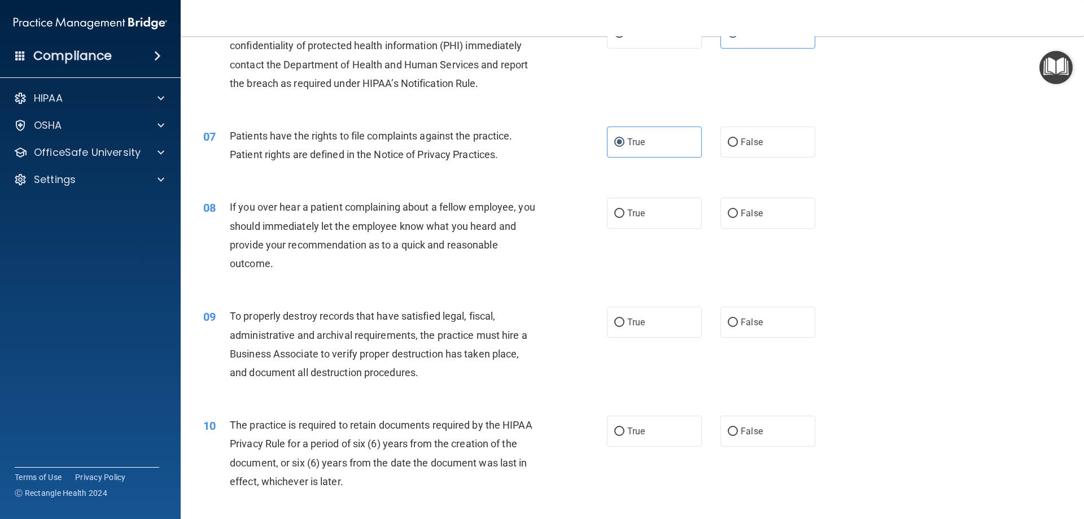
scroll to position [564, 0]
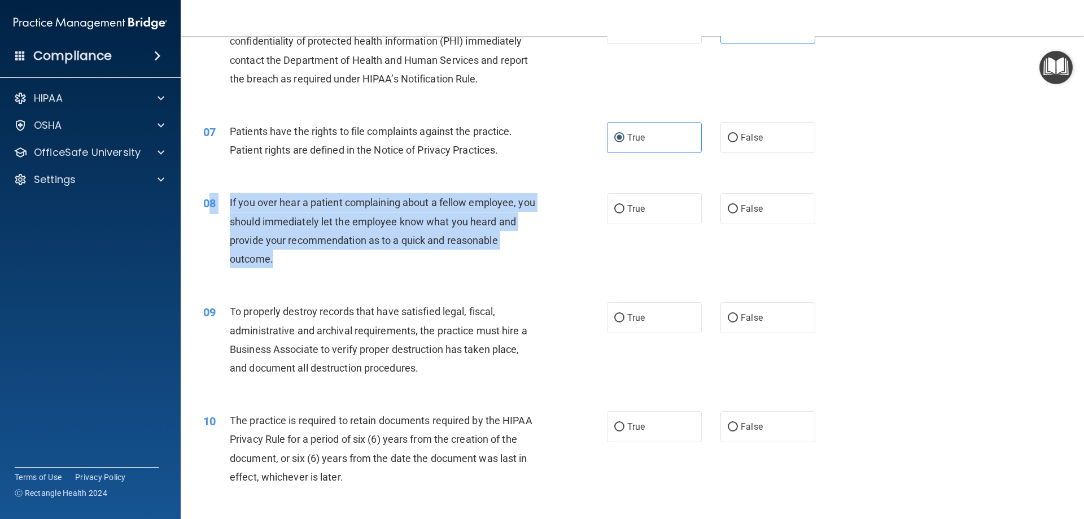
drag, startPoint x: 352, startPoint y: 260, endPoint x: 214, endPoint y: 203, distance: 149.1
click at [212, 203] on div "08 If you over hear a patient complaining about a fellow employee, you should i…" at bounding box center [404, 233] width 437 height 81
click at [299, 259] on div "If you over hear a patient complaining about a fellow employee, you should imme…" at bounding box center [388, 230] width 316 height 75
drag, startPoint x: 297, startPoint y: 258, endPoint x: 233, endPoint y: 198, distance: 88.7
click at [233, 198] on div "If you over hear a patient complaining about a fellow employee, you should imme…" at bounding box center [388, 230] width 316 height 75
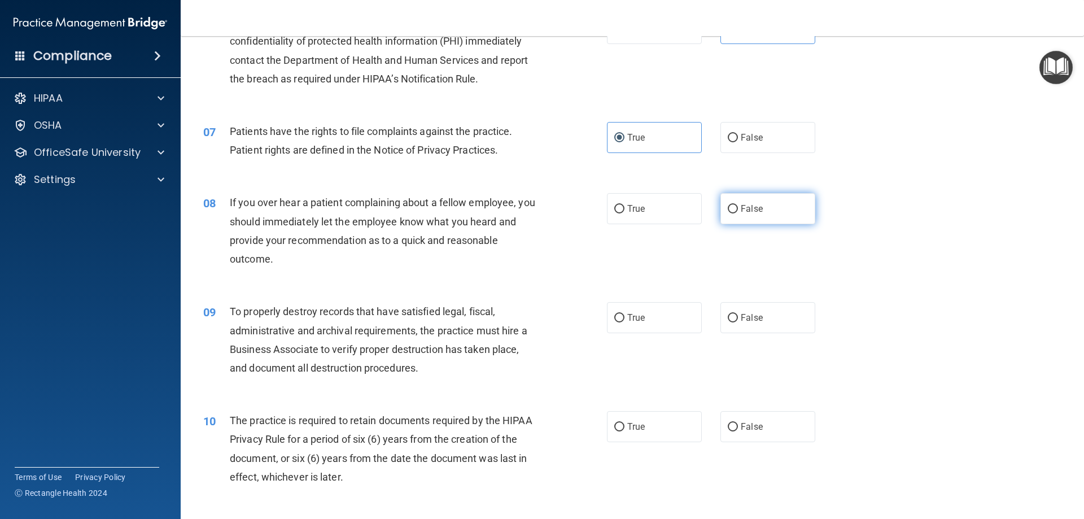
click at [774, 218] on label "False" at bounding box center [767, 208] width 95 height 31
click at [738, 213] on input "False" at bounding box center [733, 209] width 10 height 8
radio input "true"
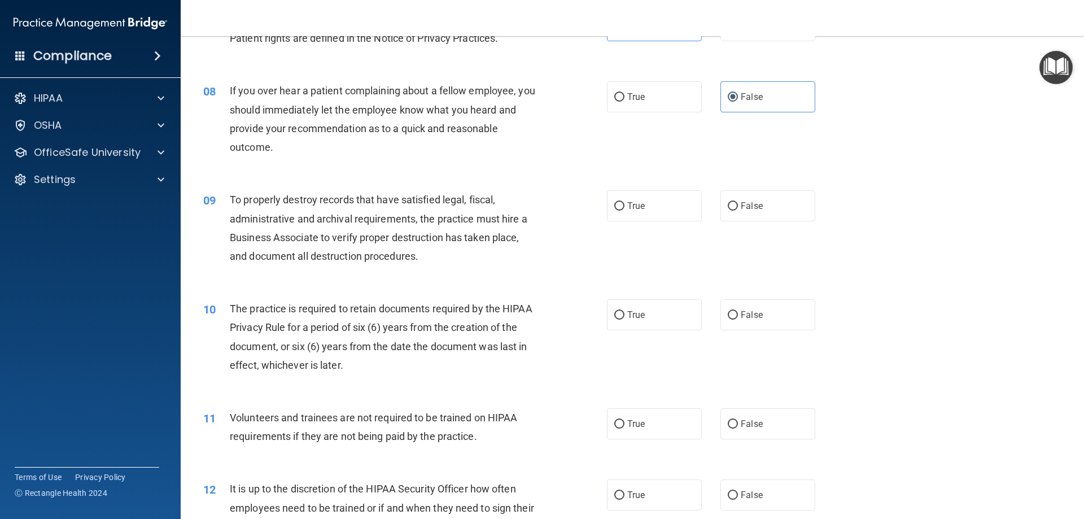
scroll to position [677, 0]
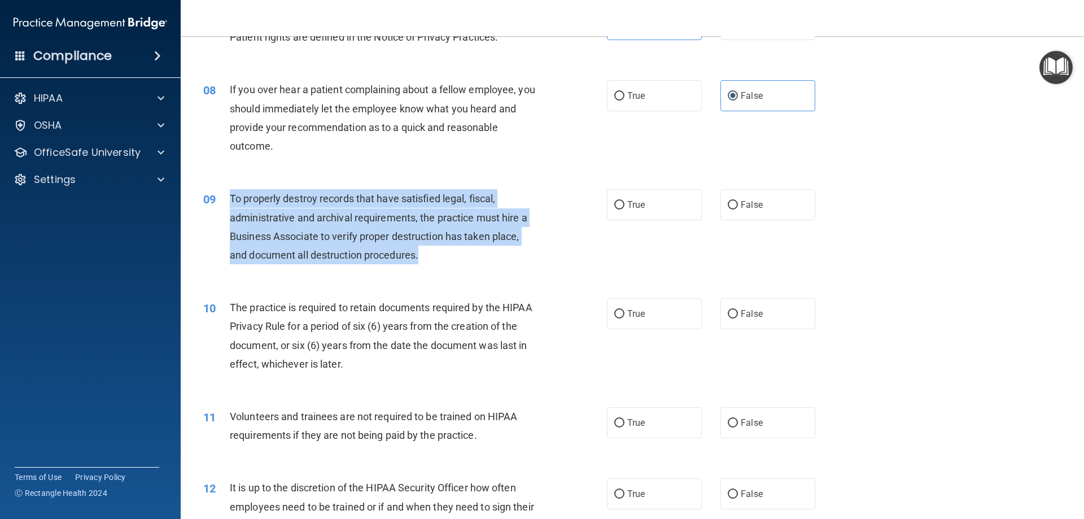
drag, startPoint x: 445, startPoint y: 260, endPoint x: 232, endPoint y: 199, distance: 221.9
click at [232, 199] on div "To properly destroy records that have satisfied legal, fiscal, administrative a…" at bounding box center [388, 226] width 316 height 75
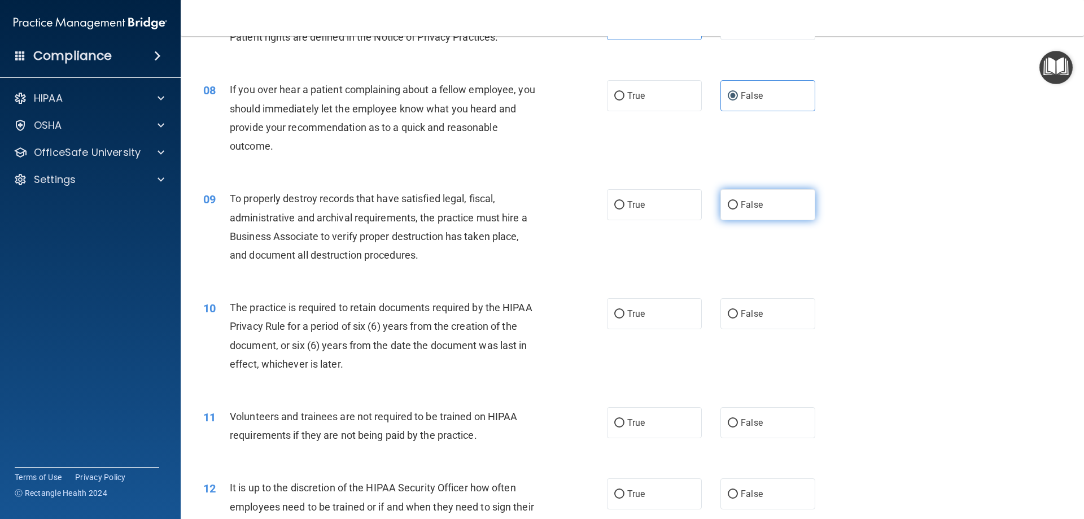
click at [782, 201] on label "False" at bounding box center [767, 204] width 95 height 31
click at [738, 201] on input "False" at bounding box center [733, 205] width 10 height 8
radio input "true"
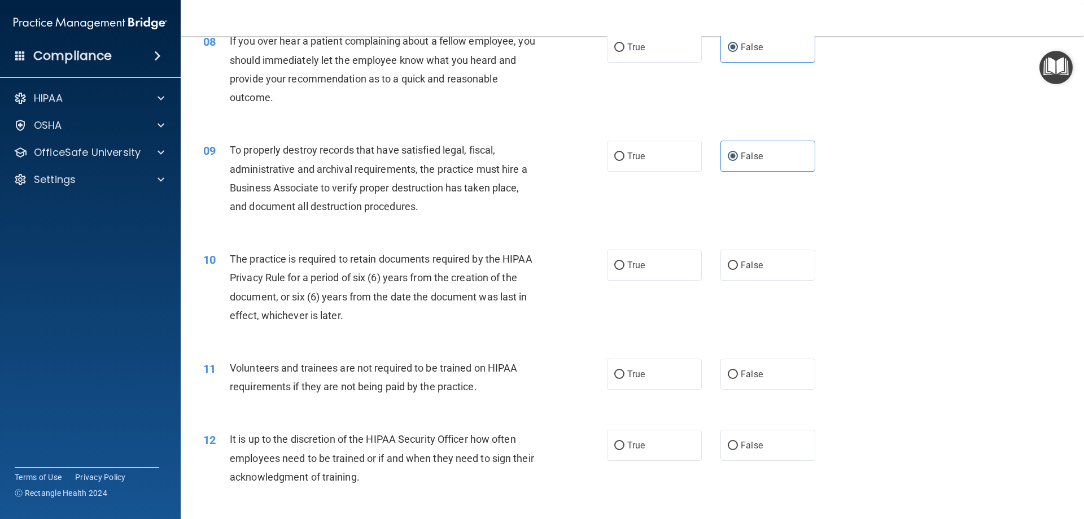
scroll to position [790, 0]
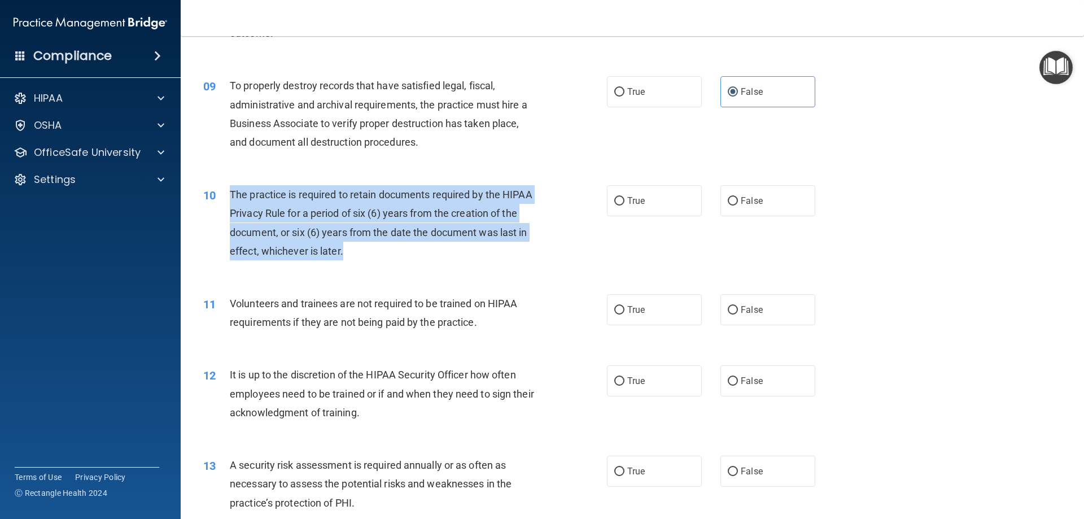
drag, startPoint x: 346, startPoint y: 252, endPoint x: 227, endPoint y: 196, distance: 131.6
click at [227, 196] on div "10 The practice is required to retain documents required by the HIPAA Privacy R…" at bounding box center [404, 225] width 437 height 81
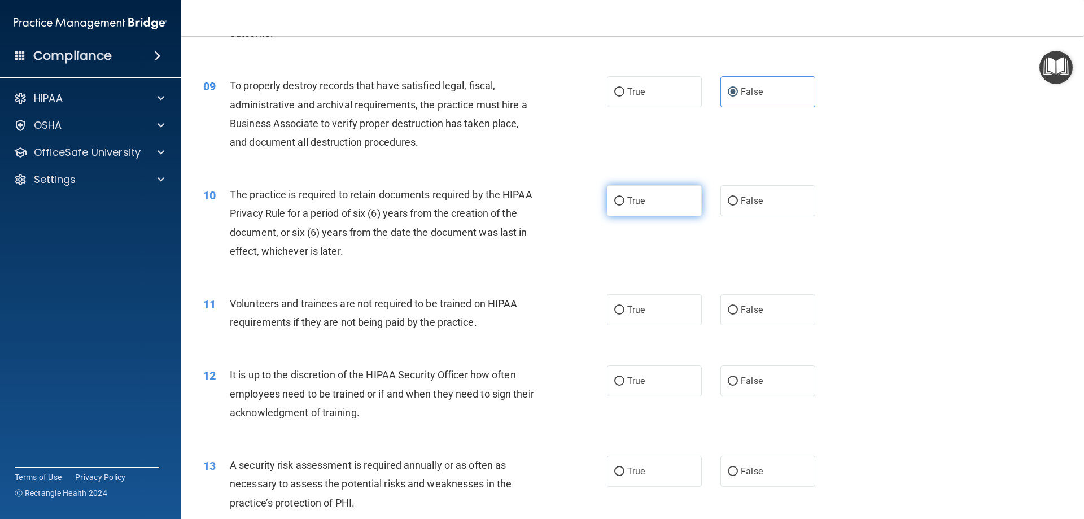
click at [628, 201] on span "True" at bounding box center [635, 200] width 17 height 11
click at [624, 201] on input "True" at bounding box center [619, 201] width 10 height 8
radio input "true"
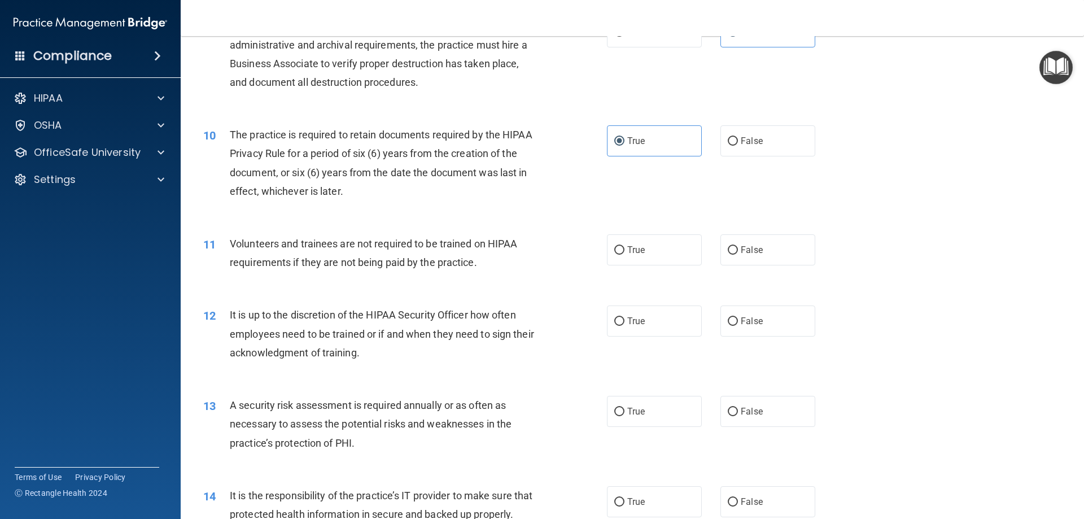
scroll to position [960, 0]
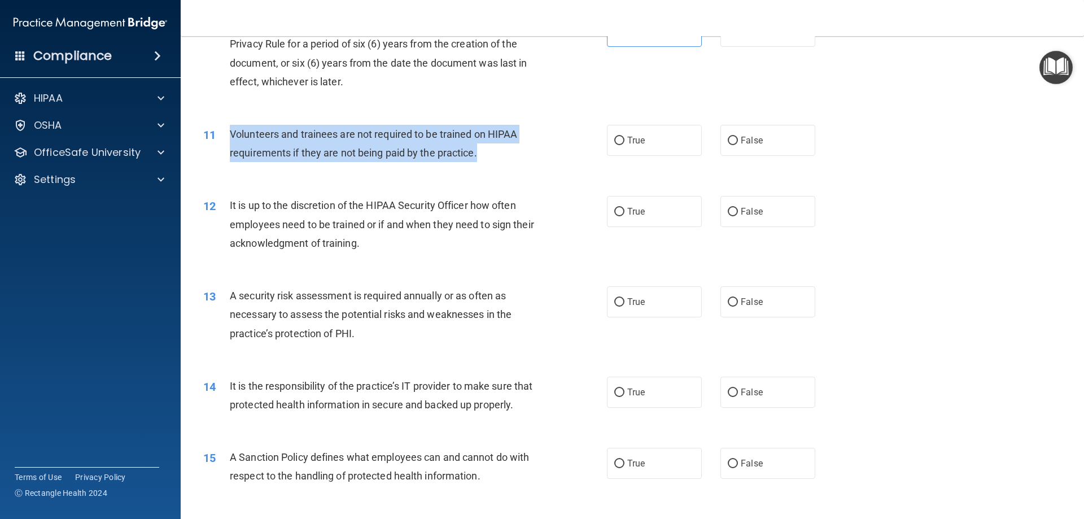
drag, startPoint x: 500, startPoint y: 154, endPoint x: 229, endPoint y: 133, distance: 271.7
click at [230, 133] on div "Volunteers and trainees are not required to be trained on HIPAA requirements if…" at bounding box center [388, 143] width 316 height 37
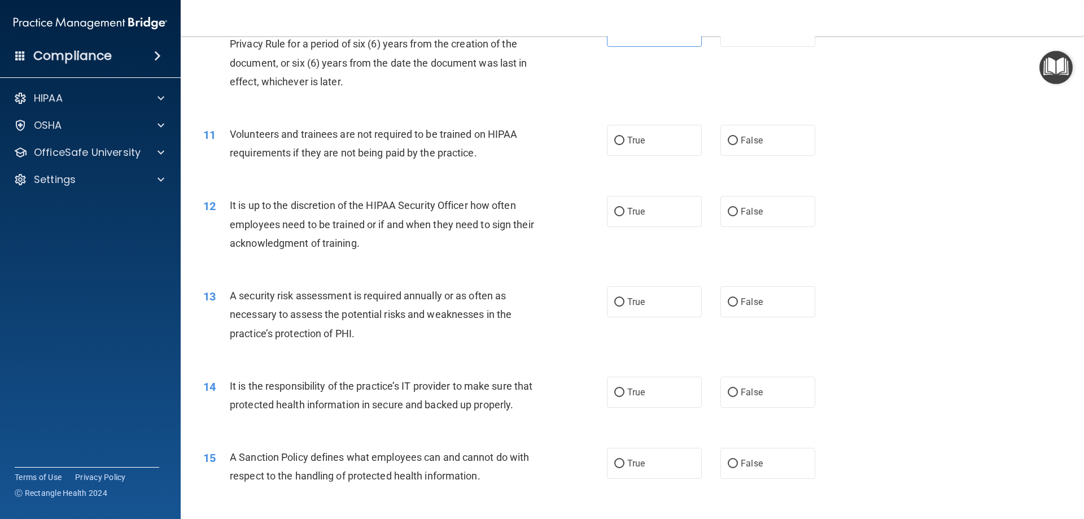
click at [735, 123] on div "11 Volunteers and trainees are not required to be trained on HIPAA requirements…" at bounding box center [632, 146] width 875 height 71
click at [734, 130] on label "False" at bounding box center [767, 140] width 95 height 31
click at [734, 137] on input "False" at bounding box center [733, 141] width 10 height 8
radio input "true"
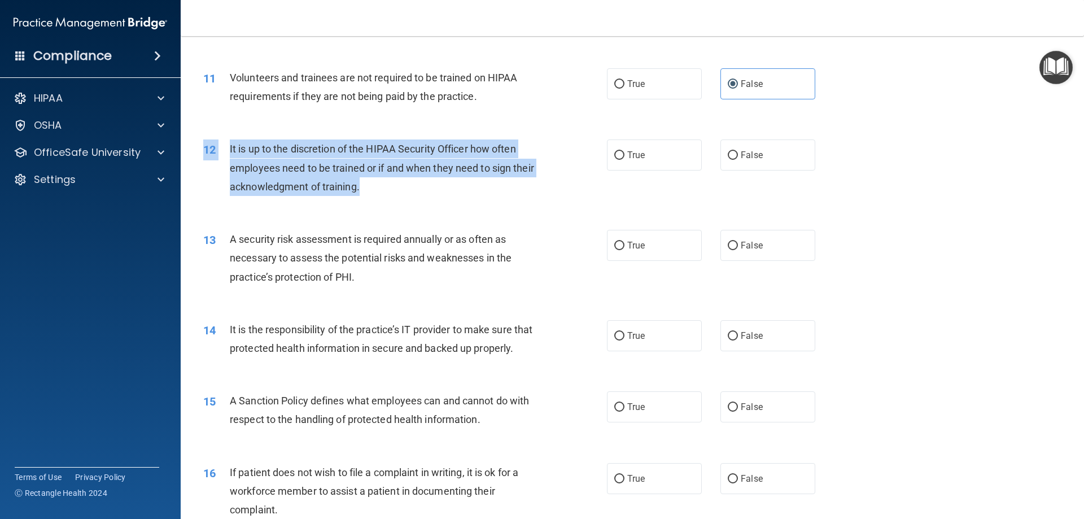
drag, startPoint x: 396, startPoint y: 190, endPoint x: 198, endPoint y: 147, distance: 202.8
click at [198, 147] on div "12 It is up to the discretion of the HIPAA Security Officer how often employees…" at bounding box center [404, 170] width 437 height 62
click at [417, 194] on div "It is up to the discretion of the HIPAA Security Officer how often employees ne…" at bounding box center [388, 167] width 316 height 56
drag, startPoint x: 399, startPoint y: 187, endPoint x: 225, endPoint y: 151, distance: 177.6
click at [225, 151] on div "12 It is up to the discretion of the HIPAA Security Officer how often employees…" at bounding box center [404, 170] width 437 height 62
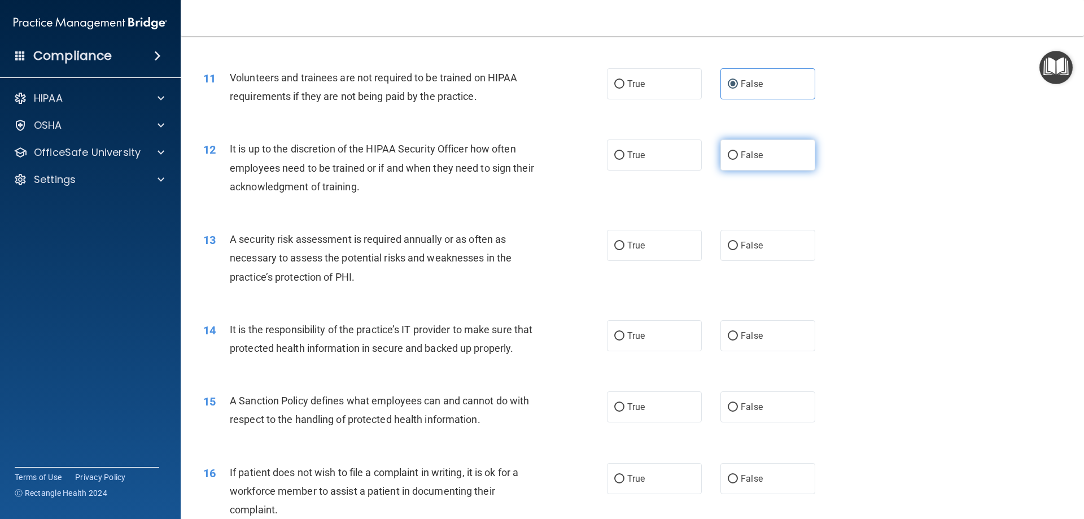
click at [737, 147] on label "False" at bounding box center [767, 154] width 95 height 31
click at [737, 151] on input "False" at bounding box center [733, 155] width 10 height 8
radio input "true"
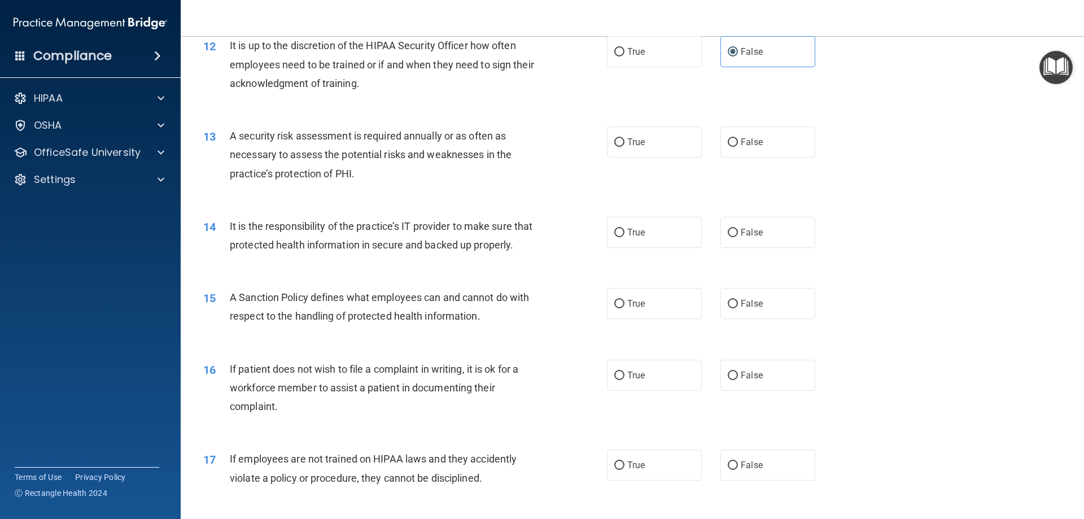
scroll to position [1129, 0]
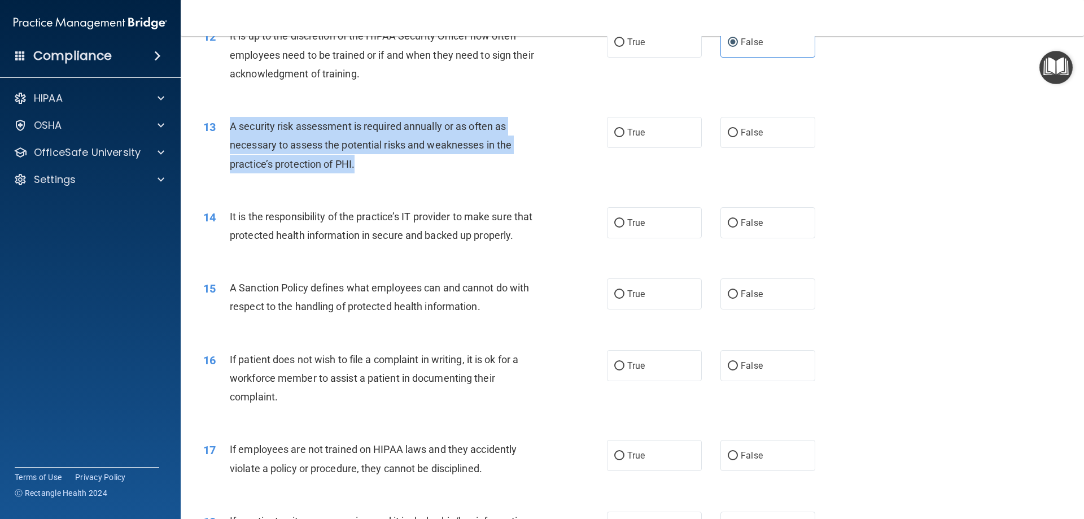
drag, startPoint x: 367, startPoint y: 167, endPoint x: 217, endPoint y: 130, distance: 154.0
click at [217, 130] on div "13 A security risk assessment is required annually or as often as necessary to …" at bounding box center [404, 148] width 437 height 62
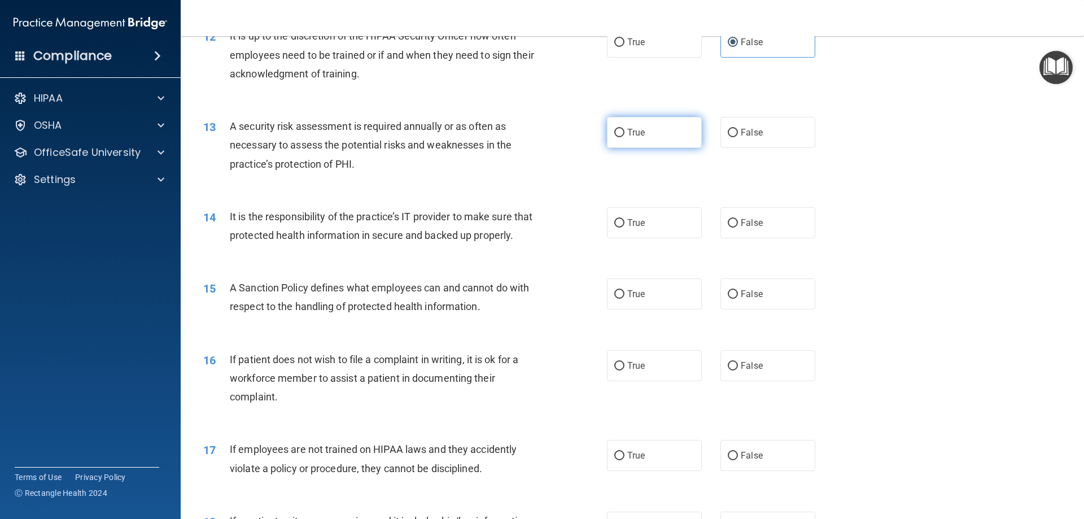
click at [649, 140] on label "True" at bounding box center [654, 132] width 95 height 31
click at [624, 137] on input "True" at bounding box center [619, 133] width 10 height 8
radio input "true"
drag, startPoint x: 347, startPoint y: 241, endPoint x: 279, endPoint y: 231, distance: 67.8
click at [279, 230] on span "It is the responsibility of the practice’s IT provider to make sure that protec…" at bounding box center [381, 226] width 303 height 30
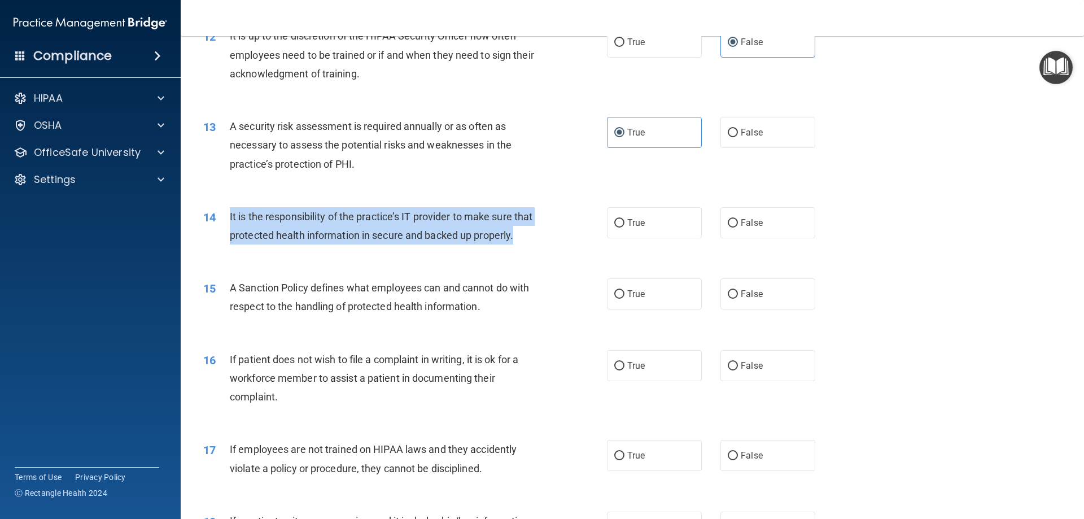
drag, startPoint x: 283, startPoint y: 254, endPoint x: 230, endPoint y: 219, distance: 63.6
click at [230, 219] on div "14 It is the responsibility of the practice’s IT provider to make sure that pro…" at bounding box center [404, 228] width 437 height 43
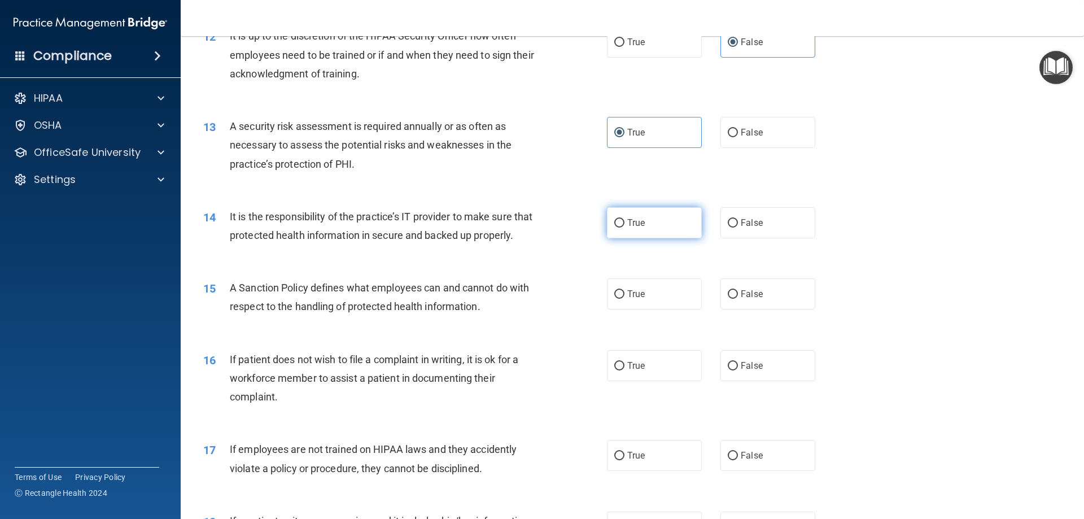
click at [610, 215] on label "True" at bounding box center [654, 222] width 95 height 31
click at [614, 219] on input "True" at bounding box center [619, 223] width 10 height 8
radio input "true"
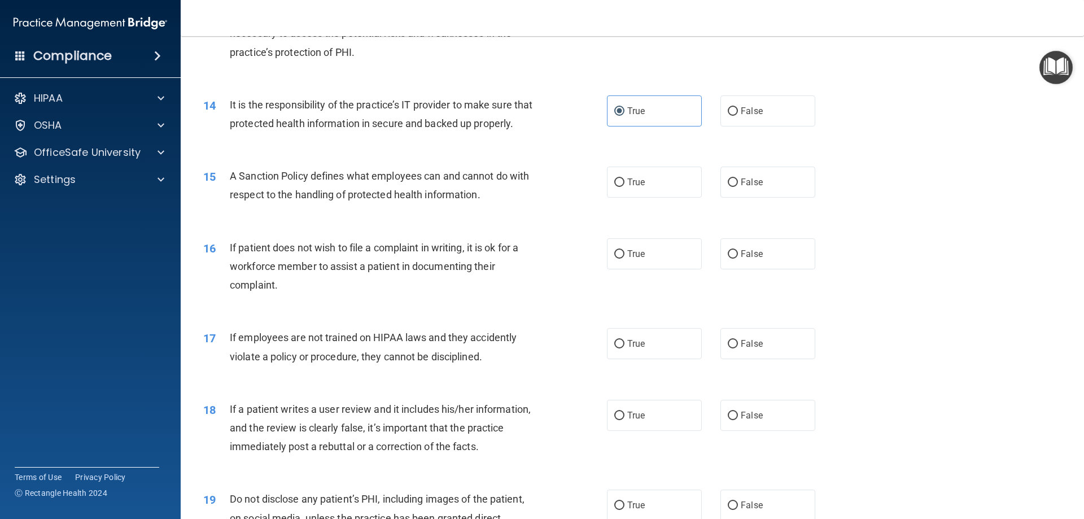
scroll to position [1242, 0]
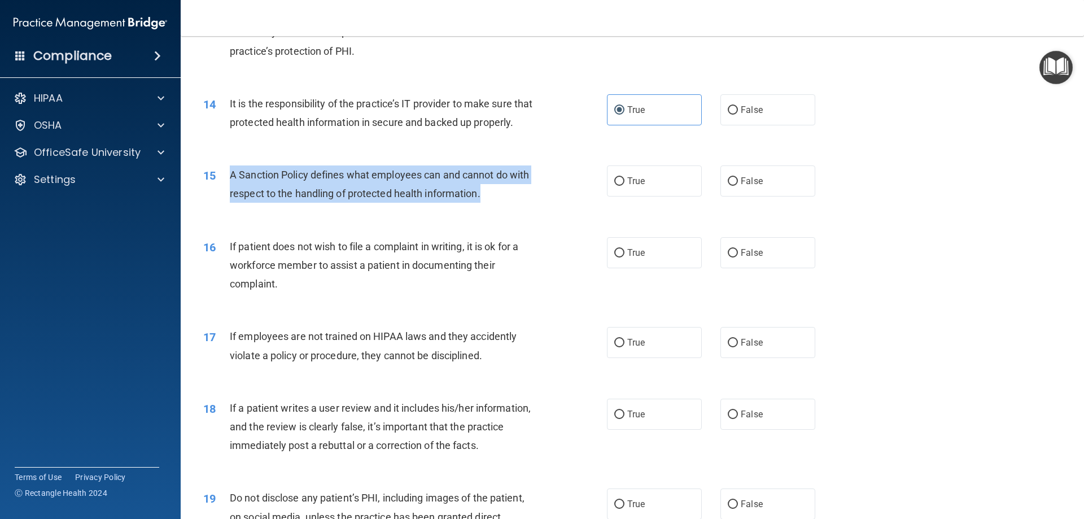
drag, startPoint x: 487, startPoint y: 216, endPoint x: 227, endPoint y: 196, distance: 260.4
click at [227, 196] on div "15 A Sanction Policy defines what employees can and cannot do with respect to t…" at bounding box center [404, 186] width 437 height 43
click at [599, 198] on div "15 A Sanction Policy defines what employees can and cannot do with respect to t…" at bounding box center [404, 186] width 437 height 43
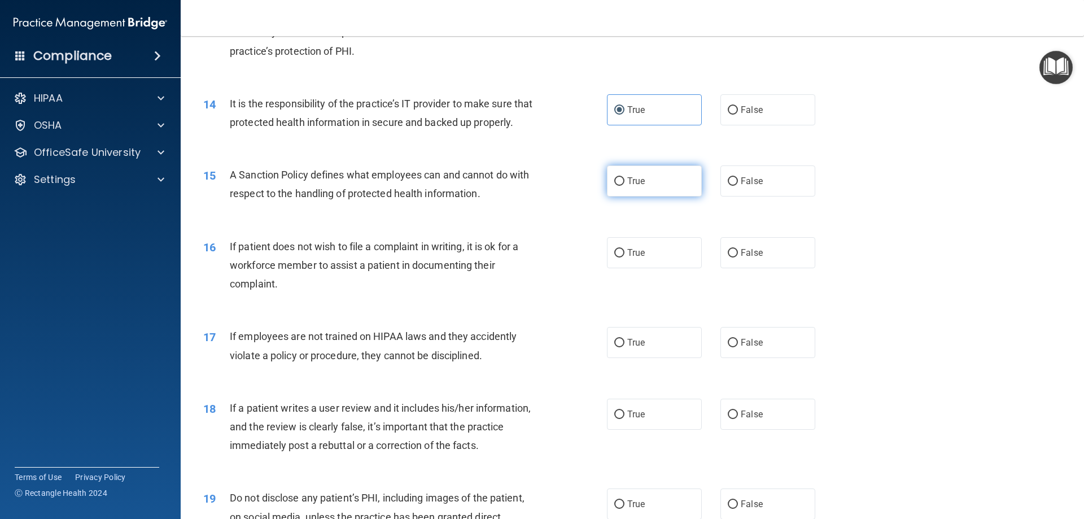
click at [627, 186] on span "True" at bounding box center [635, 181] width 17 height 11
click at [623, 186] on input "True" at bounding box center [619, 181] width 10 height 8
radio input "true"
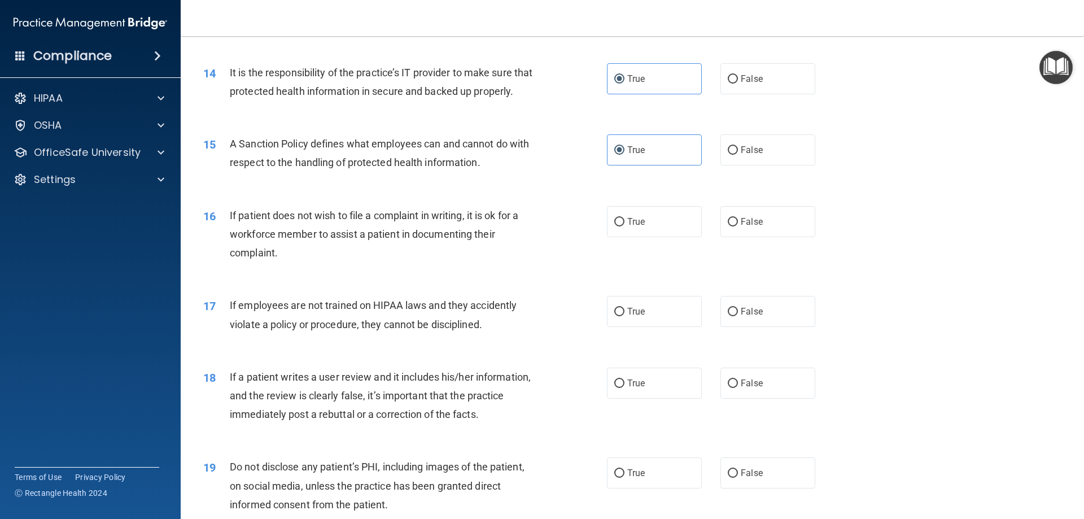
scroll to position [1298, 0]
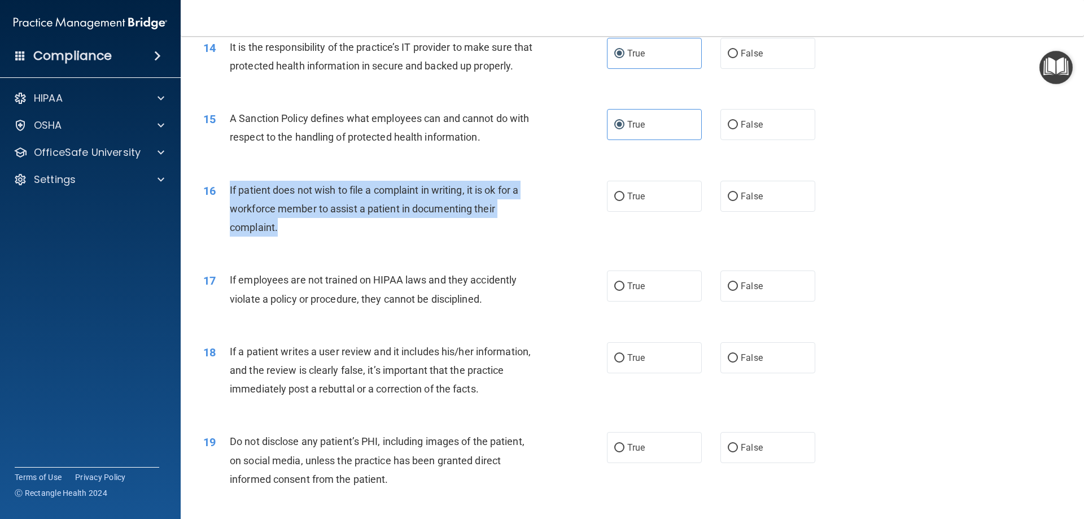
drag, startPoint x: 295, startPoint y: 251, endPoint x: 229, endPoint y: 207, distance: 79.4
click at [230, 207] on div "If patient does not wish to file a complaint in writing, it is ok for a workfor…" at bounding box center [388, 209] width 316 height 56
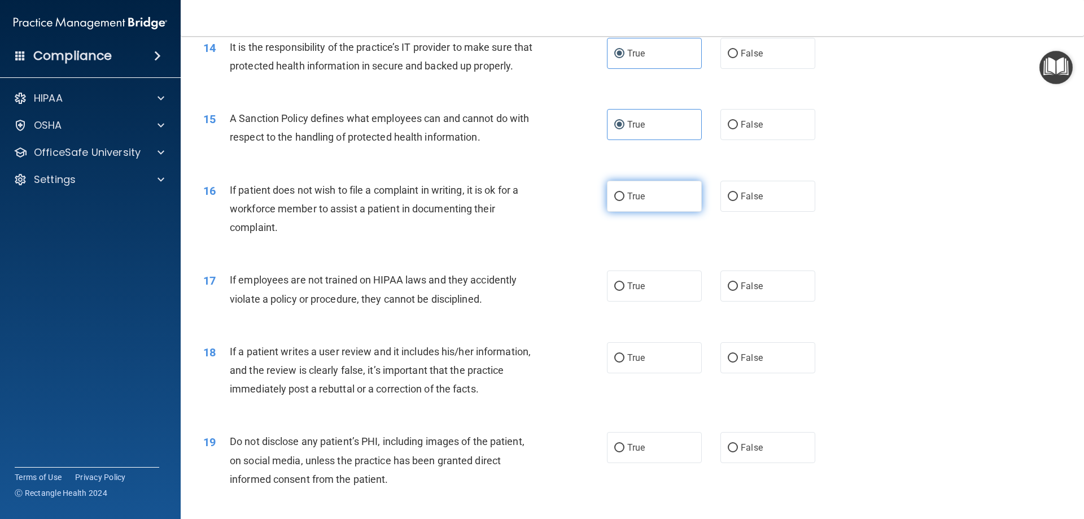
click at [674, 212] on label "True" at bounding box center [654, 196] width 95 height 31
click at [624, 201] on input "True" at bounding box center [619, 196] width 10 height 8
radio input "true"
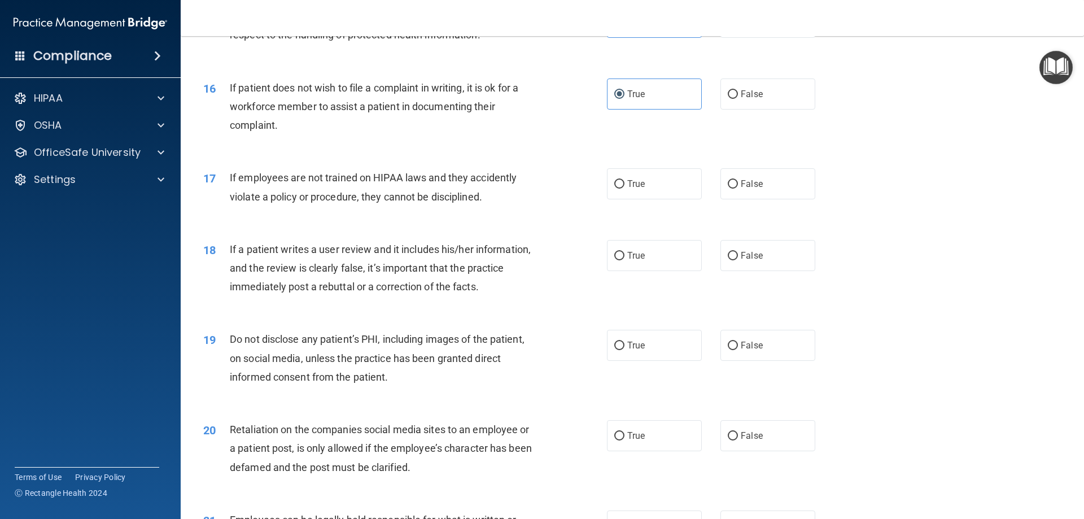
scroll to position [1411, 0]
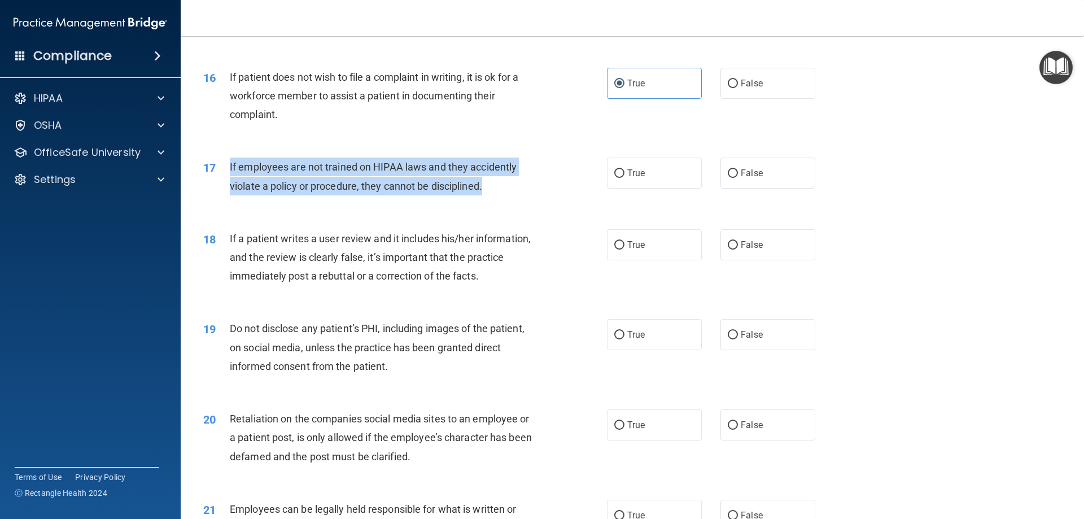
drag, startPoint x: 481, startPoint y: 203, endPoint x: 228, endPoint y: 185, distance: 253.5
click at [228, 185] on div "17 If employees are not trained on HIPAA laws and they accidently violate a pol…" at bounding box center [404, 178] width 437 height 43
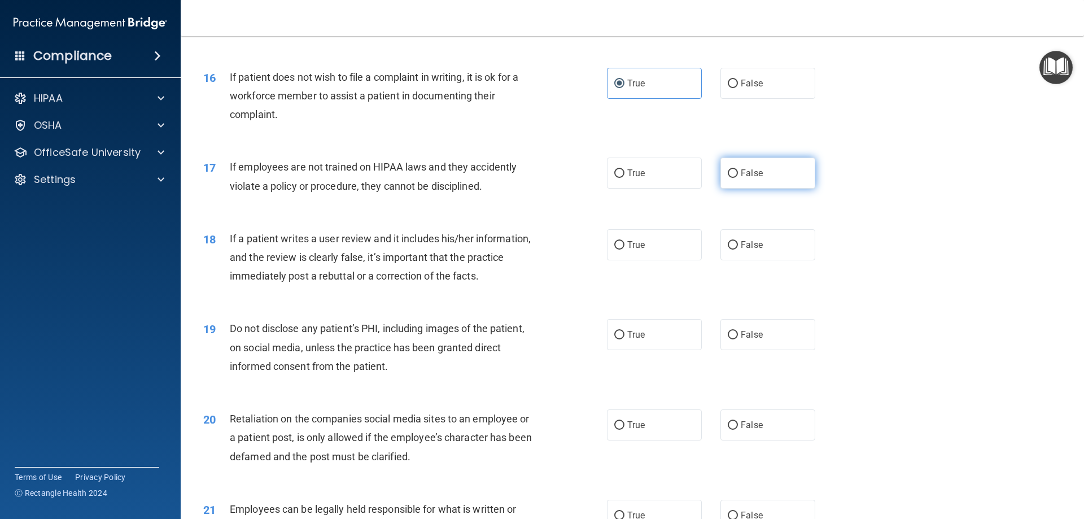
click at [754, 178] on span "False" at bounding box center [752, 173] width 22 height 11
click at [738, 178] on input "False" at bounding box center [733, 173] width 10 height 8
radio input "true"
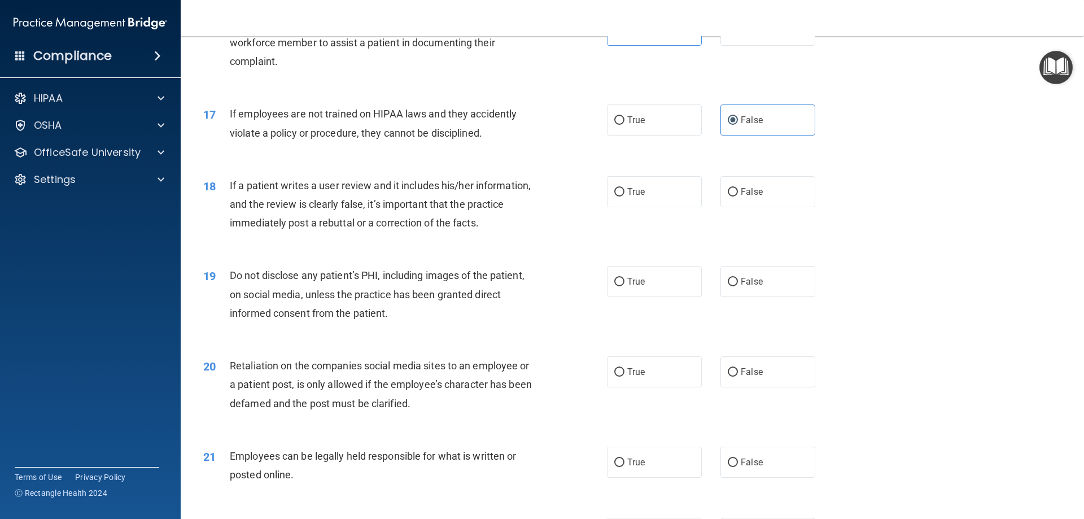
scroll to position [1524, 0]
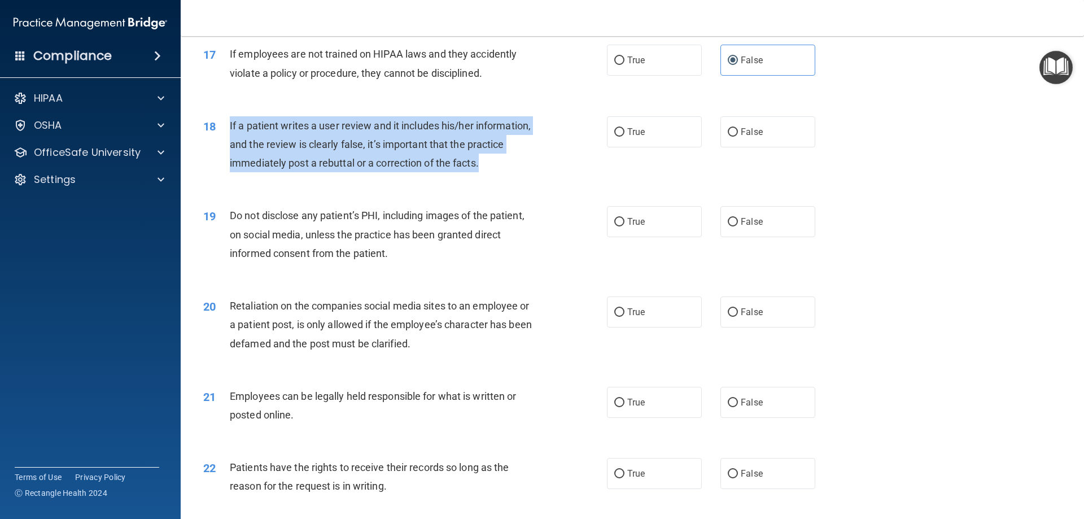
drag, startPoint x: 491, startPoint y: 179, endPoint x: 229, endPoint y: 140, distance: 265.3
click at [229, 140] on div "18 If a patient writes a user review and it includes his/her information, and t…" at bounding box center [404, 147] width 437 height 62
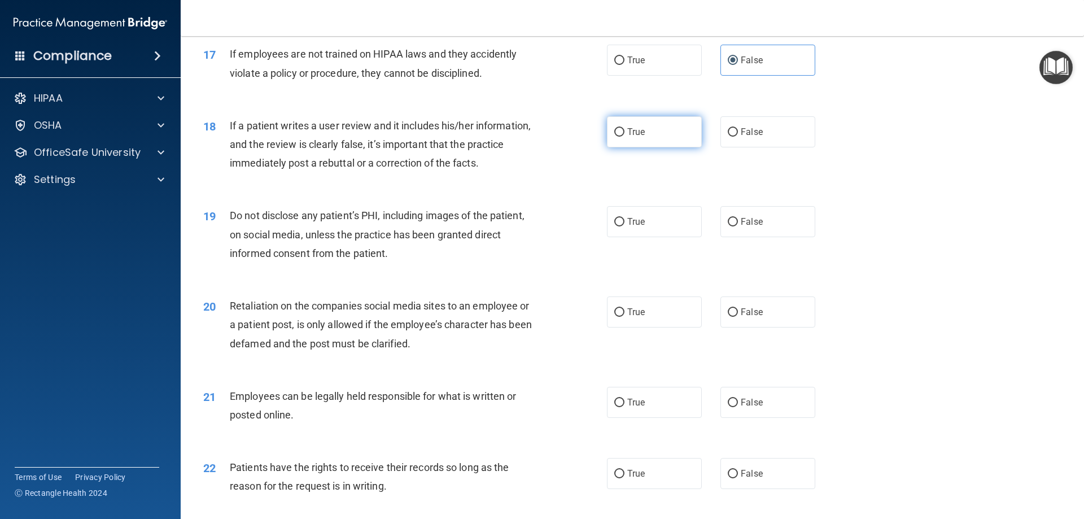
click at [669, 147] on label "True" at bounding box center [654, 131] width 95 height 31
click at [624, 137] on input "True" at bounding box center [619, 132] width 10 height 8
radio input "true"
drag, startPoint x: 428, startPoint y: 265, endPoint x: 380, endPoint y: 264, distance: 48.5
click at [380, 262] on div "Do not disclose any patient’s PHI, including images of the patient, on social m…" at bounding box center [388, 234] width 316 height 56
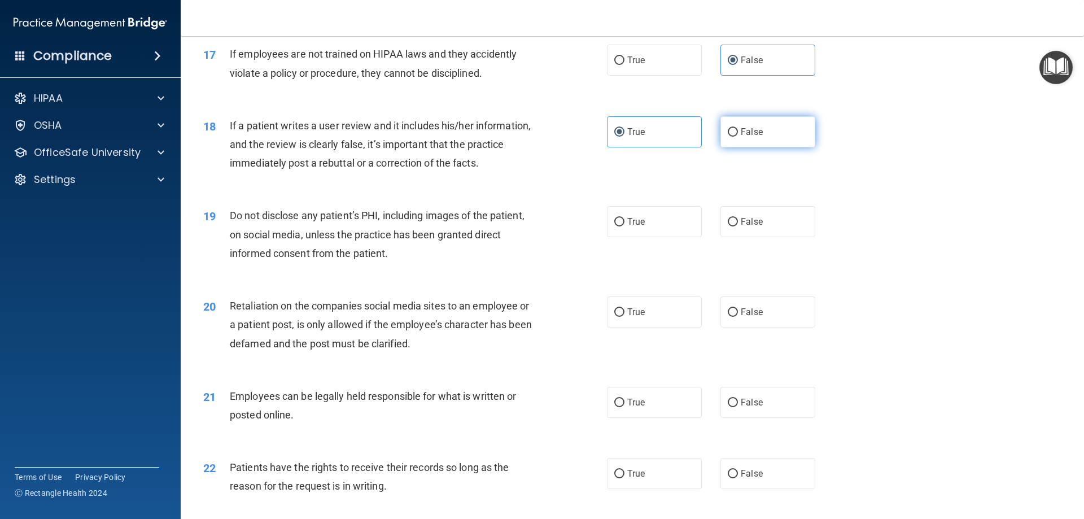
click at [756, 137] on span "False" at bounding box center [752, 131] width 22 height 11
click at [738, 137] on input "False" at bounding box center [733, 132] width 10 height 8
radio input "true"
radio input "false"
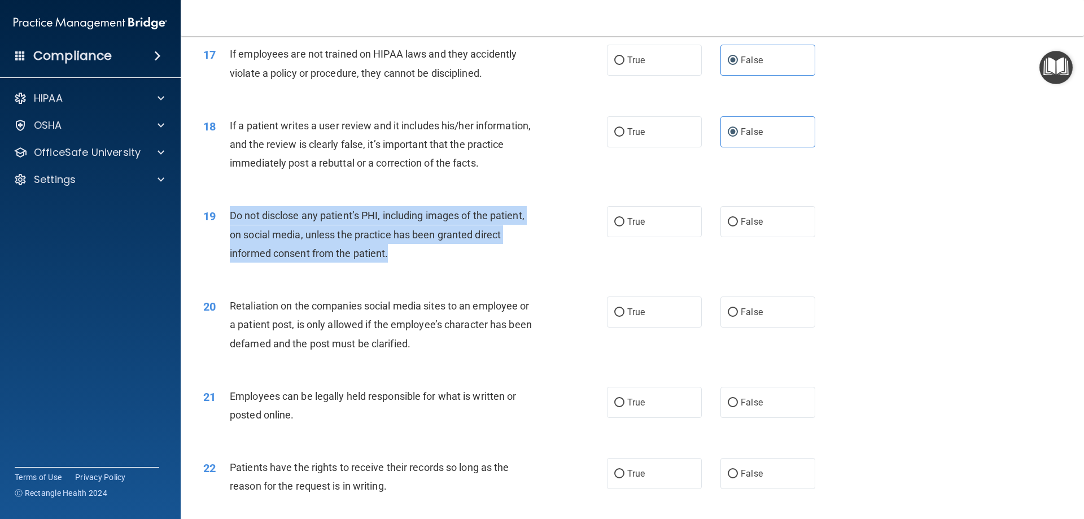
drag, startPoint x: 407, startPoint y: 269, endPoint x: 233, endPoint y: 236, distance: 177.5
click at [233, 236] on div "Do not disclose any patient’s PHI, including images of the patient, on social m…" at bounding box center [388, 234] width 316 height 56
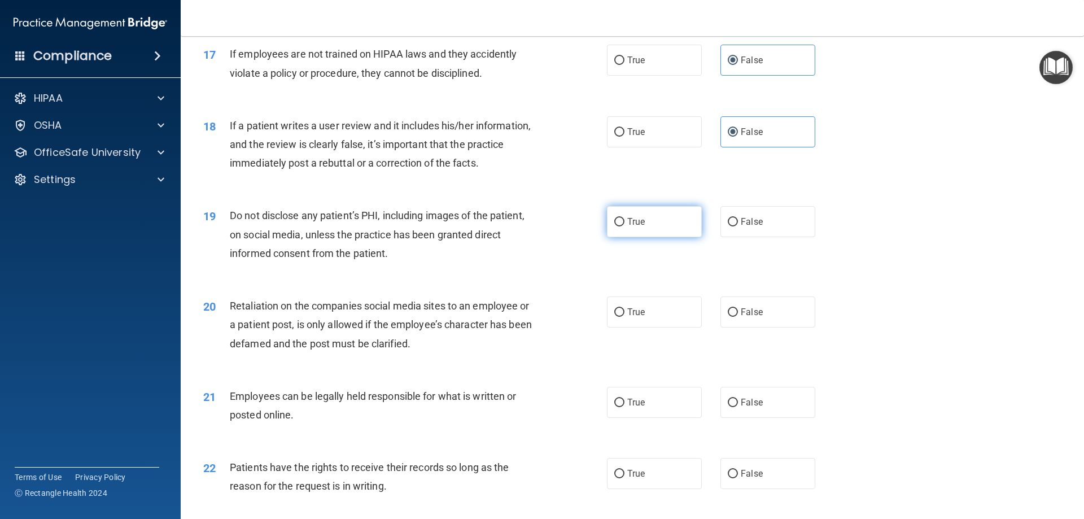
click at [665, 237] on label "True" at bounding box center [654, 221] width 95 height 31
click at [624, 226] on input "True" at bounding box center [619, 222] width 10 height 8
radio input "true"
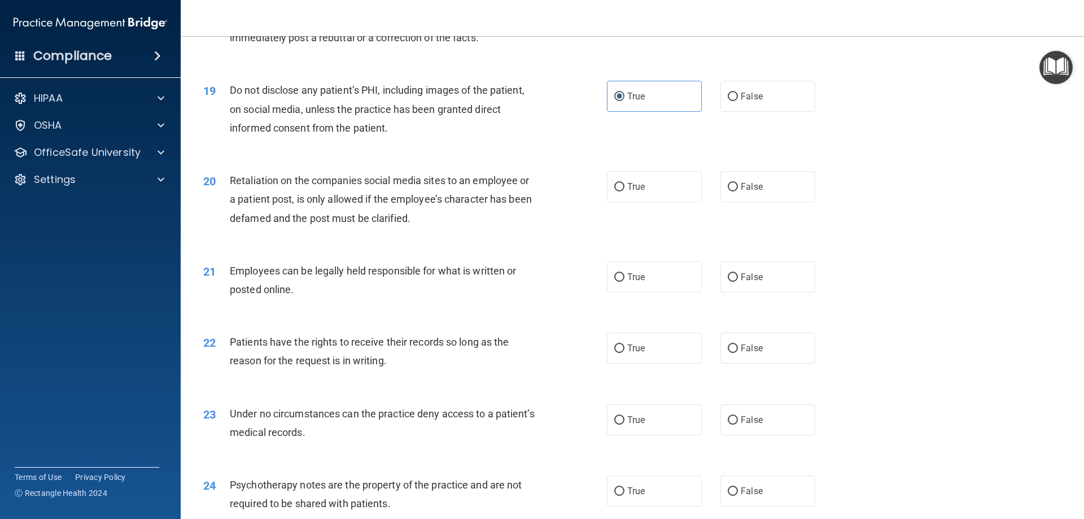
scroll to position [1693, 0]
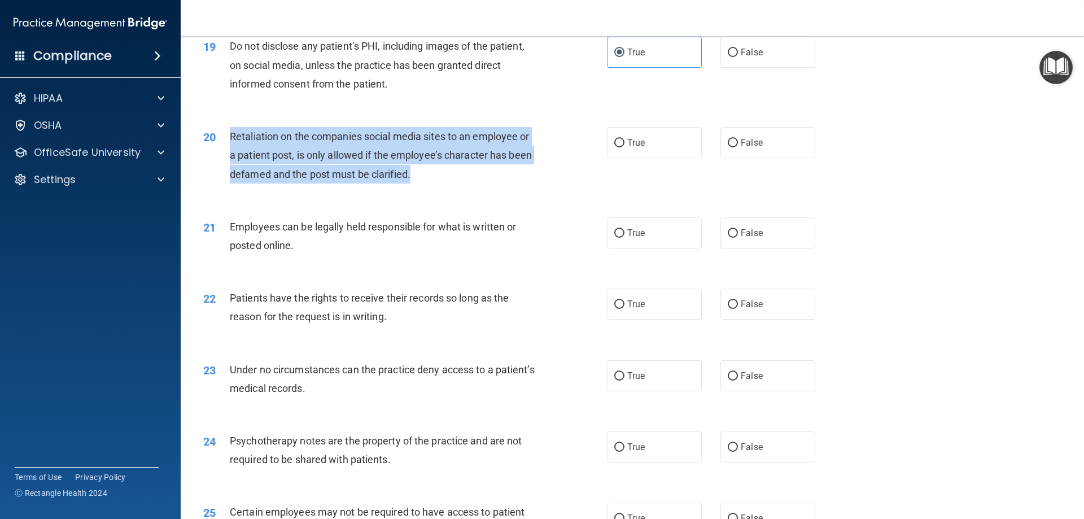
drag, startPoint x: 425, startPoint y: 196, endPoint x: 223, endPoint y: 152, distance: 206.8
click at [223, 152] on div "20 Retaliation on the companies social media sites to an employee or a patient …" at bounding box center [404, 158] width 437 height 62
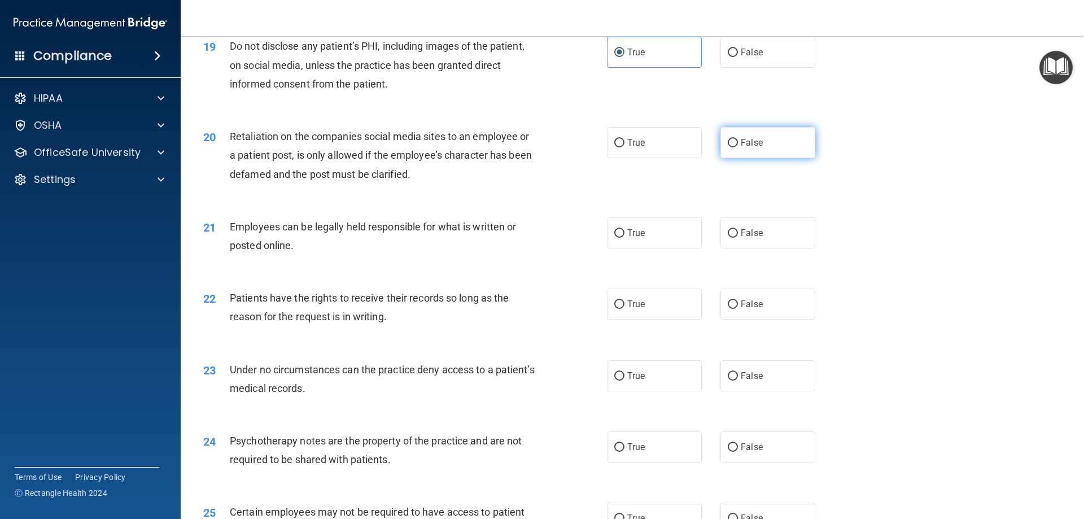
click at [752, 158] on label "False" at bounding box center [767, 142] width 95 height 31
click at [738, 147] on input "False" at bounding box center [733, 143] width 10 height 8
radio input "true"
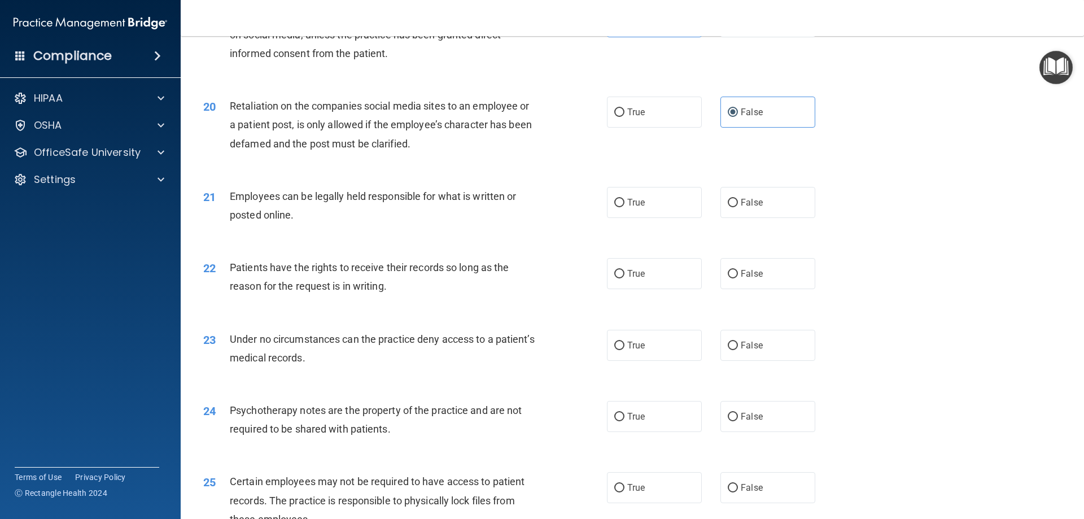
scroll to position [1750, 0]
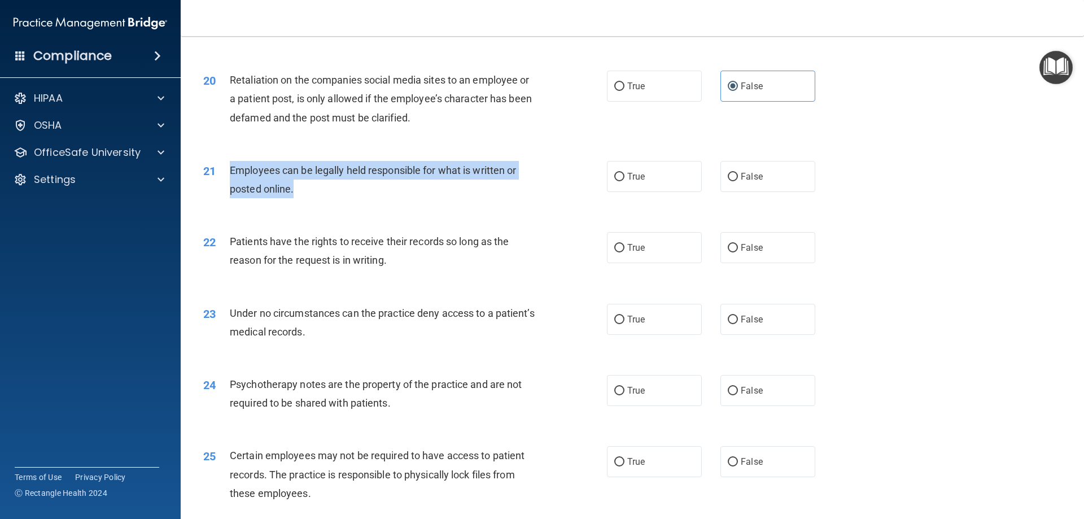
drag, startPoint x: 322, startPoint y: 205, endPoint x: 229, endPoint y: 190, distance: 94.4
click at [229, 190] on div "21 Employees can be legally held responsible for what is written or posted onli…" at bounding box center [404, 182] width 437 height 43
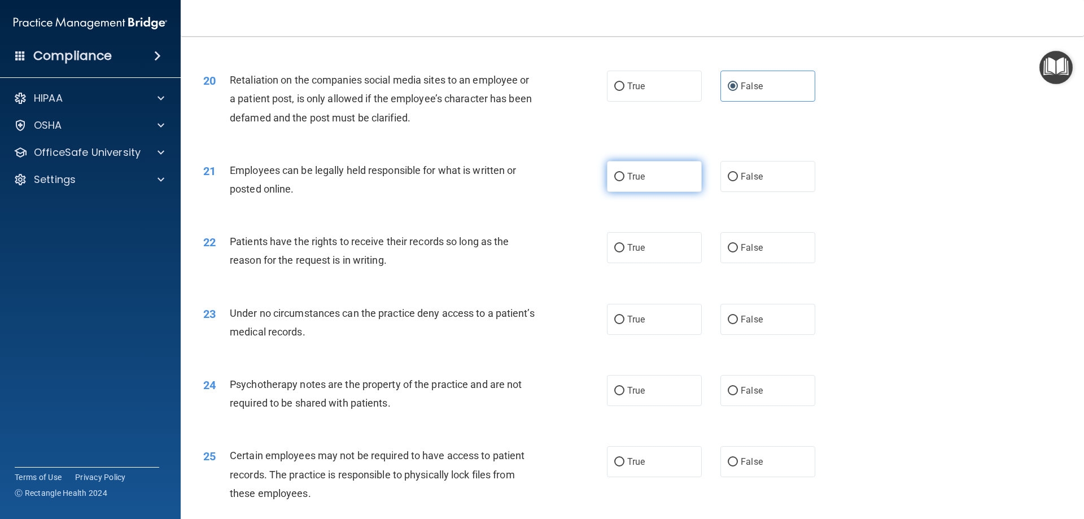
click at [669, 192] on label "True" at bounding box center [654, 176] width 95 height 31
click at [624, 181] on input "True" at bounding box center [619, 177] width 10 height 8
radio input "true"
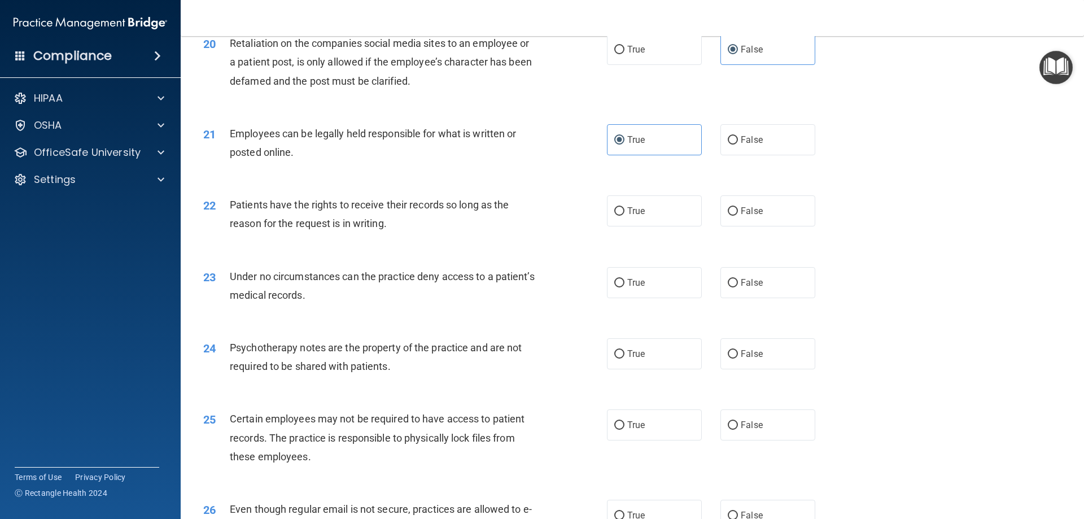
scroll to position [1806, 0]
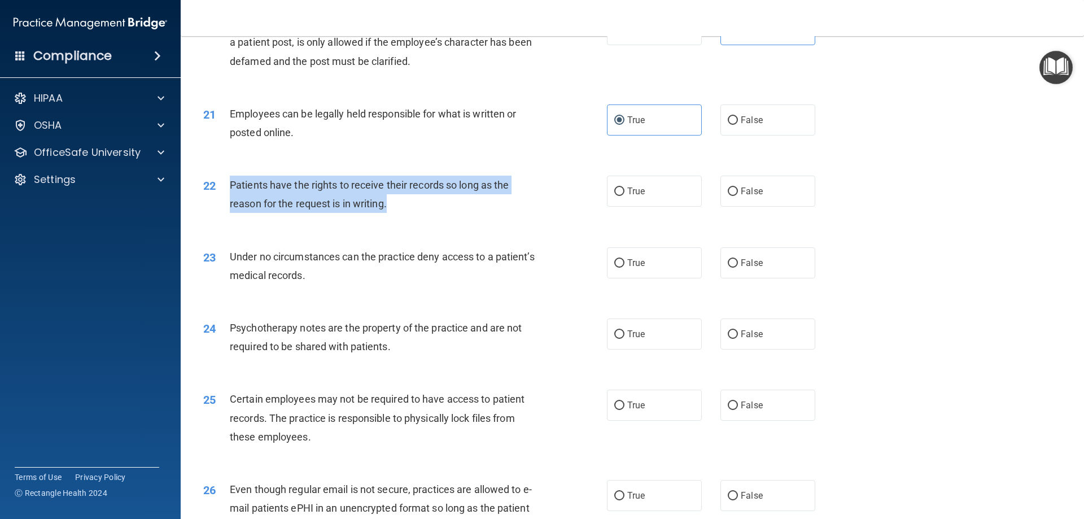
drag, startPoint x: 408, startPoint y: 225, endPoint x: 230, endPoint y: 196, distance: 179.6
click at [230, 196] on div "Patients have the rights to receive their records so long as the reason for the…" at bounding box center [388, 194] width 316 height 37
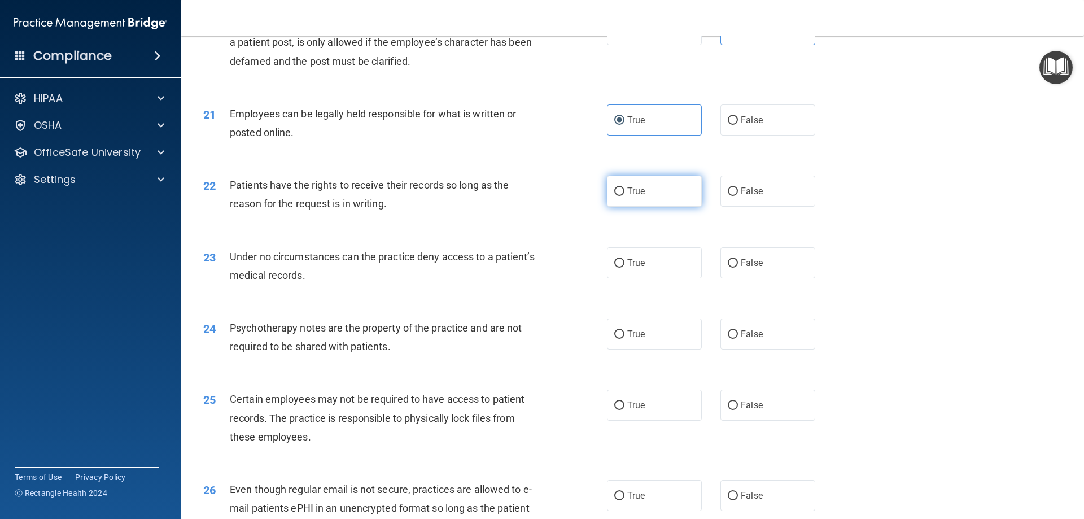
click at [636, 196] on span "True" at bounding box center [635, 191] width 17 height 11
click at [624, 196] on input "True" at bounding box center [619, 191] width 10 height 8
radio input "true"
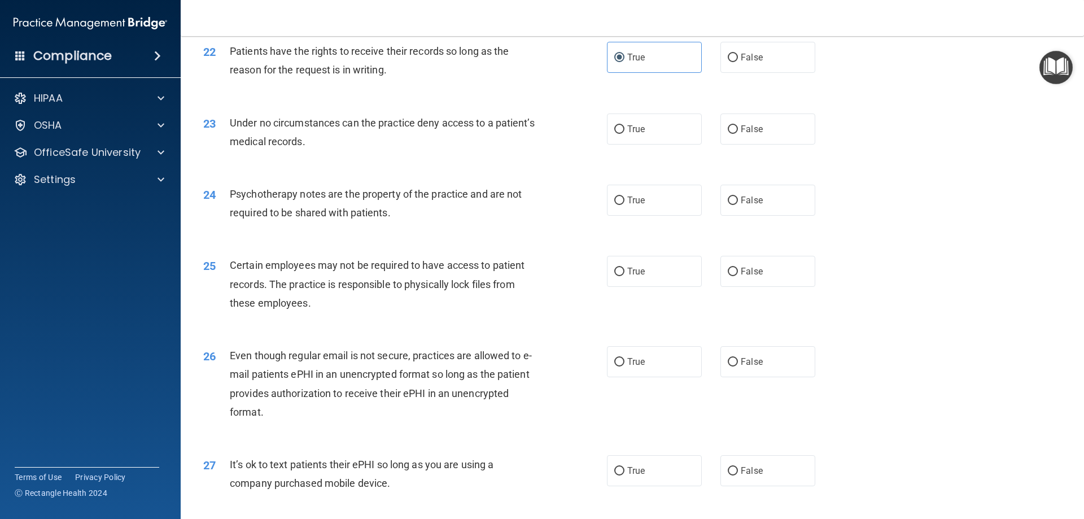
scroll to position [1976, 0]
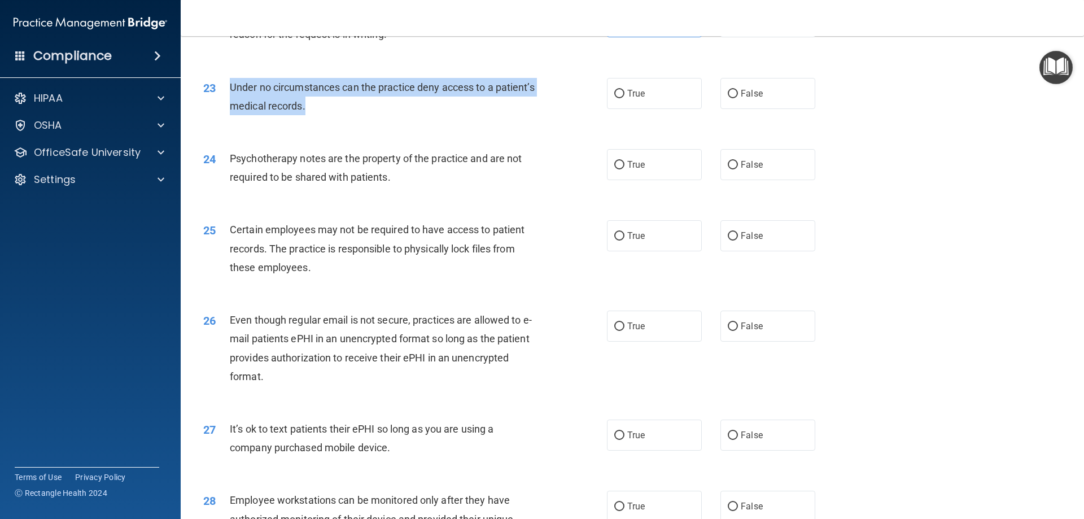
drag, startPoint x: 353, startPoint y: 125, endPoint x: 227, endPoint y: 104, distance: 127.6
click at [227, 104] on div "23 Under no circumstances can the practice deny access to a patient’s medical r…" at bounding box center [404, 99] width 437 height 43
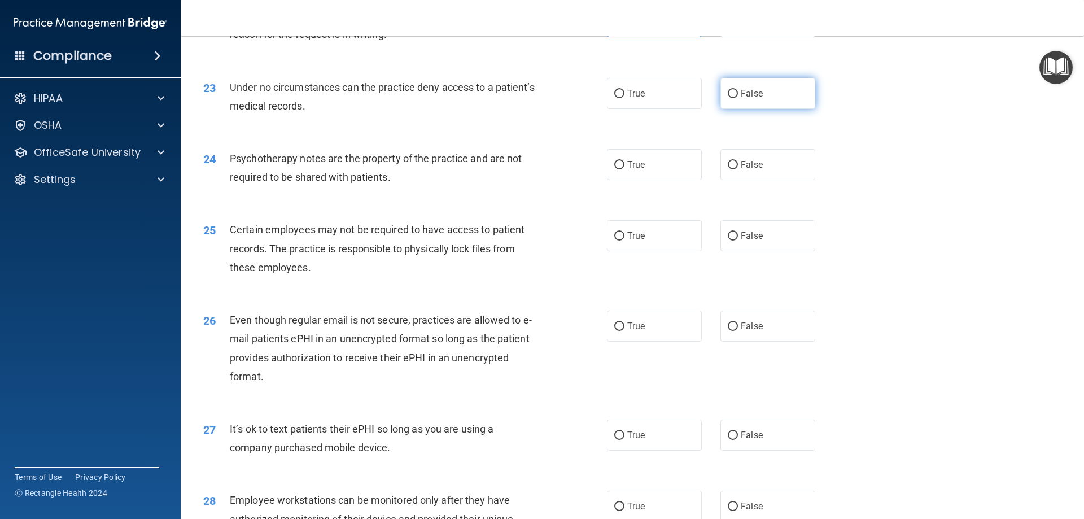
click at [765, 109] on label "False" at bounding box center [767, 93] width 95 height 31
click at [738, 98] on input "False" at bounding box center [733, 94] width 10 height 8
radio input "true"
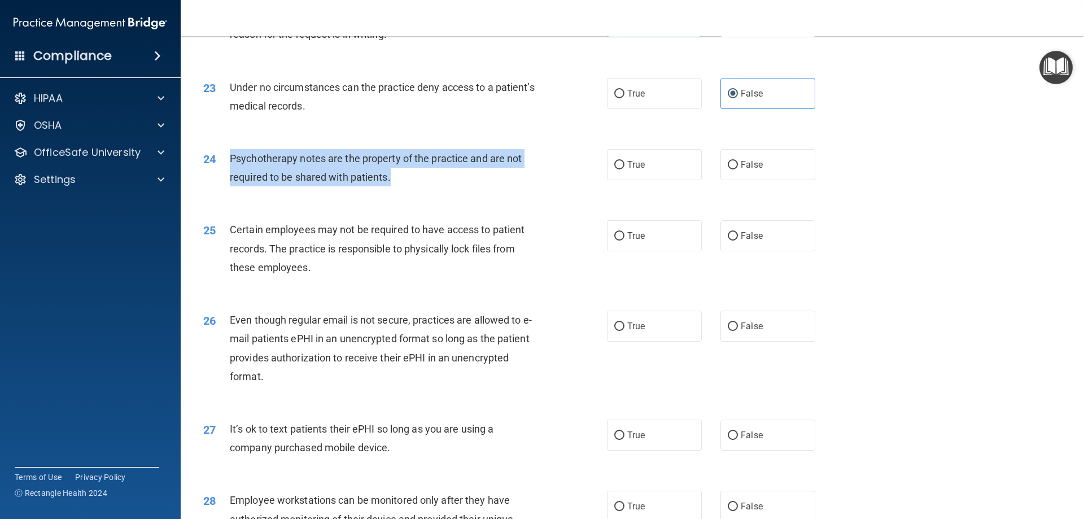
drag, startPoint x: 418, startPoint y: 199, endPoint x: 220, endPoint y: 178, distance: 198.7
click at [220, 178] on div "24 Psychotherapy notes are the property of the practice and are not required to…" at bounding box center [404, 170] width 437 height 43
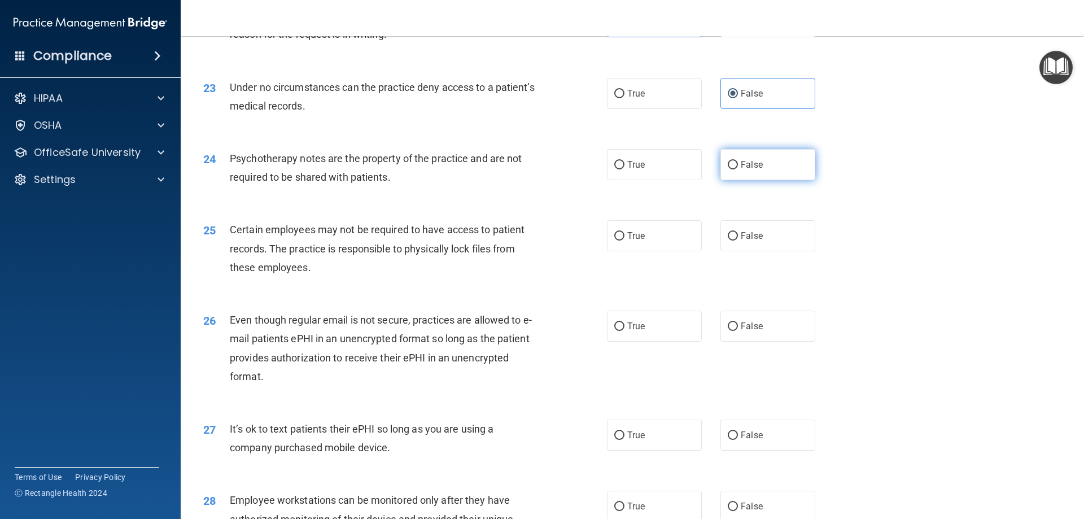
click at [797, 180] on label "False" at bounding box center [767, 164] width 95 height 31
click at [738, 169] on input "False" at bounding box center [733, 165] width 10 height 8
radio input "true"
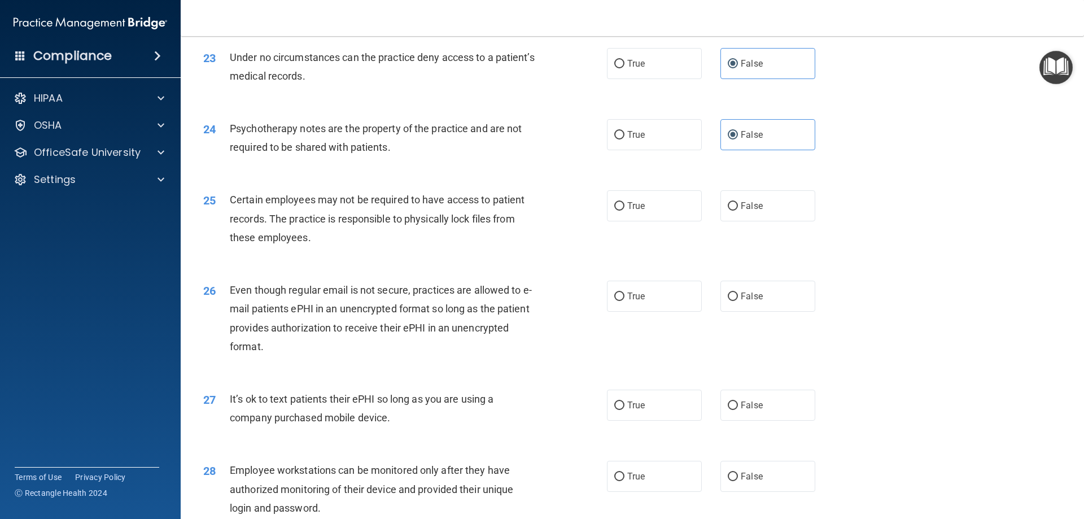
scroll to position [2032, 0]
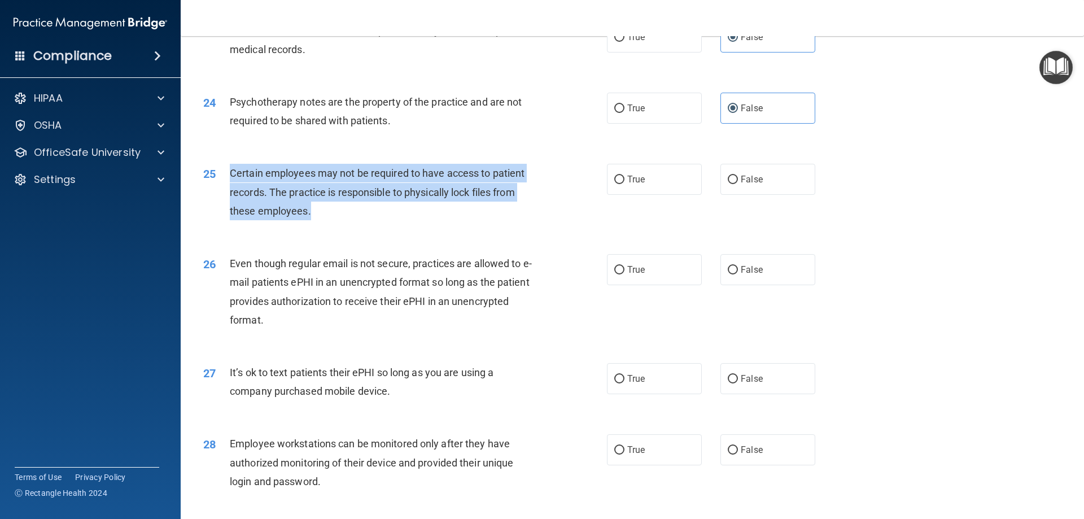
drag, startPoint x: 327, startPoint y: 227, endPoint x: 225, endPoint y: 194, distance: 106.7
click at [229, 192] on div "25 Certain employees may not be required to have access to patient records. The…" at bounding box center [404, 195] width 437 height 62
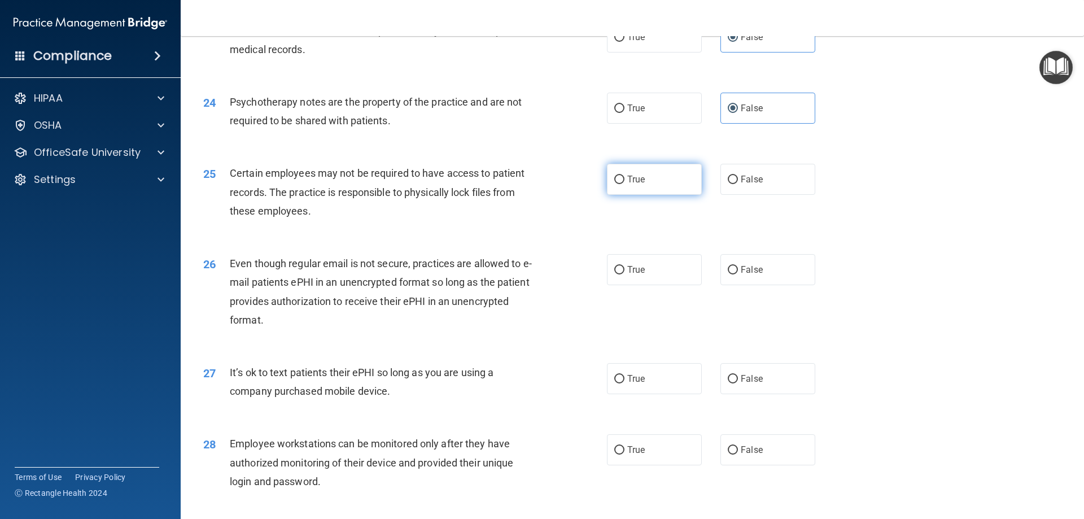
drag, startPoint x: 650, startPoint y: 226, endPoint x: 646, endPoint y: 199, distance: 28.0
click at [650, 225] on div "25 Certain employees may not be required to have access to patient records. The…" at bounding box center [632, 195] width 875 height 90
click at [646, 195] on label "True" at bounding box center [654, 179] width 95 height 31
click at [624, 184] on input "True" at bounding box center [619, 180] width 10 height 8
radio input "true"
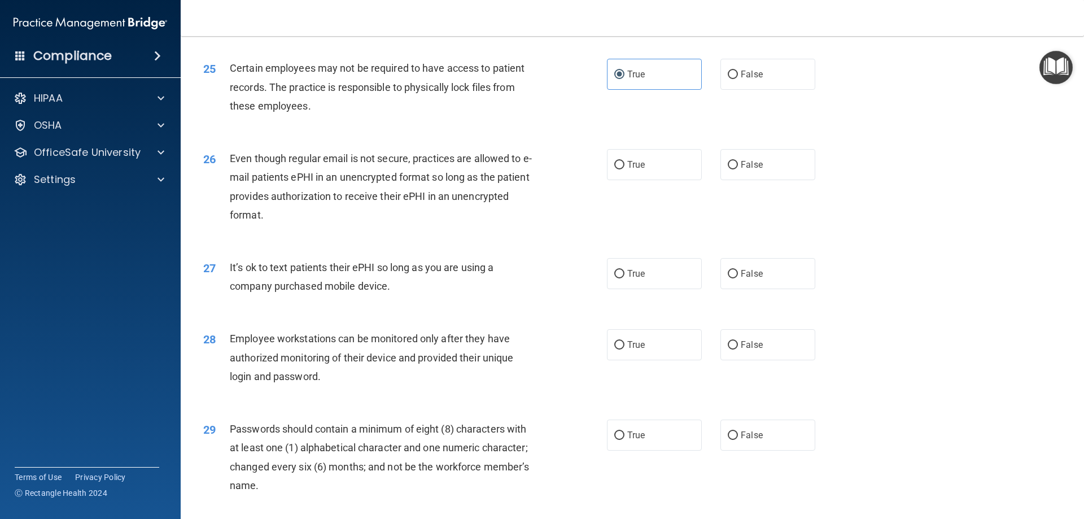
scroll to position [2145, 0]
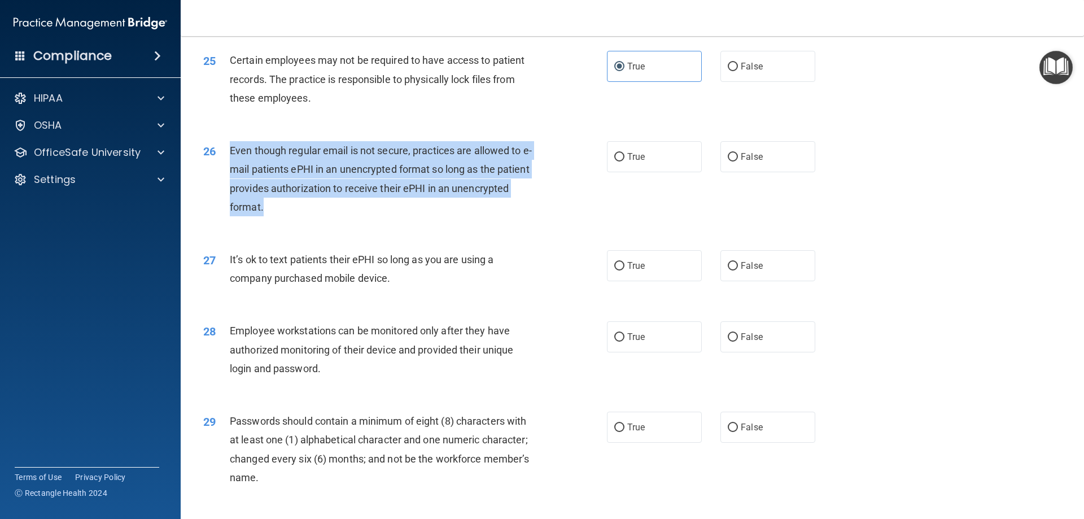
drag, startPoint x: 292, startPoint y: 227, endPoint x: 219, endPoint y: 167, distance: 95.0
click at [219, 167] on div "26 Even though regular email is not secure, practices are allowed to e-mail pat…" at bounding box center [404, 181] width 437 height 81
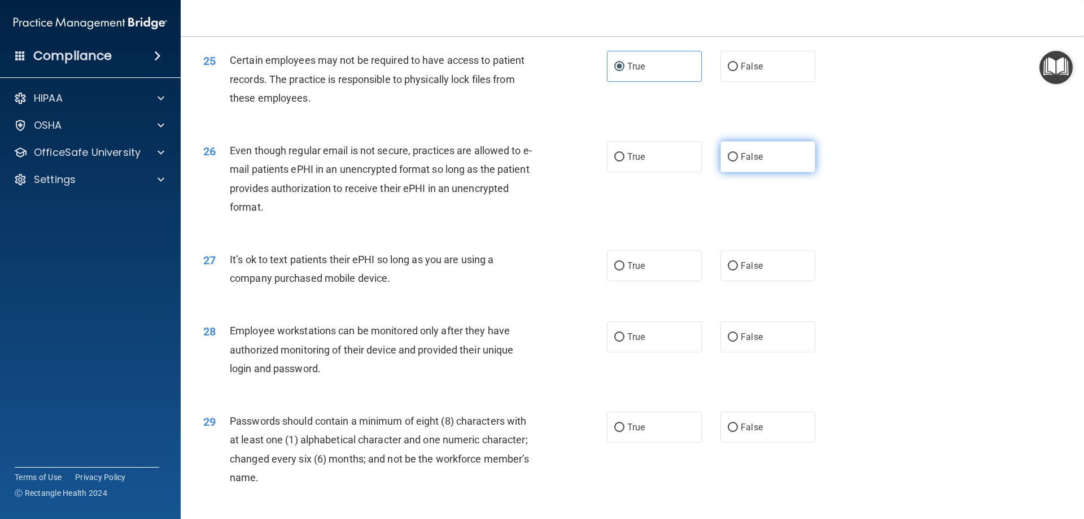
click at [767, 172] on label "False" at bounding box center [767, 156] width 95 height 31
click at [738, 161] on input "False" at bounding box center [733, 157] width 10 height 8
radio input "true"
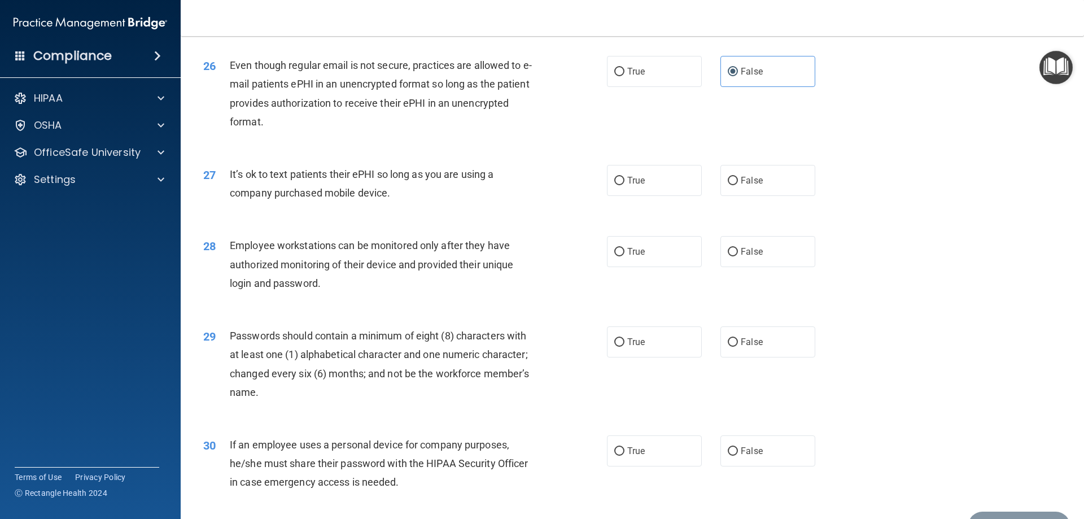
scroll to position [2258, 0]
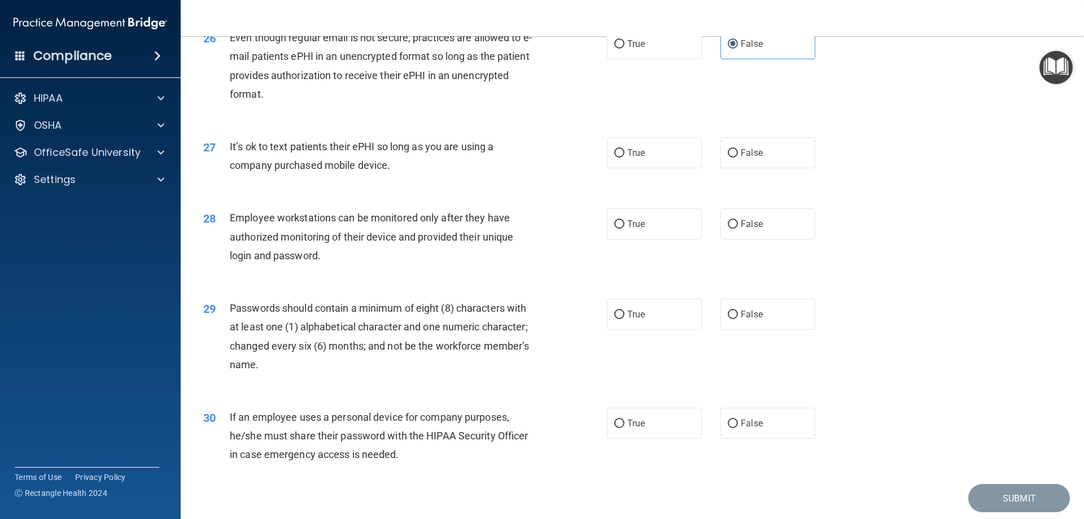
drag, startPoint x: 346, startPoint y: 183, endPoint x: 226, endPoint y: 164, distance: 121.7
click at [226, 164] on div "27 It’s ok to text patients their ePHI so long as you are using a company purch…" at bounding box center [404, 158] width 437 height 43
click at [789, 160] on label "False" at bounding box center [767, 152] width 95 height 31
click at [738, 157] on input "False" at bounding box center [733, 153] width 10 height 8
radio input "true"
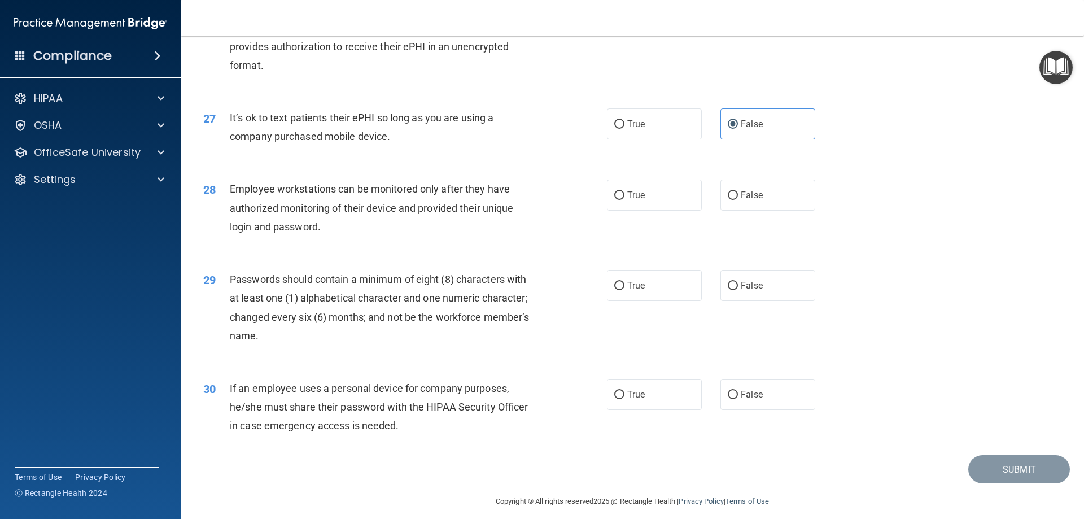
scroll to position [2315, 0]
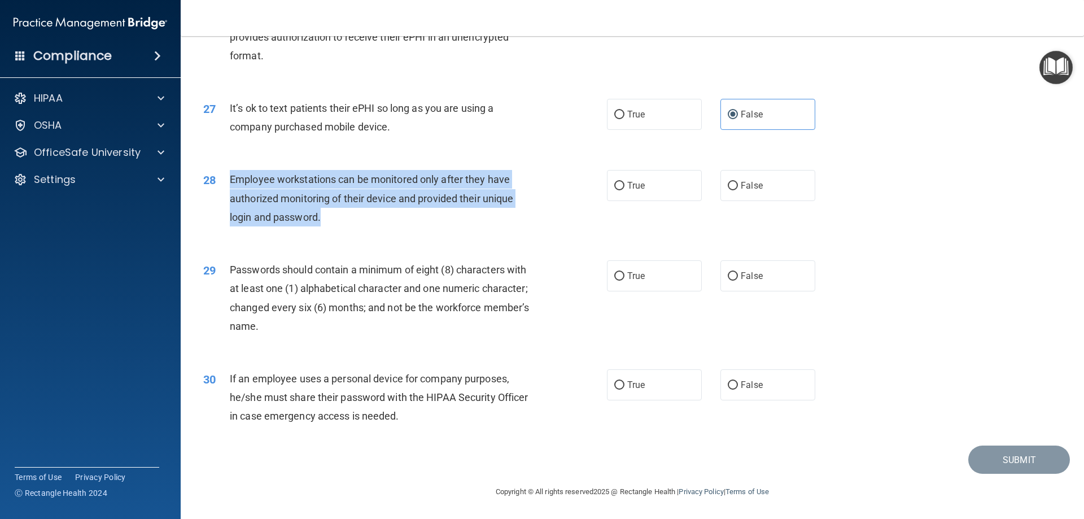
drag, startPoint x: 283, startPoint y: 214, endPoint x: 226, endPoint y: 183, distance: 65.2
click at [226, 183] on div "28 Employee workstations can be monitored only after they have authorized monit…" at bounding box center [404, 201] width 437 height 62
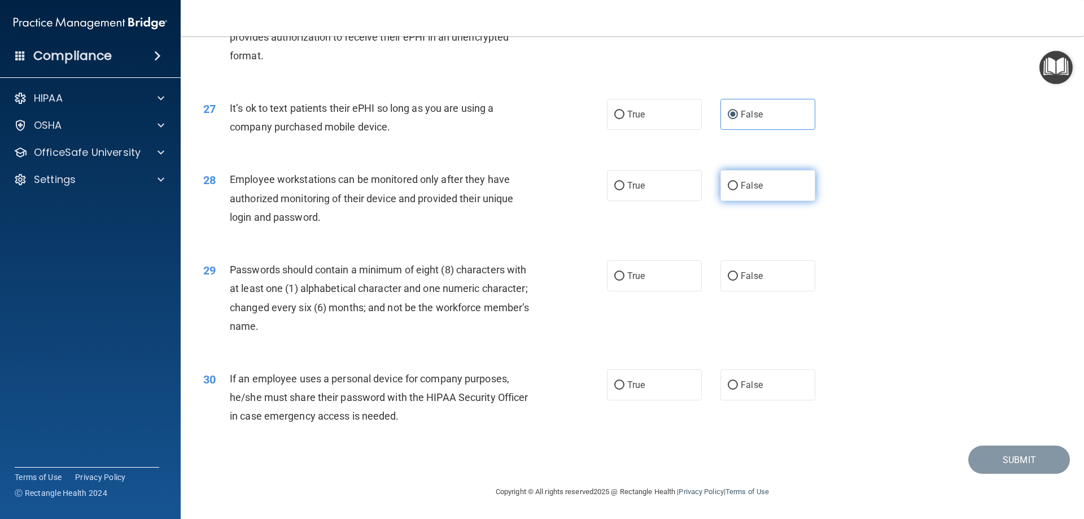
click at [728, 194] on label "False" at bounding box center [767, 185] width 95 height 31
click at [728, 190] on input "False" at bounding box center [733, 186] width 10 height 8
radio input "true"
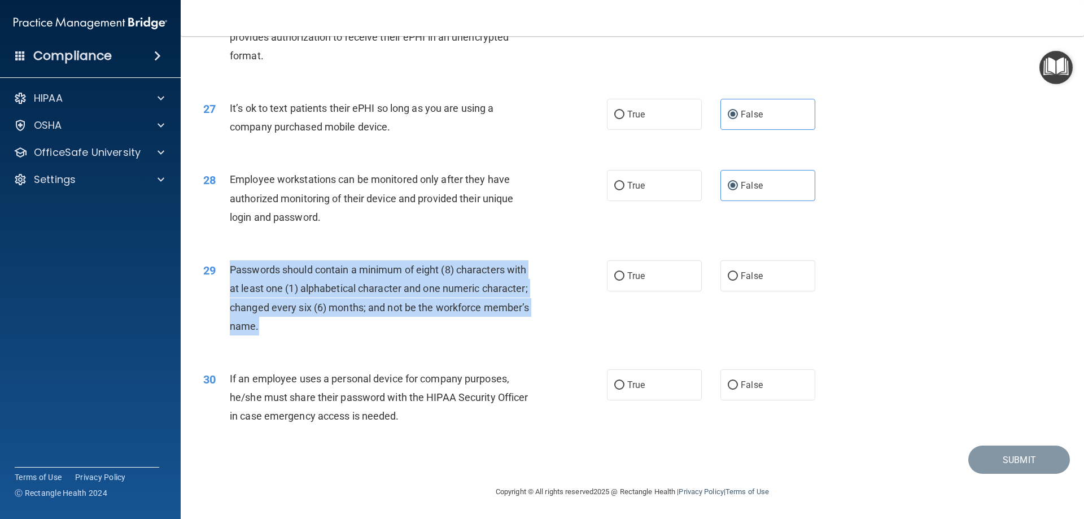
drag, startPoint x: 276, startPoint y: 320, endPoint x: 225, endPoint y: 273, distance: 69.9
click at [225, 273] on div "29 Passwords should contain a minimum of eight (8) characters with at least one…" at bounding box center [404, 300] width 437 height 81
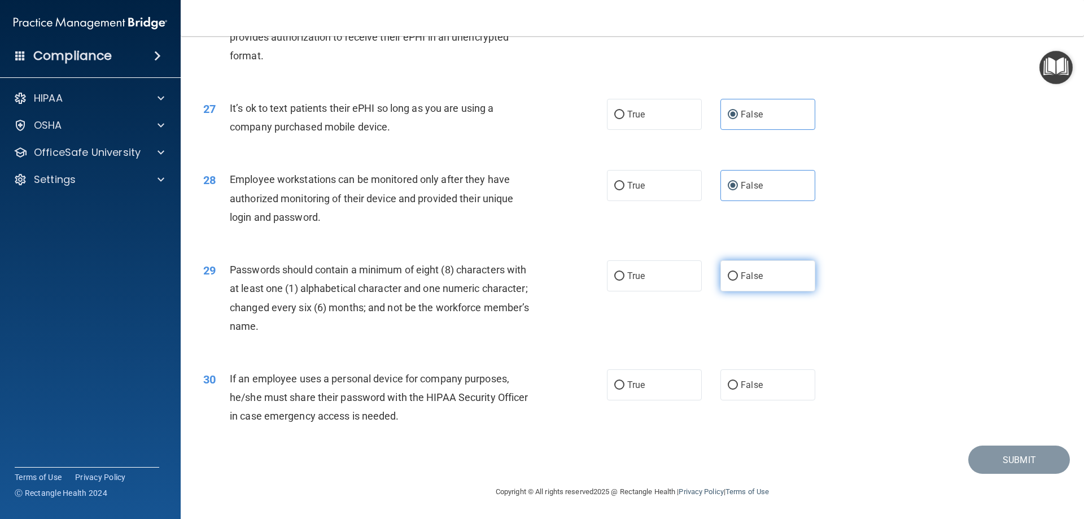
click at [774, 279] on label "False" at bounding box center [767, 275] width 95 height 31
click at [738, 279] on input "False" at bounding box center [733, 276] width 10 height 8
radio input "true"
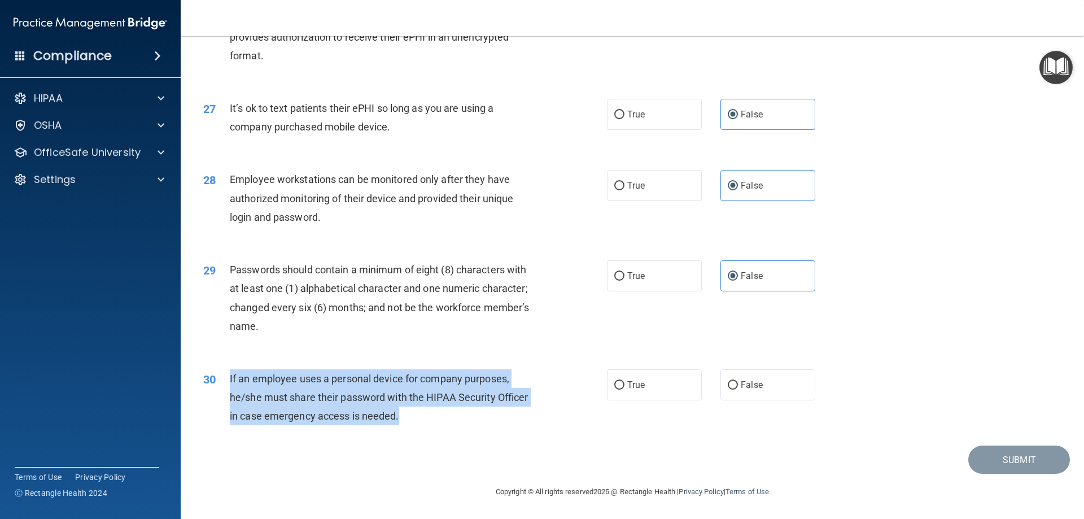
drag, startPoint x: 413, startPoint y: 415, endPoint x: 224, endPoint y: 379, distance: 191.8
click at [224, 379] on div "30 If an employee uses a personal device for company purposes, he/she must shar…" at bounding box center [404, 400] width 437 height 62
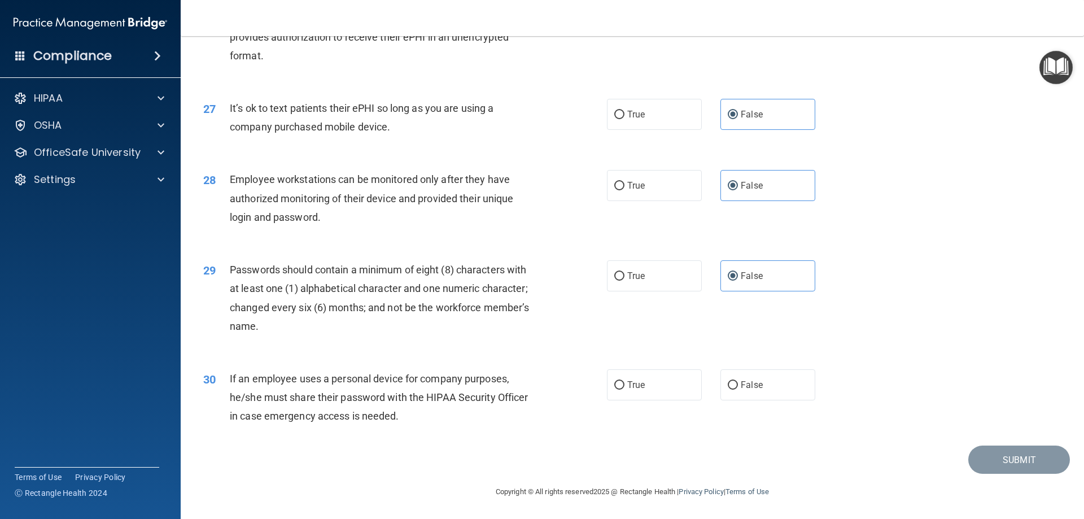
click at [766, 401] on div "30 If an employee uses a personal device for company purposes, he/she must shar…" at bounding box center [632, 400] width 875 height 90
click at [766, 393] on label "False" at bounding box center [767, 384] width 95 height 31
click at [738, 389] on input "False" at bounding box center [733, 385] width 10 height 8
radio input "true"
click at [987, 449] on button "Submit" at bounding box center [1019, 459] width 102 height 29
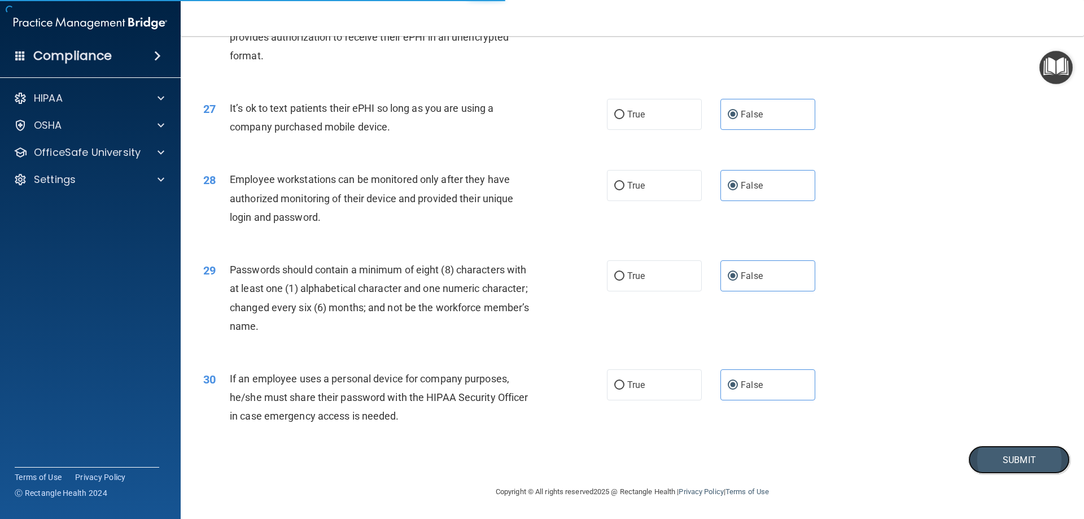
click at [985, 469] on button "Submit" at bounding box center [1019, 459] width 102 height 29
click at [1014, 455] on button "Submit" at bounding box center [1019, 459] width 102 height 29
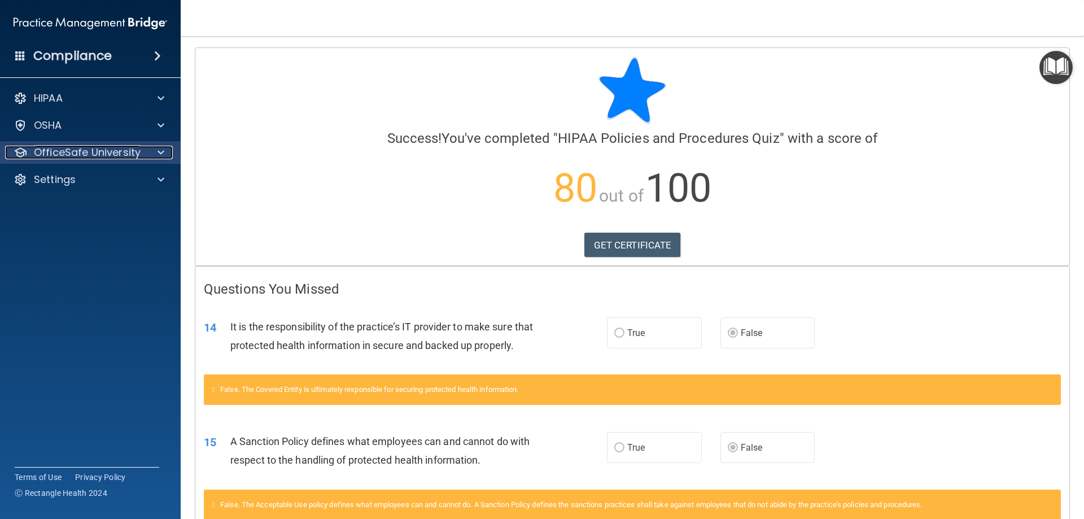
drag, startPoint x: 133, startPoint y: 155, endPoint x: 127, endPoint y: 157, distance: 6.3
click at [132, 155] on p "OfficeSafe University" at bounding box center [87, 153] width 107 height 14
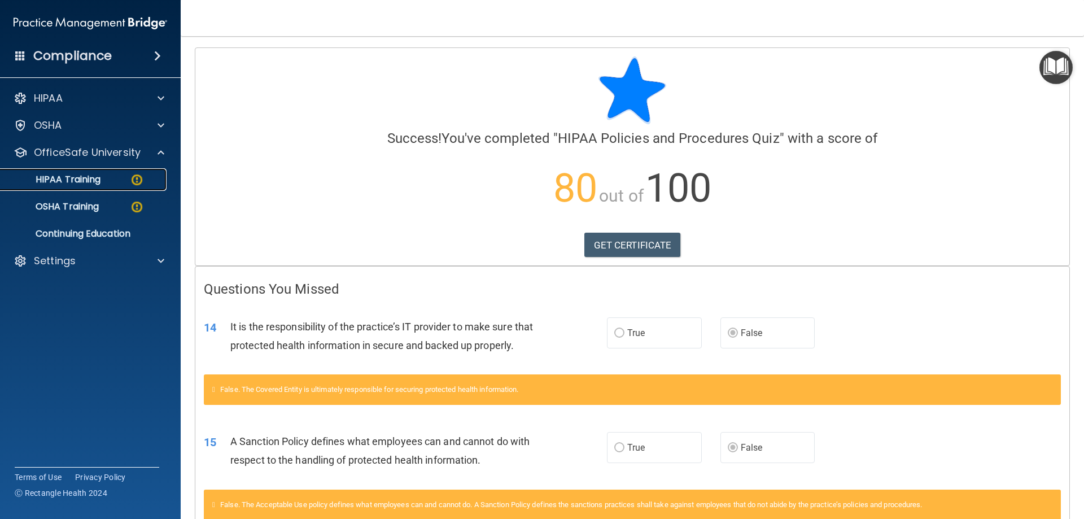
click at [112, 181] on div "HIPAA Training" at bounding box center [84, 179] width 154 height 11
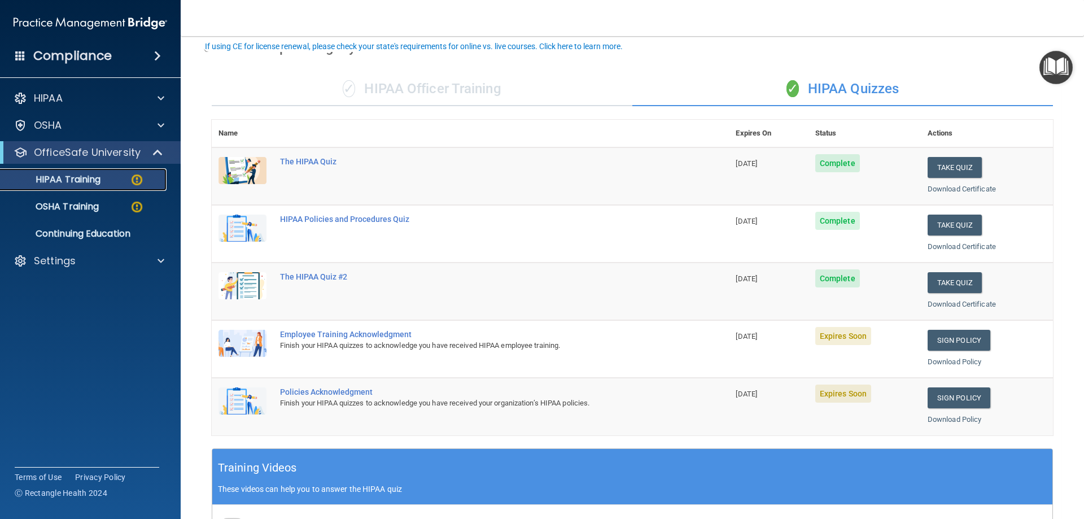
scroll to position [113, 0]
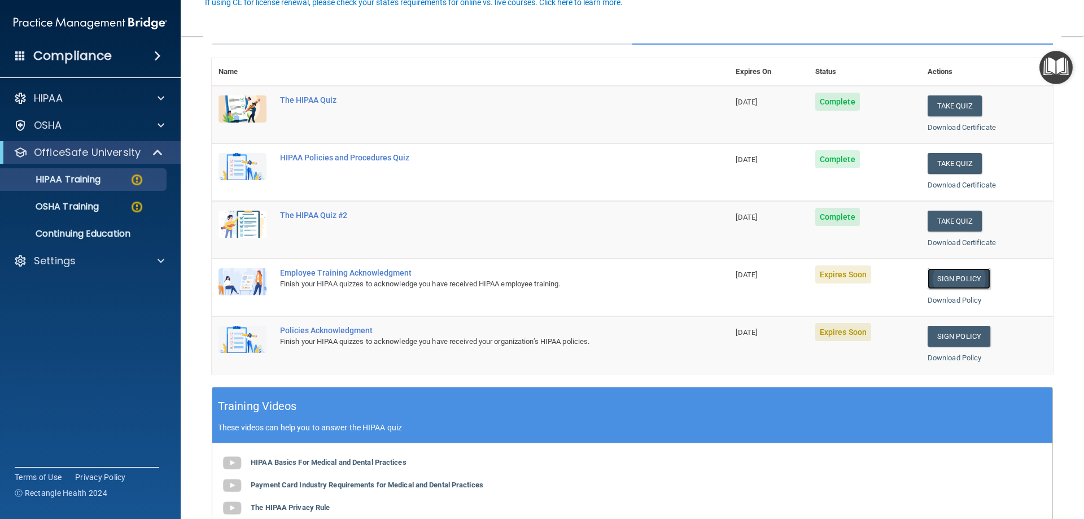
click at [965, 281] on link "Sign Policy" at bounding box center [958, 278] width 63 height 21
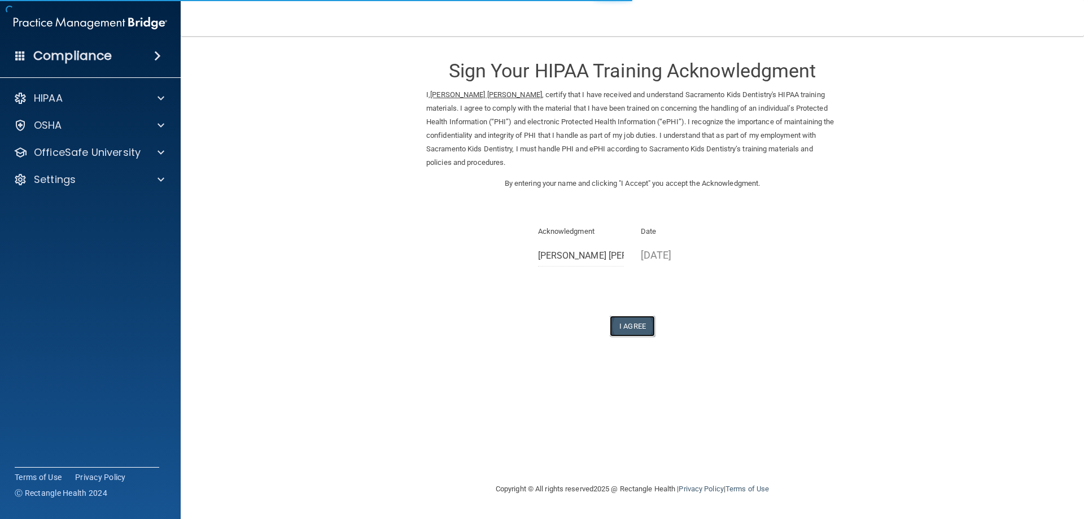
click at [636, 327] on button "I Agree" at bounding box center [632, 326] width 45 height 21
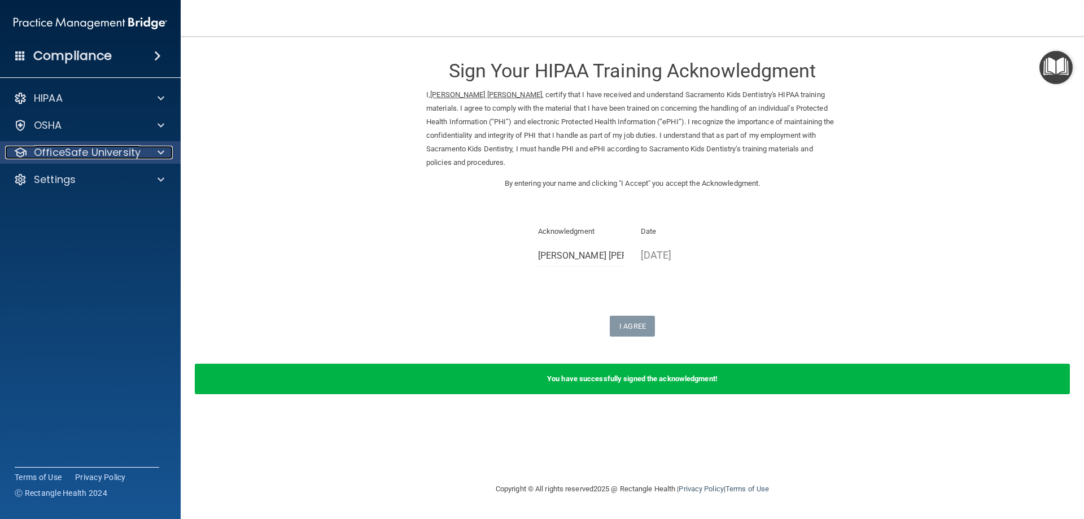
click at [73, 146] on p "OfficeSafe University" at bounding box center [87, 153] width 107 height 14
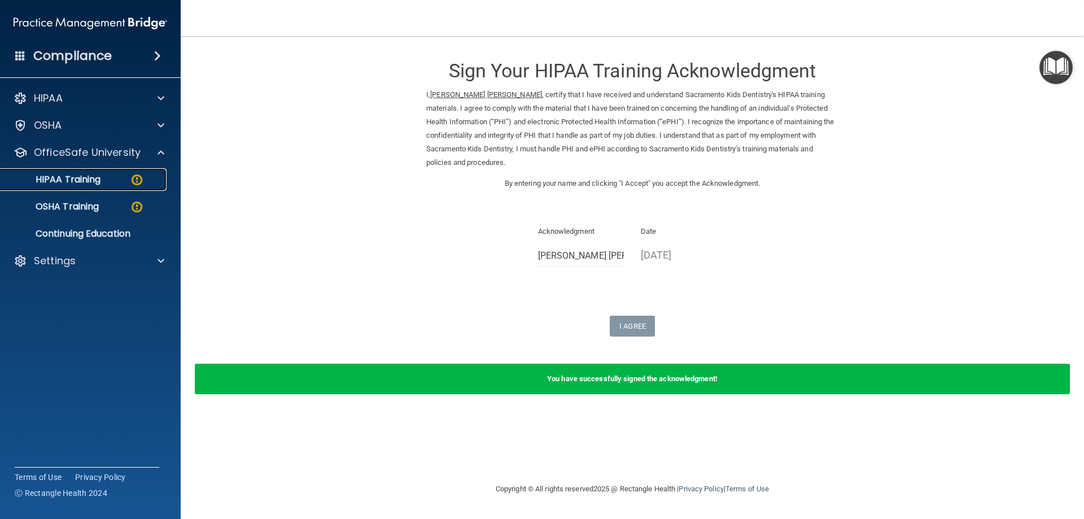
click at [110, 177] on div "HIPAA Training" at bounding box center [84, 179] width 154 height 11
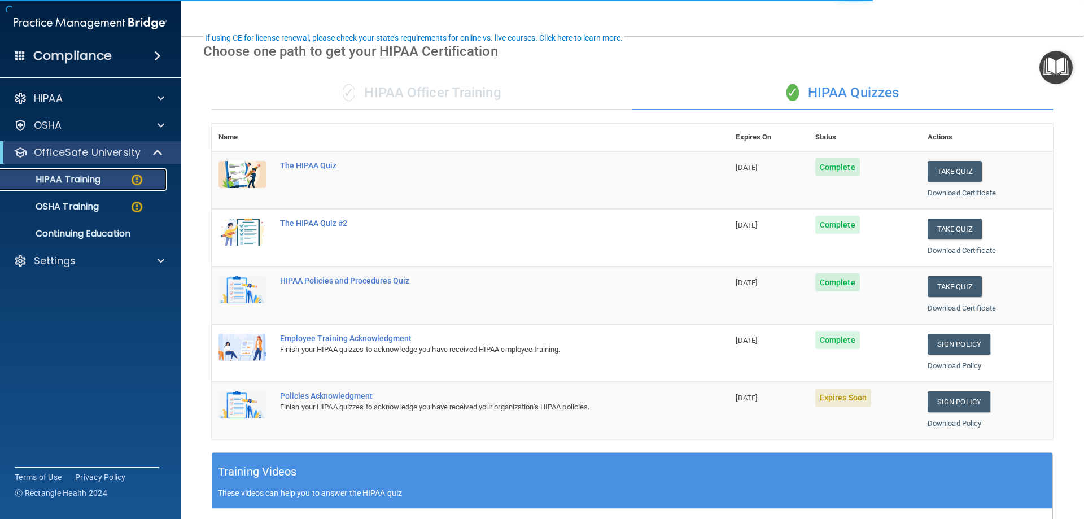
scroll to position [113, 0]
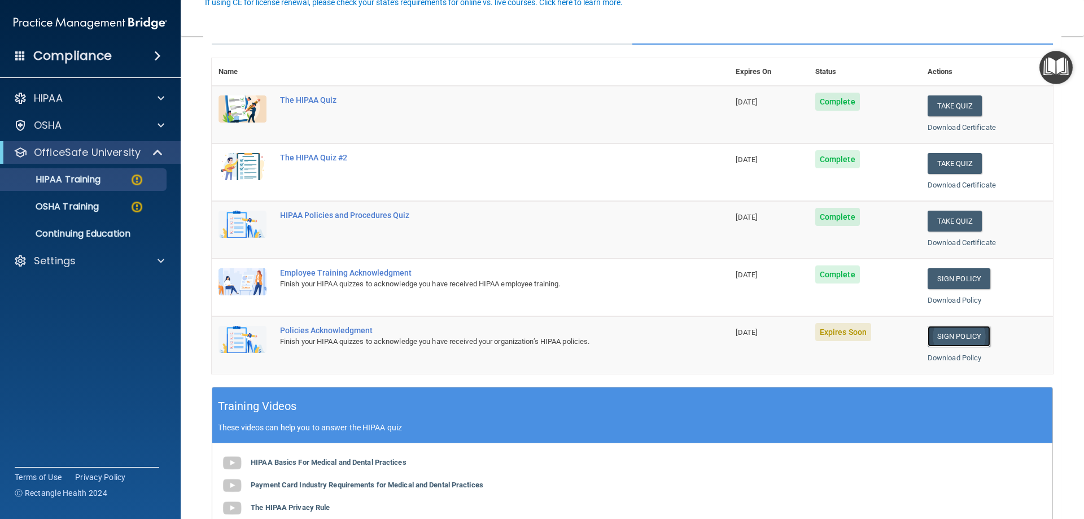
click at [966, 337] on link "Sign Policy" at bounding box center [958, 336] width 63 height 21
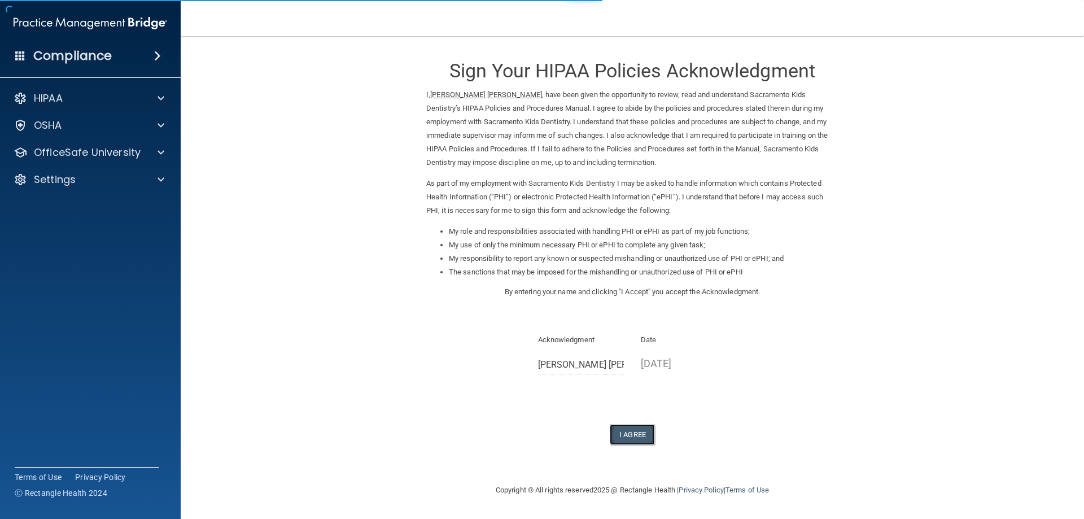
click at [637, 441] on button "I Agree" at bounding box center [632, 434] width 45 height 21
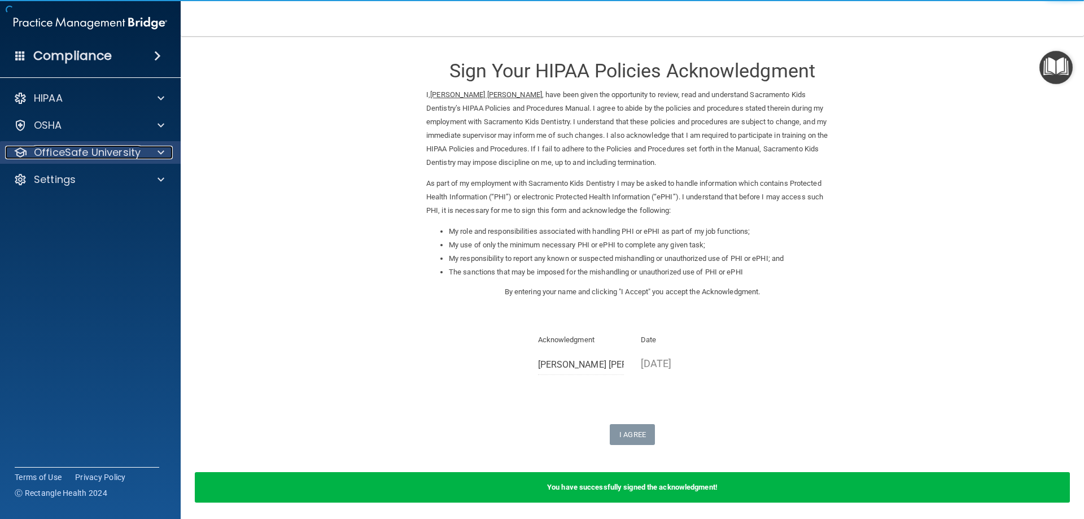
click at [85, 148] on p "OfficeSafe University" at bounding box center [87, 153] width 107 height 14
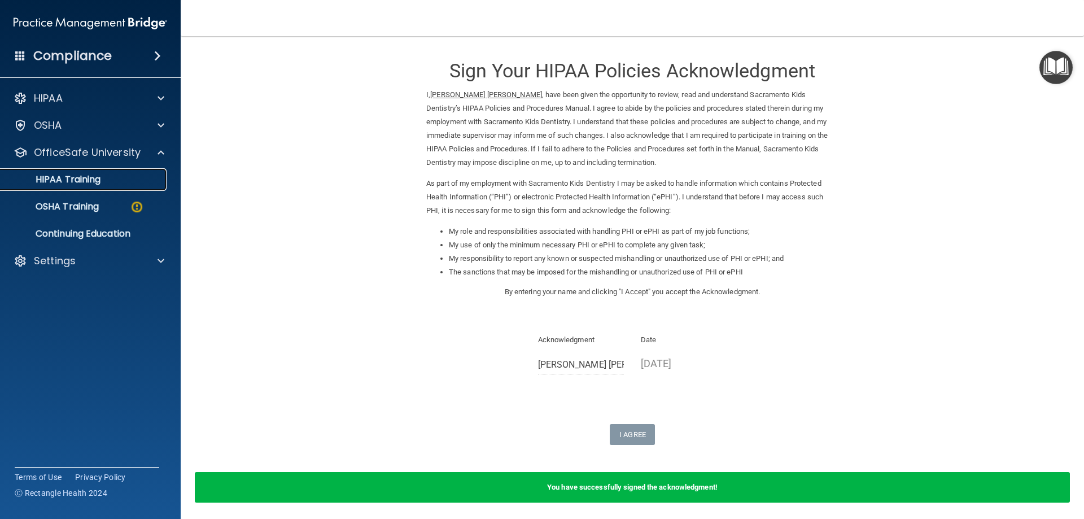
click at [114, 185] on div "HIPAA Training" at bounding box center [84, 179] width 154 height 11
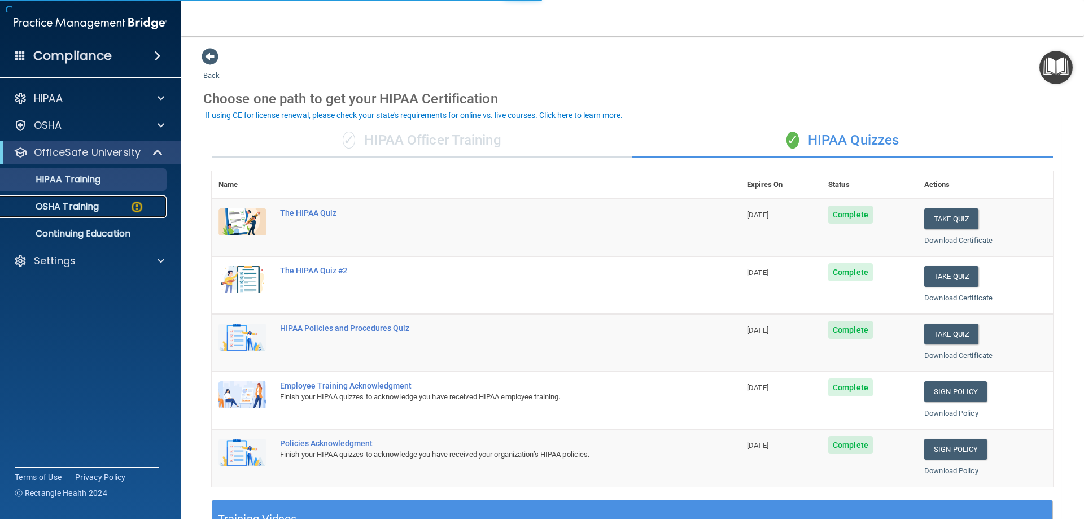
click at [123, 208] on div "OSHA Training" at bounding box center [84, 206] width 154 height 11
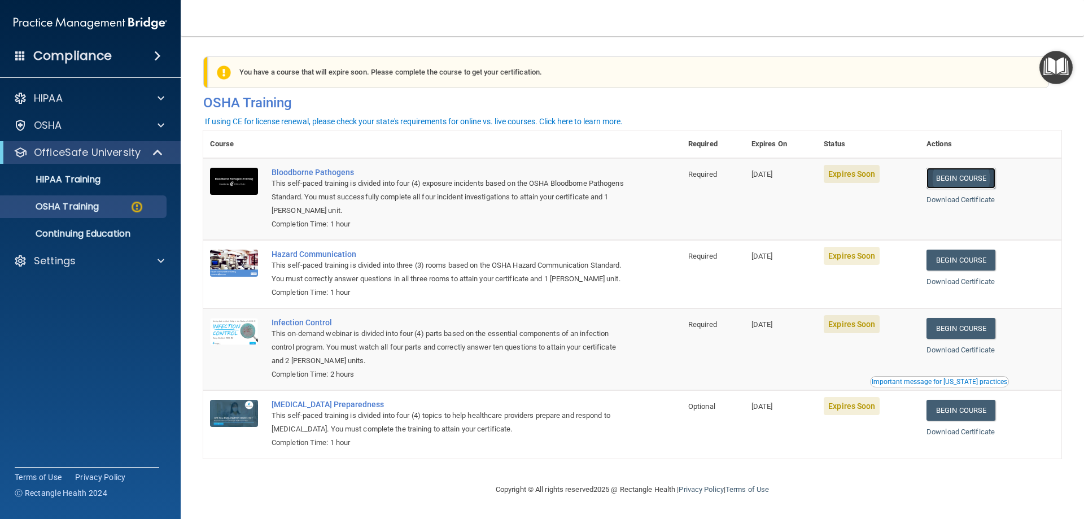
click at [979, 179] on link "Begin Course" at bounding box center [960, 178] width 69 height 21
click at [956, 262] on link "Begin Course" at bounding box center [960, 259] width 69 height 21
